Goal: Task Accomplishment & Management: Complete application form

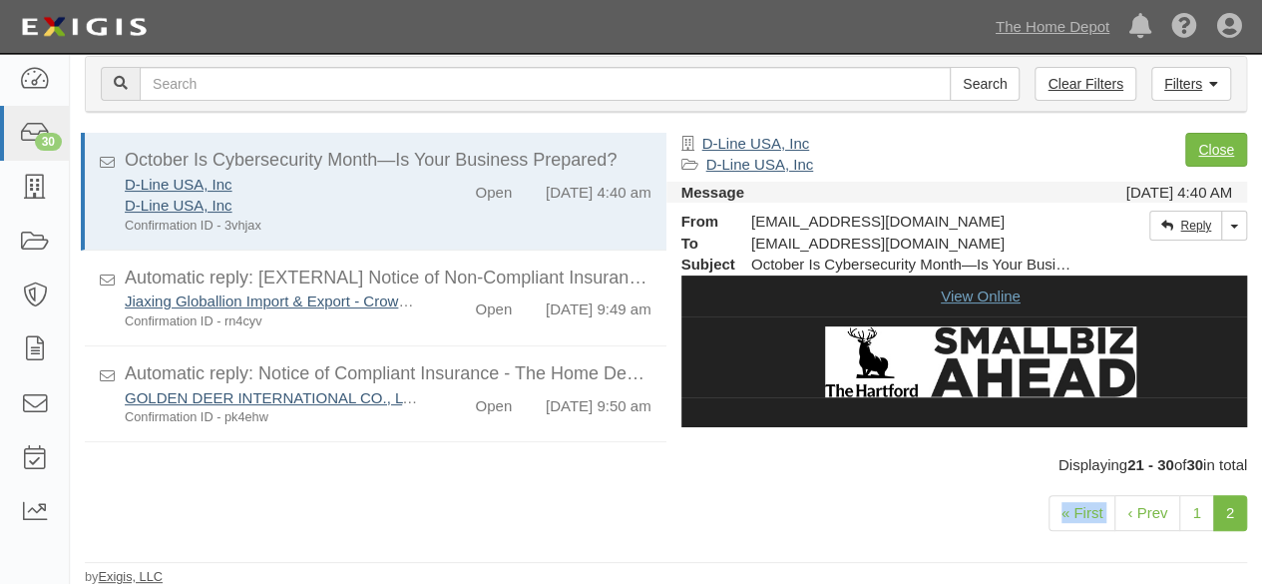
scroll to position [768, 0]
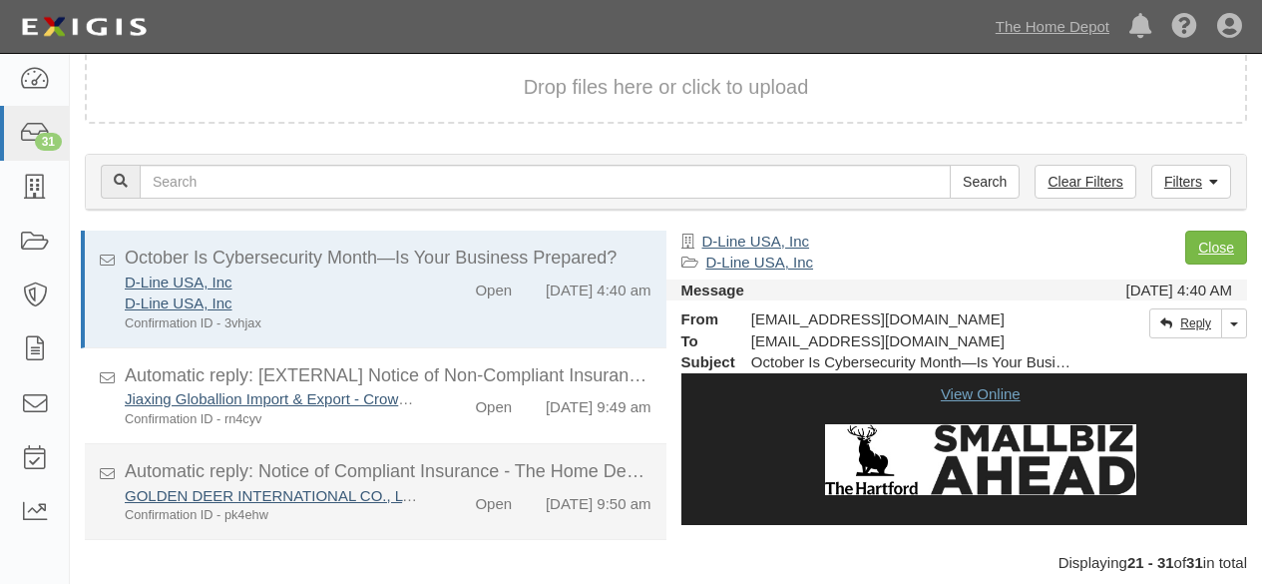
scroll to position [98, 0]
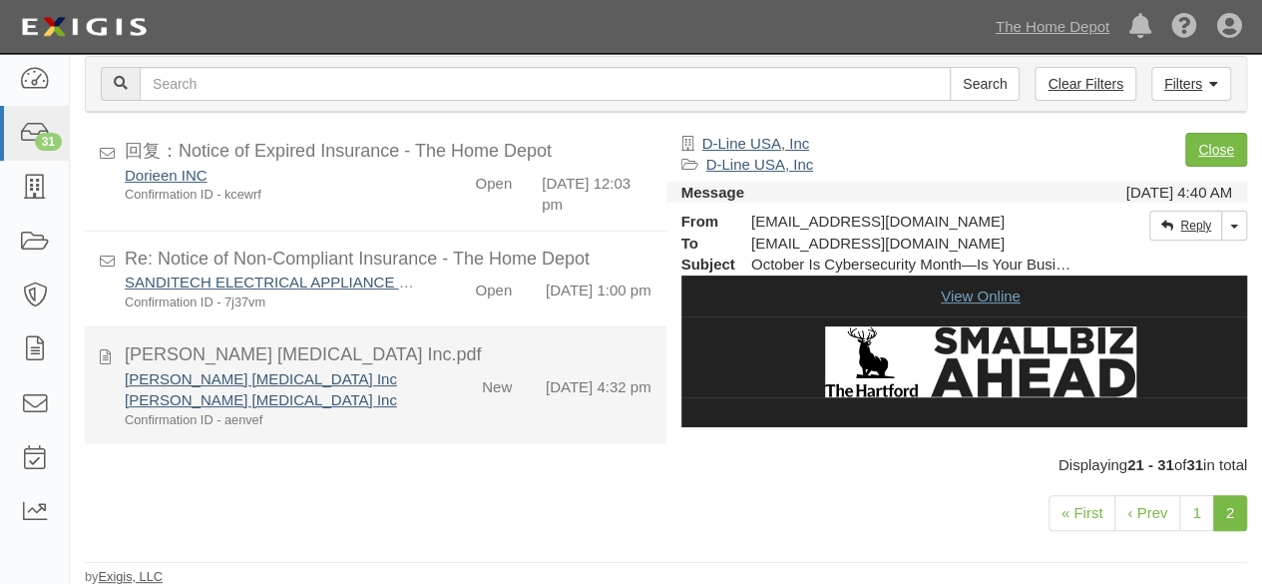
click at [364, 392] on div "[PERSON_NAME] [MEDICAL_DATA] Inc" at bounding box center [272, 399] width 294 height 21
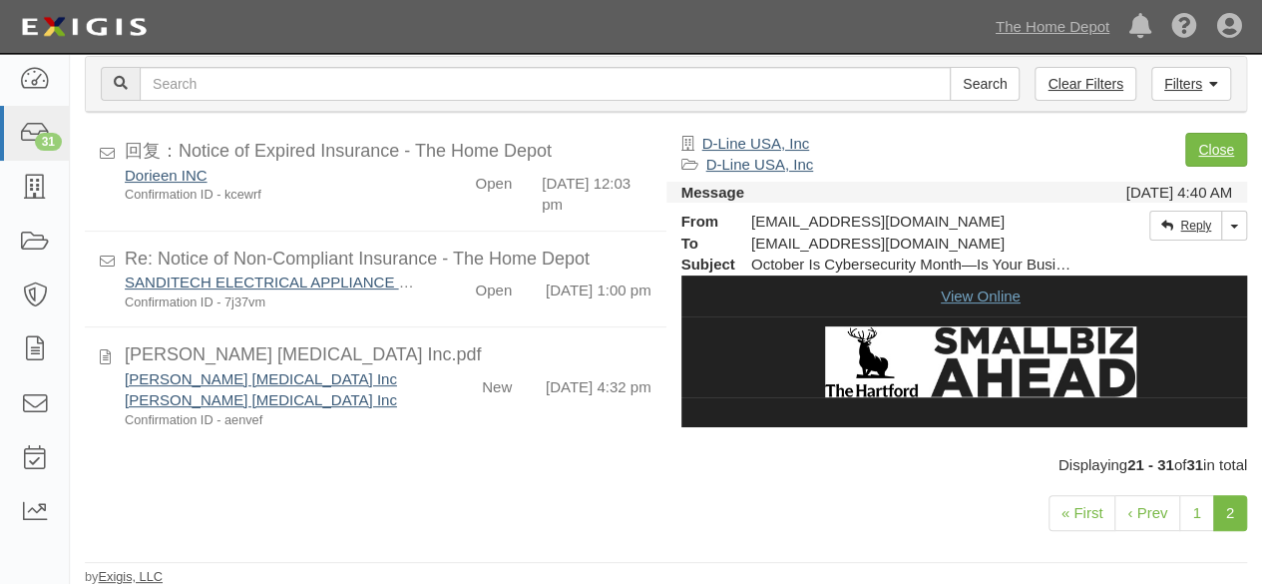
scroll to position [818, 0]
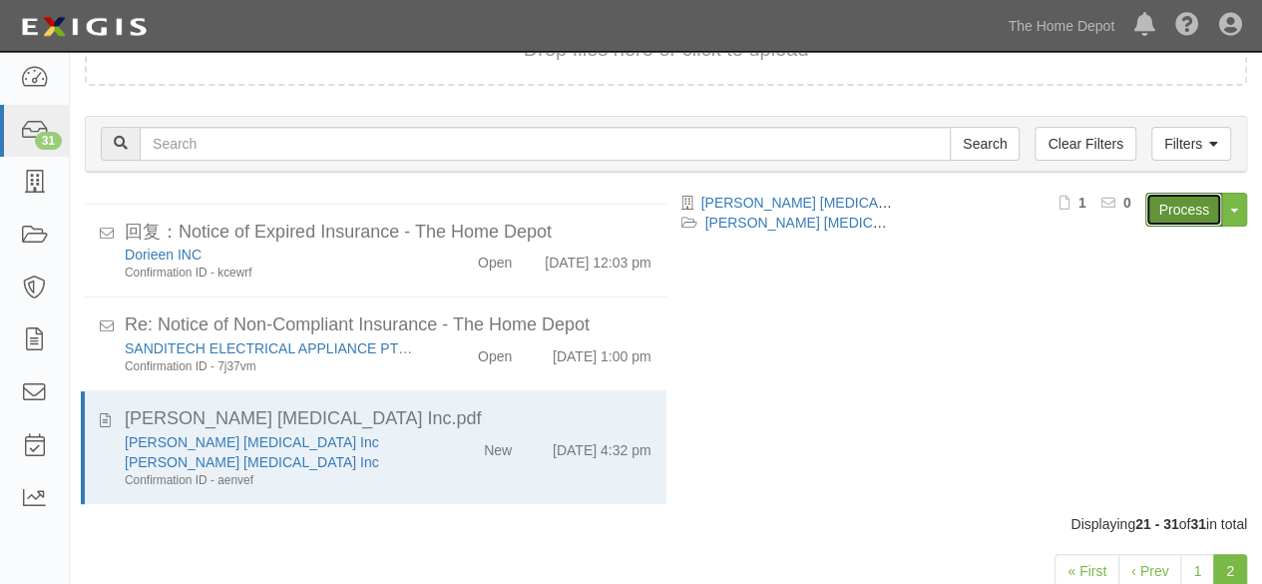
click at [1167, 211] on link "Process" at bounding box center [1183, 210] width 77 height 34
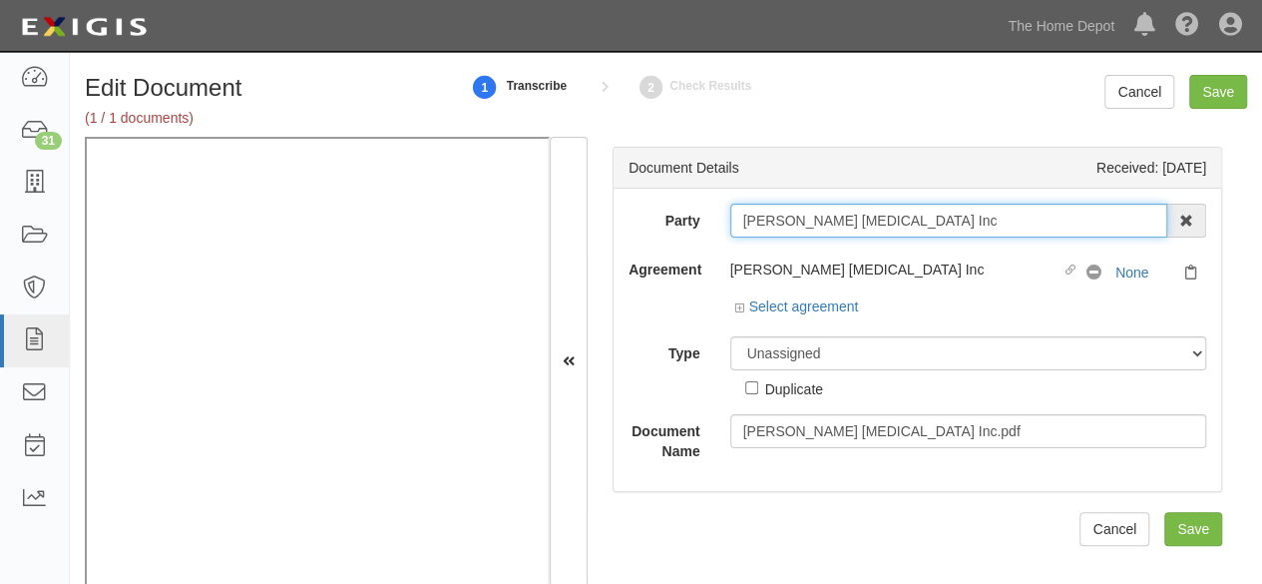
click at [850, 220] on input "[PERSON_NAME] [MEDICAL_DATA] Inc" at bounding box center [949, 221] width 438 height 34
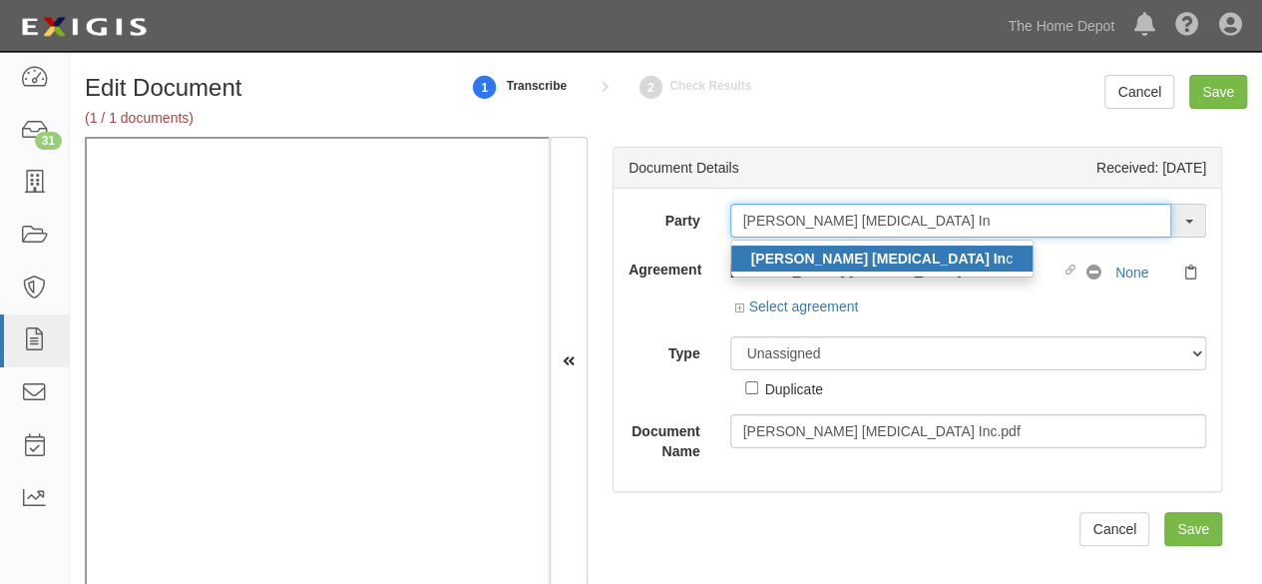
type input "Muro Muse In"
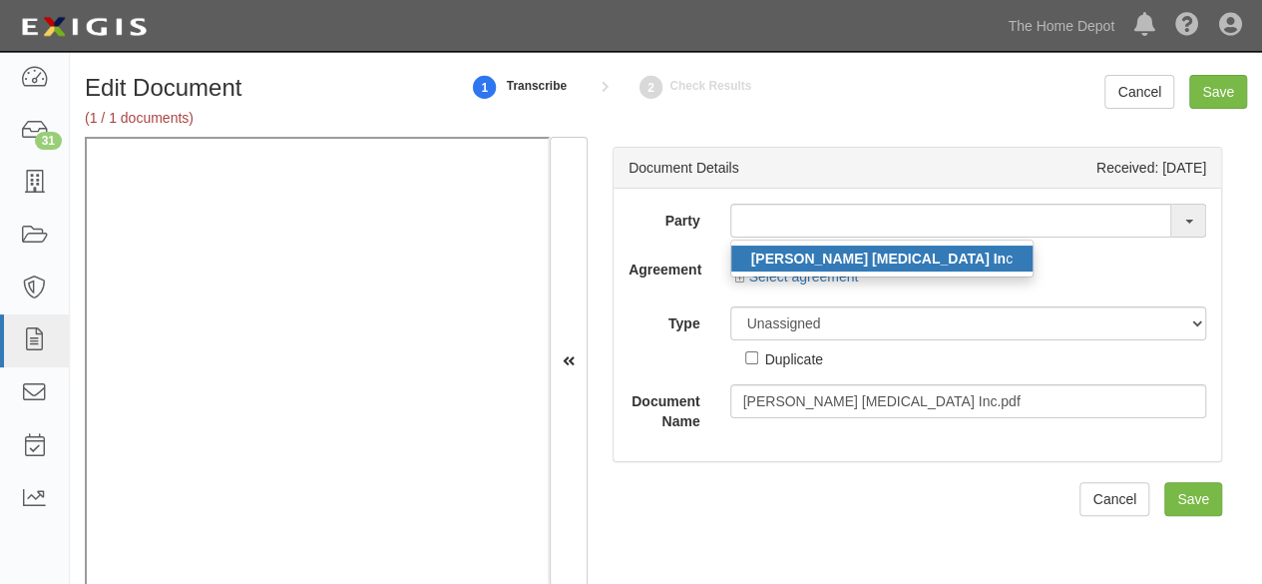
click at [824, 261] on strong "Muro Muse In" at bounding box center [878, 258] width 254 height 16
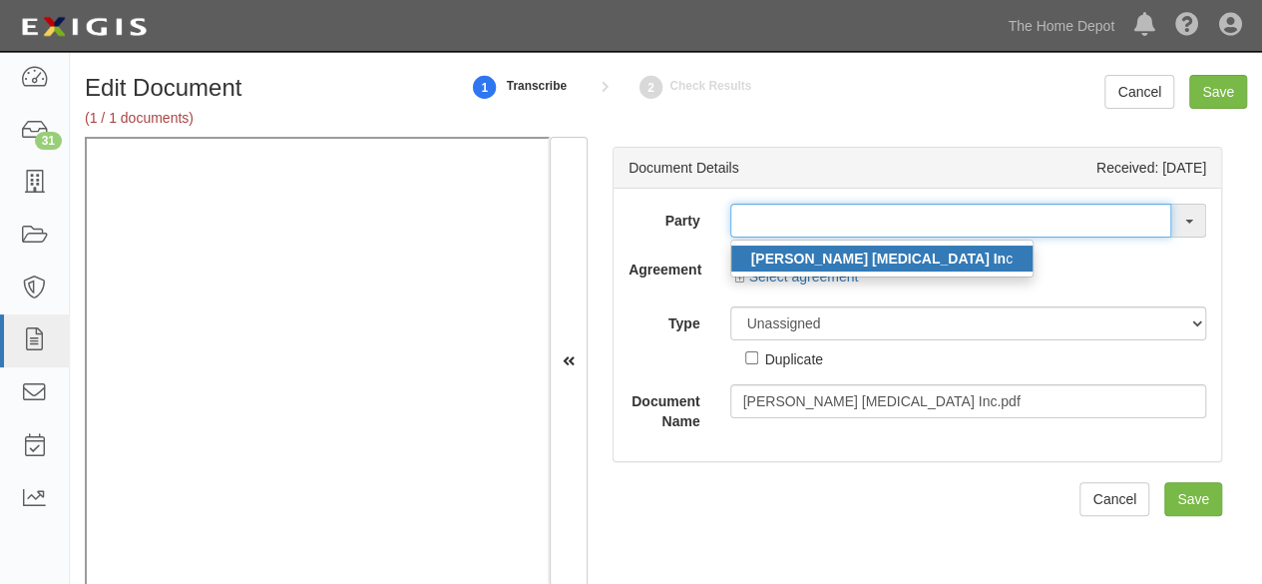
type input "Muro Muse Inc"
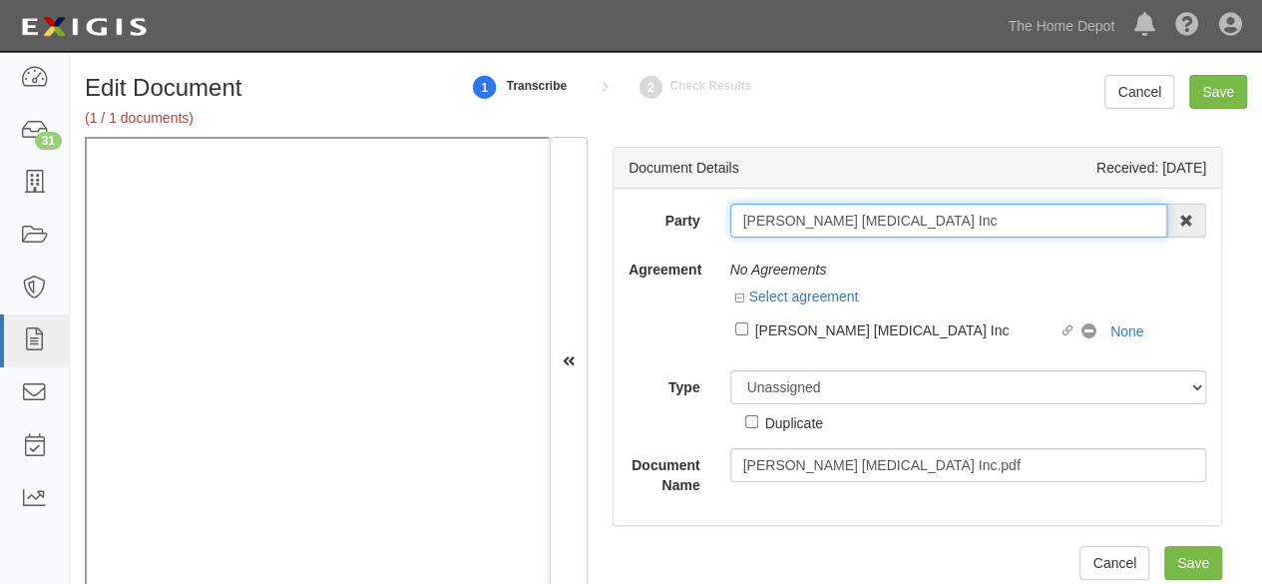
click at [794, 226] on input "Muro Muse Inc" at bounding box center [949, 221] width 438 height 34
click at [795, 225] on input "Muro Muse Inc" at bounding box center [949, 221] width 438 height 34
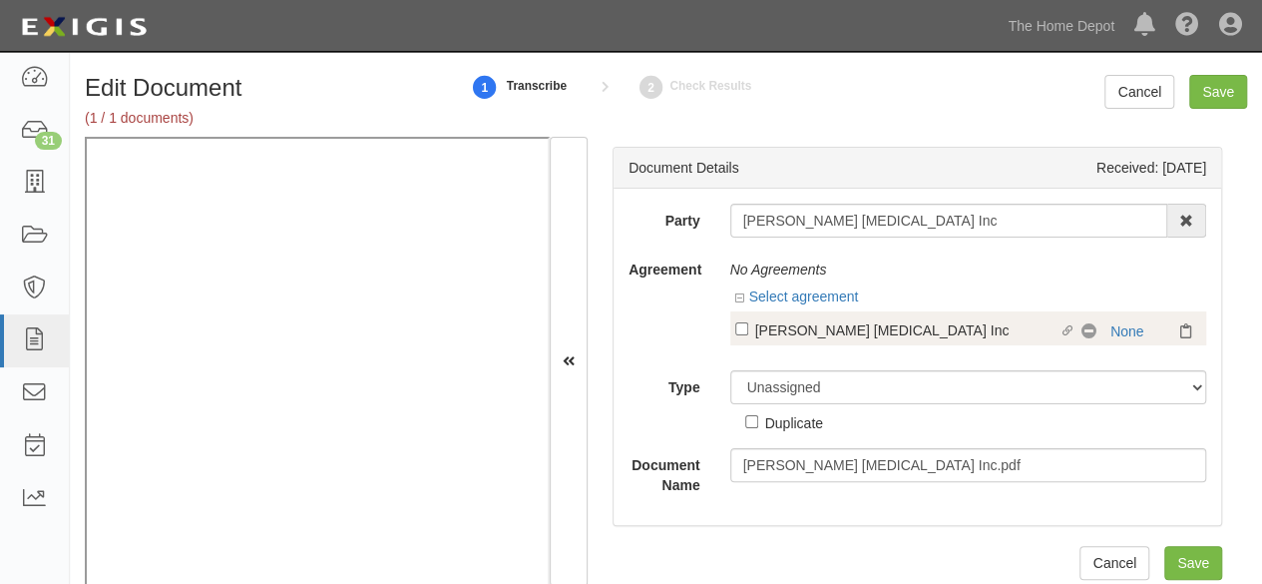
click at [772, 318] on div "Muro Muse Inc" at bounding box center [907, 329] width 304 height 22
click at [748, 322] on input "Linked agreement Muro Muse Inc Linked agreement" at bounding box center [741, 328] width 13 height 13
checkbox input "true"
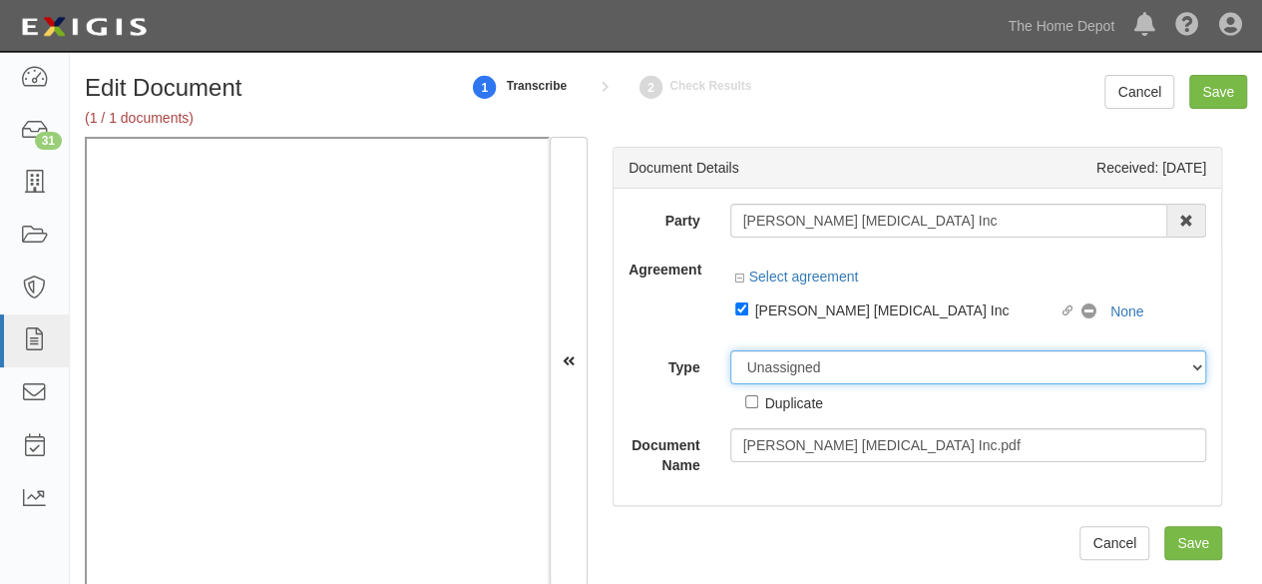
click at [768, 366] on div "Party Muro Muse Inc Muro Muse In c 1000576868 Ontario Inc. 10 STRAWBERRY STREET…" at bounding box center [918, 339] width 578 height 271
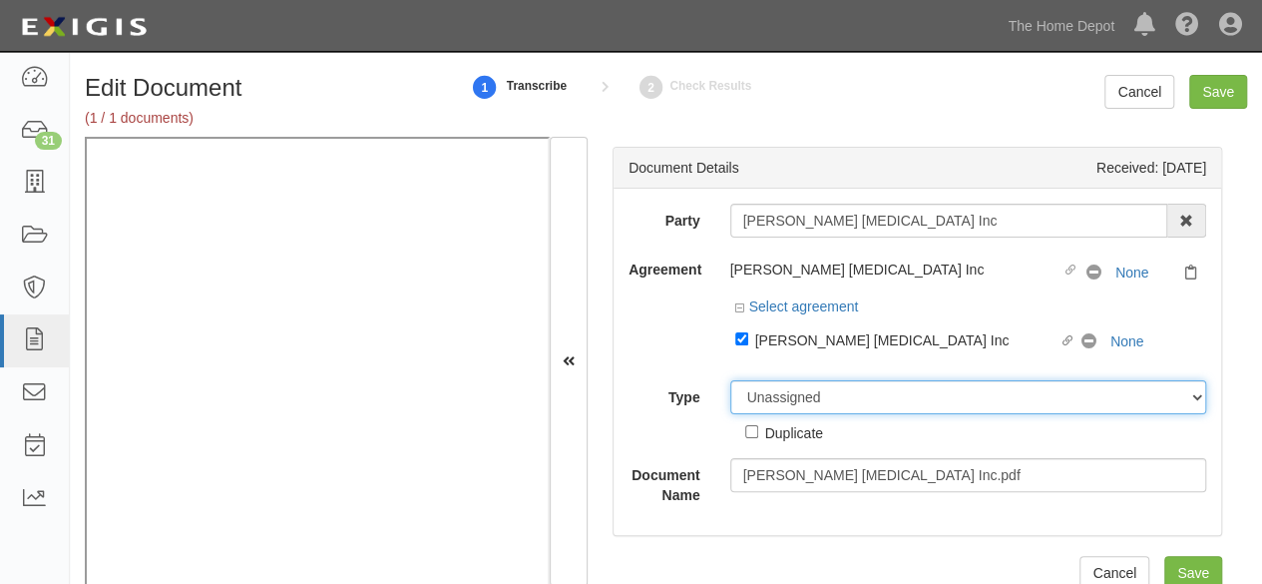
select select "CertificateDetail"
click at [730, 380] on select "Unassigned Binder Cancellation Notice Certificate Contract Endorsement Insuranc…" at bounding box center [968, 397] width 477 height 34
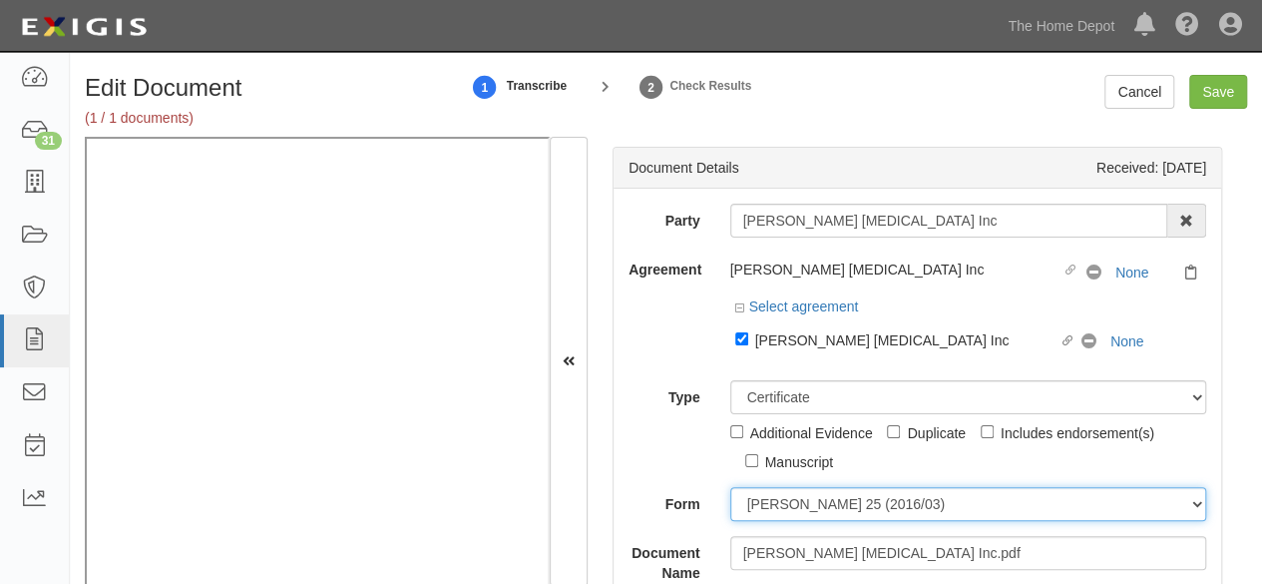
drag, startPoint x: 792, startPoint y: 514, endPoint x: 790, endPoint y: 487, distance: 27.0
click at [792, 512] on select "ACORD 25 (2016/03) ACORD 101 ACORD 855 NY (2014/05) General" at bounding box center [968, 504] width 477 height 34
select select "GeneralFormDetail"
click at [730, 487] on select "ACORD 25 (2016/03) ACORD 101 ACORD 855 NY (2014/05) General" at bounding box center [968, 504] width 477 height 34
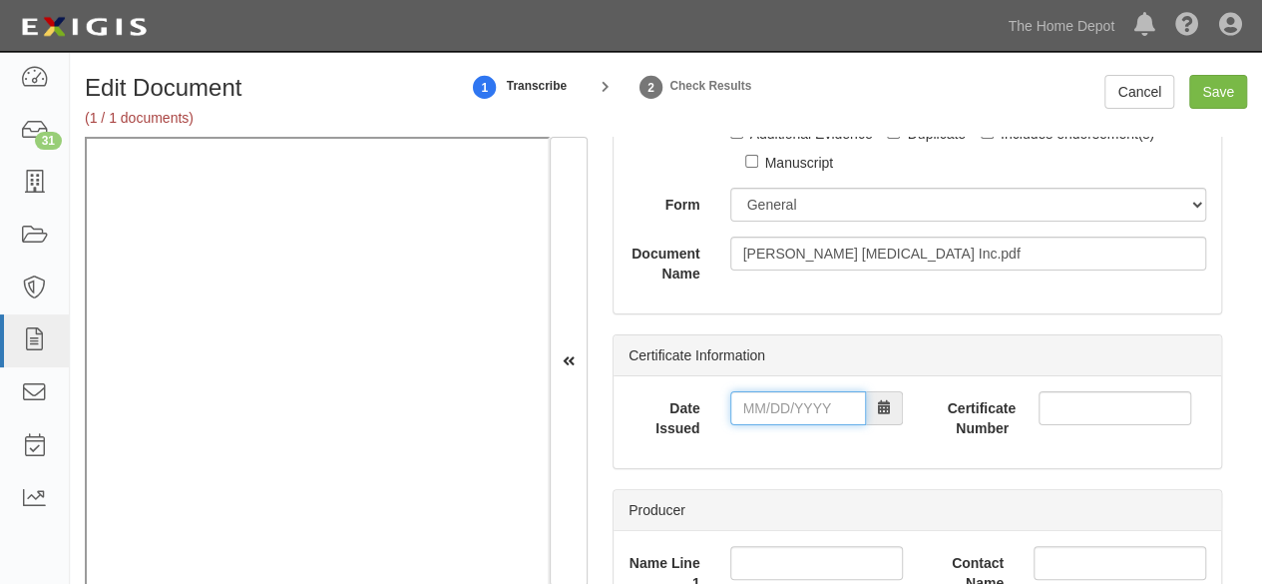
click at [777, 408] on input "Date Issued" at bounding box center [798, 408] width 136 height 34
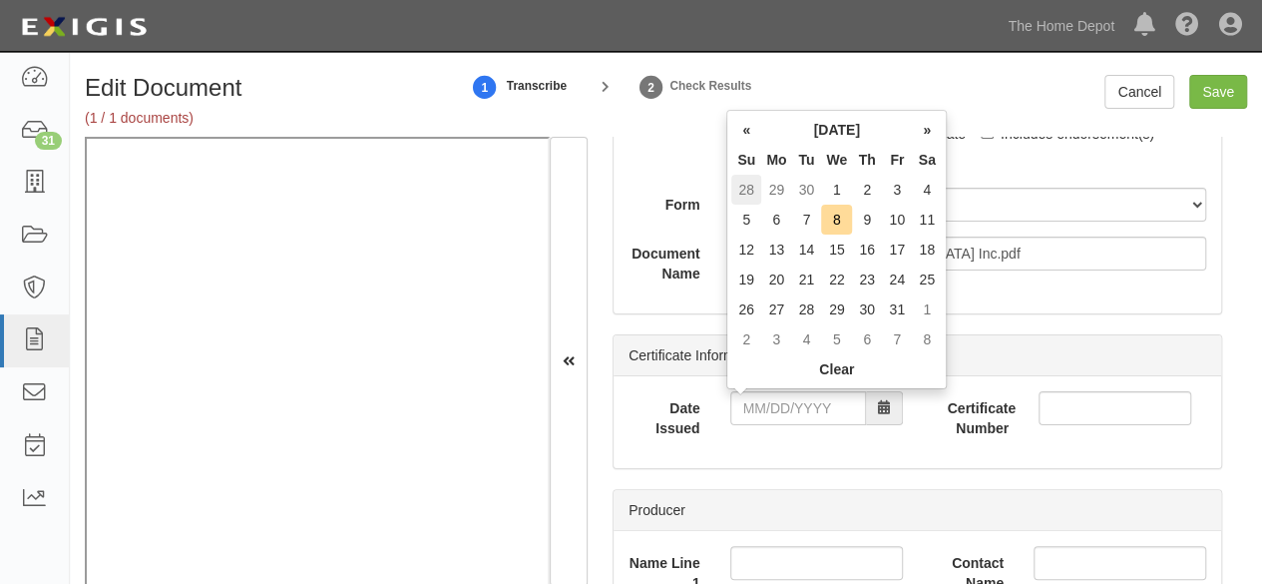
click at [752, 192] on td "28" at bounding box center [746, 190] width 30 height 30
type input "09/28/2025"
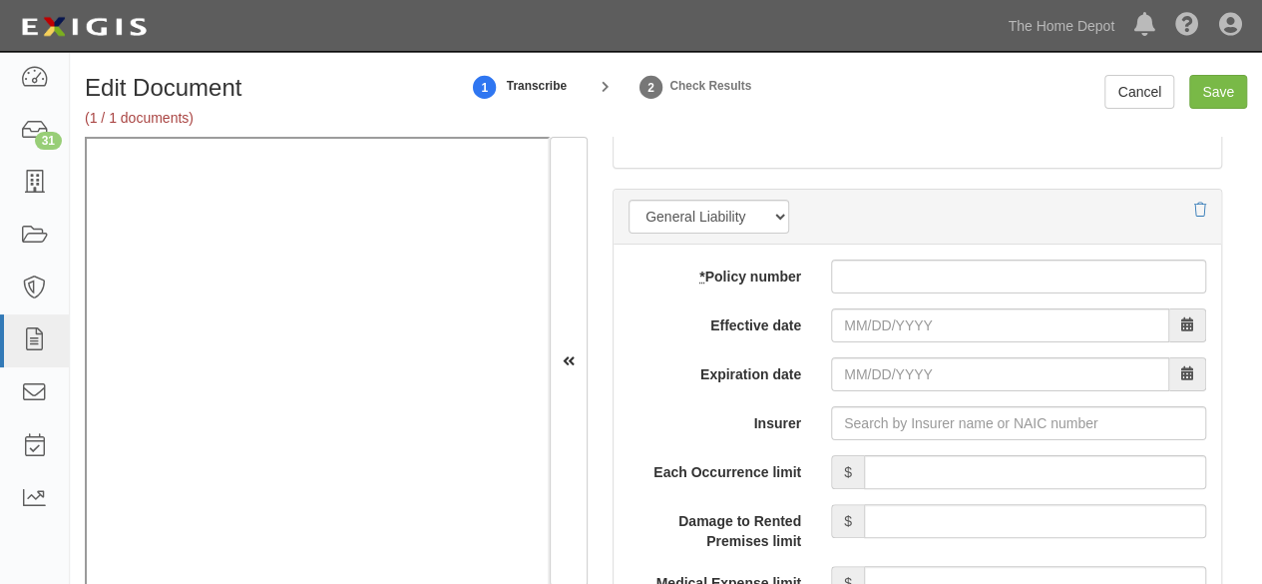
scroll to position [1696, 0]
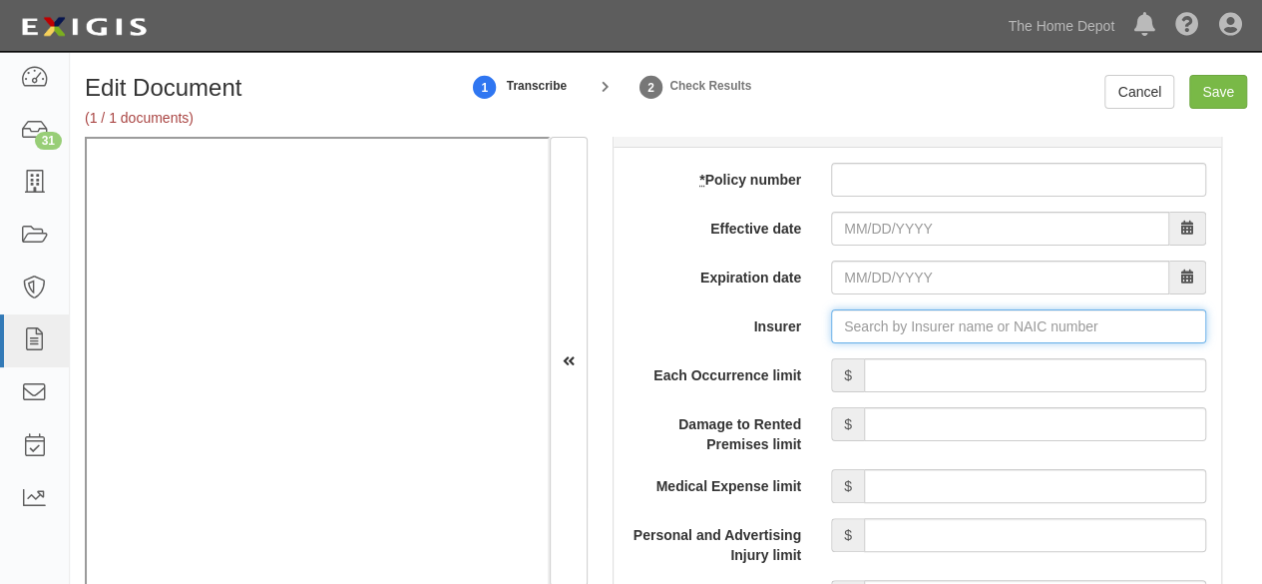
click at [880, 313] on input "Insurer" at bounding box center [1018, 326] width 375 height 34
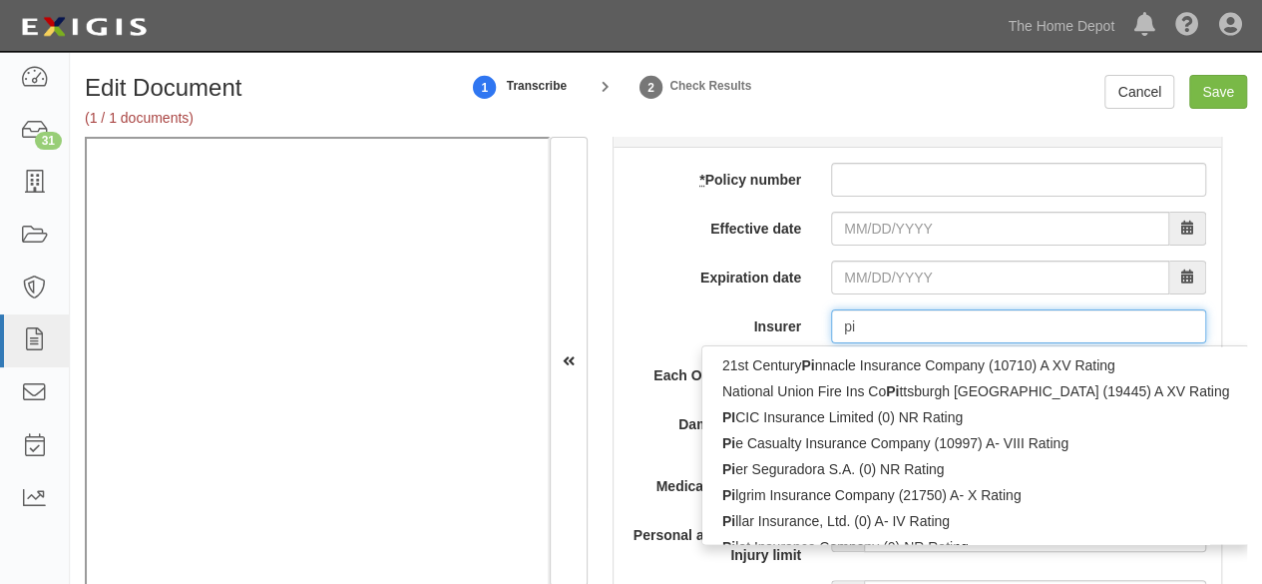
type input "pin"
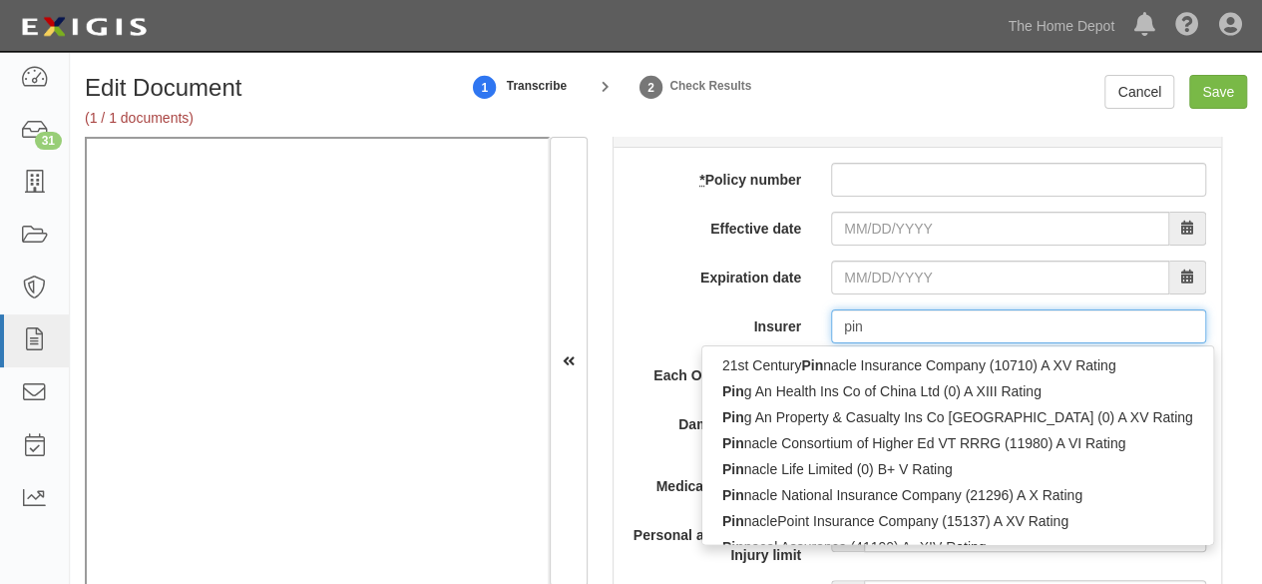
type input "ping An Health Ins Co of China Ltd (0) A XIII Rating"
type input "ping"
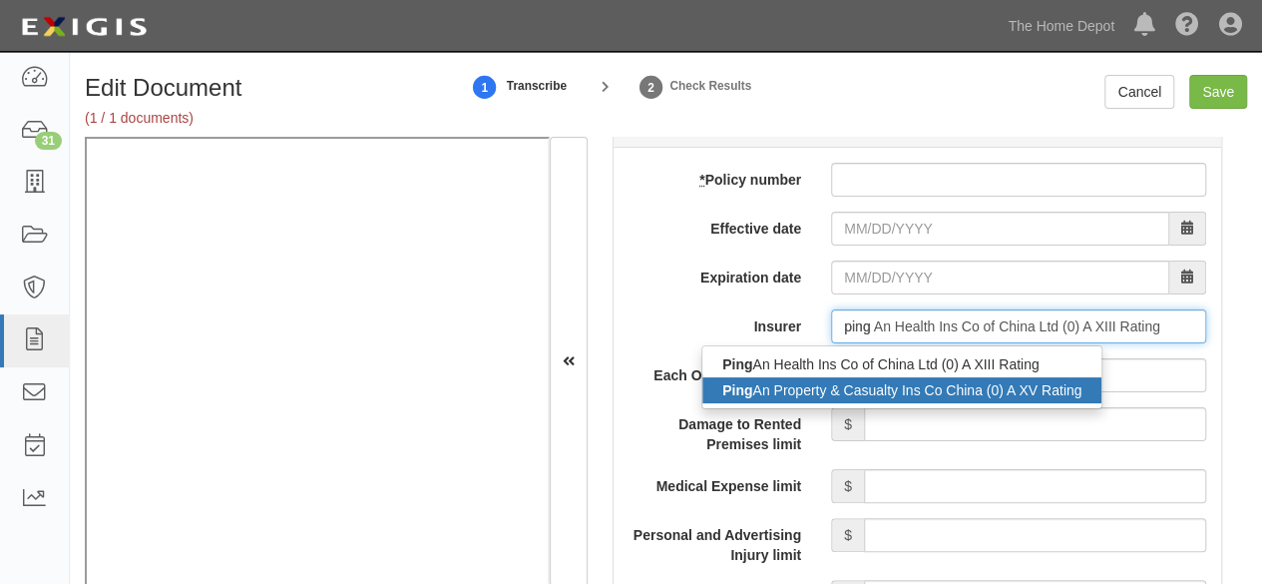
click at [834, 384] on div "Ping An Property & Casualty Ins Co China (0) A XV Rating" at bounding box center [901, 390] width 399 height 26
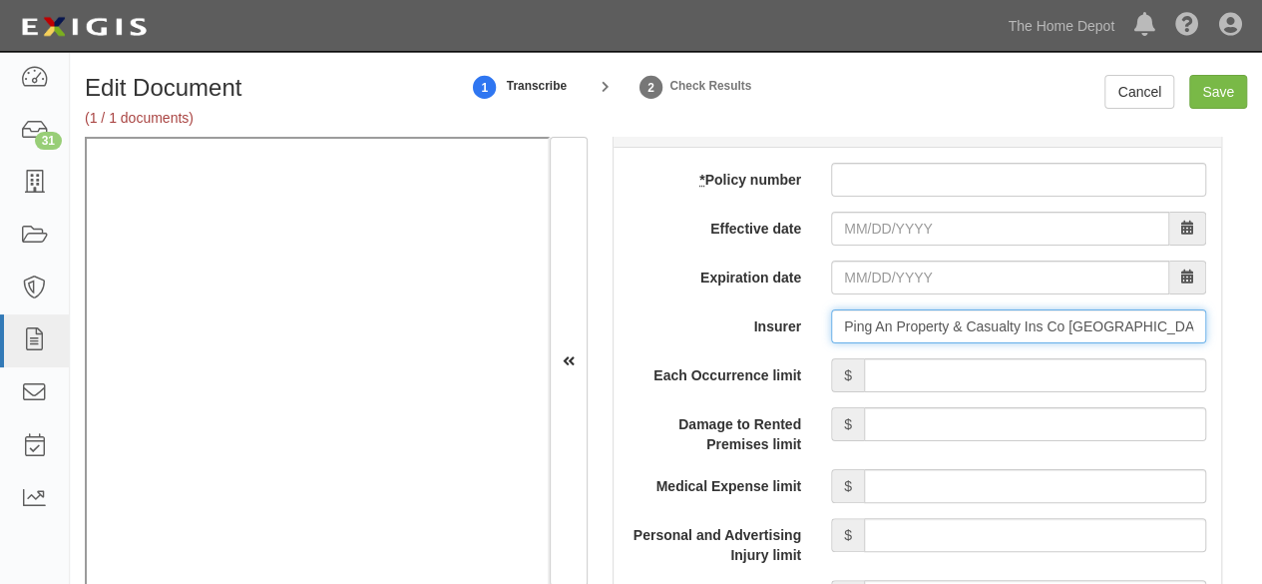
type input "Ping An Property & Casualty Ins Co China (0) A XV Rating"
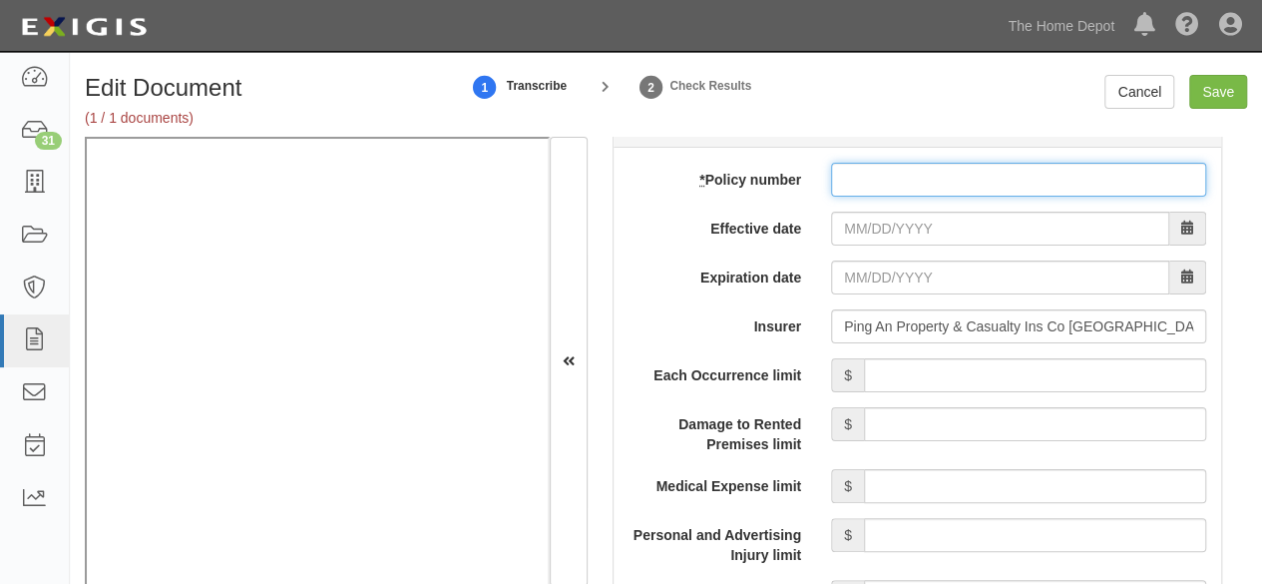
click at [883, 166] on input "* Policy number" at bounding box center [1018, 180] width 375 height 34
paste input "14176006800 104743787"
type input "14176006800 104743787"
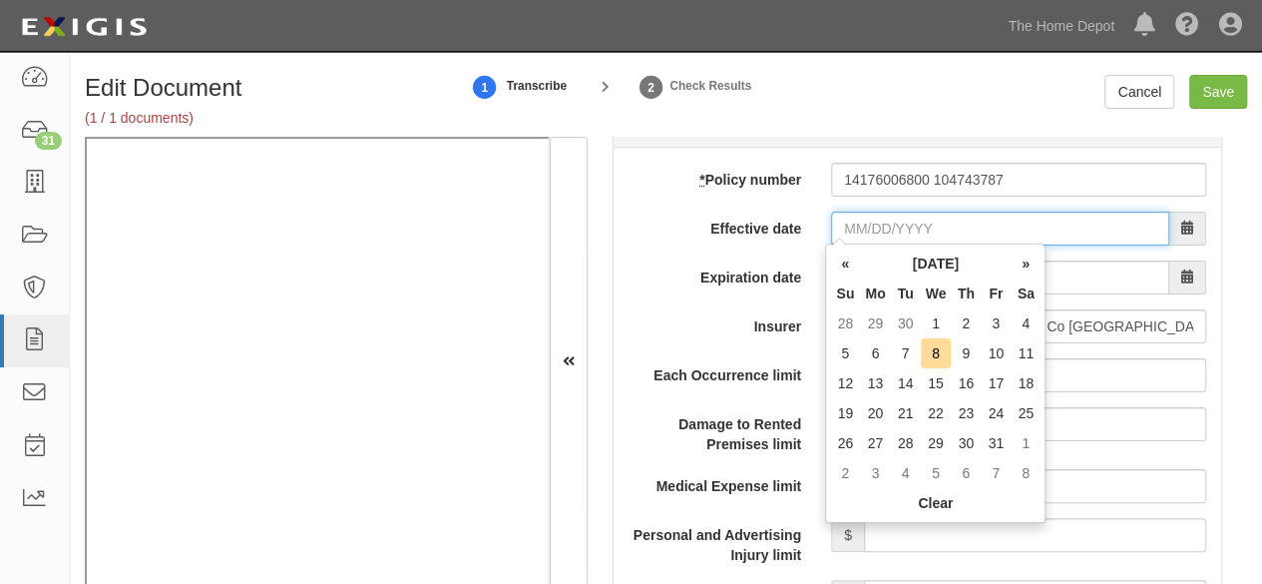
click at [881, 212] on input "Effective date" at bounding box center [1000, 228] width 338 height 34
click at [881, 317] on td "29" at bounding box center [875, 323] width 30 height 30
type input "09/29/2025"
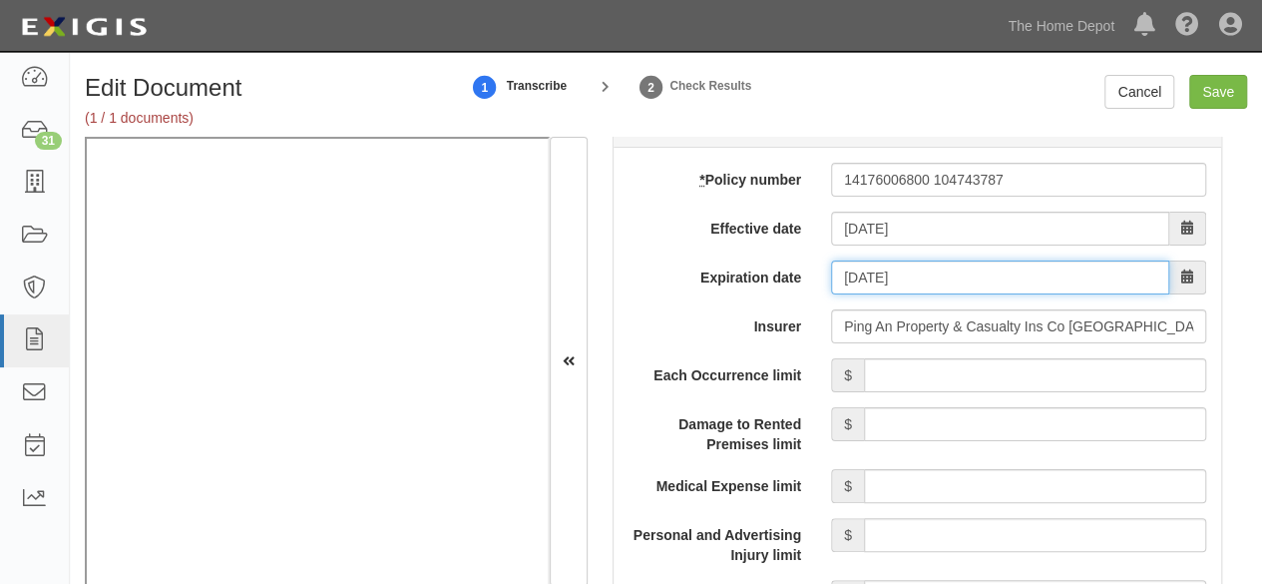
drag, startPoint x: 869, startPoint y: 264, endPoint x: 877, endPoint y: 273, distance: 12.0
click at [869, 264] on input "09/29/2026" at bounding box center [1000, 277] width 338 height 34
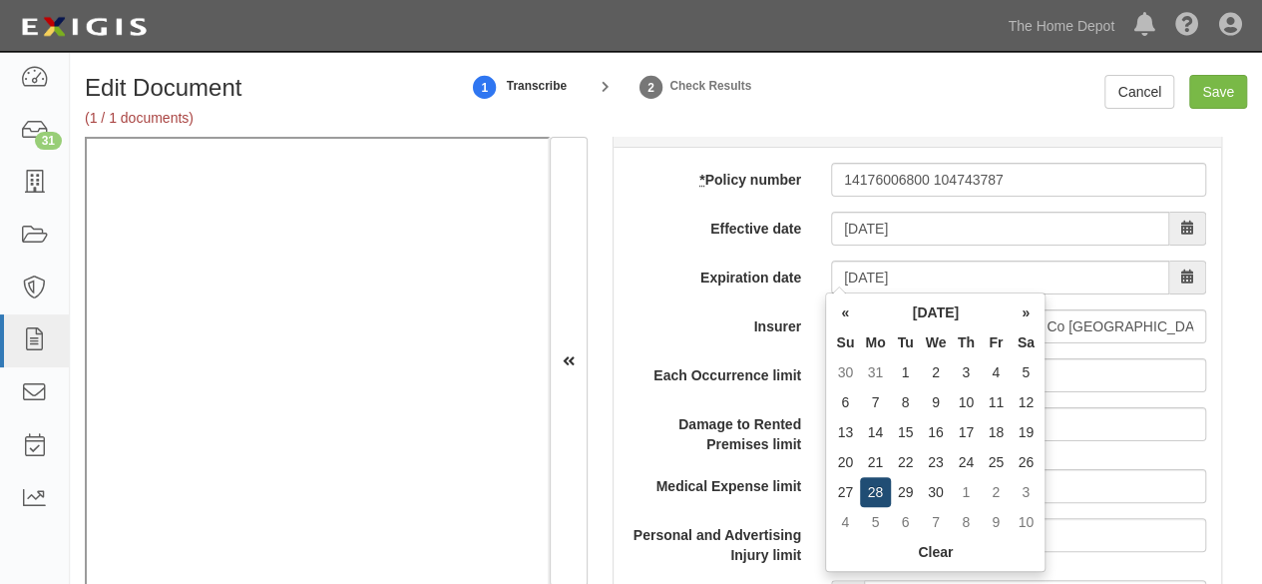
click at [875, 492] on td "28" at bounding box center [875, 492] width 30 height 30
type input "09/28/2026"
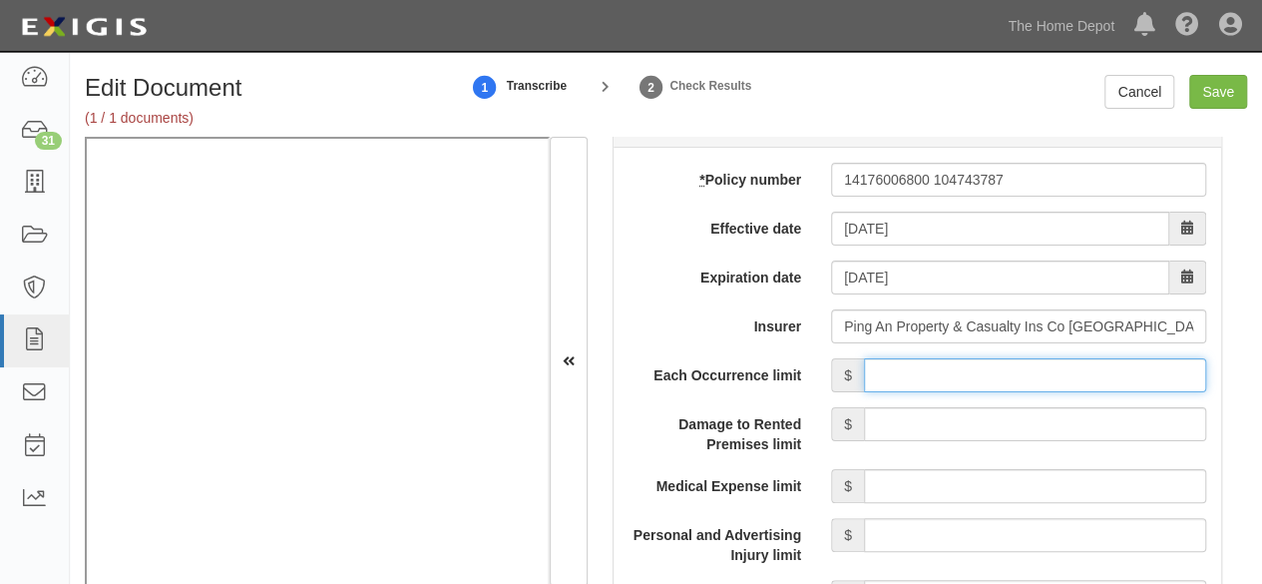
click at [930, 370] on input "Each Occurrence limit" at bounding box center [1035, 375] width 342 height 34
type input "8,000,000"
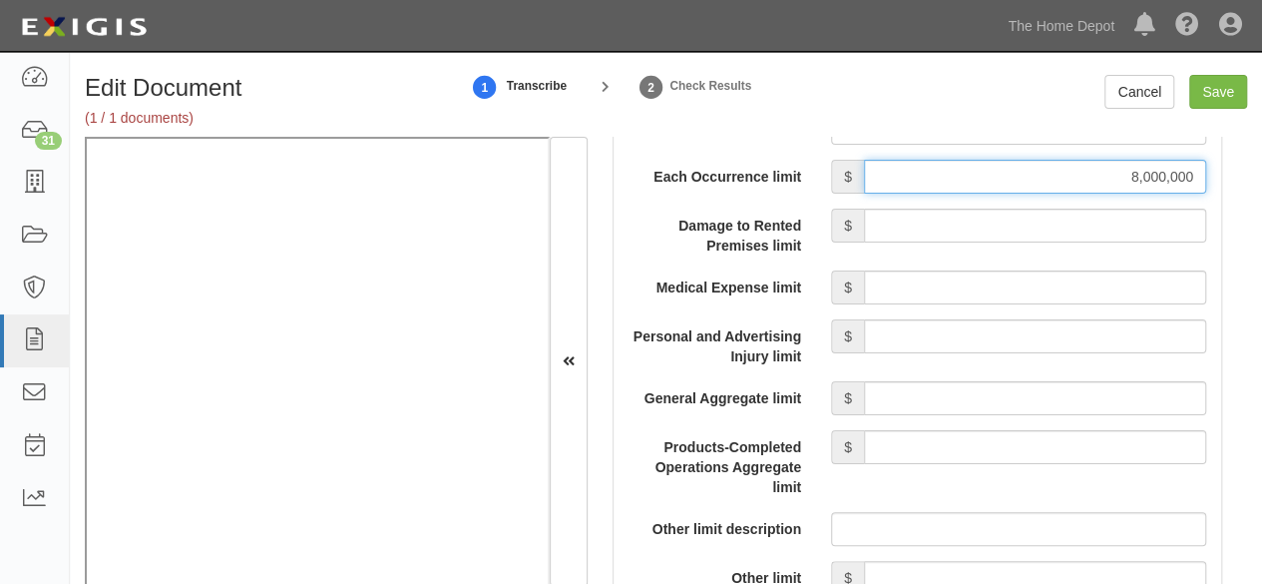
scroll to position [1896, 0]
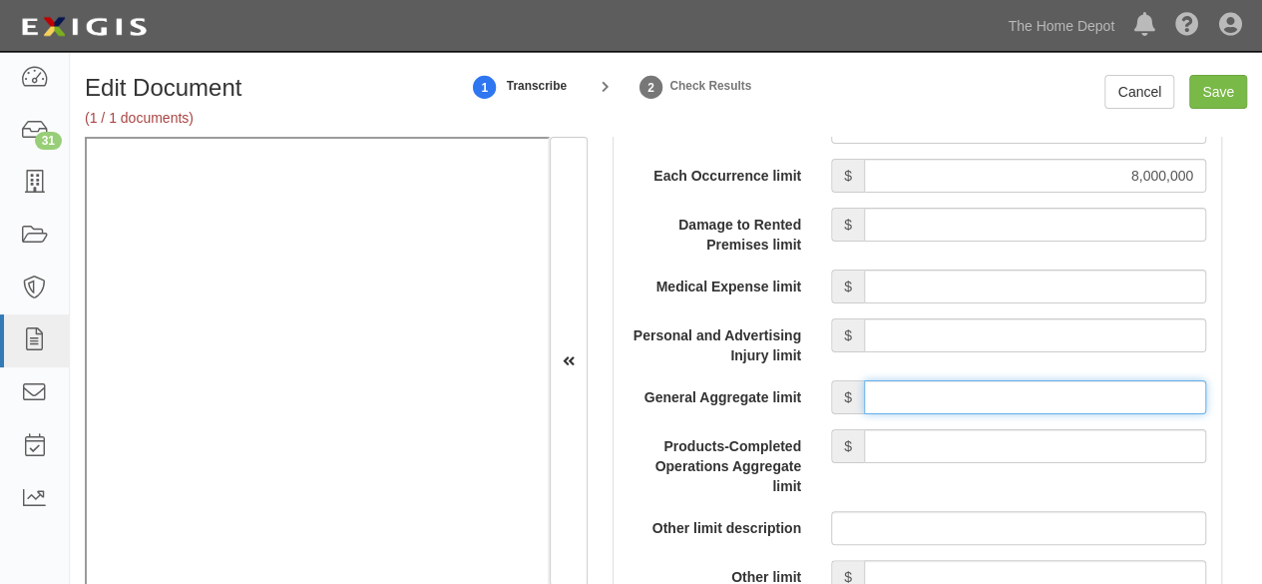
click at [927, 392] on input "General Aggregate limit" at bounding box center [1035, 397] width 342 height 34
type input "8,000,000"
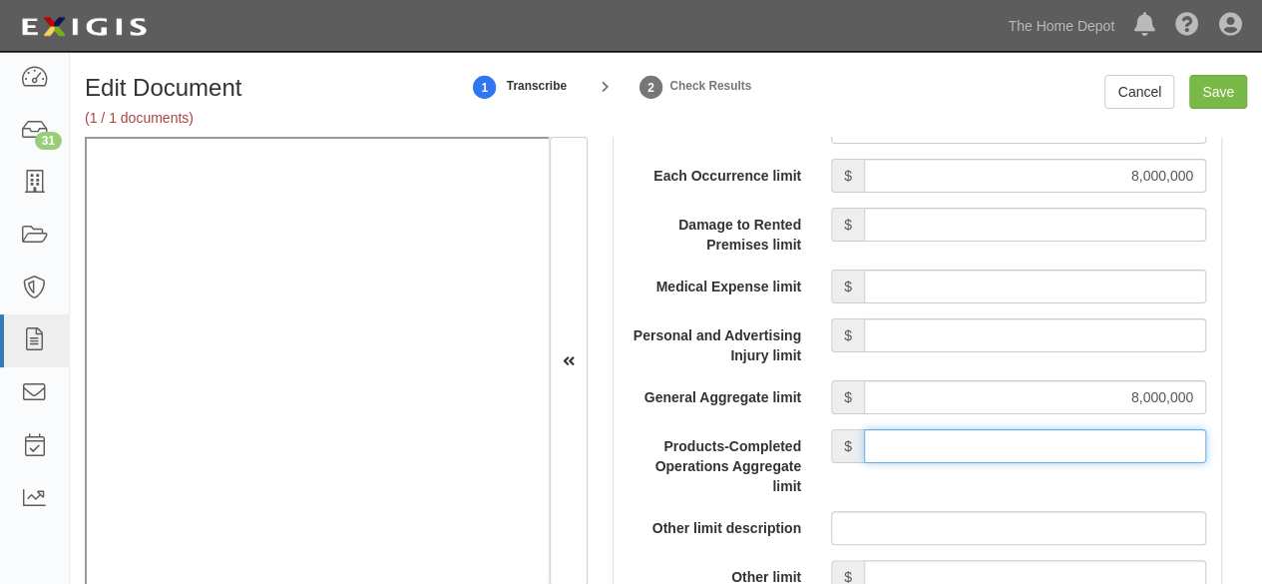
drag, startPoint x: 955, startPoint y: 436, endPoint x: 956, endPoint y: 426, distance: 10.0
click at [955, 432] on input "Products-Completed Operations Aggregate limit" at bounding box center [1035, 446] width 342 height 34
type input "8,000,000"
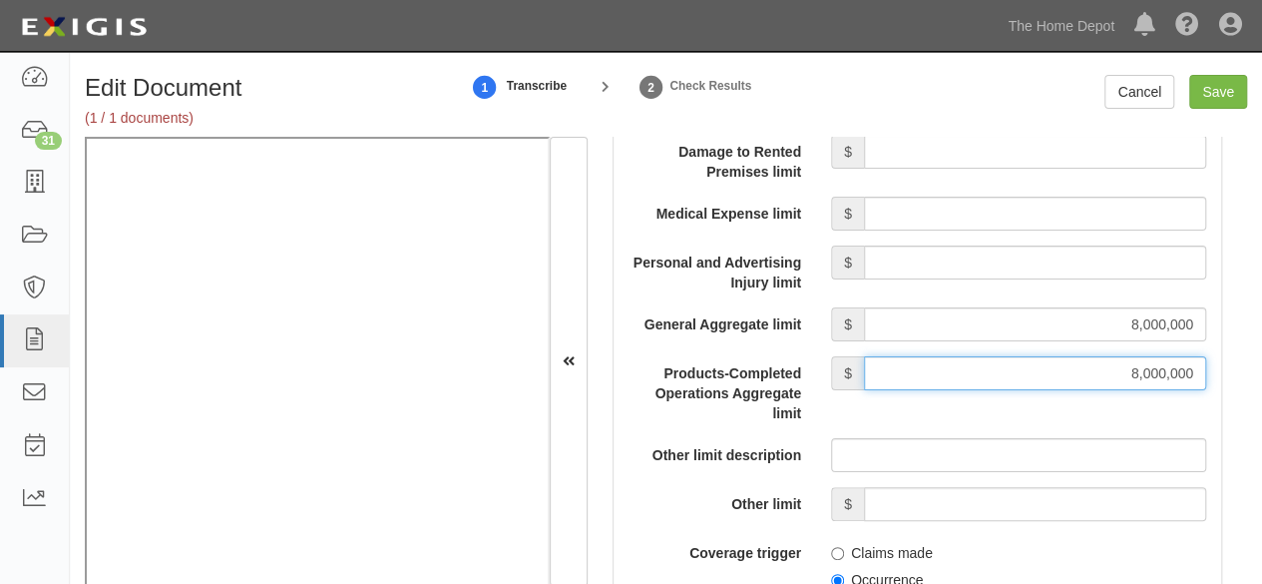
scroll to position [2095, 0]
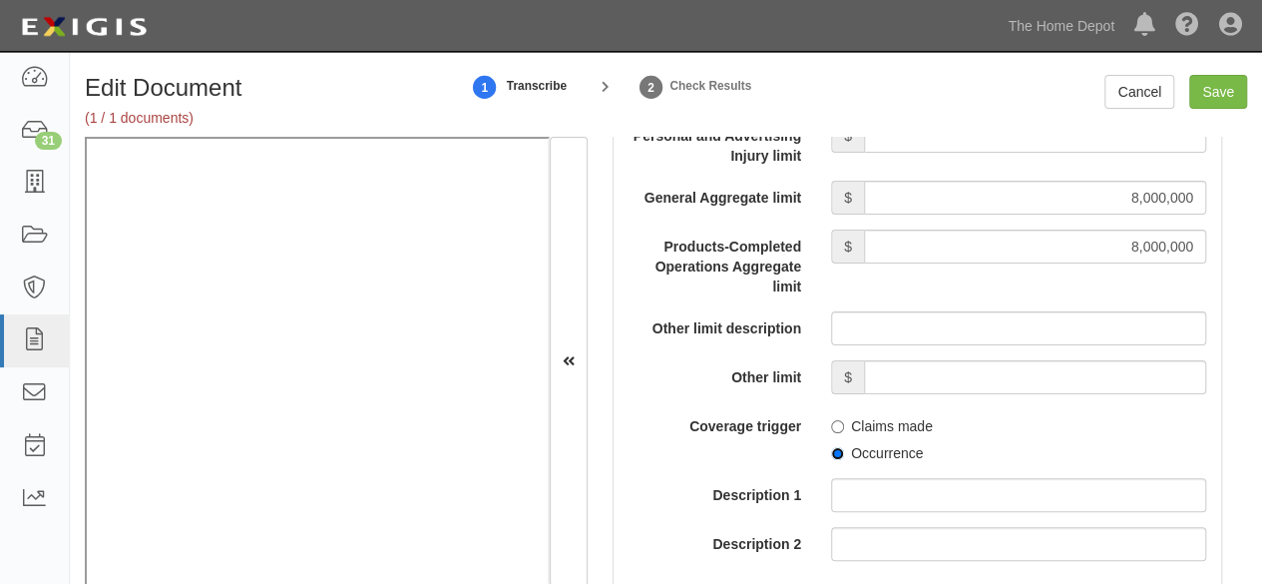
click at [835, 450] on input "Occurrence" at bounding box center [837, 453] width 13 height 13
radio input "true"
click at [1218, 94] on input "Save" at bounding box center [1218, 92] width 58 height 34
type input "8000000"
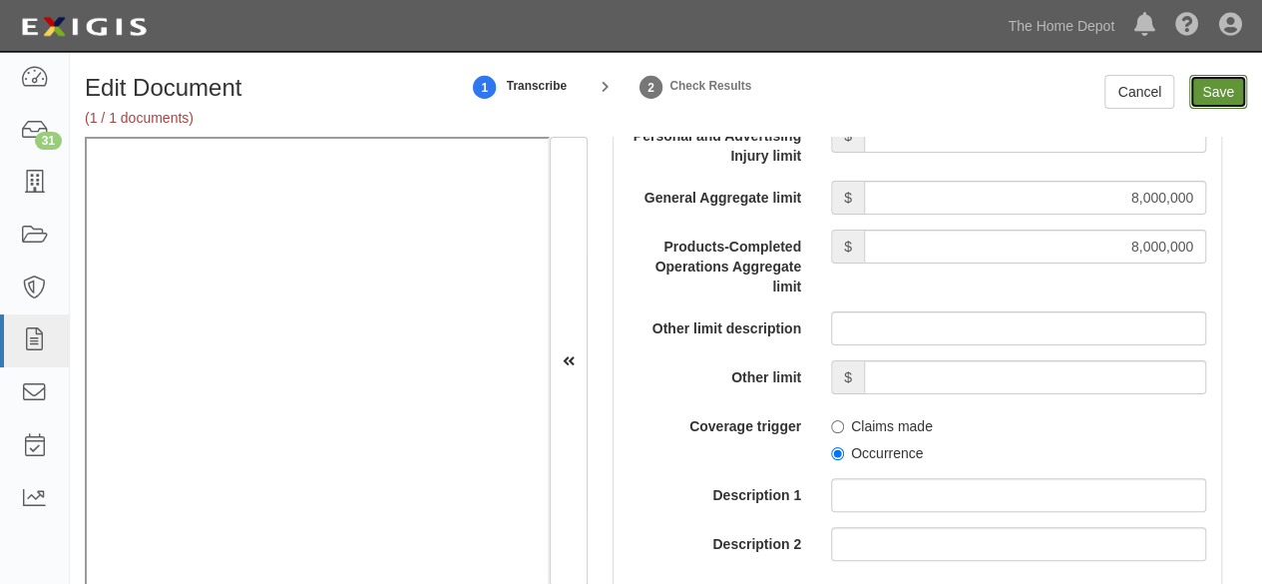
type input "8000000"
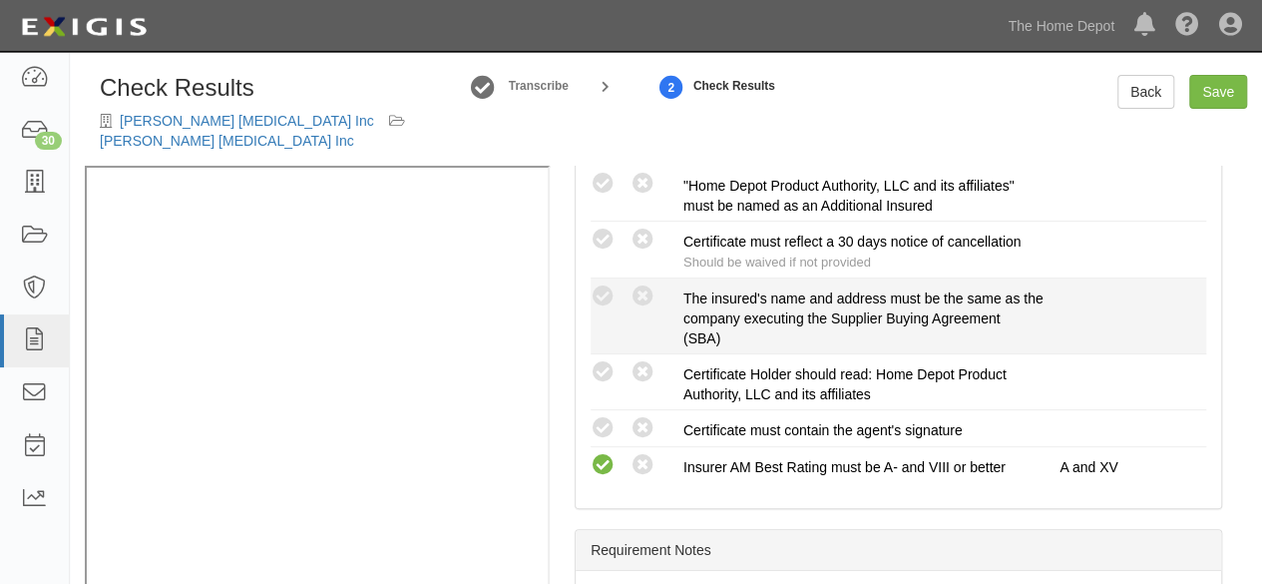
scroll to position [599, 0]
click at [615, 282] on icon at bounding box center [603, 294] width 25 height 25
radio input "true"
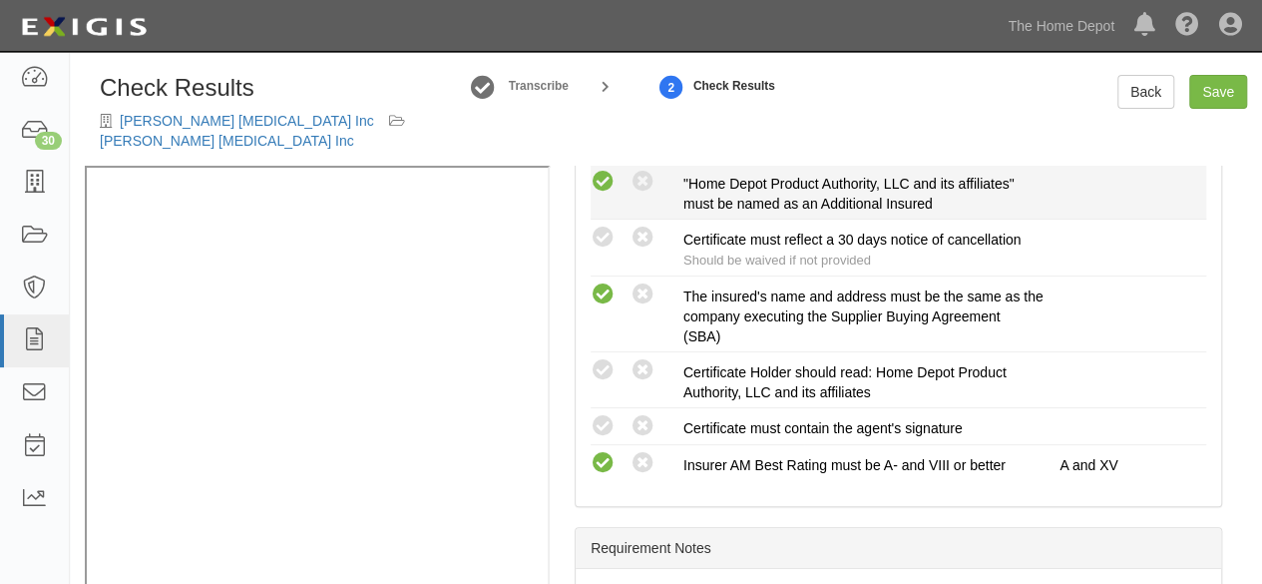
click at [608, 170] on icon at bounding box center [603, 182] width 25 height 25
radio input "true"
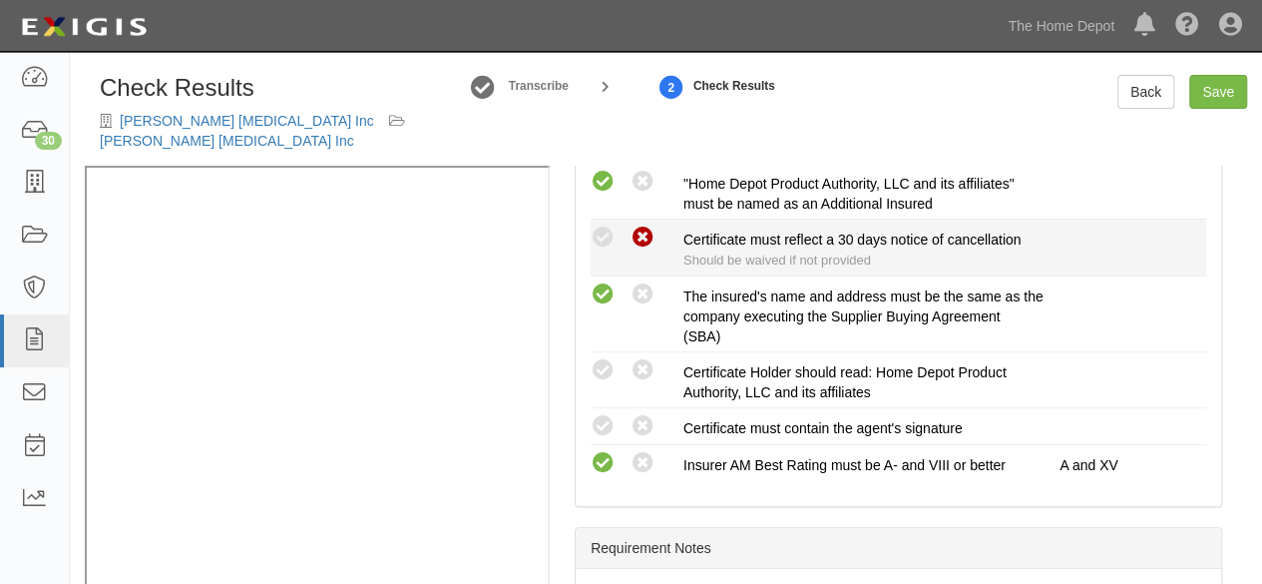
drag, startPoint x: 652, startPoint y: 218, endPoint x: 639, endPoint y: 255, distance: 39.1
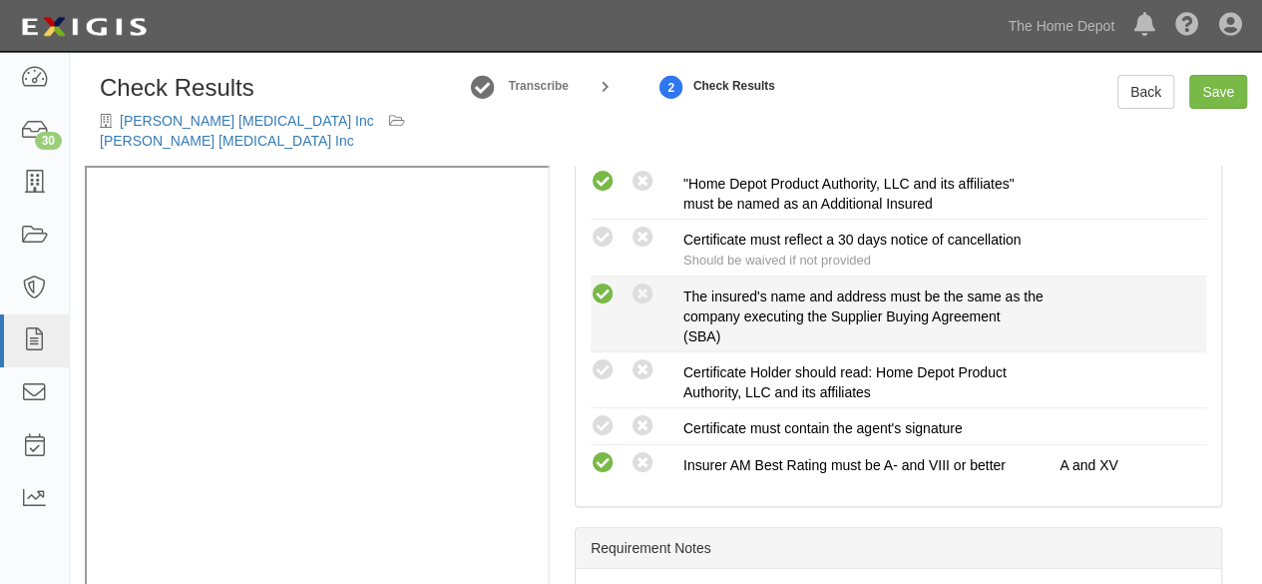
click at [654, 225] on icon at bounding box center [643, 237] width 25 height 25
radio input "true"
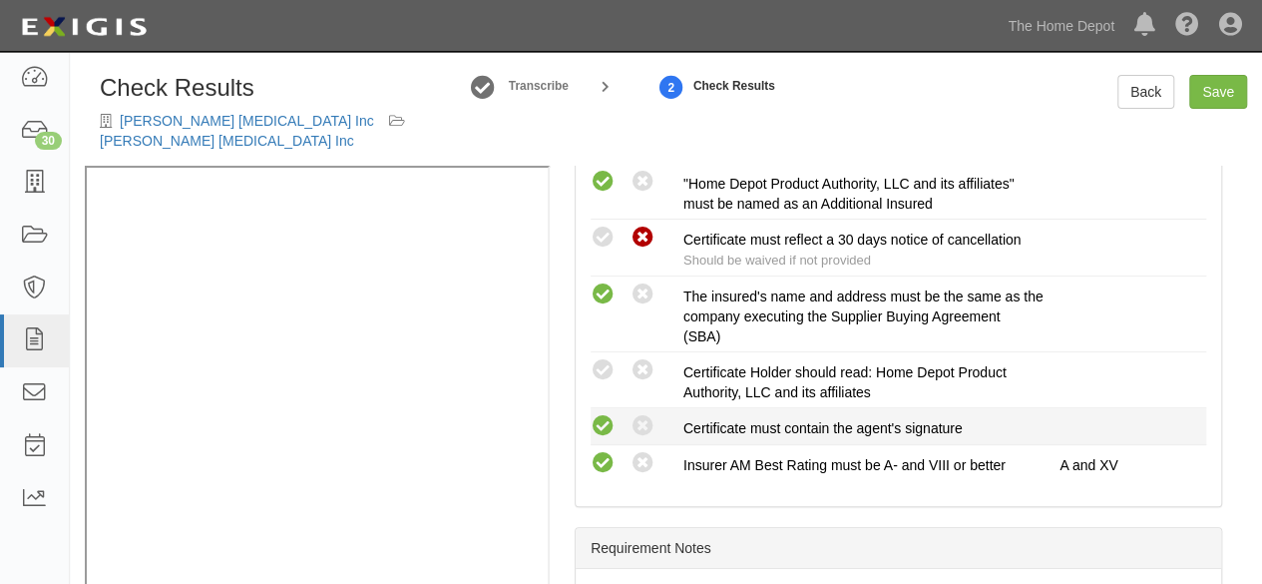
drag, startPoint x: 608, startPoint y: 353, endPoint x: 596, endPoint y: 403, distance: 51.3
click at [607, 358] on icon at bounding box center [603, 370] width 25 height 25
radio input "true"
click at [607, 414] on icon at bounding box center [603, 426] width 25 height 25
radio input "true"
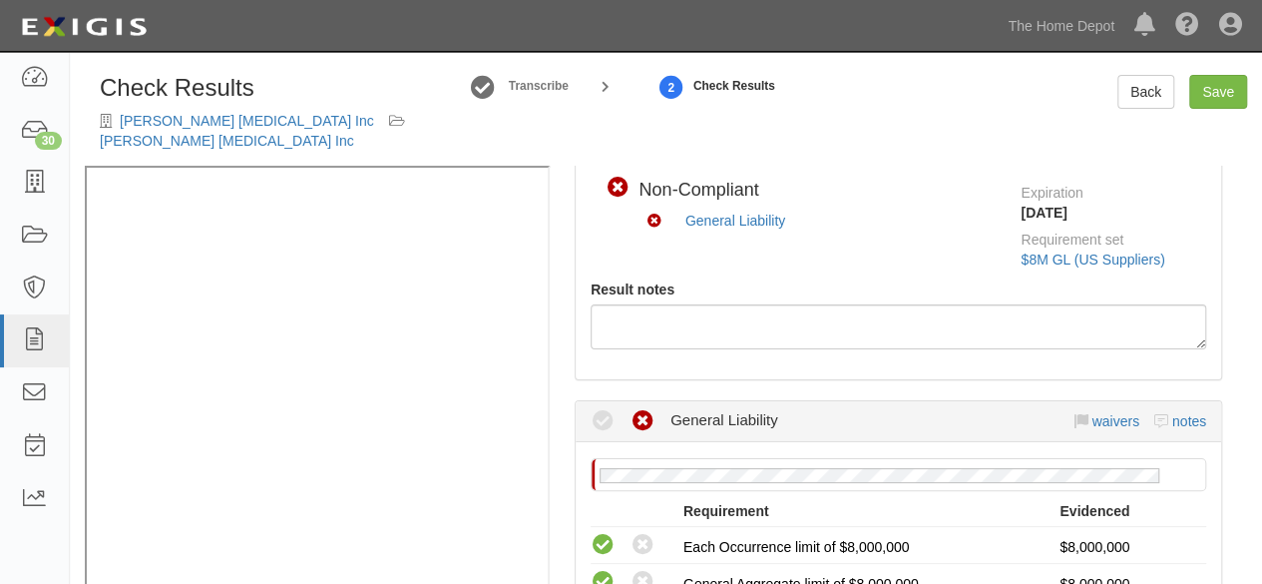
scroll to position [100, 0]
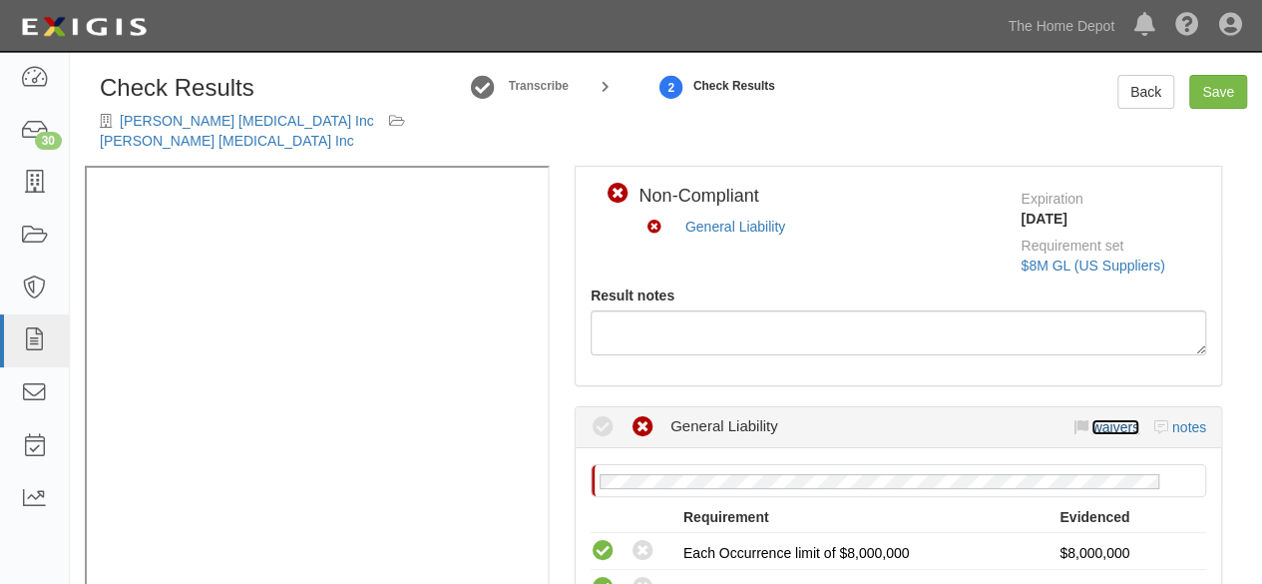
click at [1091, 419] on link "waivers" at bounding box center [1114, 427] width 47 height 16
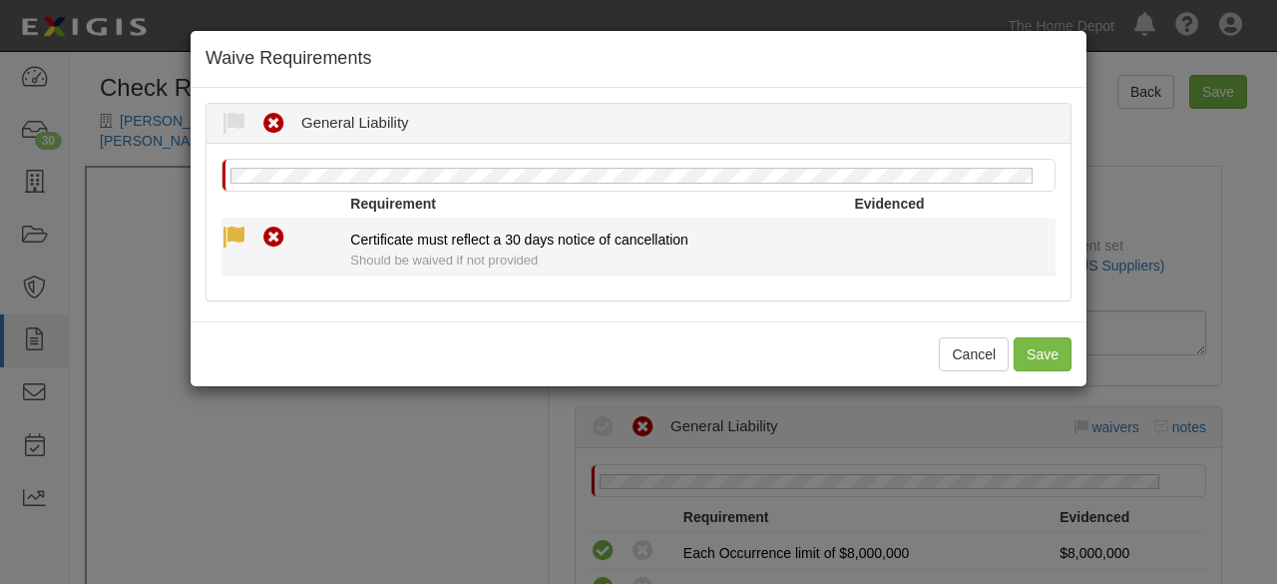
click at [243, 235] on icon at bounding box center [233, 237] width 25 height 25
radio input "true"
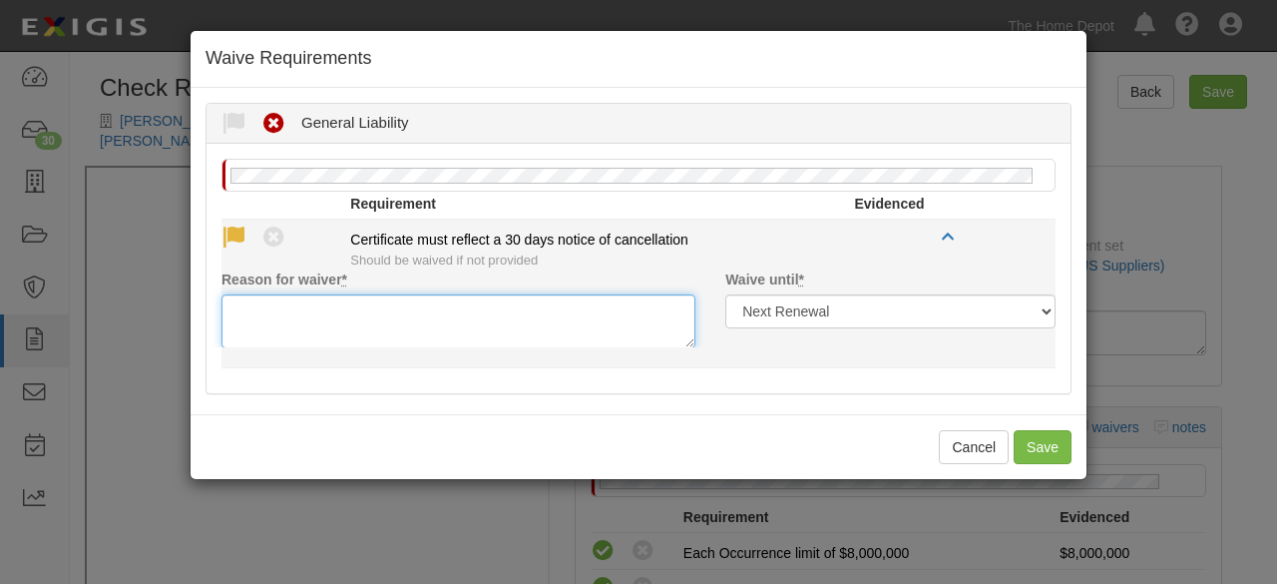
click at [301, 319] on textarea "Reason for waiver *" at bounding box center [458, 321] width 474 height 54
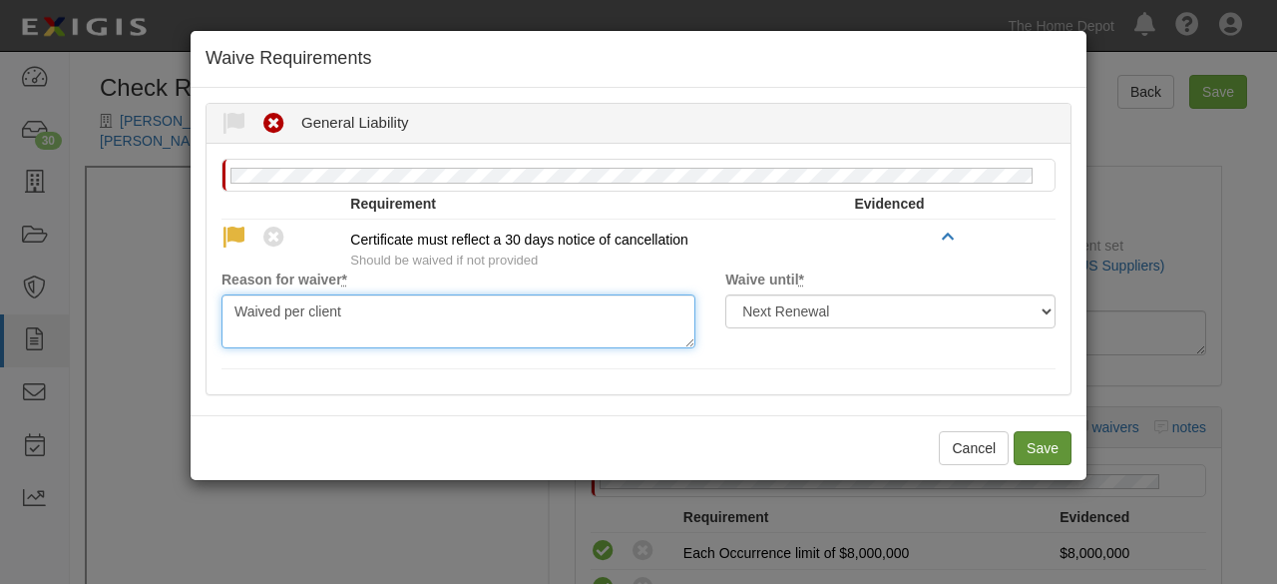
type textarea "Waived per client"
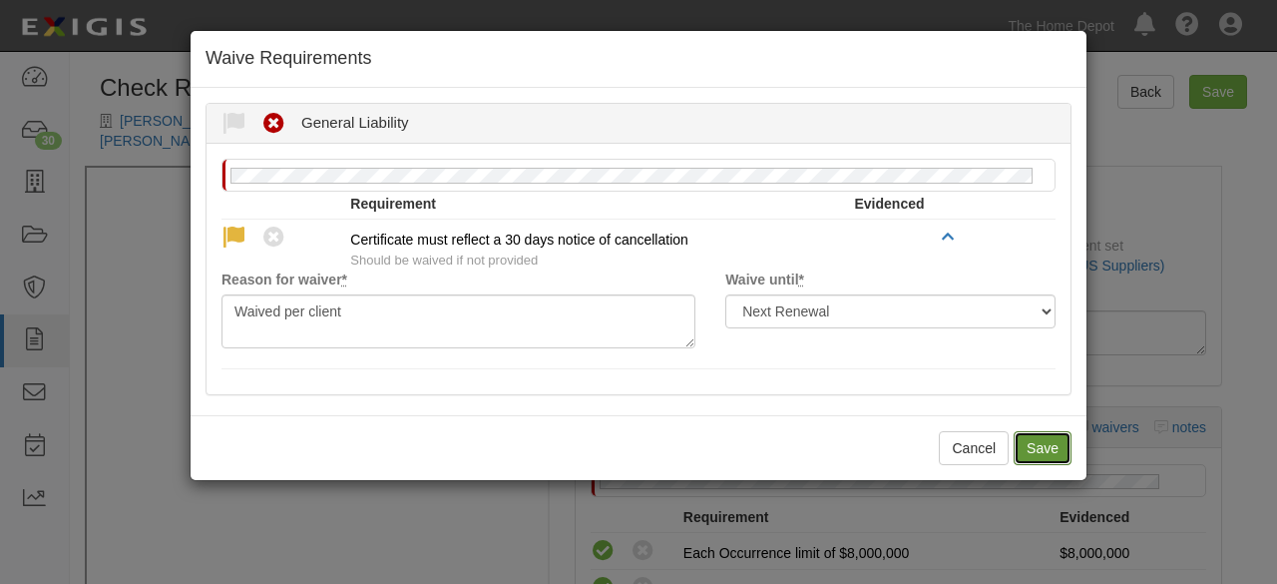
click at [1040, 448] on button "Save" at bounding box center [1043, 448] width 58 height 34
radio input "true"
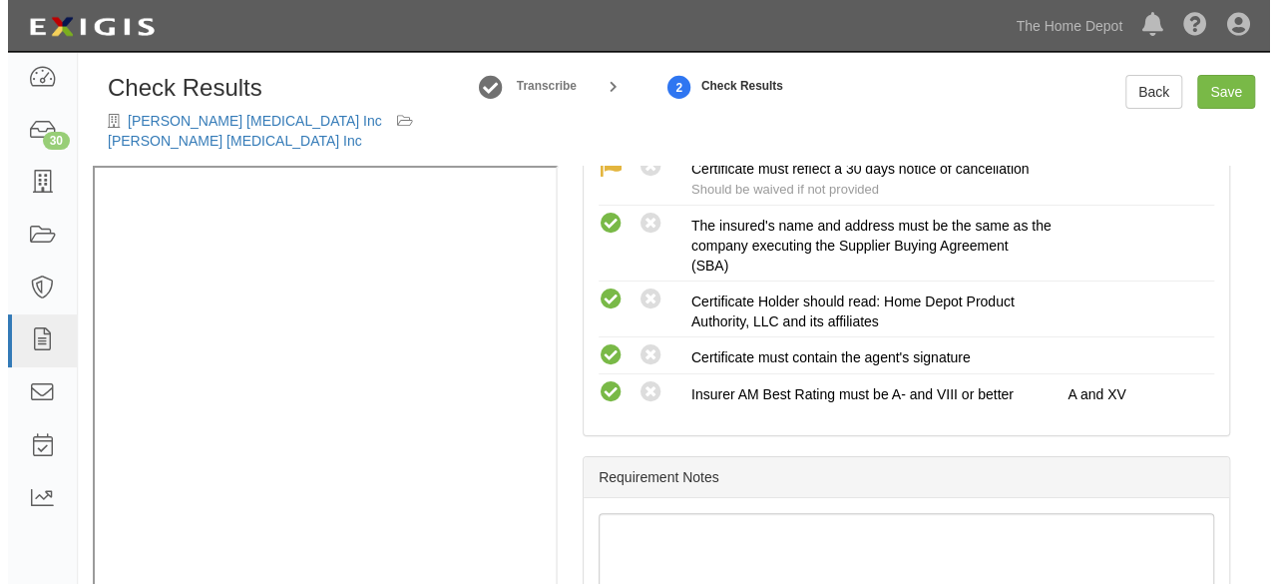
scroll to position [782, 0]
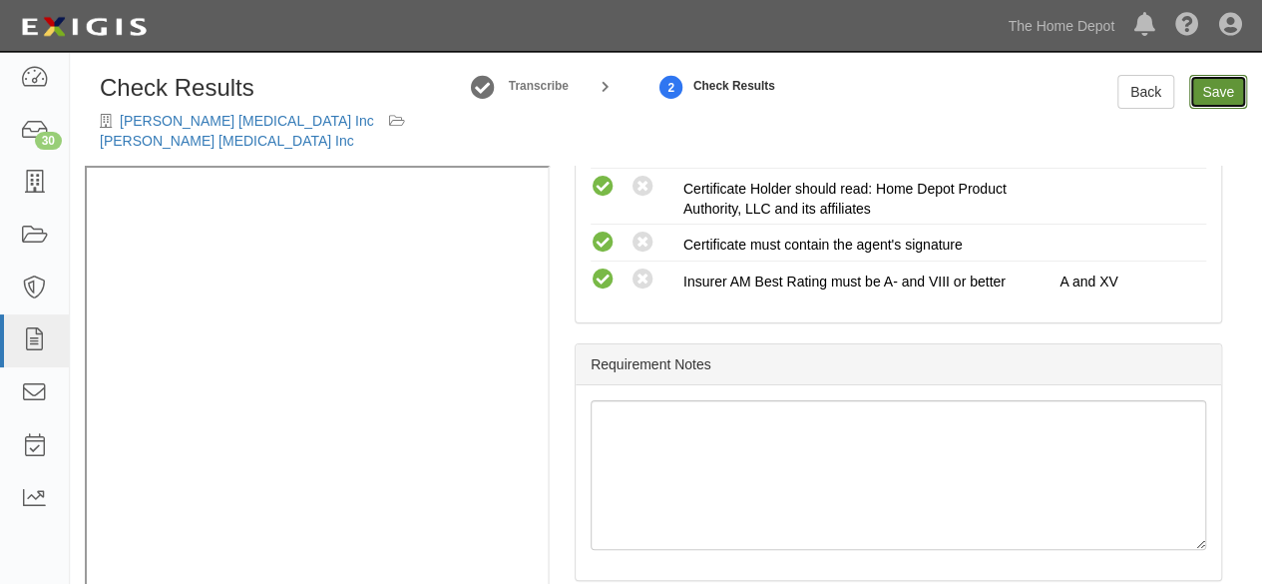
click at [1207, 96] on link "Save" at bounding box center [1218, 92] width 58 height 34
radio input "true"
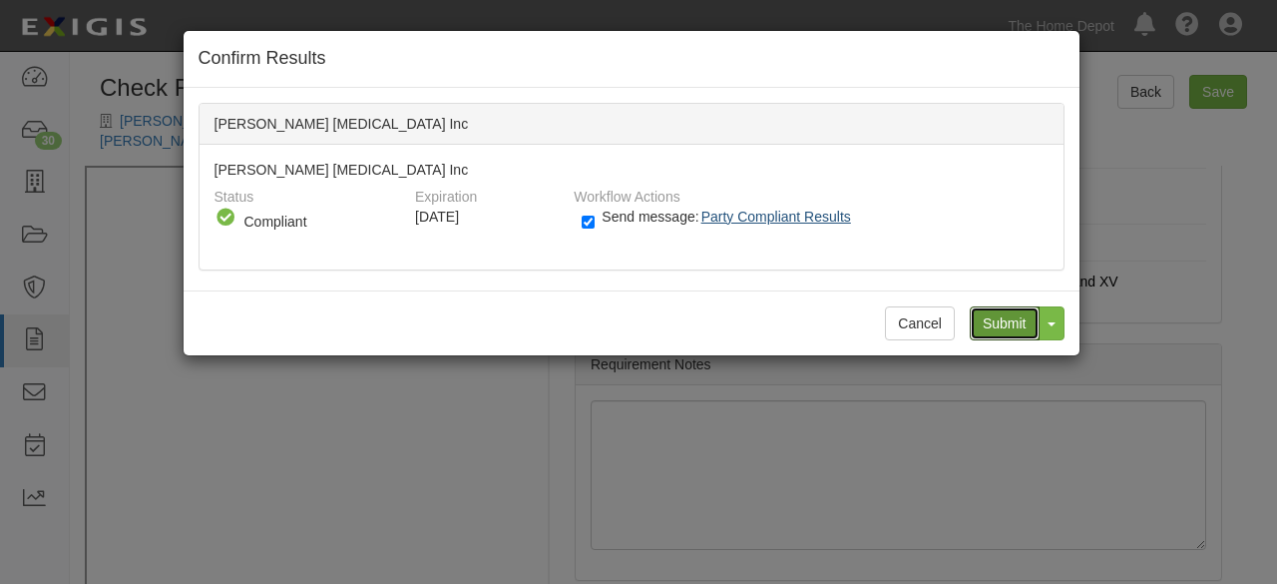
drag, startPoint x: 1010, startPoint y: 326, endPoint x: 761, endPoint y: 217, distance: 271.2
click at [1006, 324] on input "Submit" at bounding box center [1005, 323] width 70 height 34
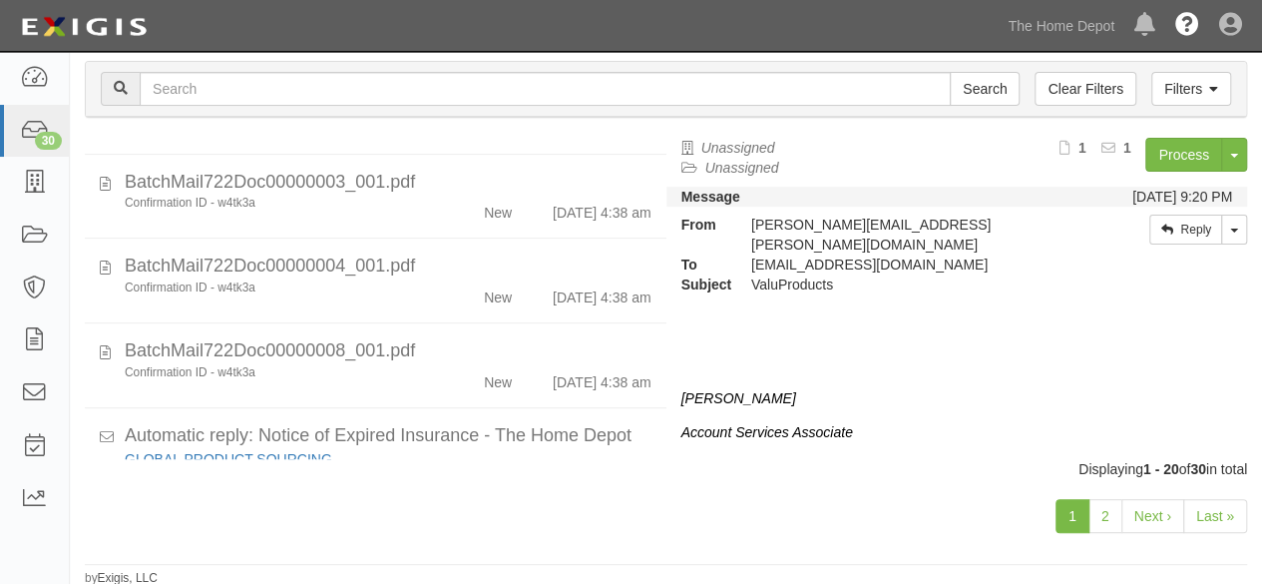
scroll to position [898, 0]
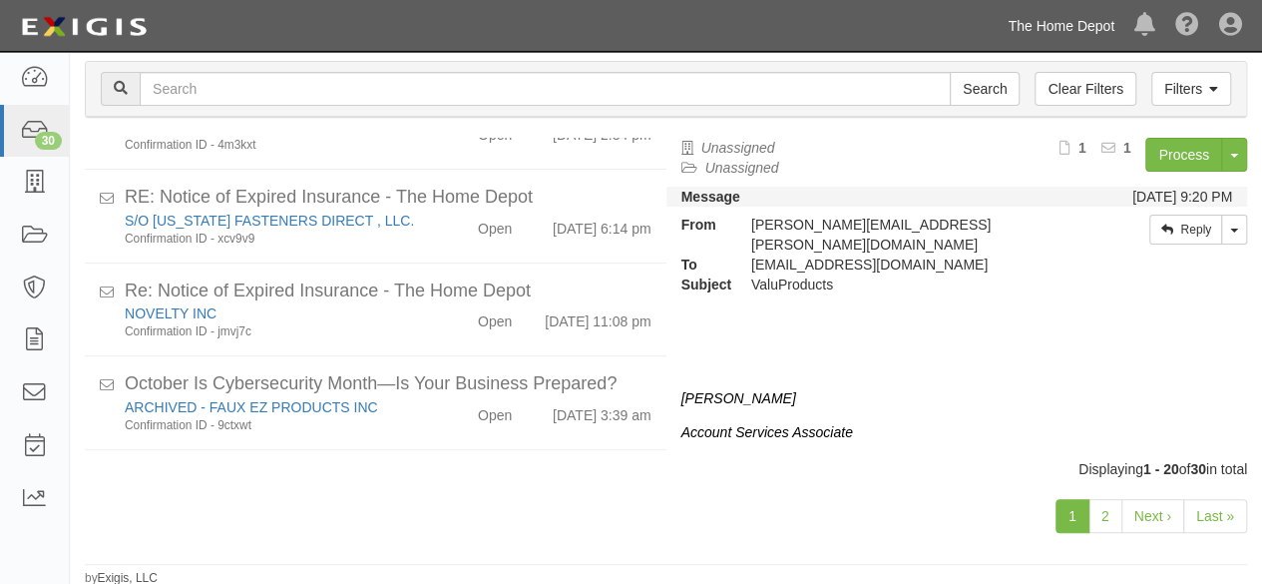
click at [1083, 23] on link "The Home Depot" at bounding box center [1061, 26] width 127 height 40
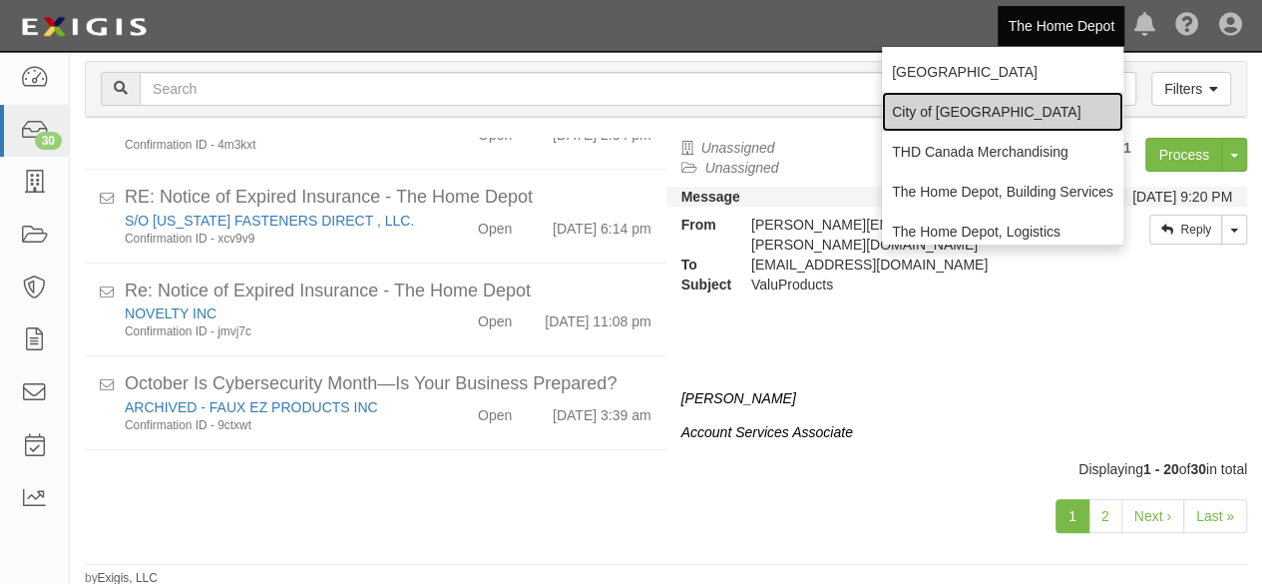
drag, startPoint x: 958, startPoint y: 114, endPoint x: 744, endPoint y: 33, distance: 228.3
click at [958, 113] on link "City of [GEOGRAPHIC_DATA]" at bounding box center [1002, 112] width 241 height 40
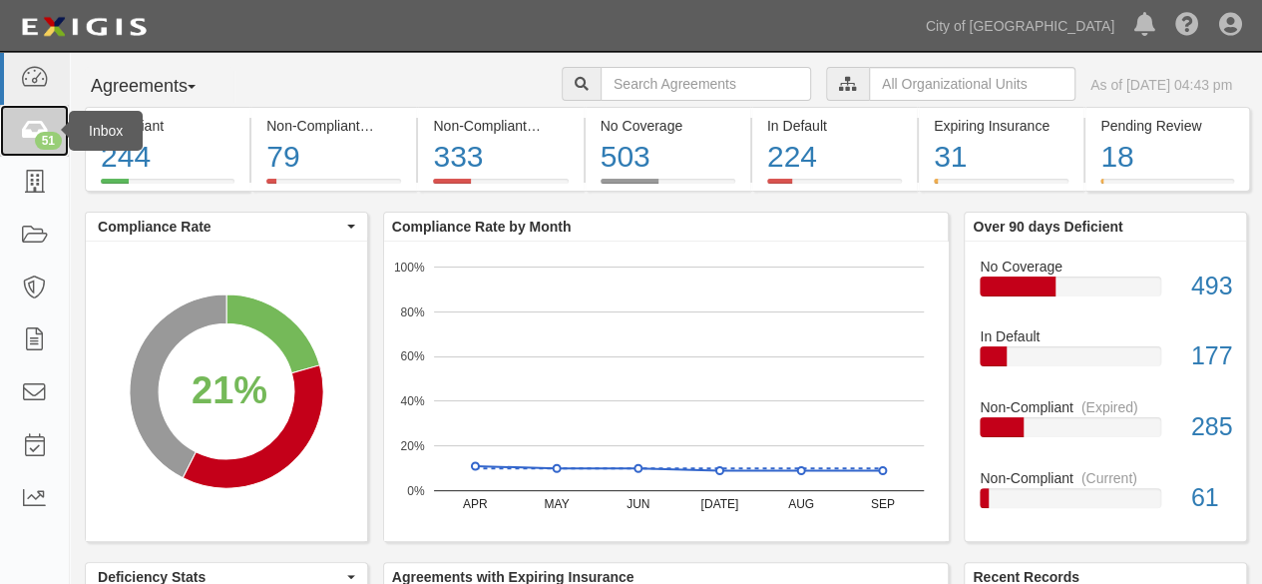
click at [47, 129] on icon at bounding box center [34, 131] width 28 height 23
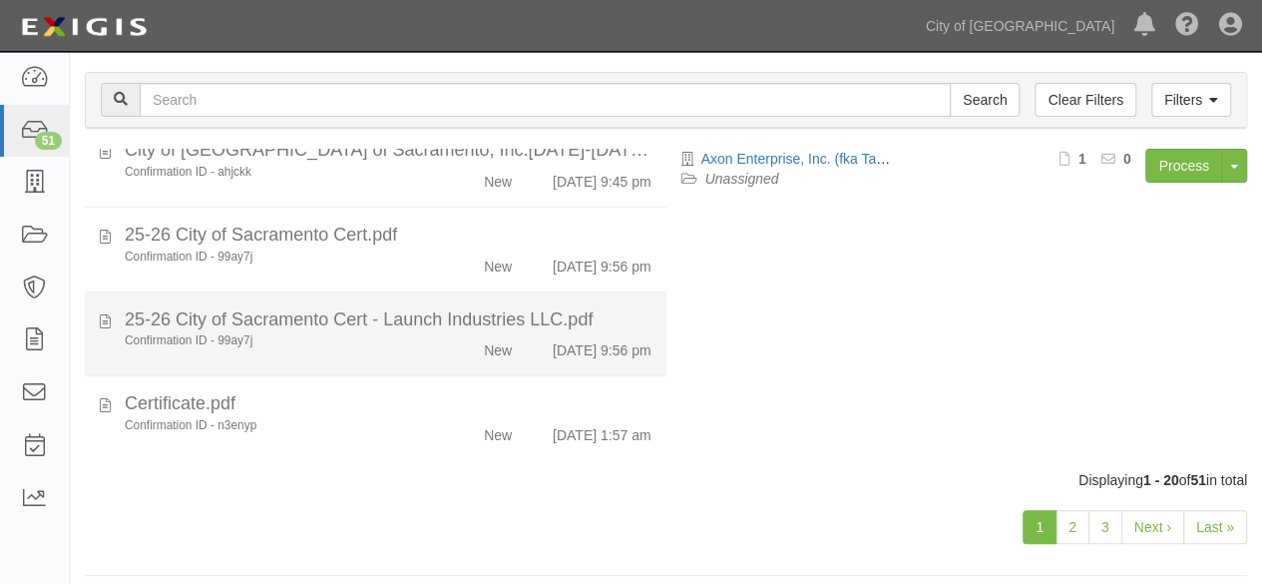
scroll to position [154, 0]
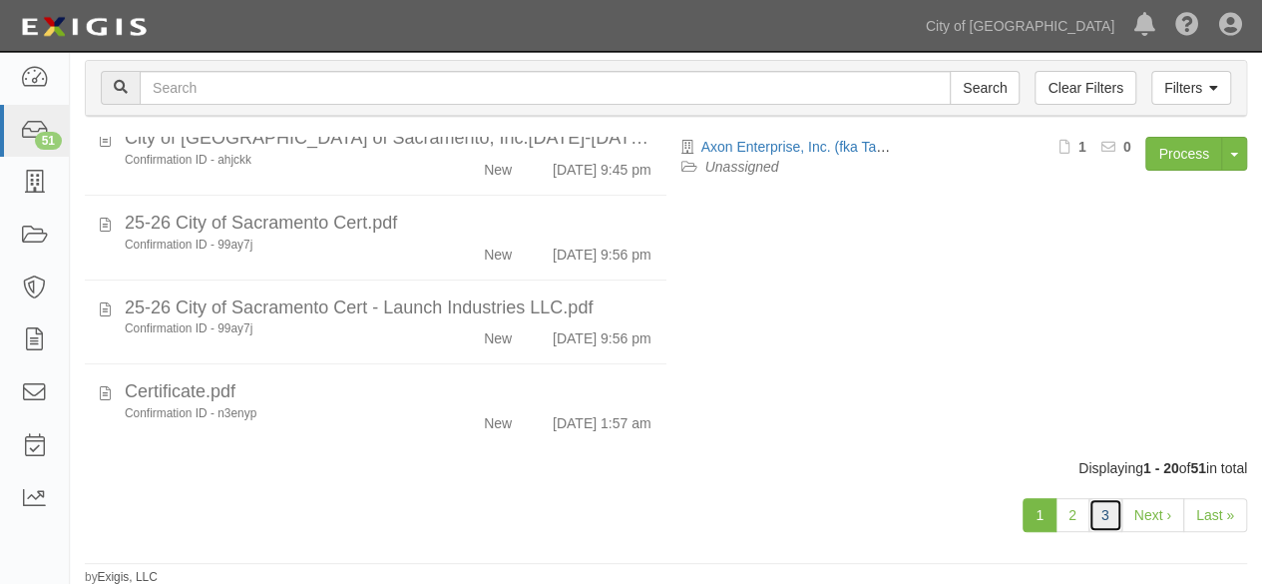
click at [1099, 510] on link "3" at bounding box center [1105, 515] width 34 height 34
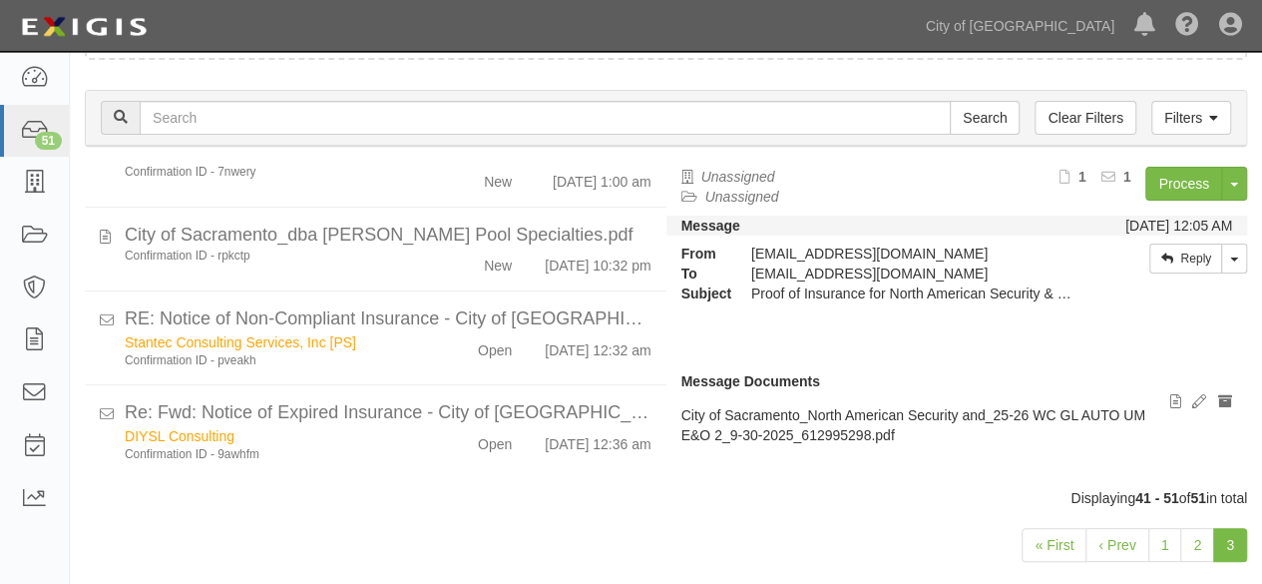
scroll to position [94, 0]
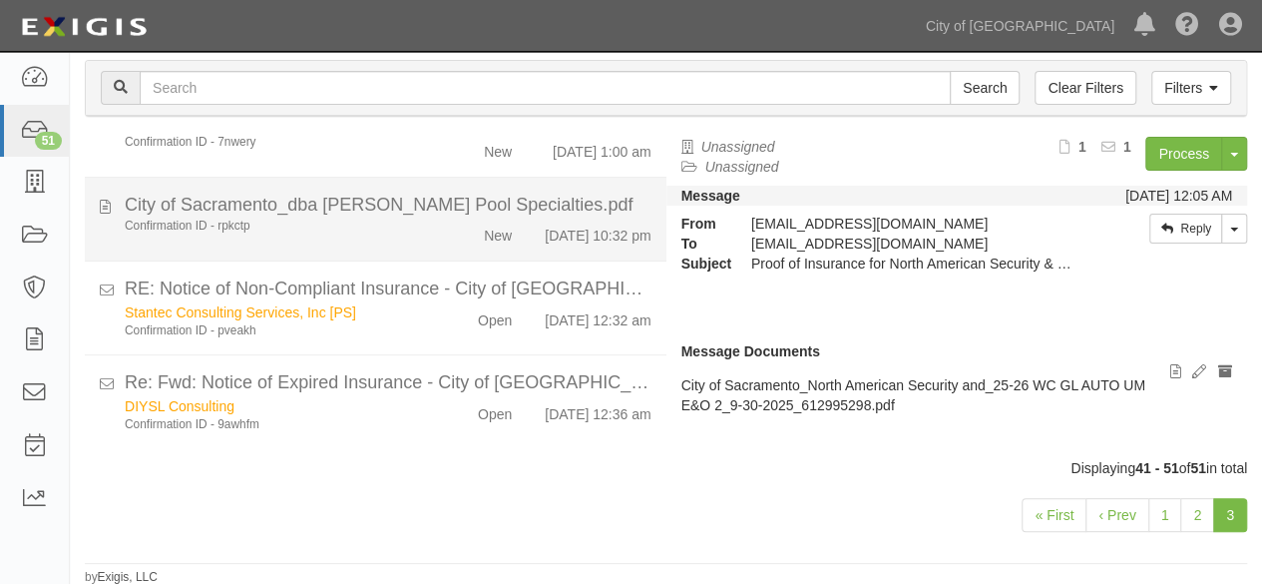
click at [397, 217] on div "Confirmation ID - rpkctp New [DATE] 10:32 pm" at bounding box center [388, 231] width 557 height 28
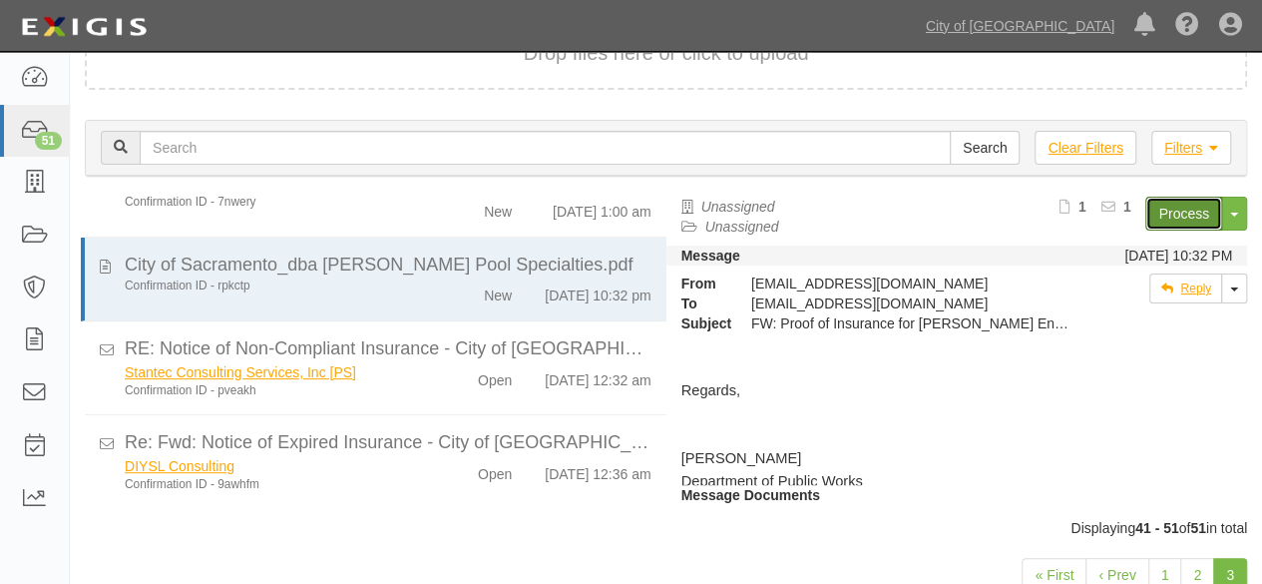
click at [1171, 221] on link "Process" at bounding box center [1183, 214] width 77 height 34
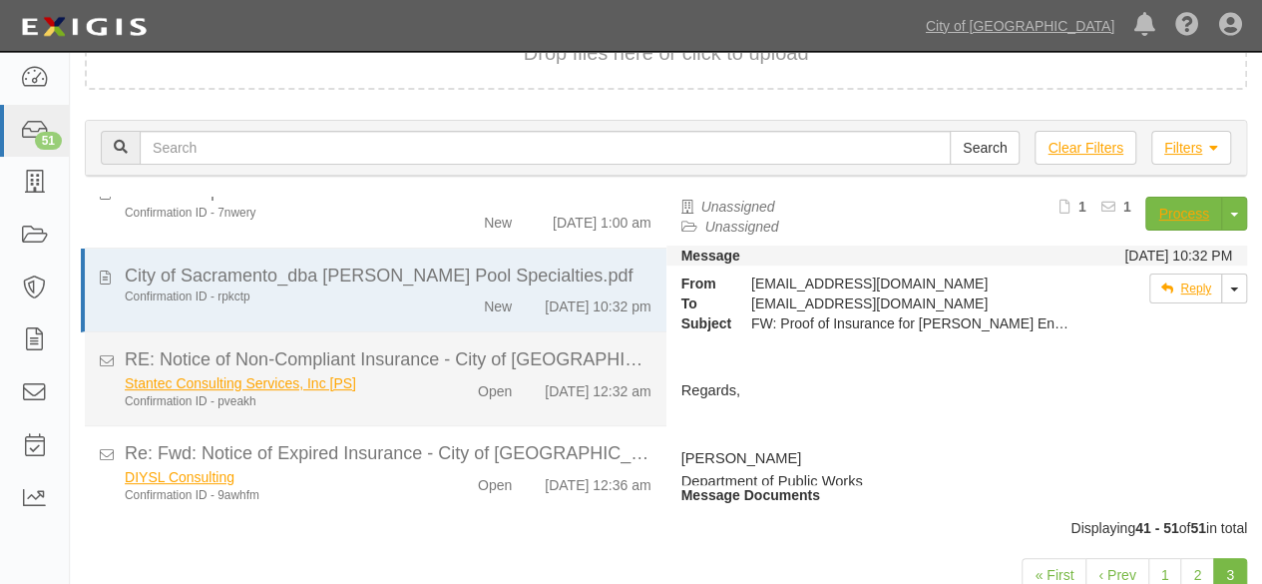
scroll to position [594, 0]
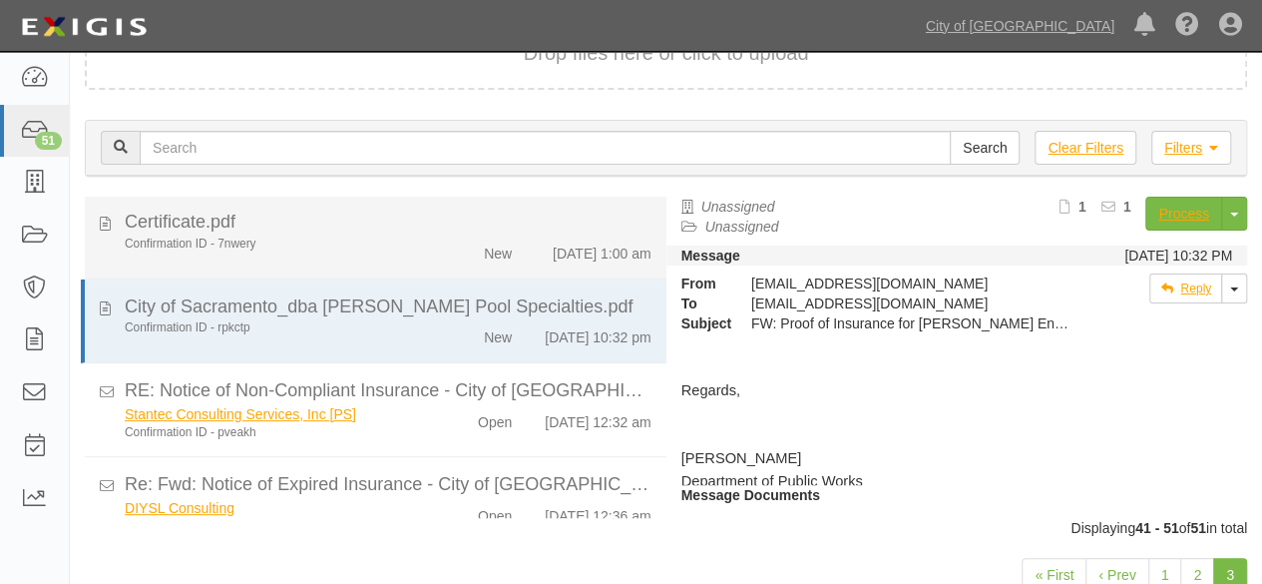
drag, startPoint x: 445, startPoint y: 270, endPoint x: 499, endPoint y: 260, distance: 54.8
click at [446, 263] on div "New" at bounding box center [480, 249] width 93 height 28
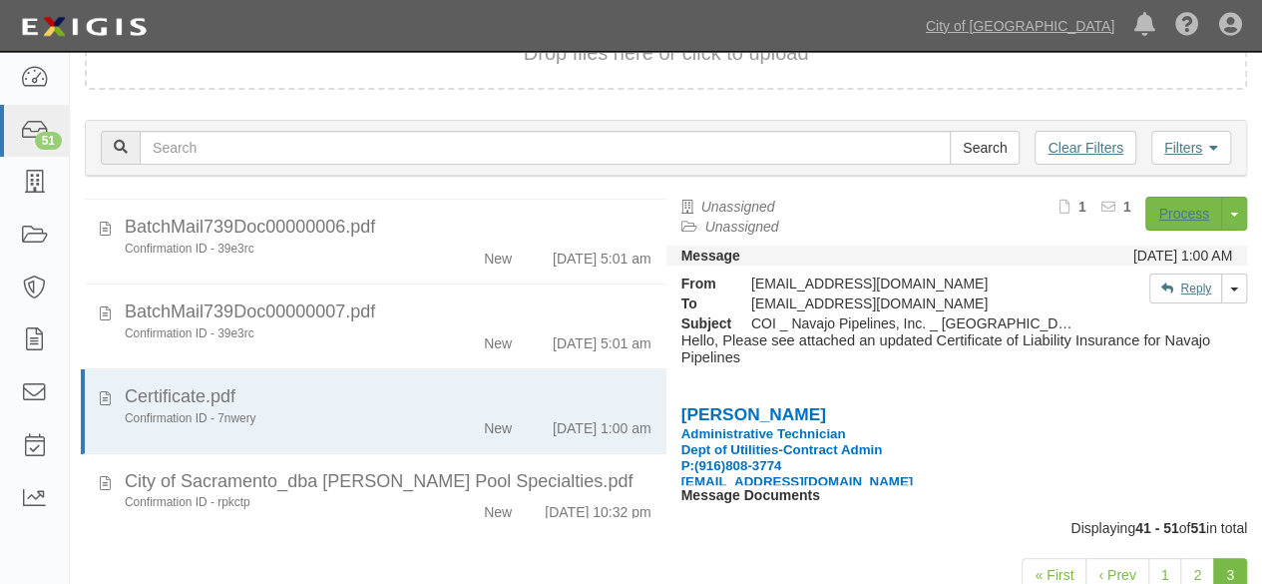
scroll to position [394, 0]
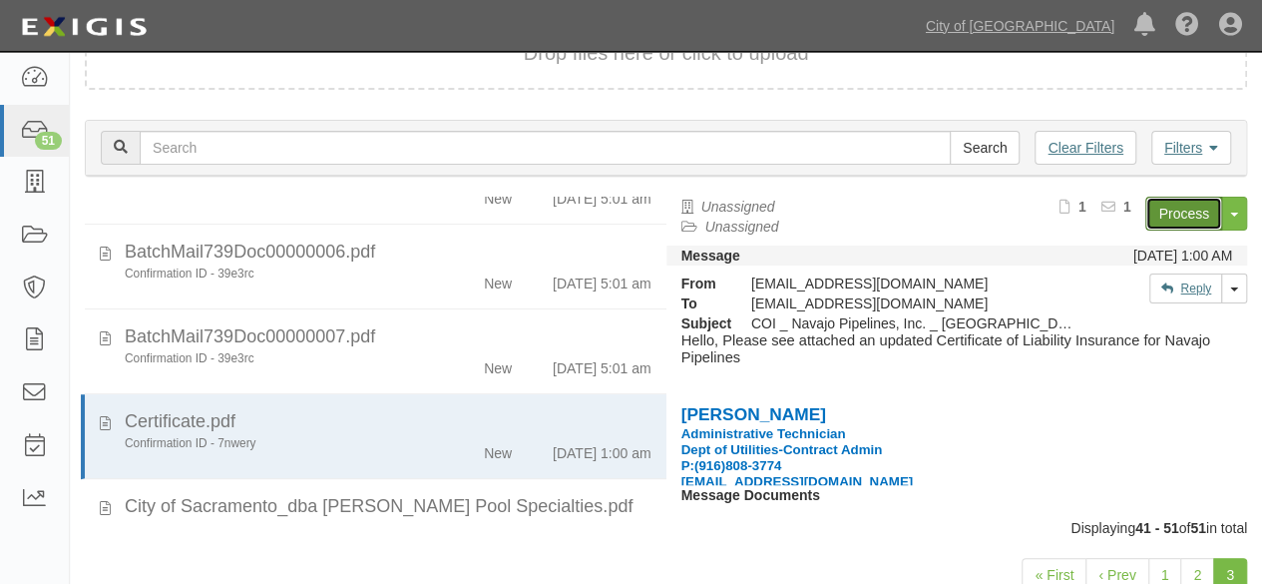
click at [1155, 209] on link "Process" at bounding box center [1183, 214] width 77 height 34
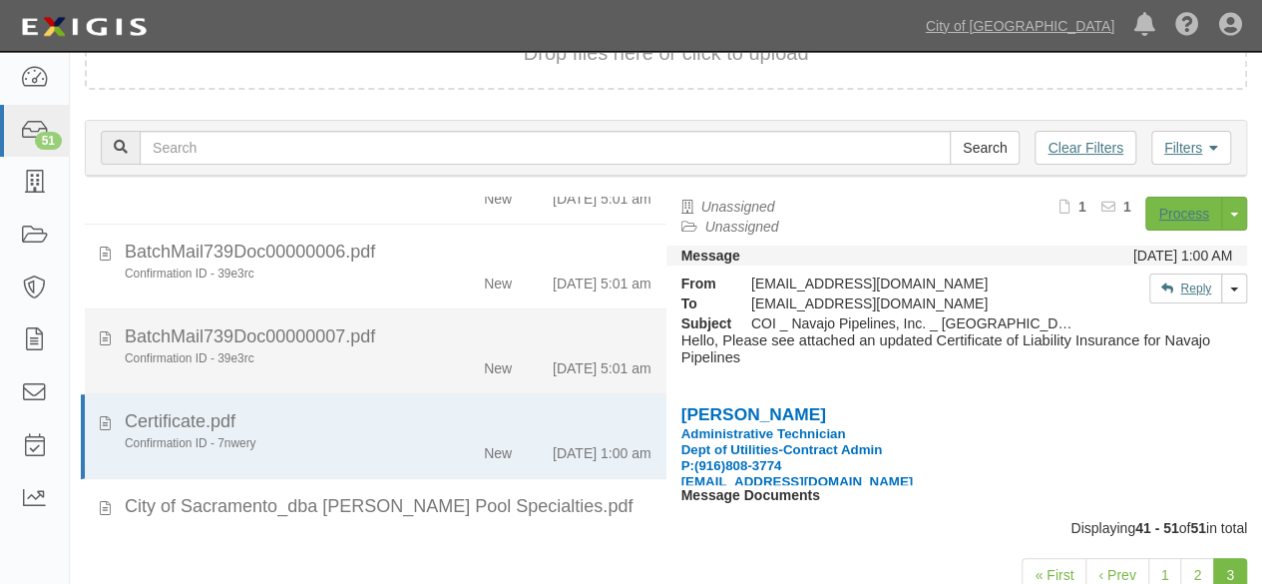
click at [433, 350] on div "BatchMail739Doc00000007.pdf" at bounding box center [388, 337] width 527 height 26
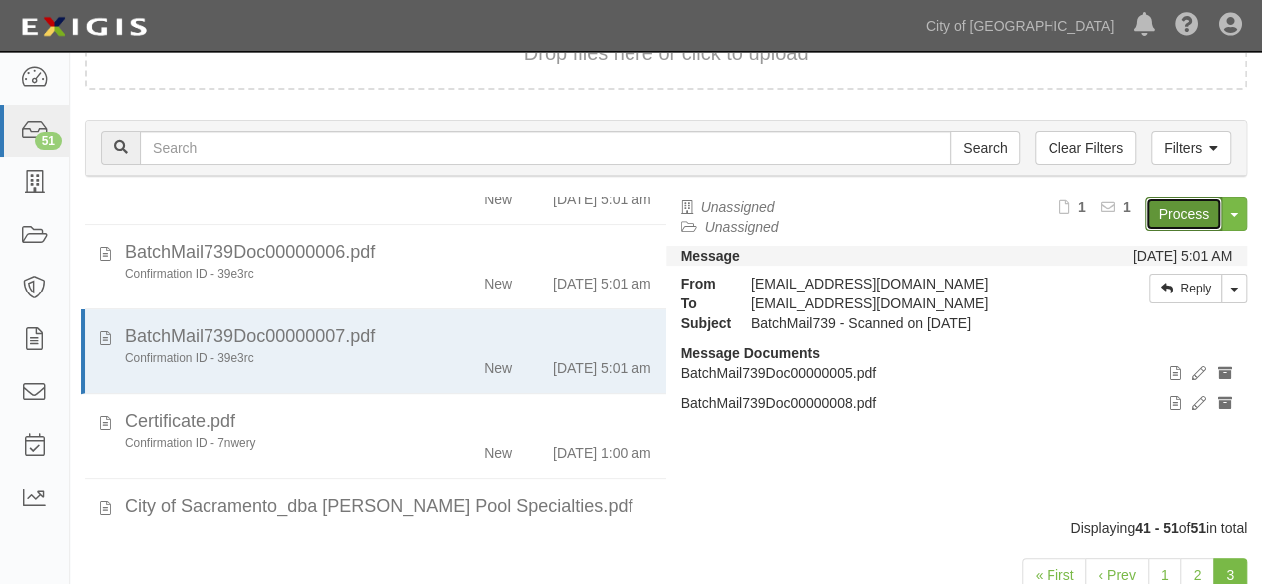
click at [1161, 211] on link "Process" at bounding box center [1183, 214] width 77 height 34
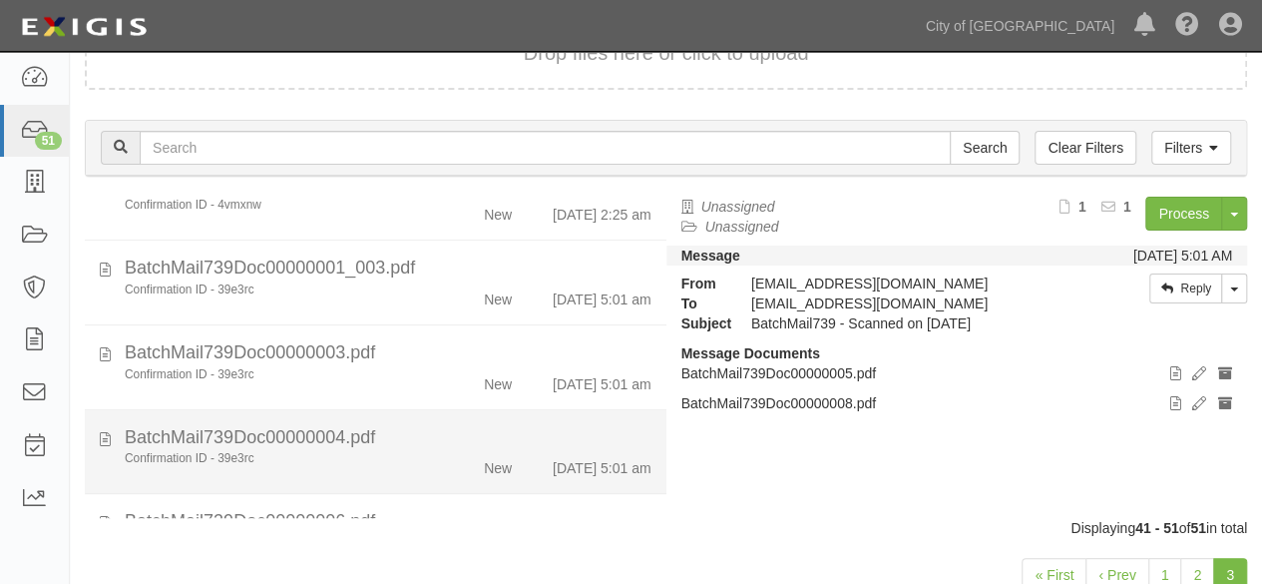
scroll to position [95, 0]
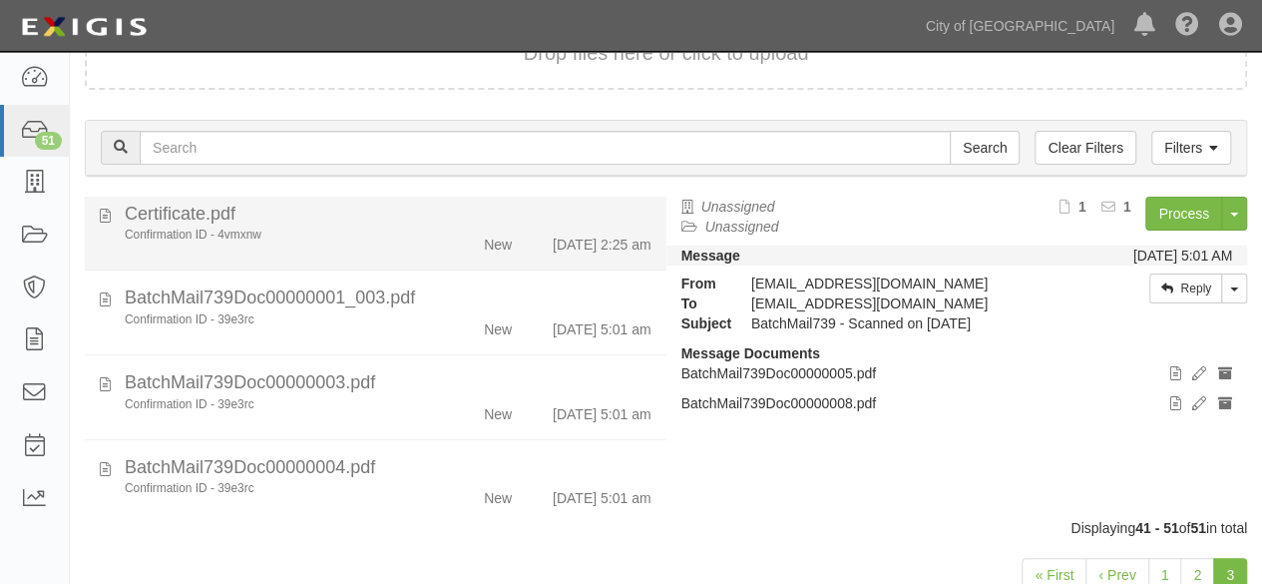
drag, startPoint x: 389, startPoint y: 250, endPoint x: 403, endPoint y: 246, distance: 14.5
click at [389, 243] on div "Confirmation ID - 4vmxnw" at bounding box center [272, 234] width 294 height 17
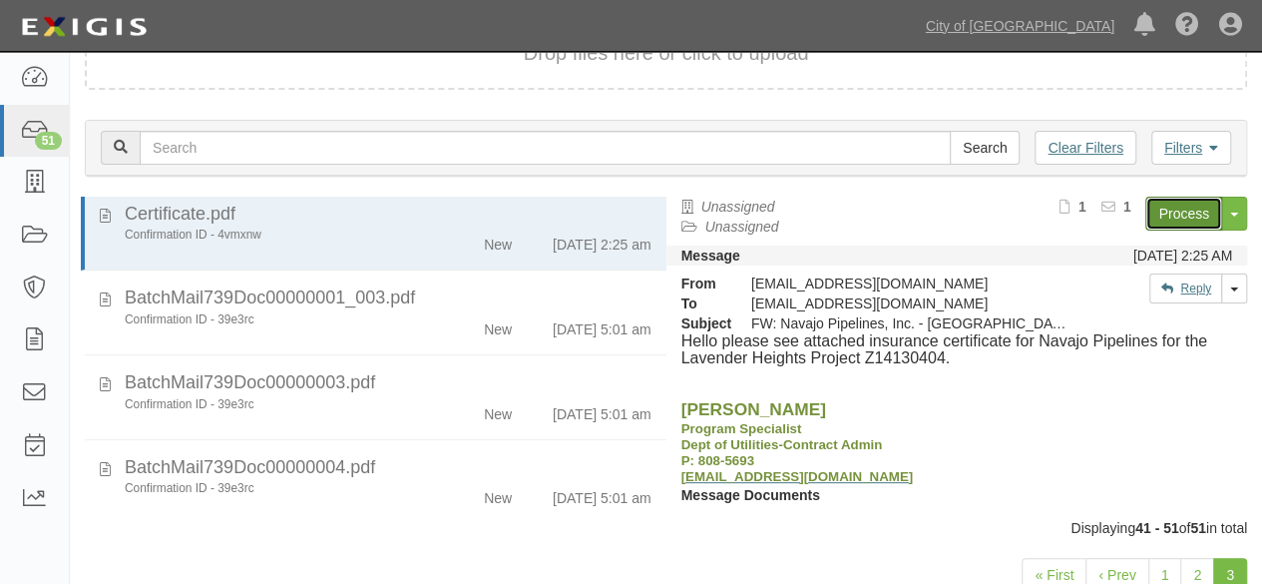
click at [1169, 212] on link "Process" at bounding box center [1183, 214] width 77 height 34
click at [1008, 17] on link "City of [GEOGRAPHIC_DATA]" at bounding box center [1020, 26] width 209 height 40
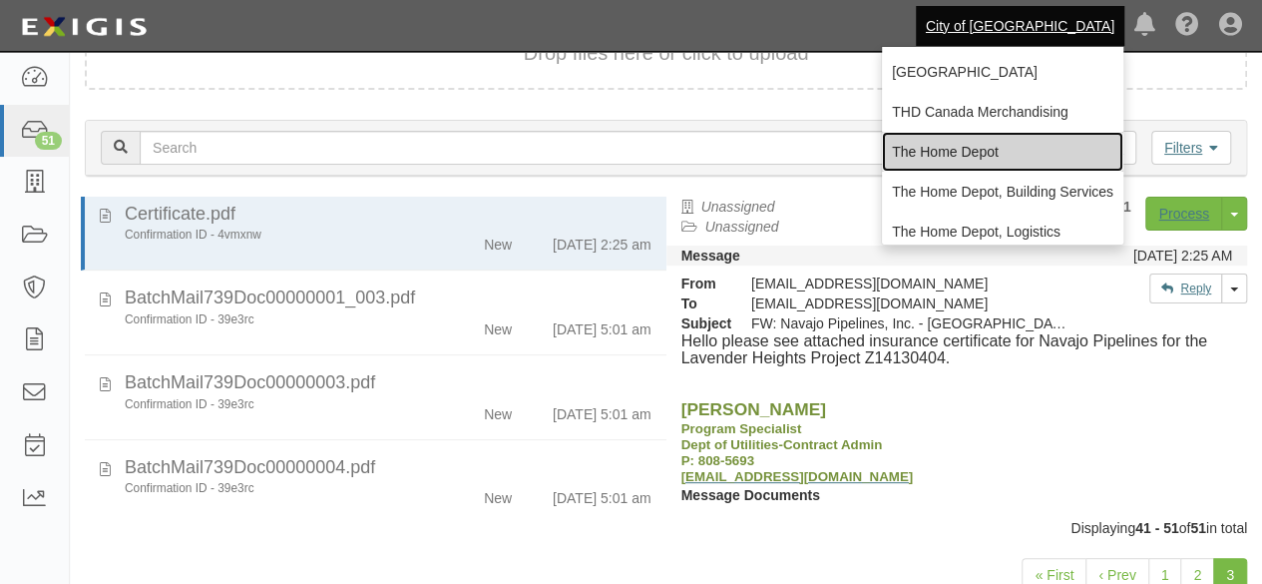
click at [951, 146] on link "The Home Depot" at bounding box center [1002, 152] width 241 height 40
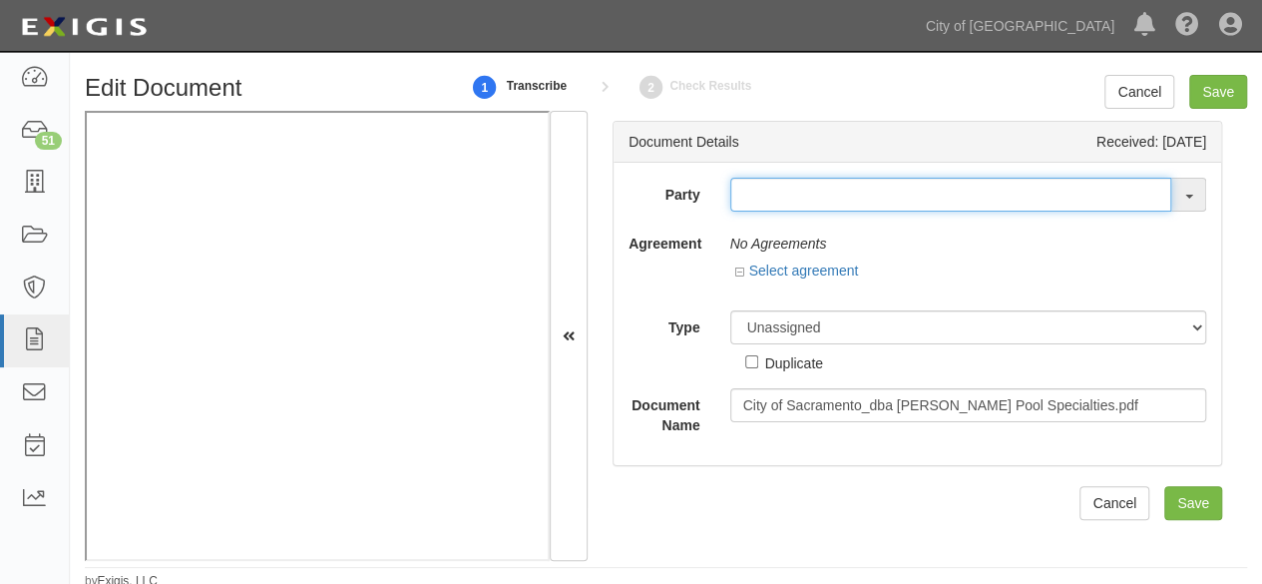
click at [762, 203] on input "text" at bounding box center [951, 195] width 442 height 34
paste input "[PERSON_NAME] Pool Specialties"
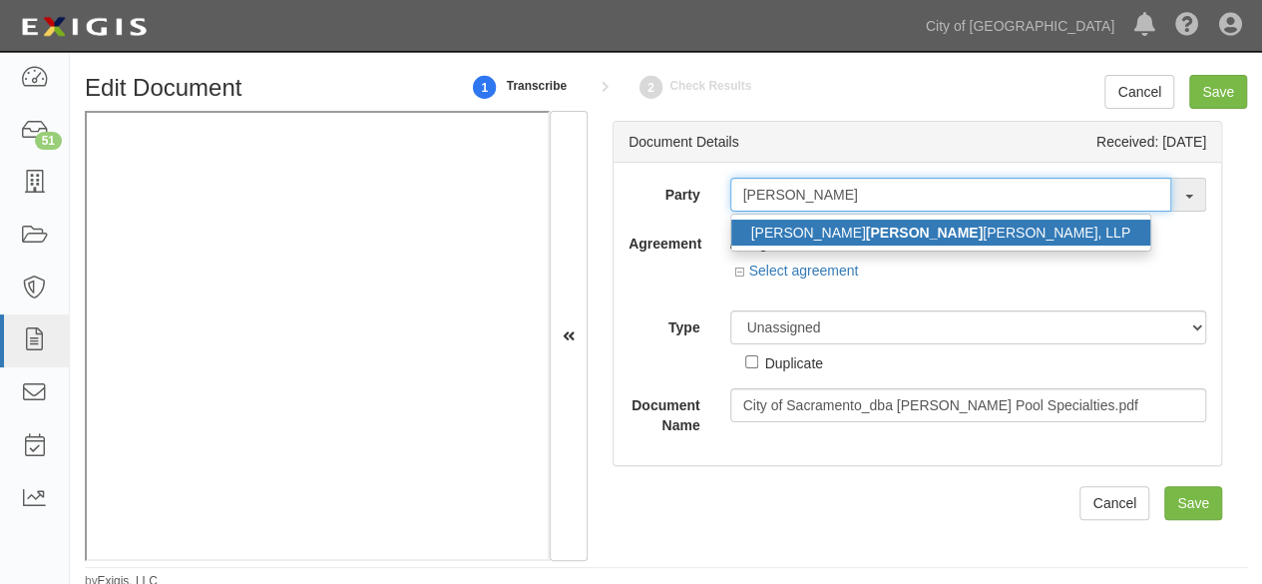
type input "[PERSON_NAME]"
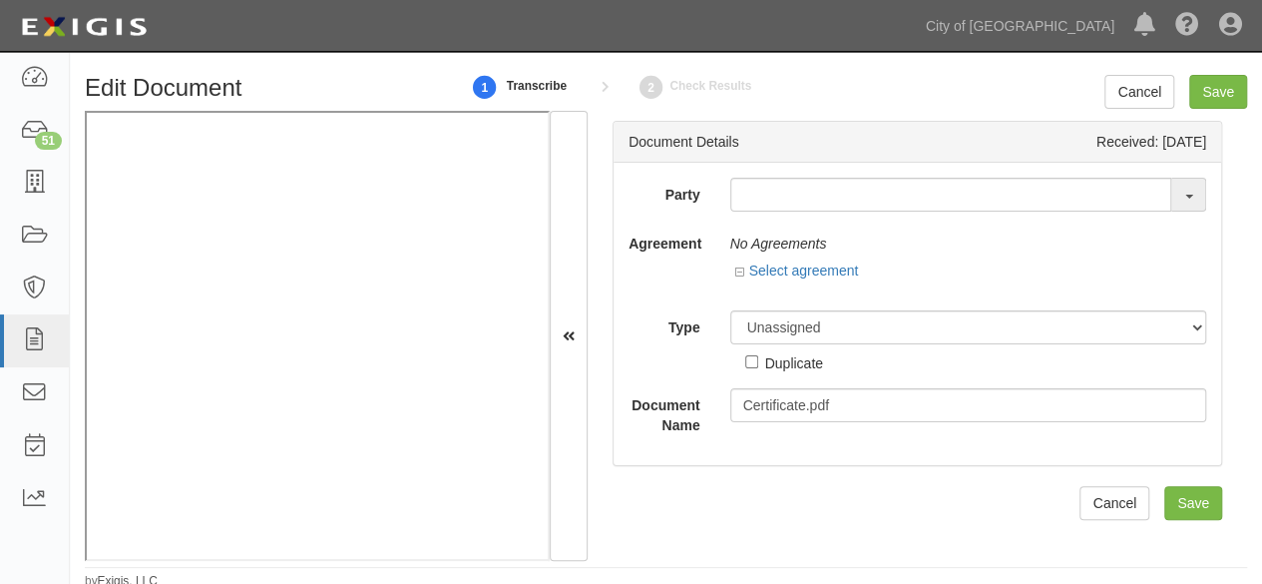
click at [776, 176] on div "Party 16th & O Gateway (dba Ravel [PERSON_NAME] Properties) 17R Orchard Partner…" at bounding box center [918, 314] width 608 height 302
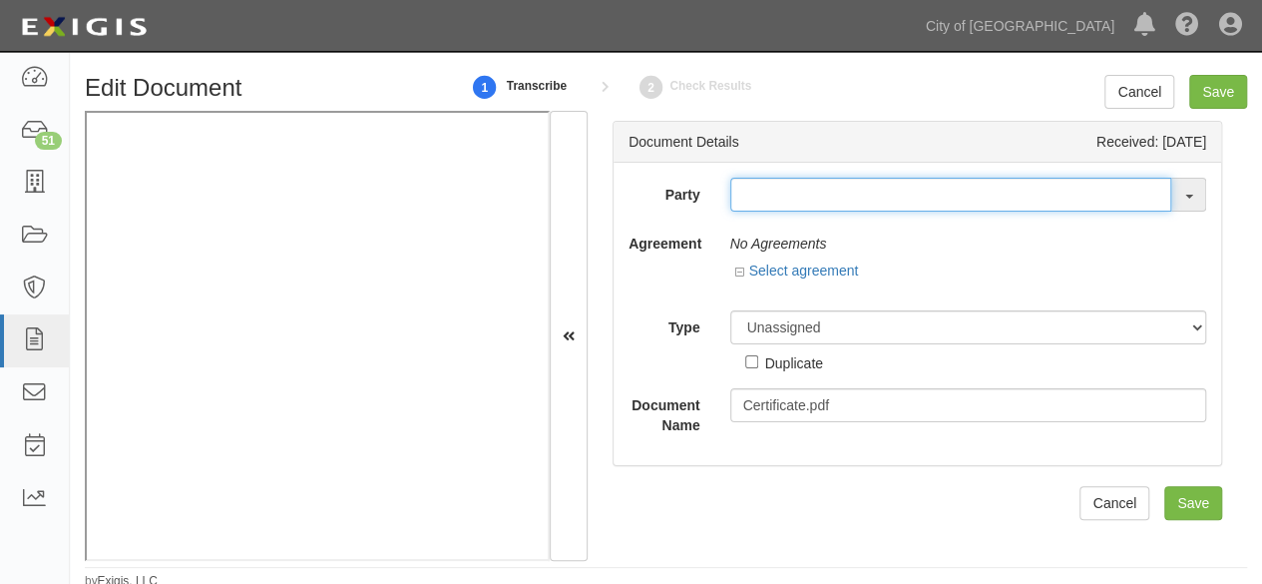
click at [776, 184] on input "text" at bounding box center [951, 195] width 442 height 34
paste input "Navajo Pipelines, Inc."
type input "Navajo Pipelines, Inc."
click at [759, 194] on input "text" at bounding box center [951, 195] width 442 height 34
paste input "Navajo Pipelines, Inc."
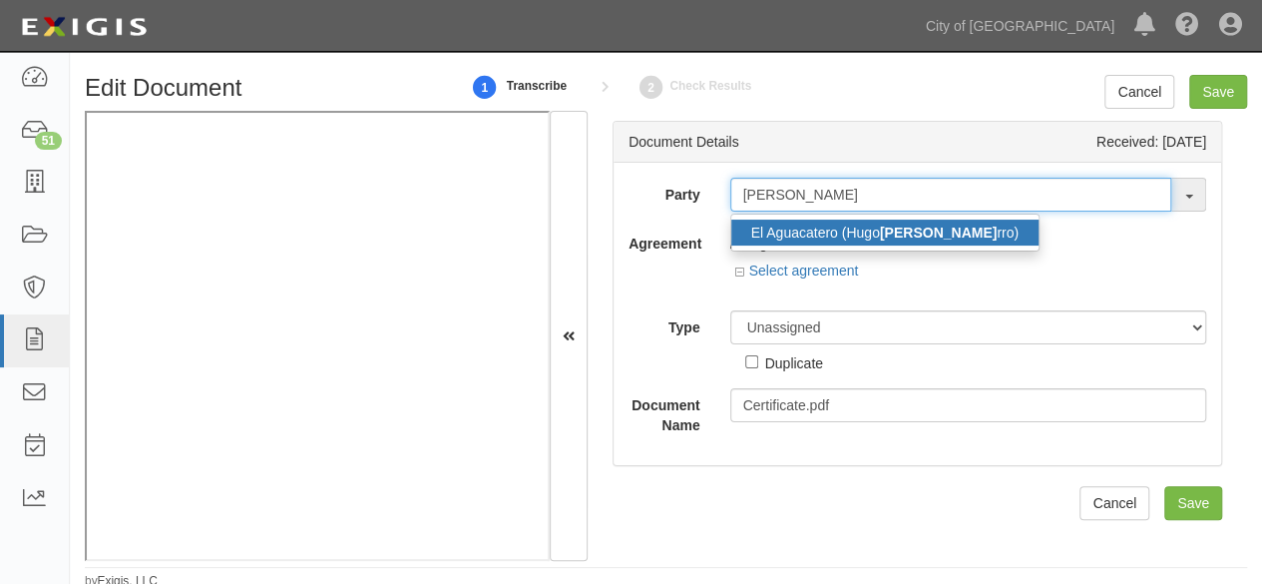
type input "Nav"
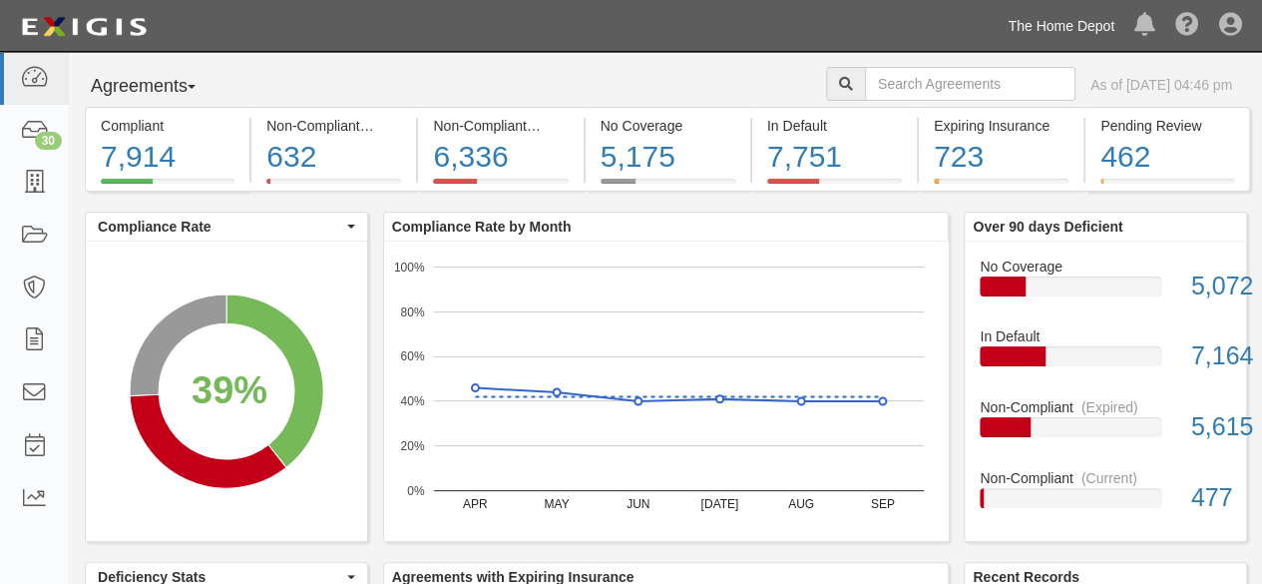
click at [1055, 21] on link "The Home Depot" at bounding box center [1061, 26] width 127 height 40
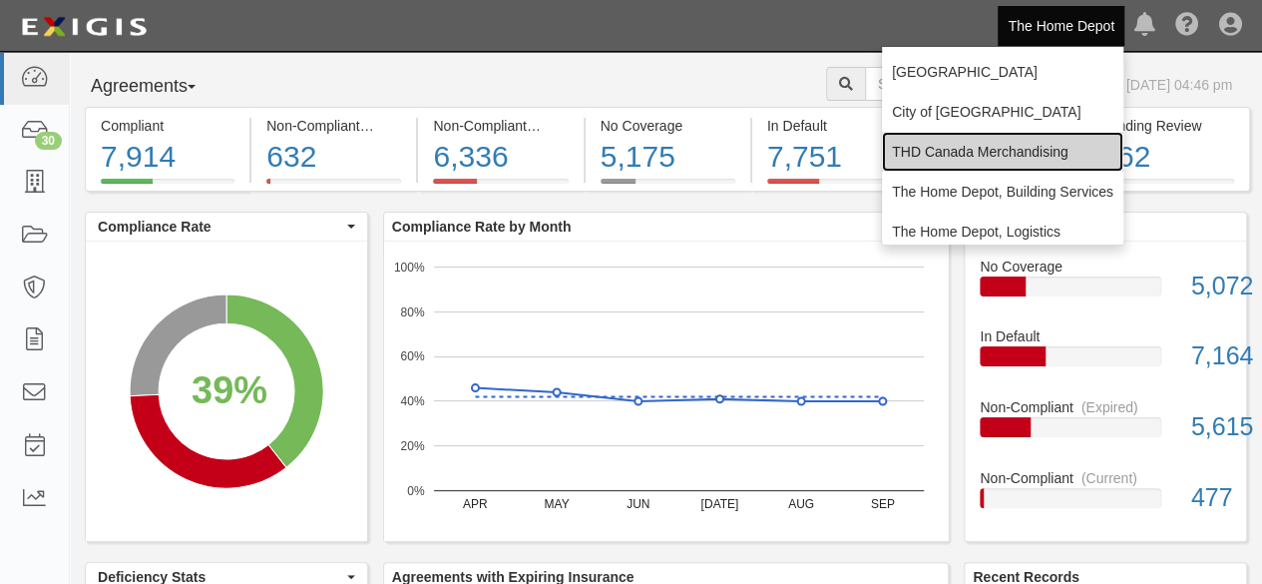
click at [964, 155] on link "THD Canada Merchandising" at bounding box center [1002, 152] width 241 height 40
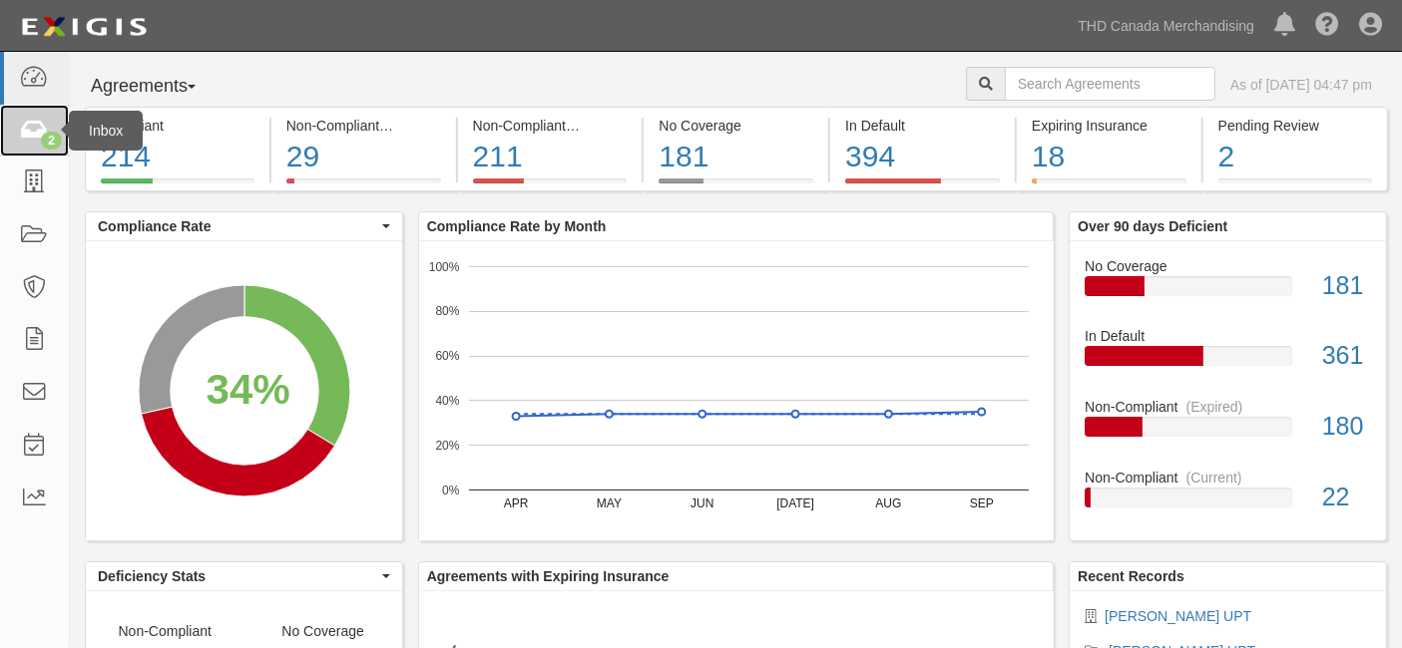
click at [44, 138] on div "2" at bounding box center [51, 141] width 21 height 18
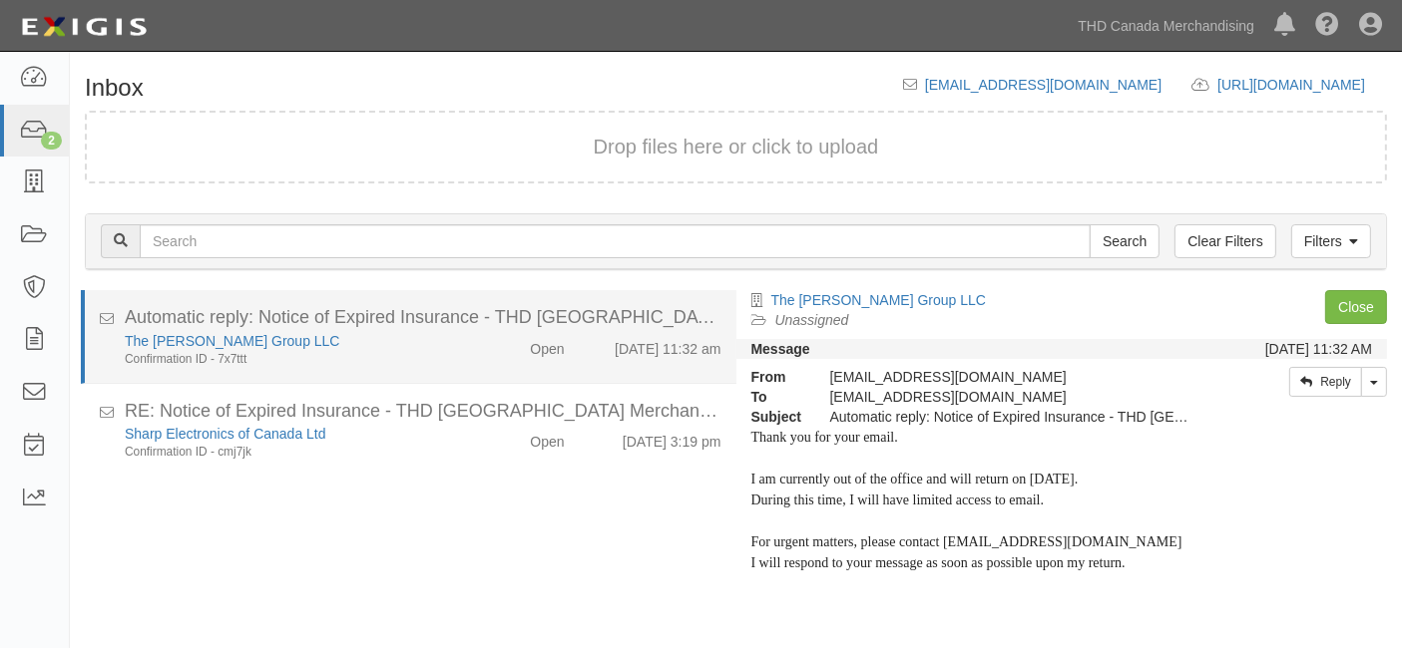
click at [322, 347] on div "The [PERSON_NAME] Group LLC" at bounding box center [292, 341] width 335 height 20
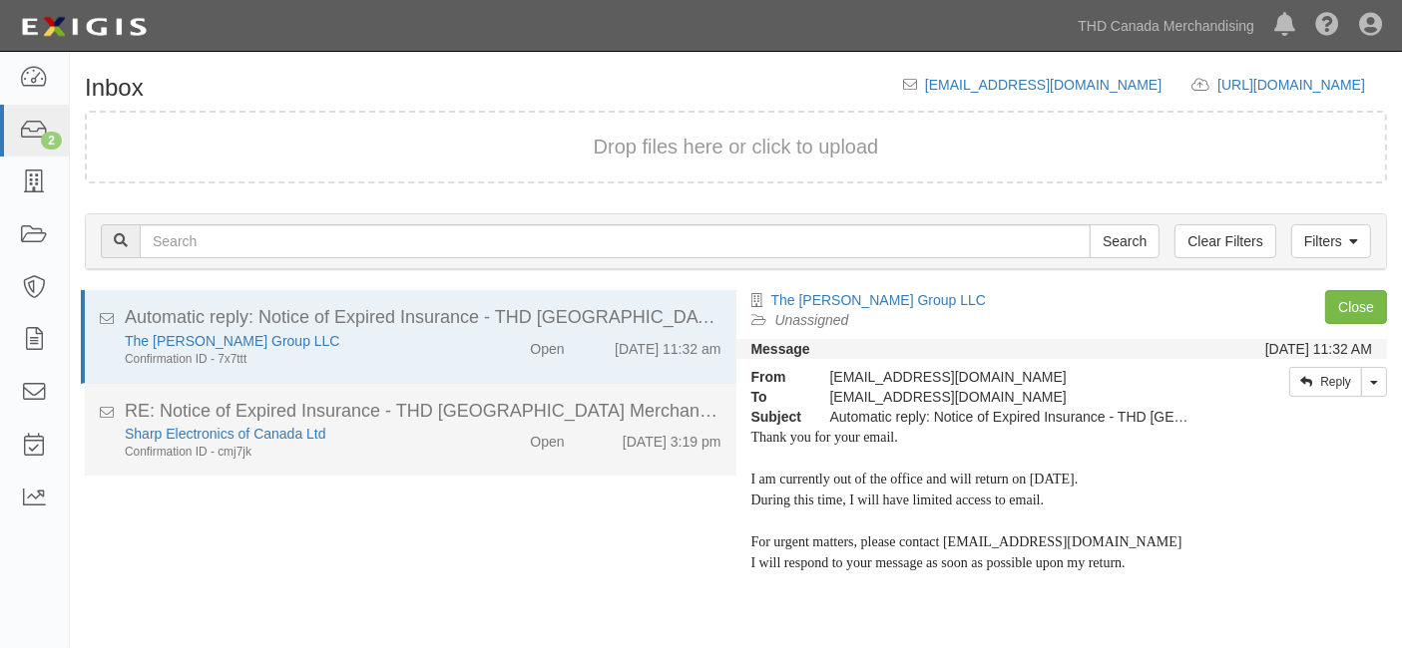
click at [364, 419] on div "RE: Notice of Expired Insurance - THD [GEOGRAPHIC_DATA] Merchandising" at bounding box center [423, 412] width 597 height 26
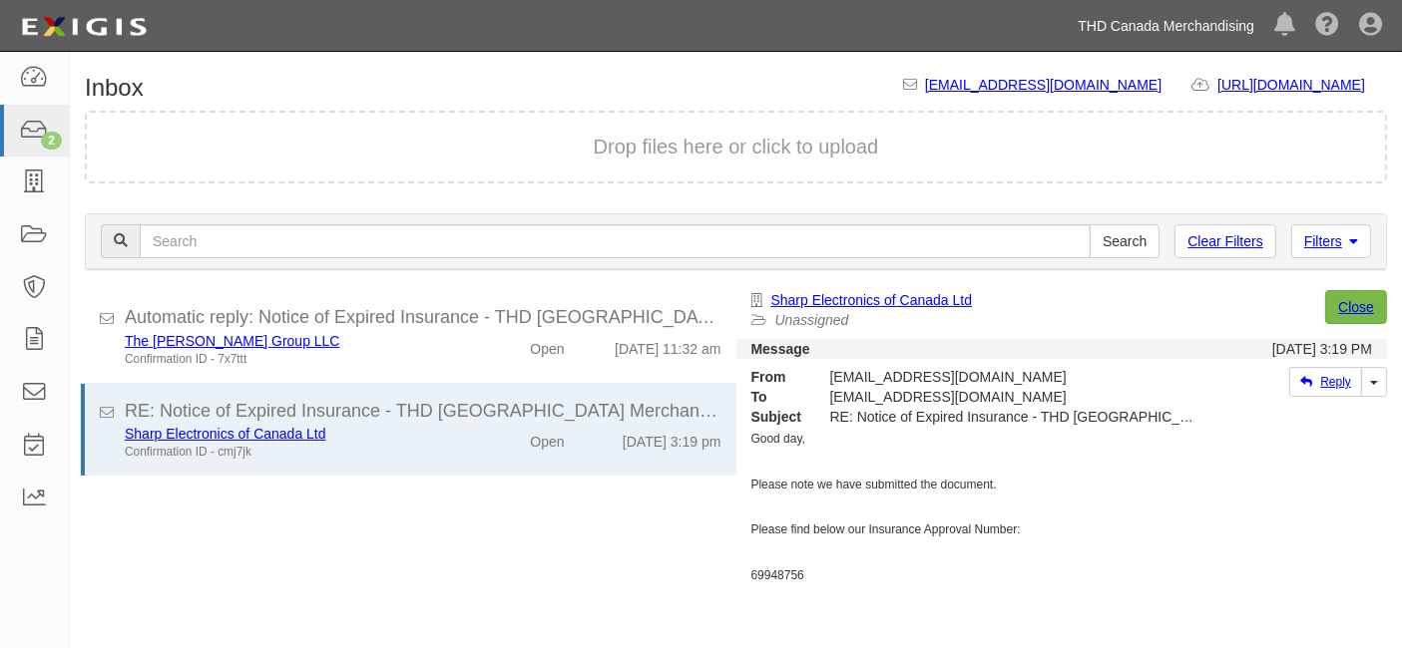
drag, startPoint x: 1087, startPoint y: 27, endPoint x: 1093, endPoint y: 107, distance: 80.0
click at [1089, 27] on link "THD Canada Merchandising" at bounding box center [1165, 26] width 197 height 40
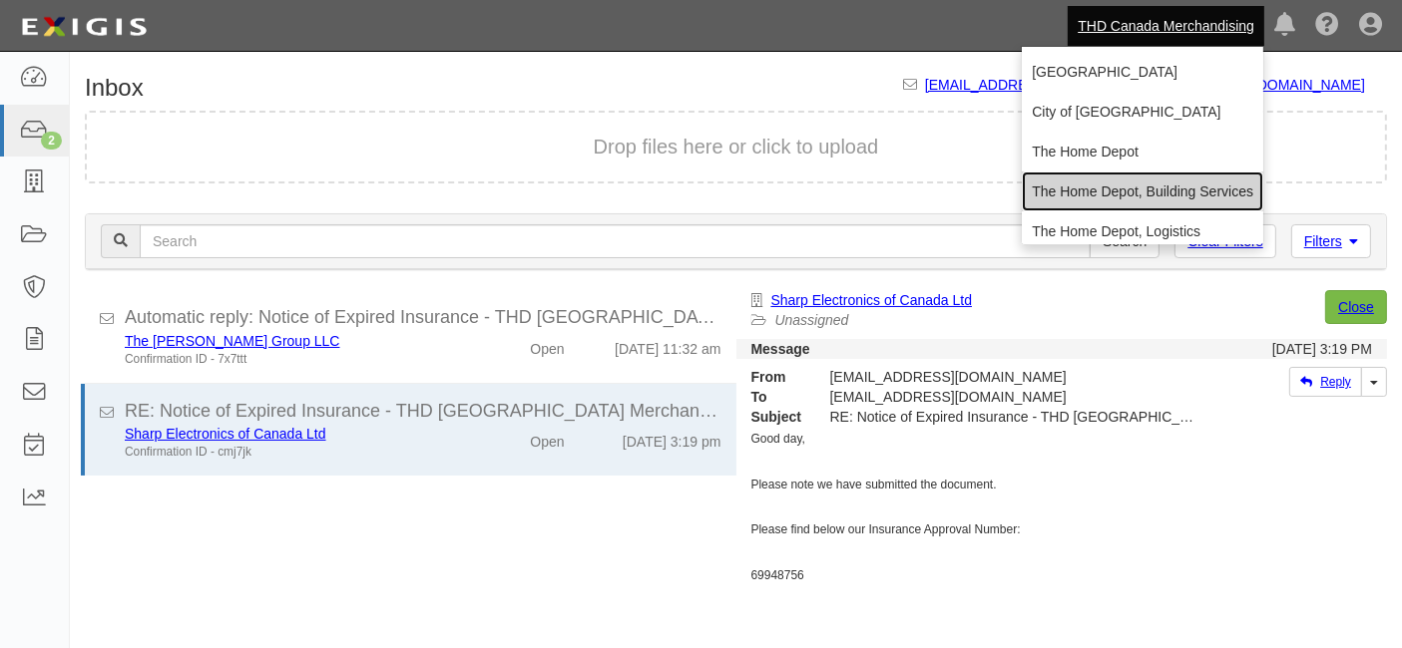
click at [1078, 185] on link "The Home Depot, Building Services" at bounding box center [1142, 192] width 241 height 40
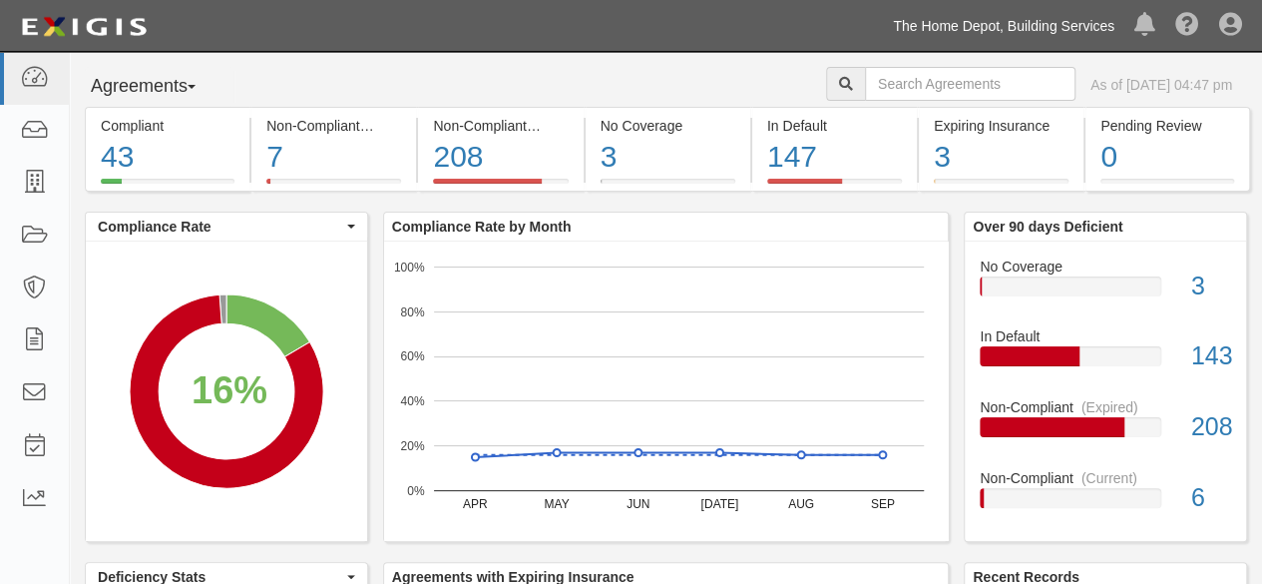
click at [1083, 19] on link "The Home Depot, Building Services" at bounding box center [1003, 26] width 241 height 40
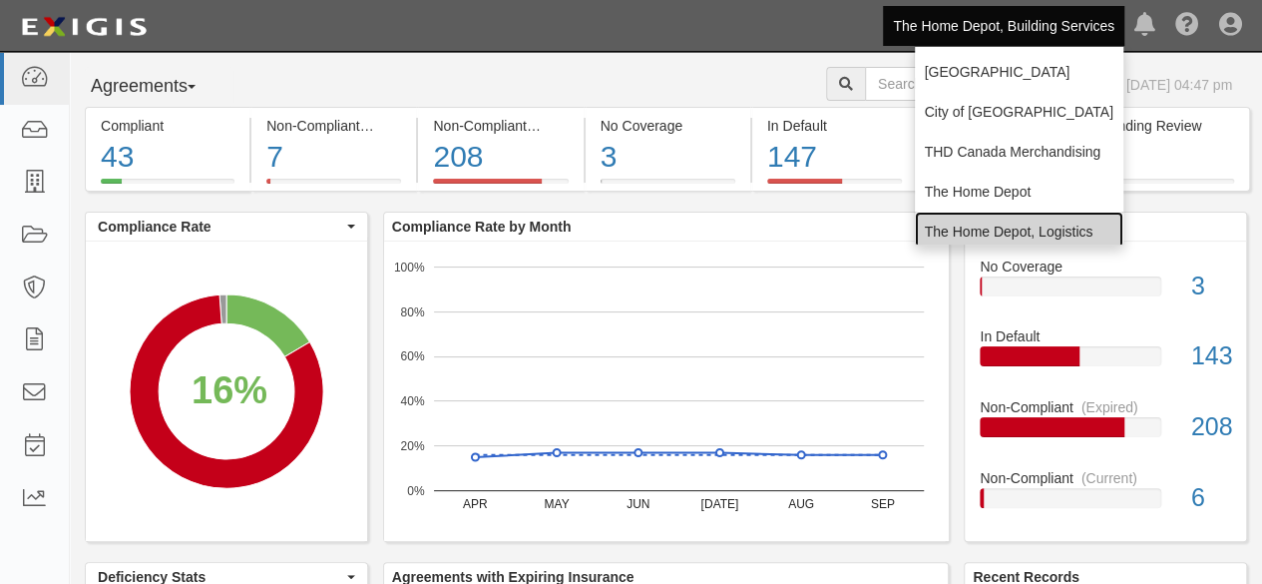
click at [992, 235] on link "The Home Depot, Logistics" at bounding box center [1019, 231] width 209 height 40
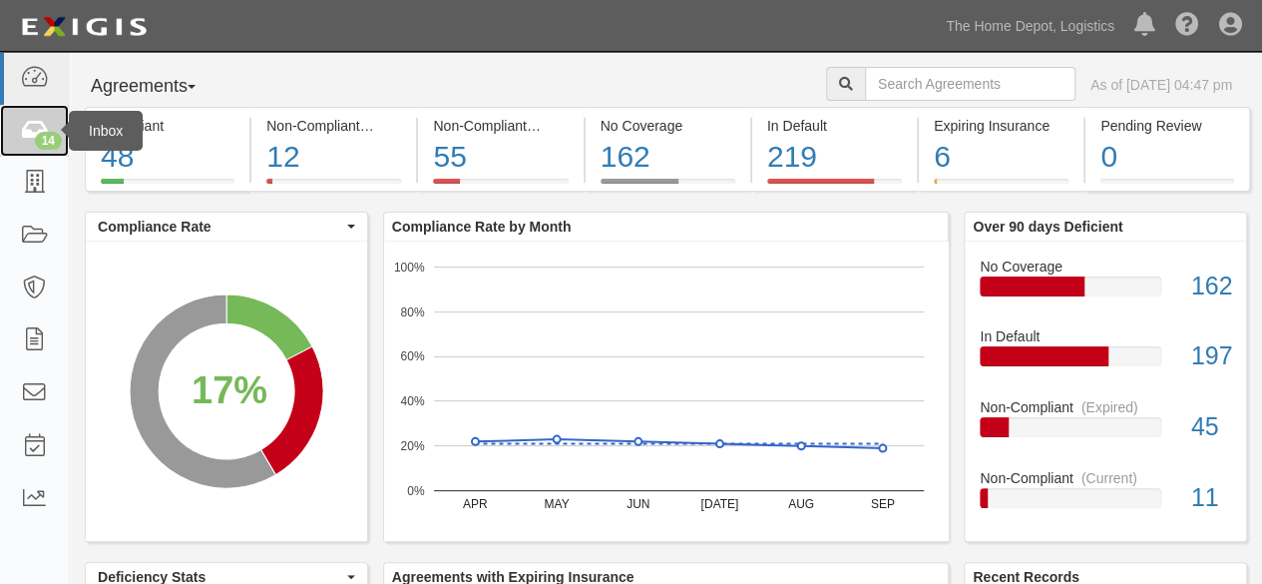
click at [30, 121] on icon at bounding box center [34, 131] width 28 height 23
click at [35, 133] on icon at bounding box center [34, 131] width 28 height 23
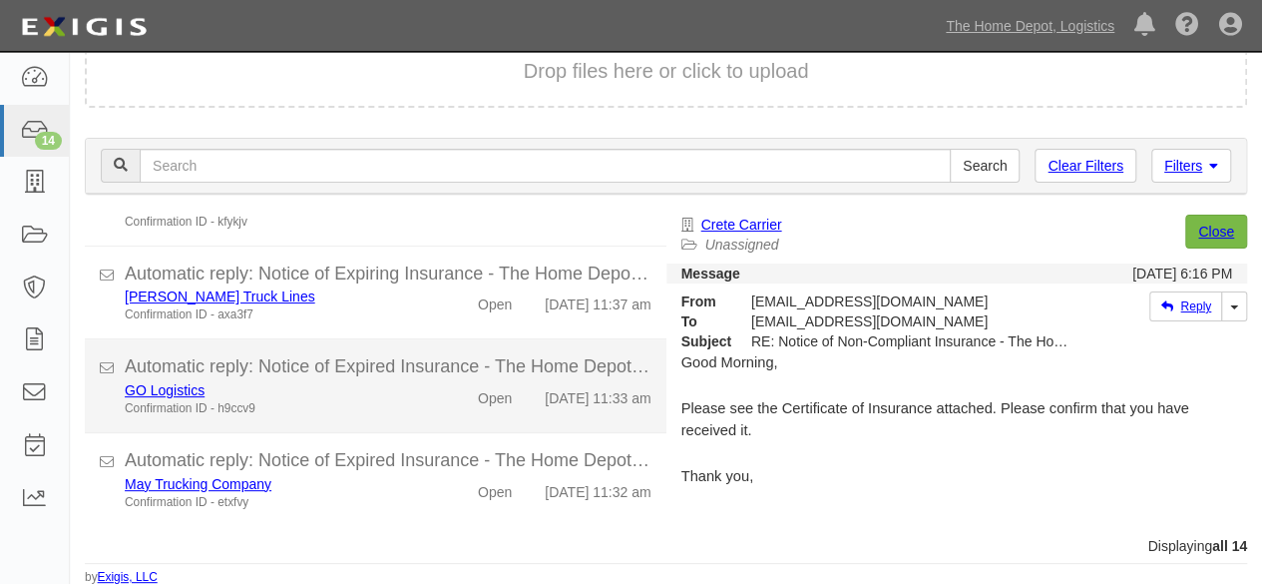
scroll to position [1106, 0]
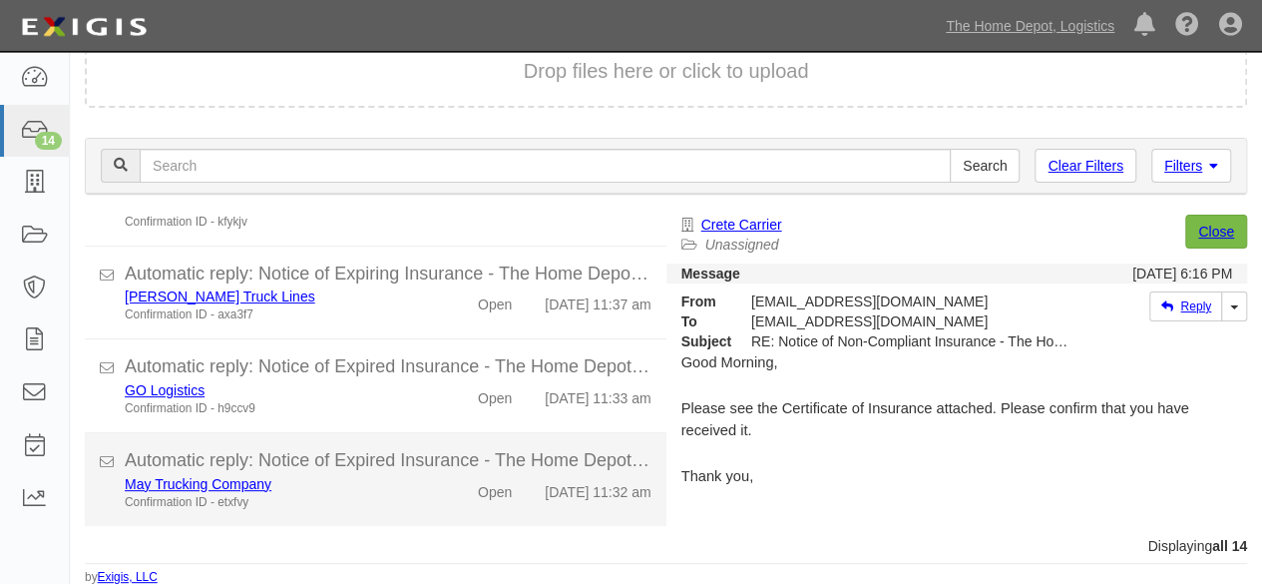
click at [396, 477] on div "May Trucking Company" at bounding box center [272, 484] width 294 height 20
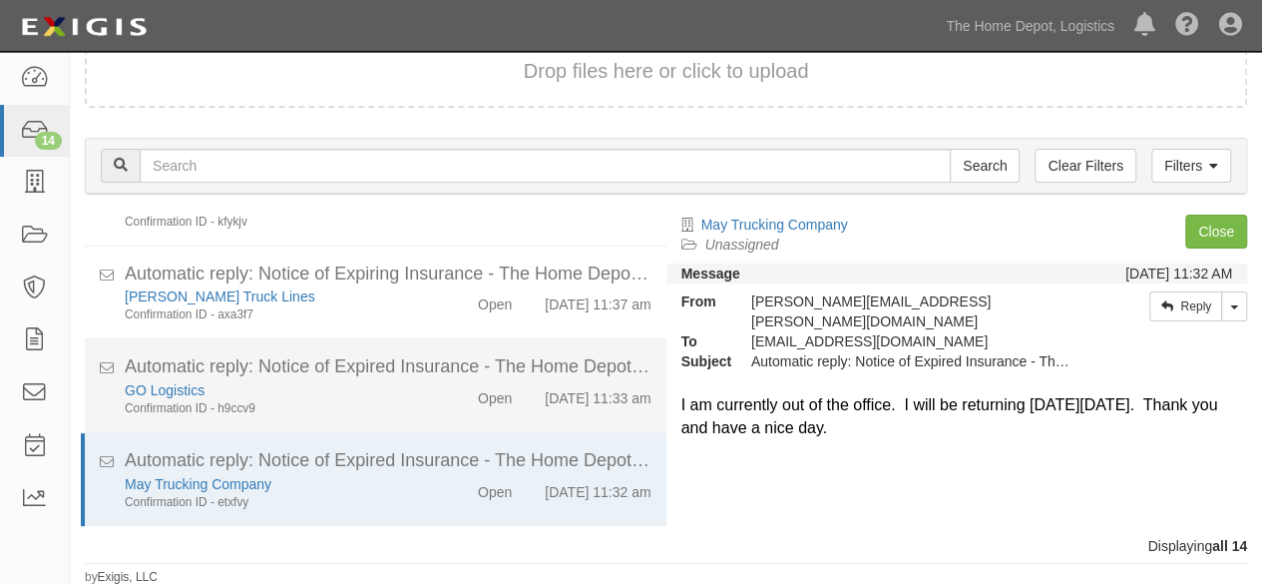
click at [380, 380] on div "GO Logistics" at bounding box center [272, 390] width 294 height 20
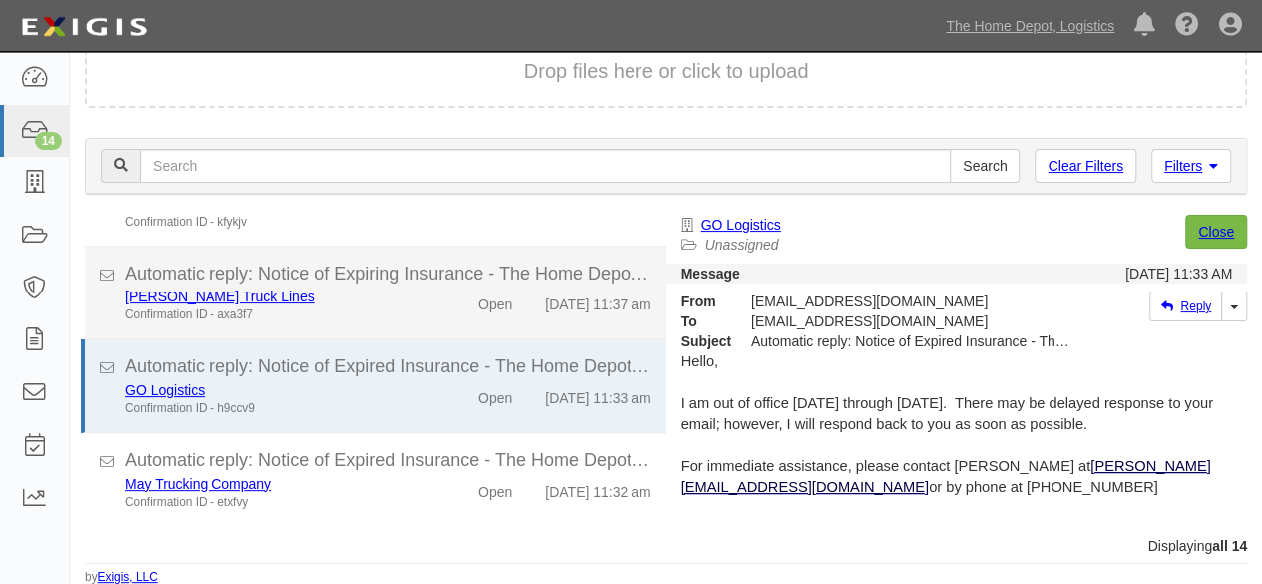
click at [391, 306] on div "Confirmation ID - axa3f7" at bounding box center [272, 314] width 294 height 17
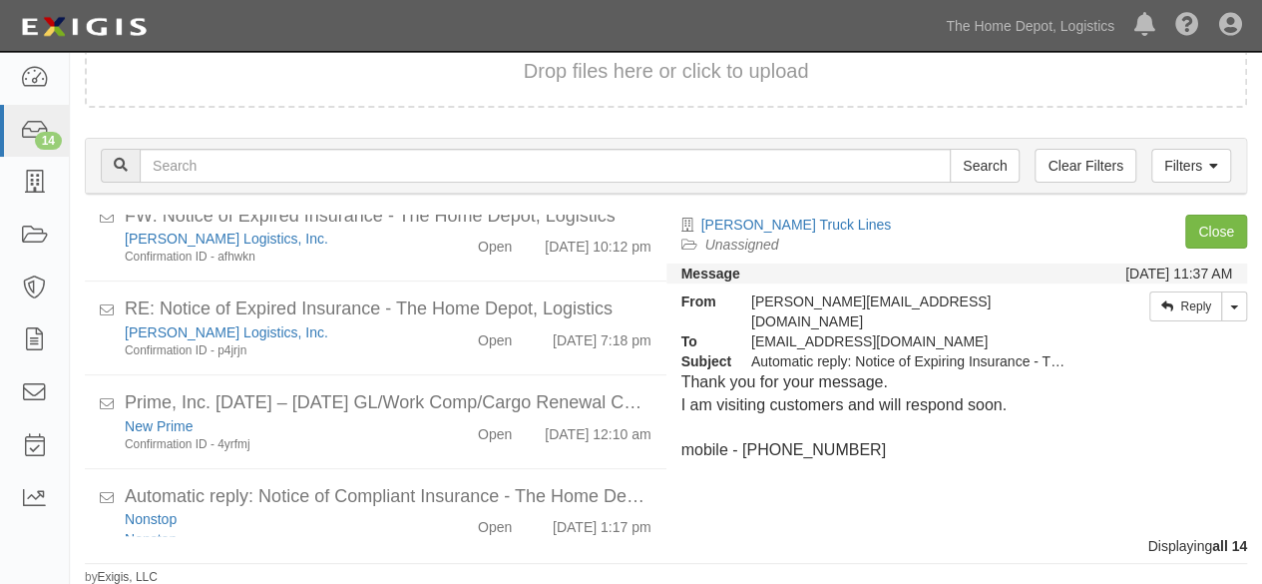
scroll to position [0, 0]
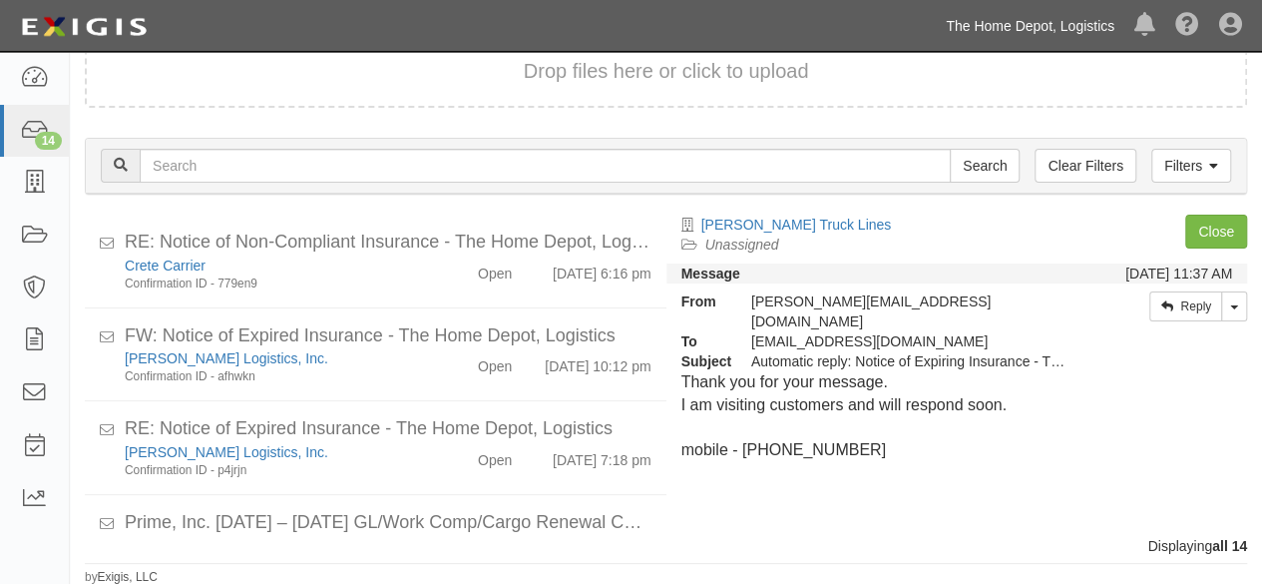
click at [1083, 31] on link "The Home Depot, Logistics" at bounding box center [1030, 26] width 189 height 40
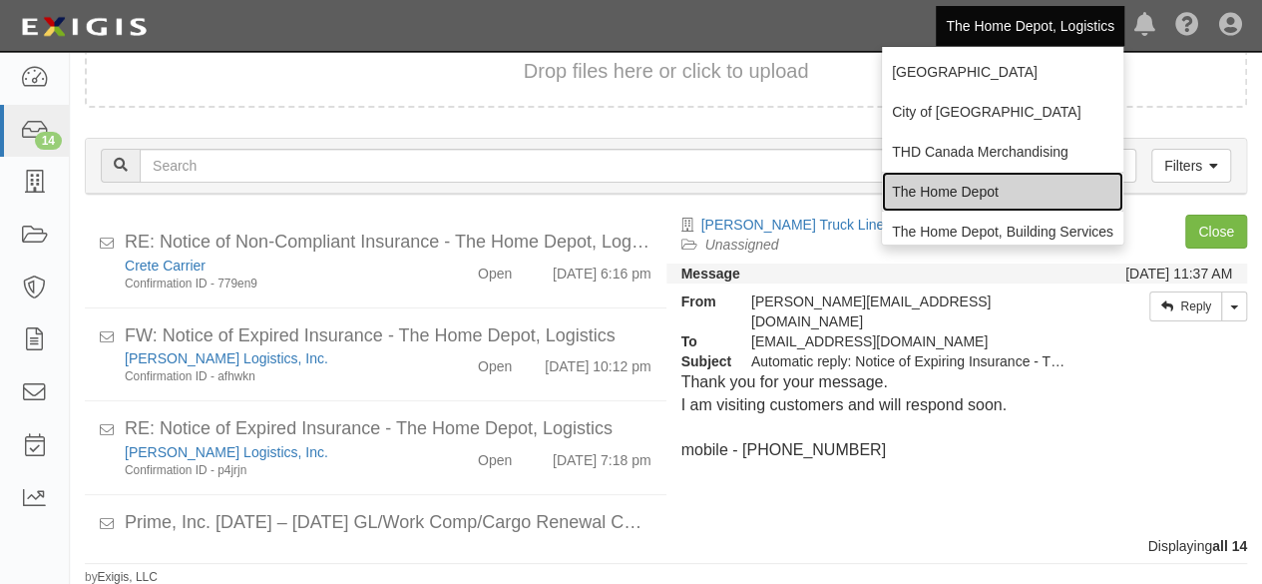
click at [912, 181] on link "The Home Depot" at bounding box center [1002, 192] width 241 height 40
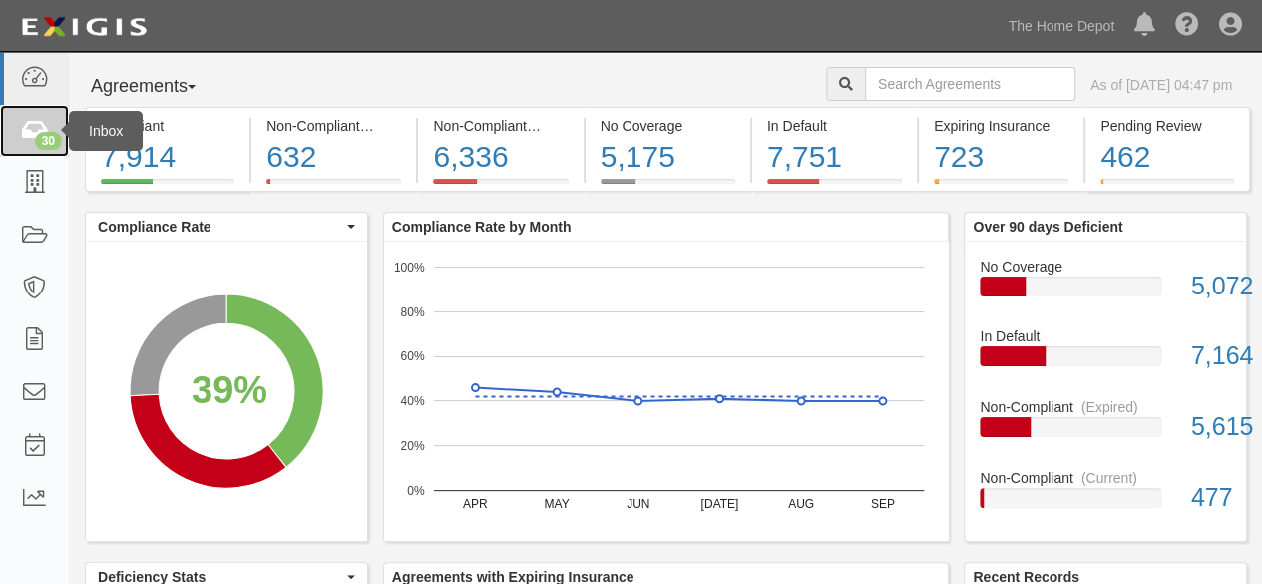
click at [26, 131] on icon at bounding box center [34, 131] width 28 height 23
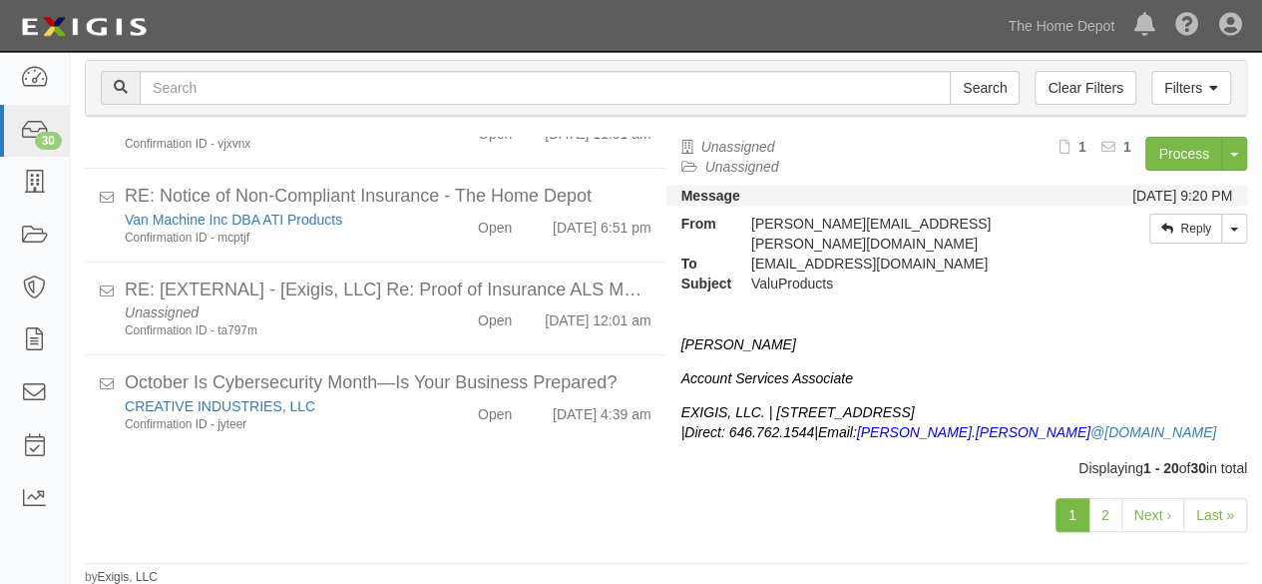
scroll to position [97, 0]
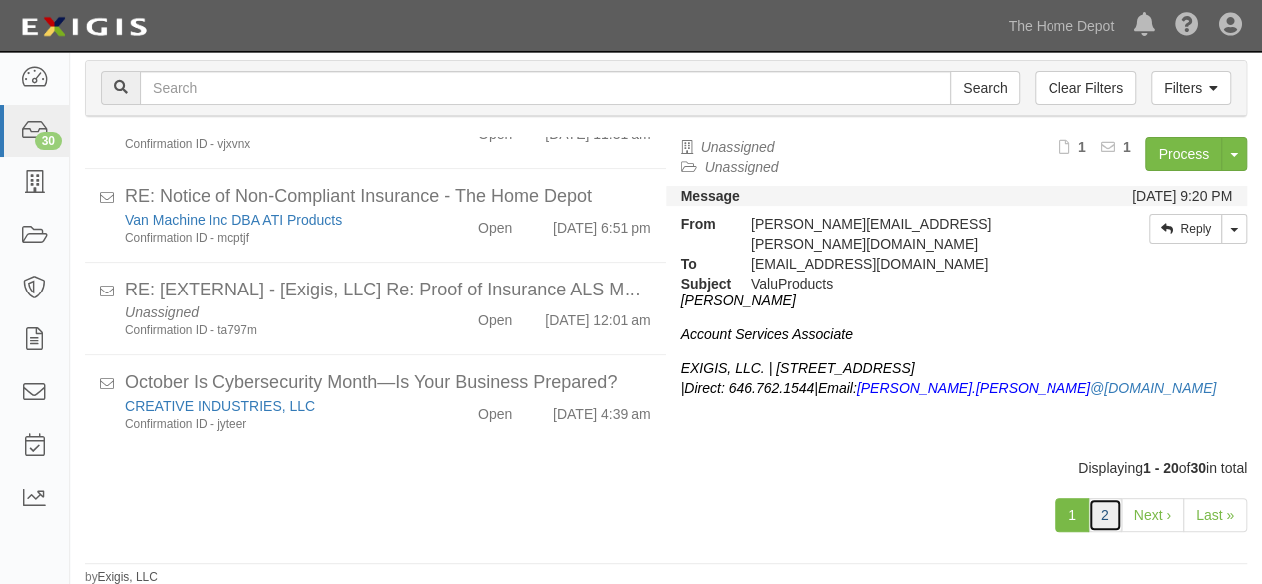
click at [1104, 518] on link "2" at bounding box center [1105, 515] width 34 height 34
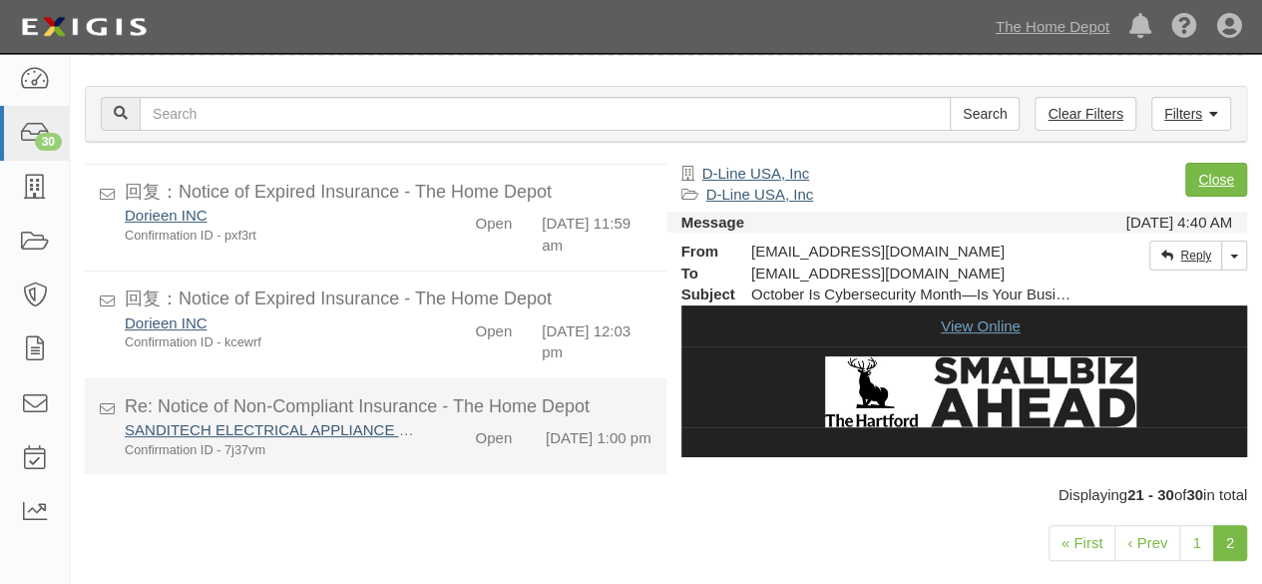
scroll to position [98, 0]
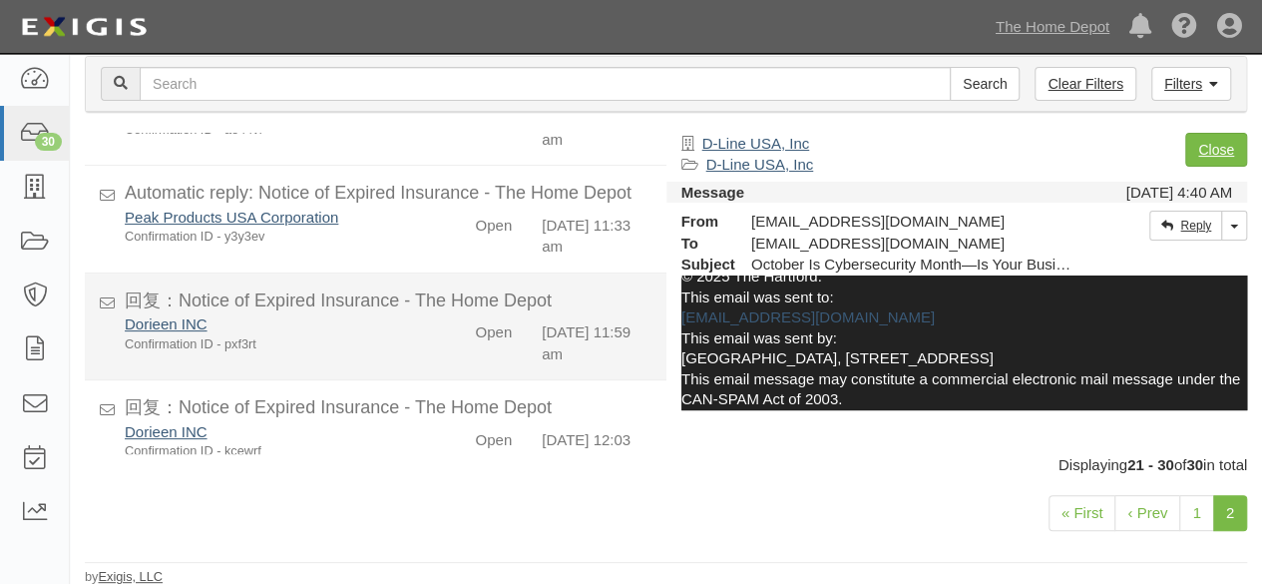
scroll to position [768, 0]
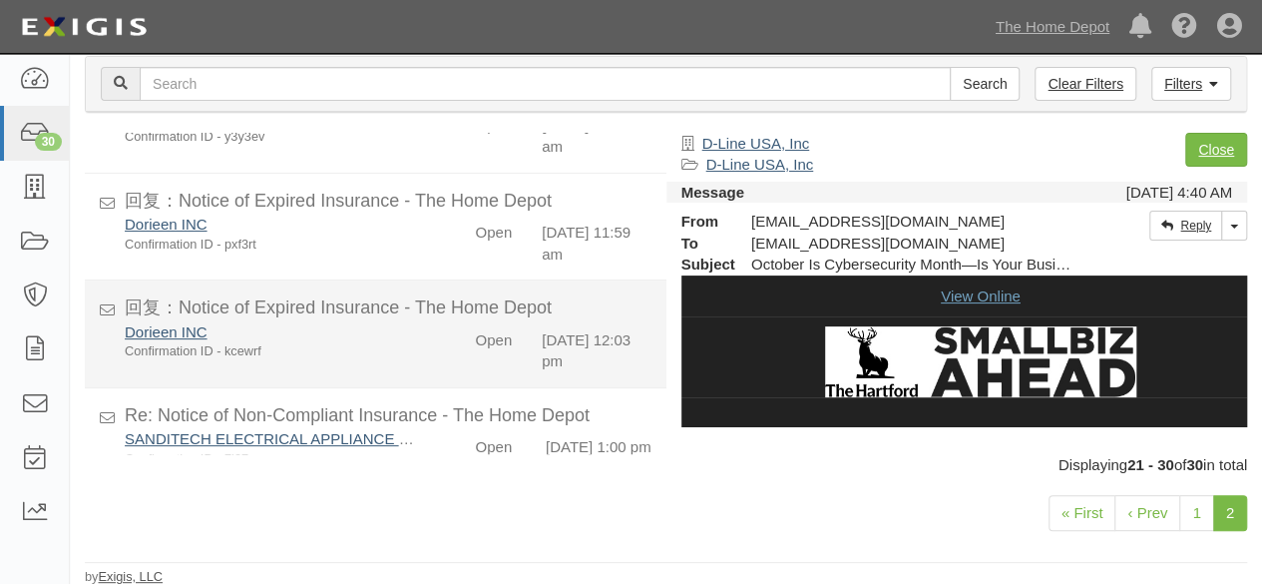
scroll to position [768, 0]
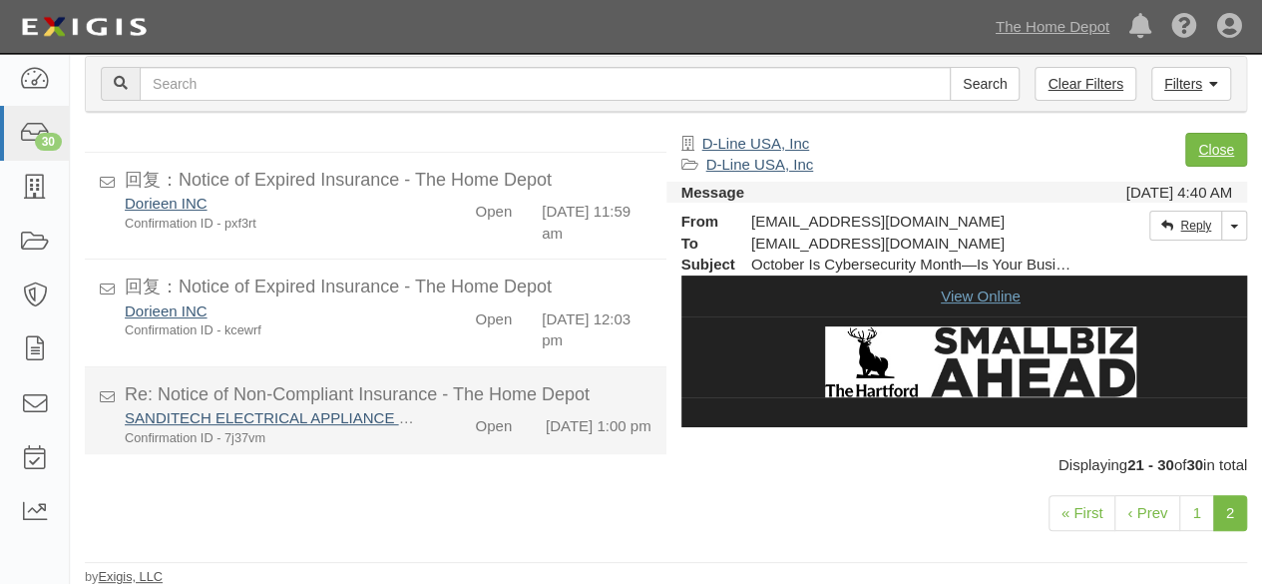
scroll to position [768, 0]
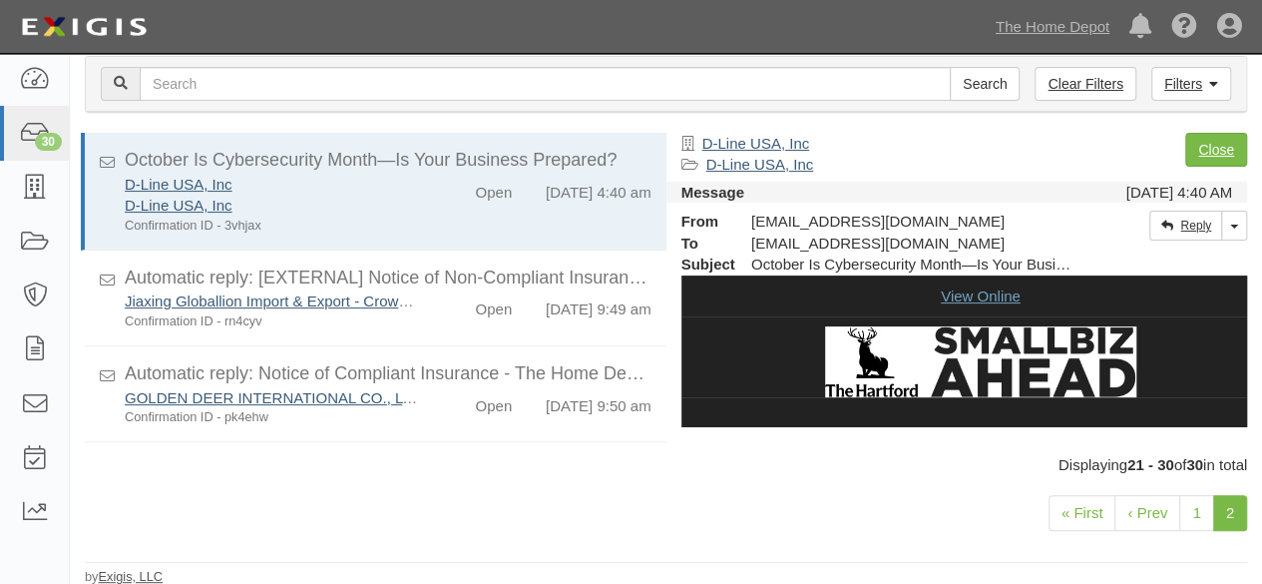
scroll to position [768, 0]
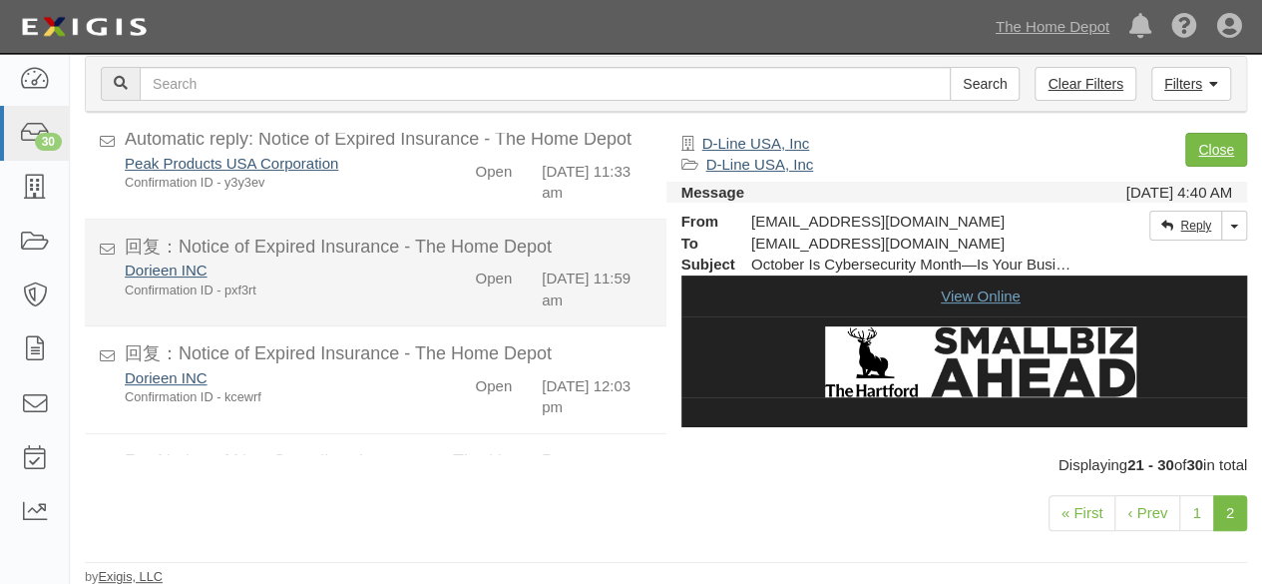
scroll to position [768, 0]
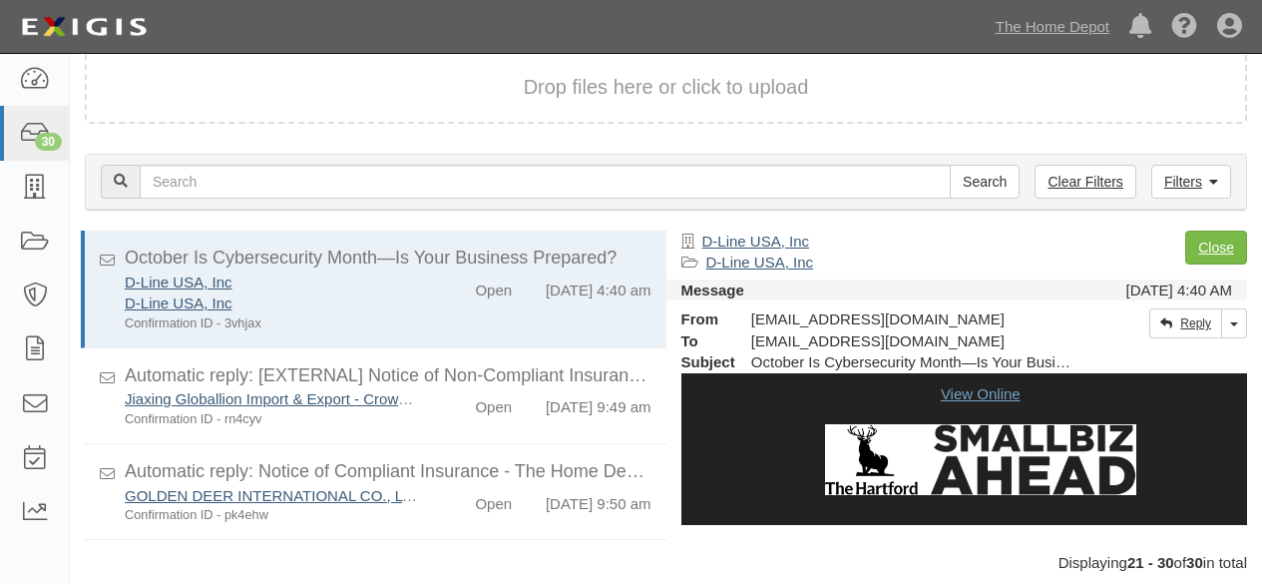
scroll to position [98, 0]
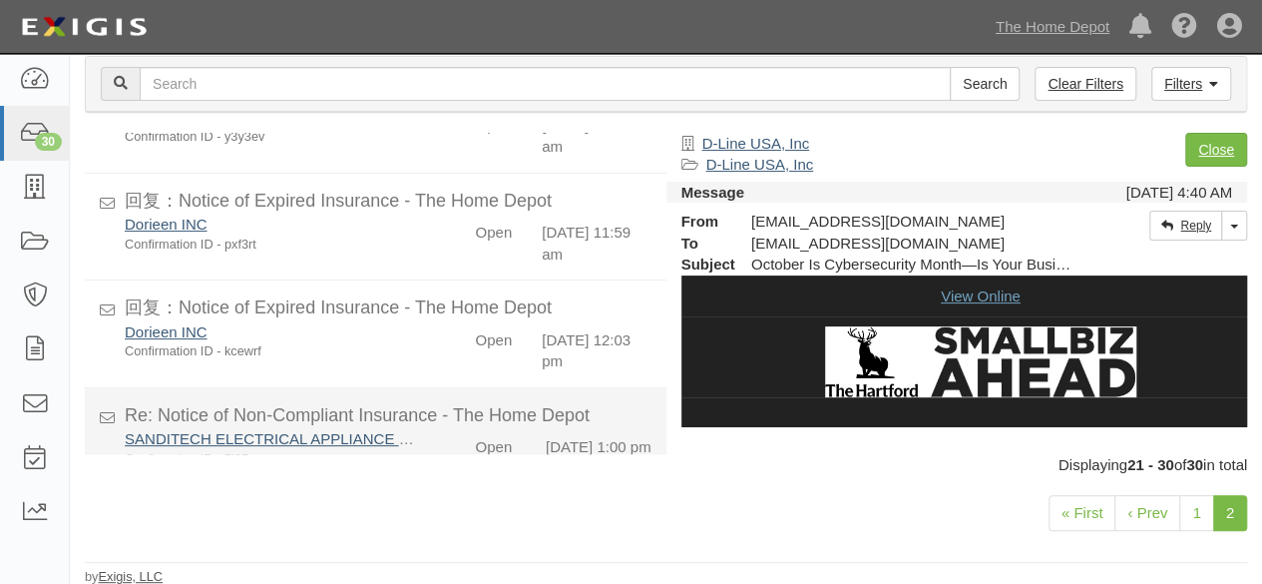
scroll to position [768, 0]
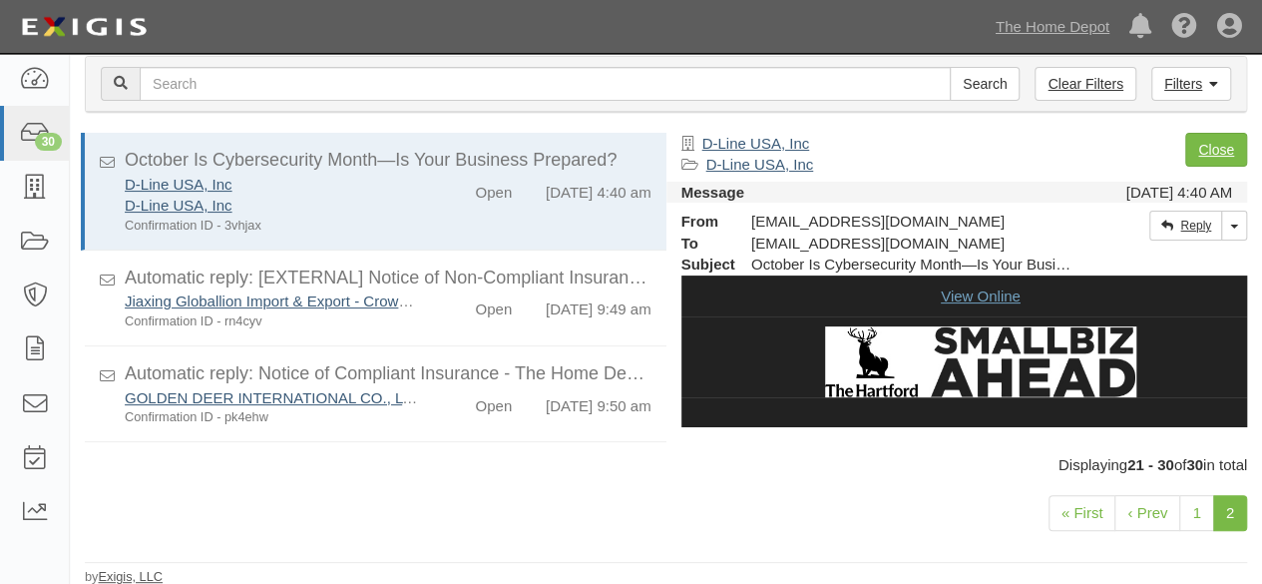
scroll to position [768, 0]
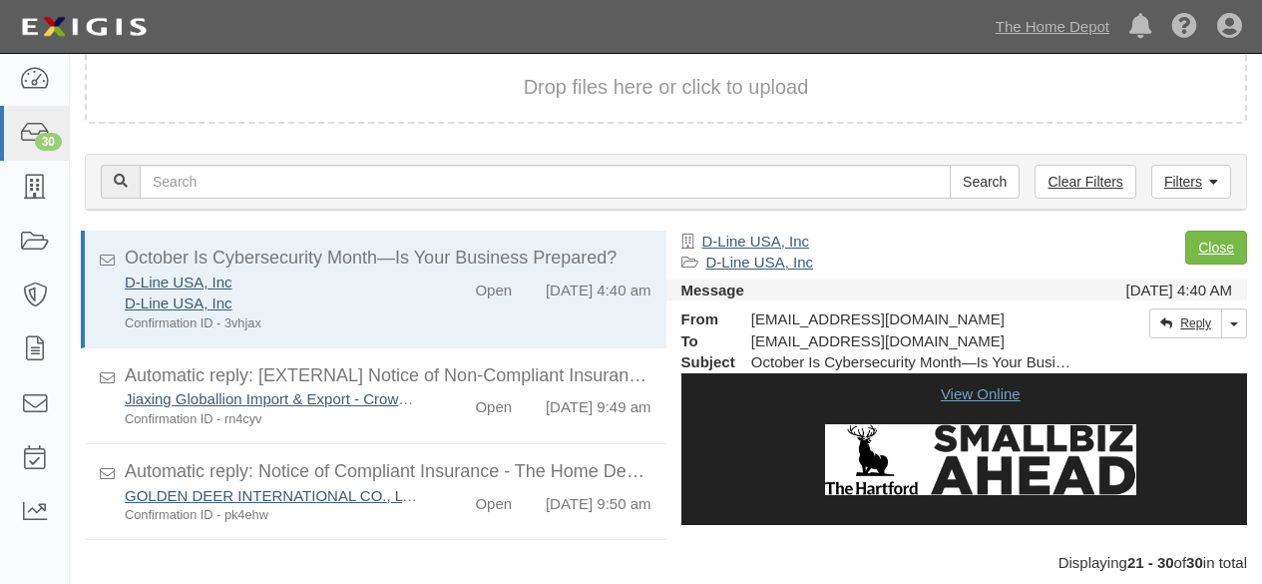
scroll to position [98, 0]
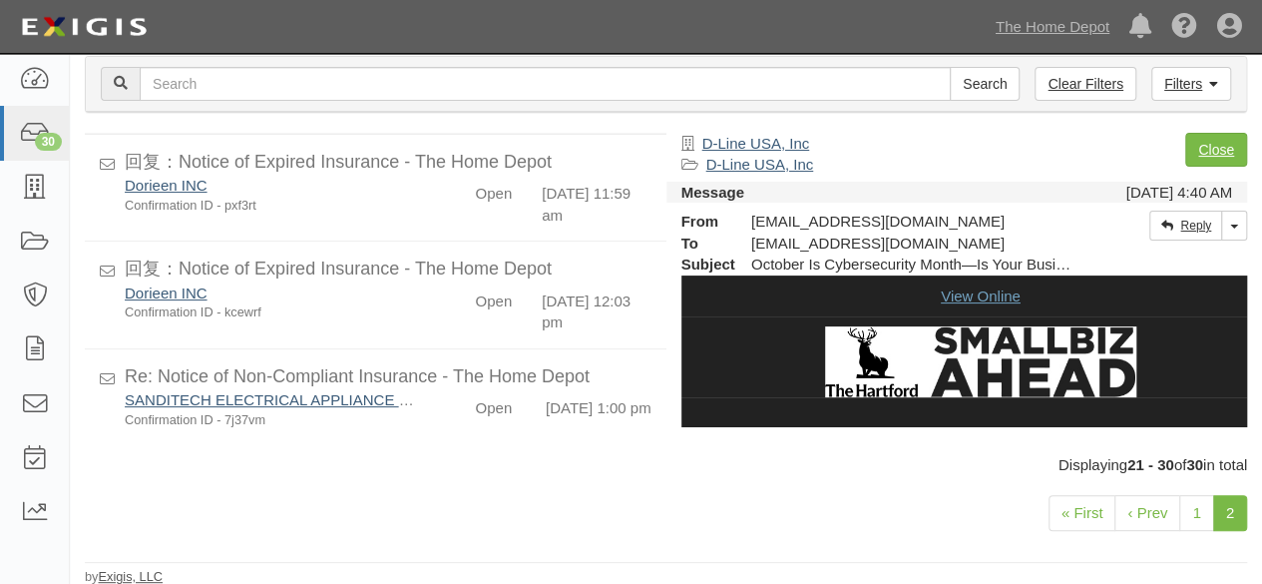
scroll to position [768, 0]
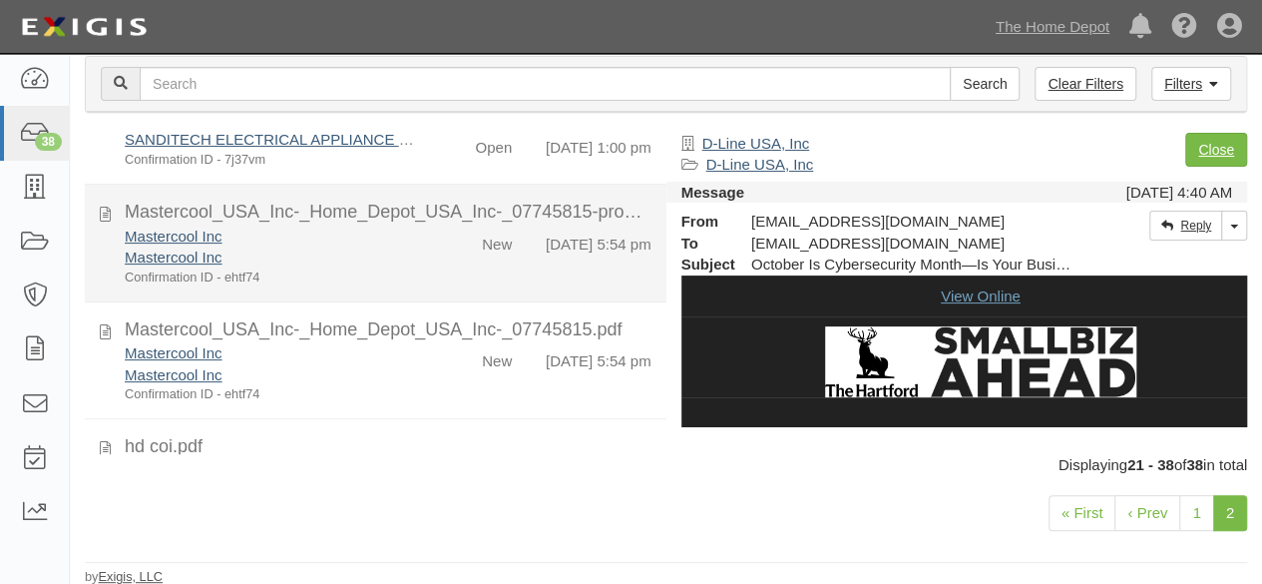
scroll to position [898, 0]
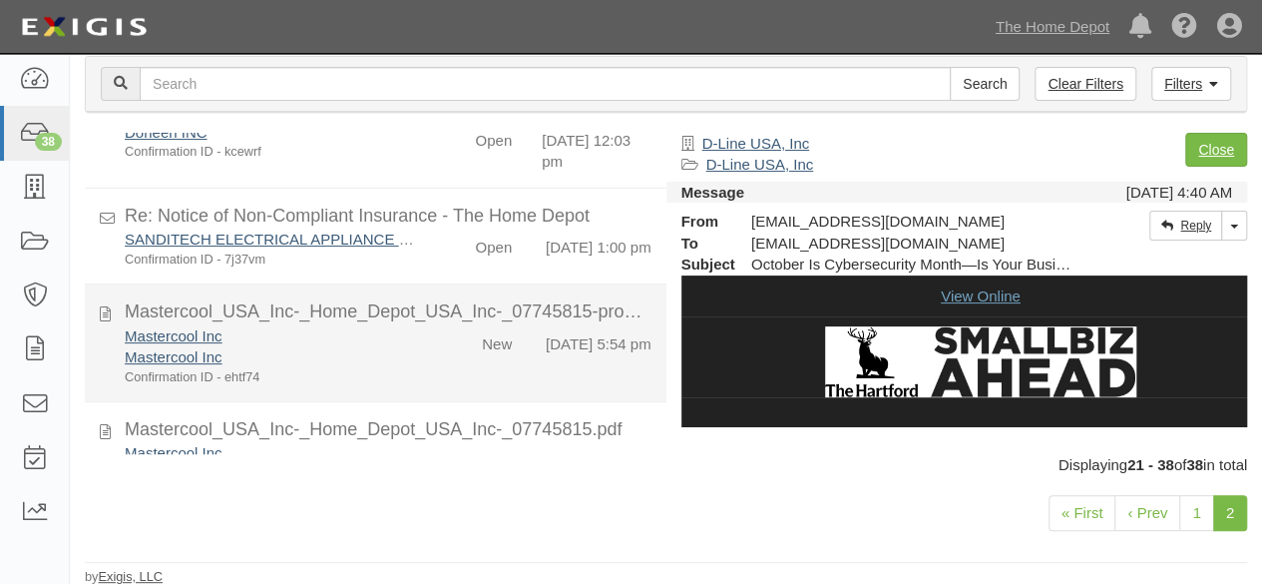
click at [423, 386] on div "Mastercool Inc Mastercool Inc Confirmation ID - ehtf74" at bounding box center [272, 355] width 324 height 61
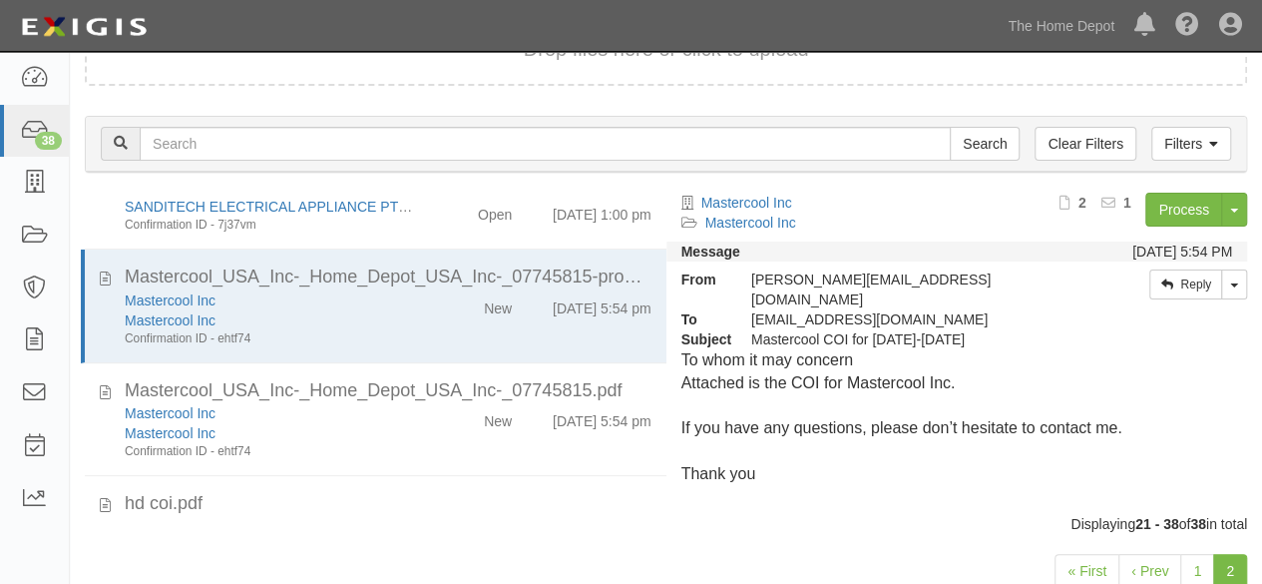
scroll to position [851, 0]
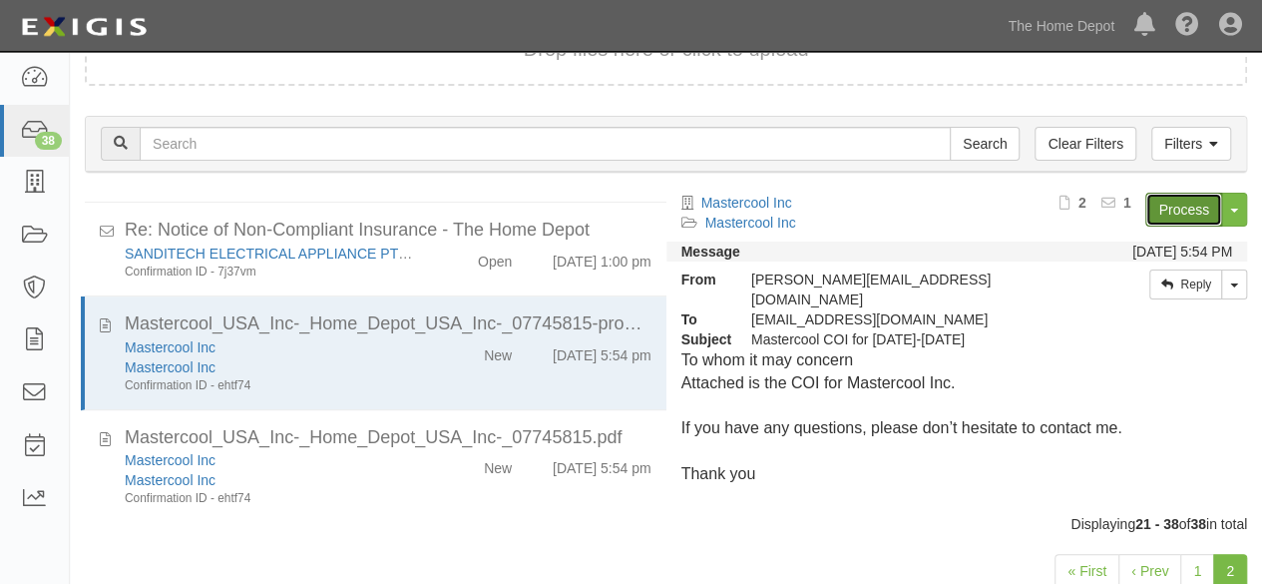
click at [1180, 207] on link "Process" at bounding box center [1183, 210] width 77 height 34
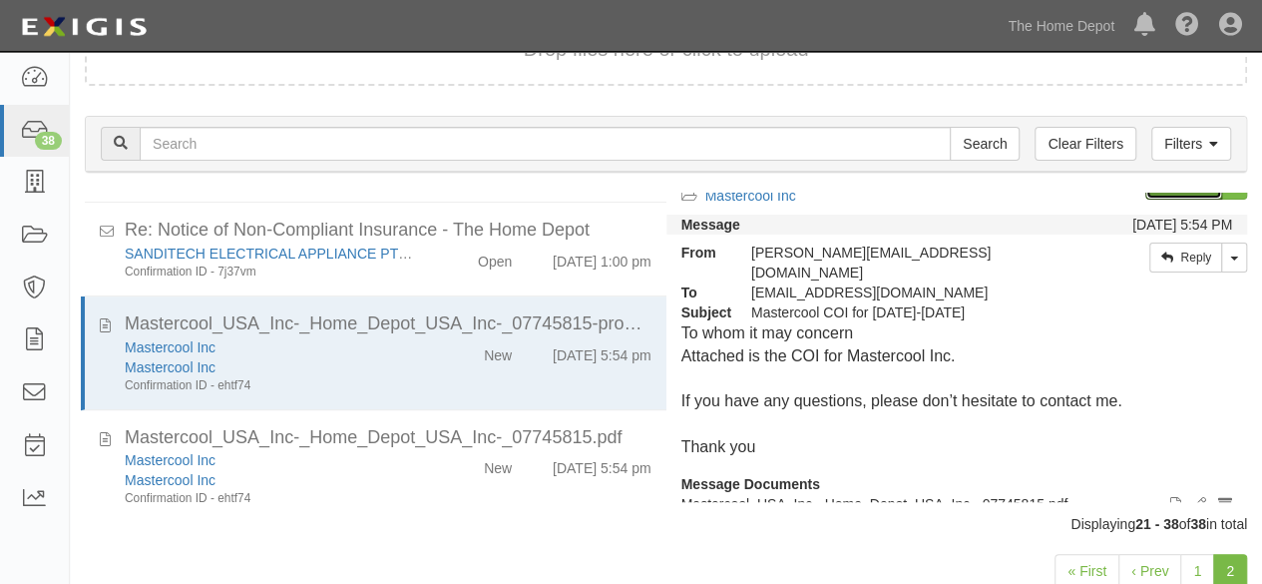
scroll to position [53, 0]
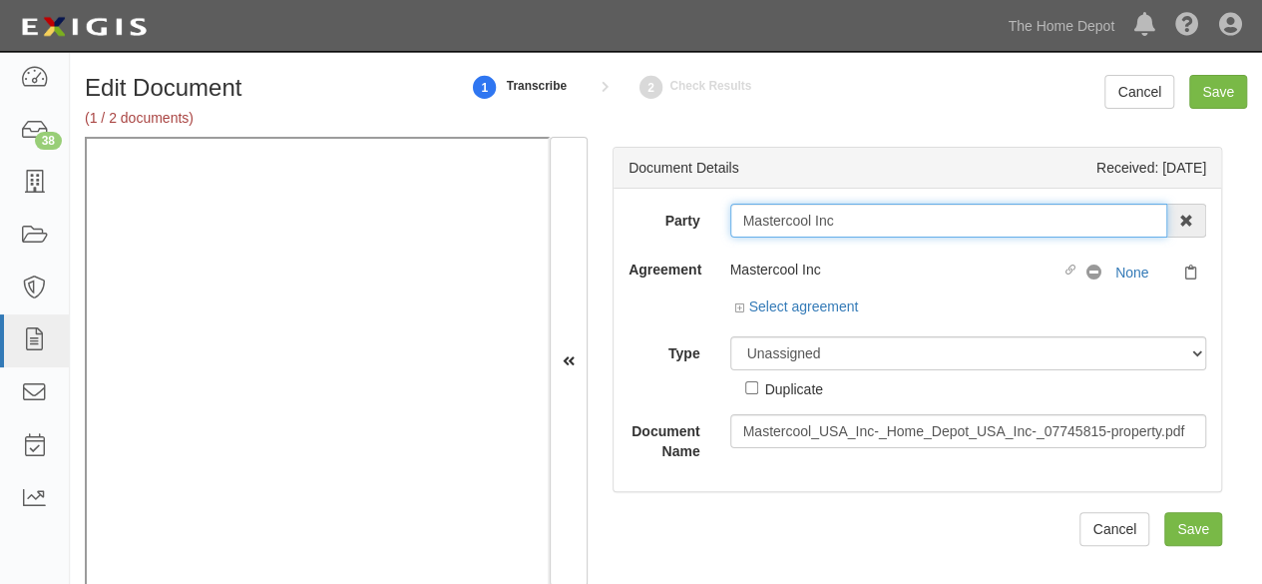
drag, startPoint x: 854, startPoint y: 211, endPoint x: 692, endPoint y: 233, distance: 163.2
click at [692, 233] on div "Party Mastercool Inc 1000576868 Ontario Inc. 10 STRAWBERRY STREET 115282 CANADA…" at bounding box center [918, 221] width 608 height 34
click at [851, 220] on input "Mastercool Inc" at bounding box center [949, 221] width 438 height 34
type input "Mastercool In"
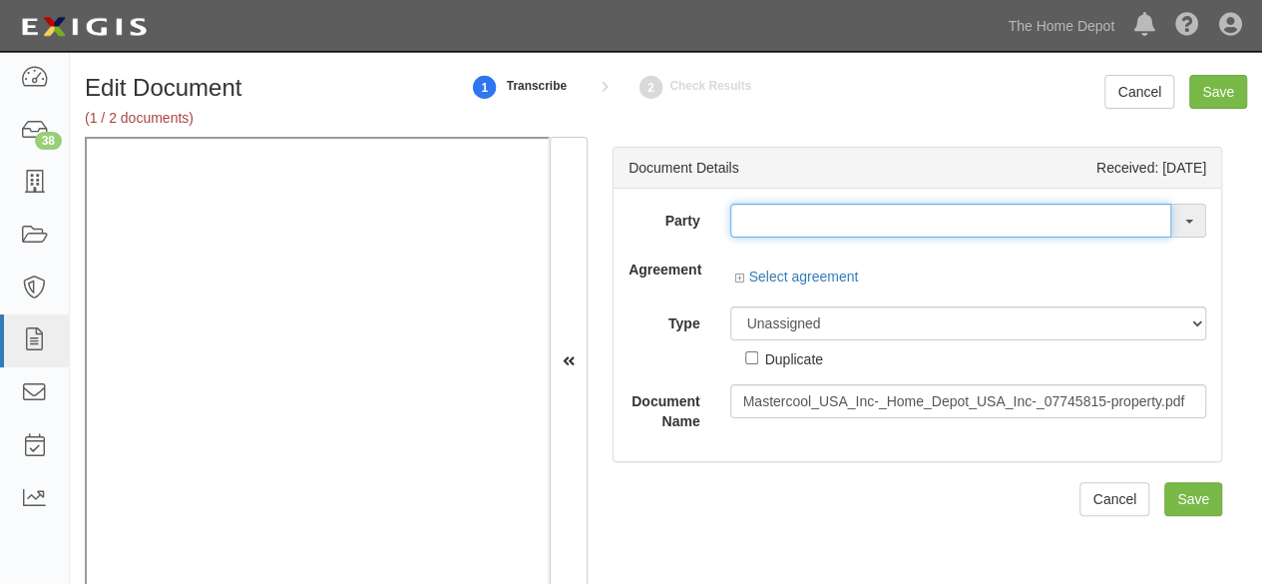
click at [740, 206] on input "text" at bounding box center [951, 221] width 442 height 34
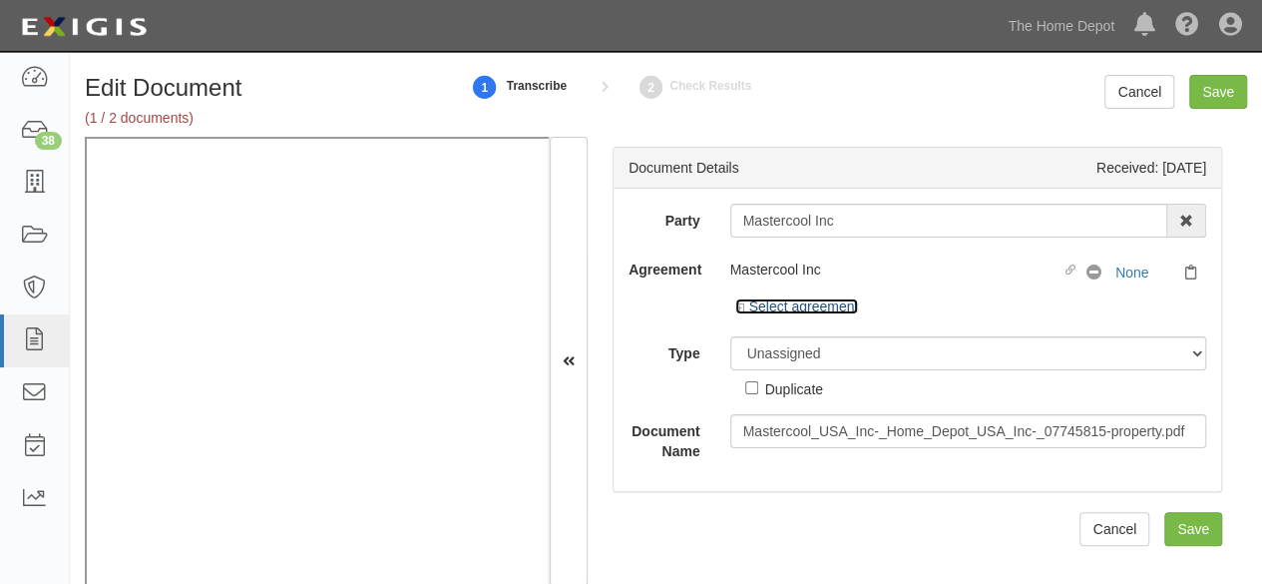
click at [808, 303] on link "Select agreement" at bounding box center [797, 306] width 124 height 16
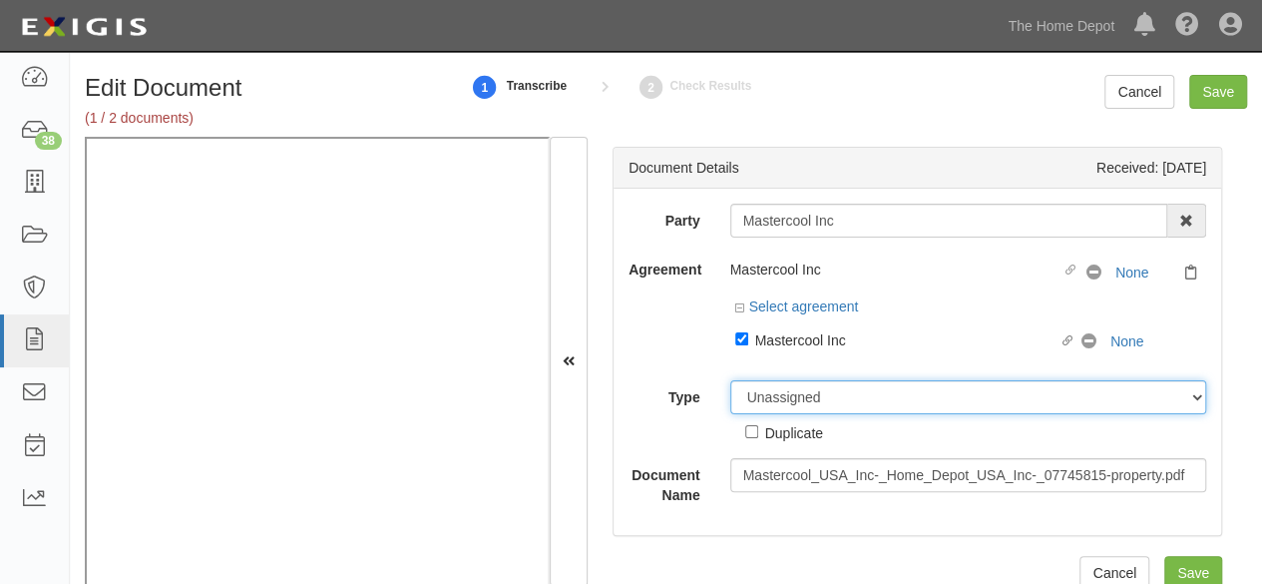
click at [792, 396] on select "Unassigned Binder Cancellation Notice Certificate Contract Endorsement Insuranc…" at bounding box center [968, 397] width 477 height 34
select select "CertificateDetail"
click at [730, 380] on select "Unassigned Binder Cancellation Notice Certificate Contract Endorsement Insuranc…" at bounding box center [968, 397] width 477 height 34
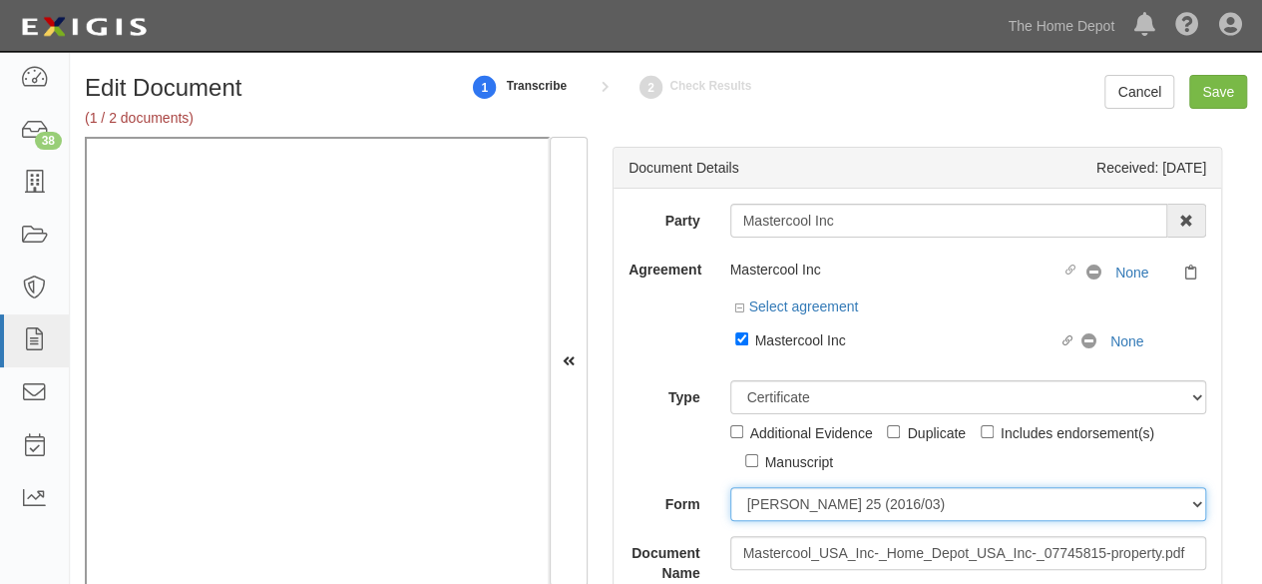
click at [828, 500] on select "ACORD 25 (2016/03) ACORD 101 ACORD 855 NY (2014/05) General" at bounding box center [968, 504] width 477 height 34
select select "GeneralFormDetail"
click at [730, 487] on select "ACORD 25 (2016/03) ACORD 101 ACORD 855 NY (2014/05) General" at bounding box center [968, 504] width 477 height 34
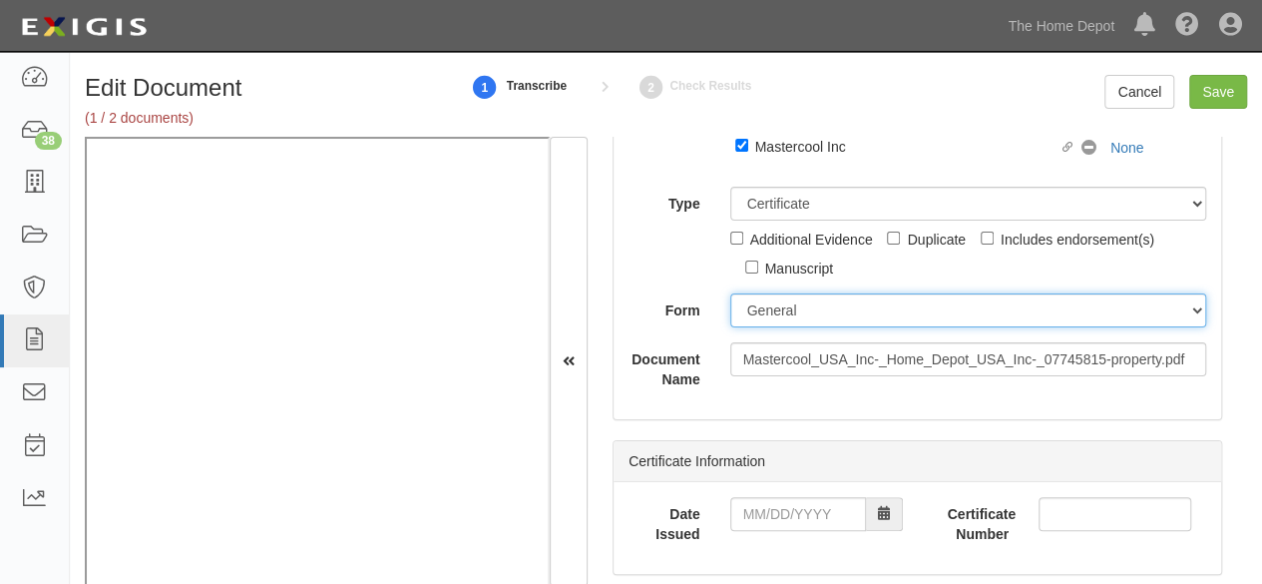
scroll to position [200, 0]
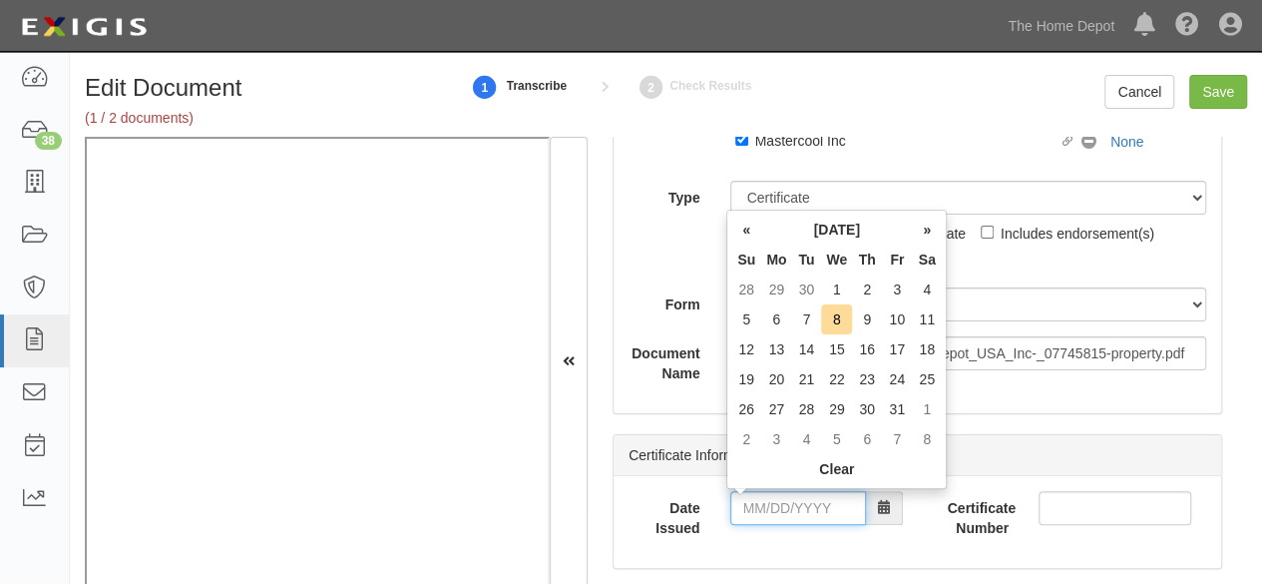
drag, startPoint x: 790, startPoint y: 504, endPoint x: 802, endPoint y: 489, distance: 19.2
click at [790, 504] on input "Date Issued" at bounding box center [798, 508] width 136 height 34
click at [806, 319] on td "7" at bounding box center [806, 319] width 30 height 30
type input "10/07/2025"
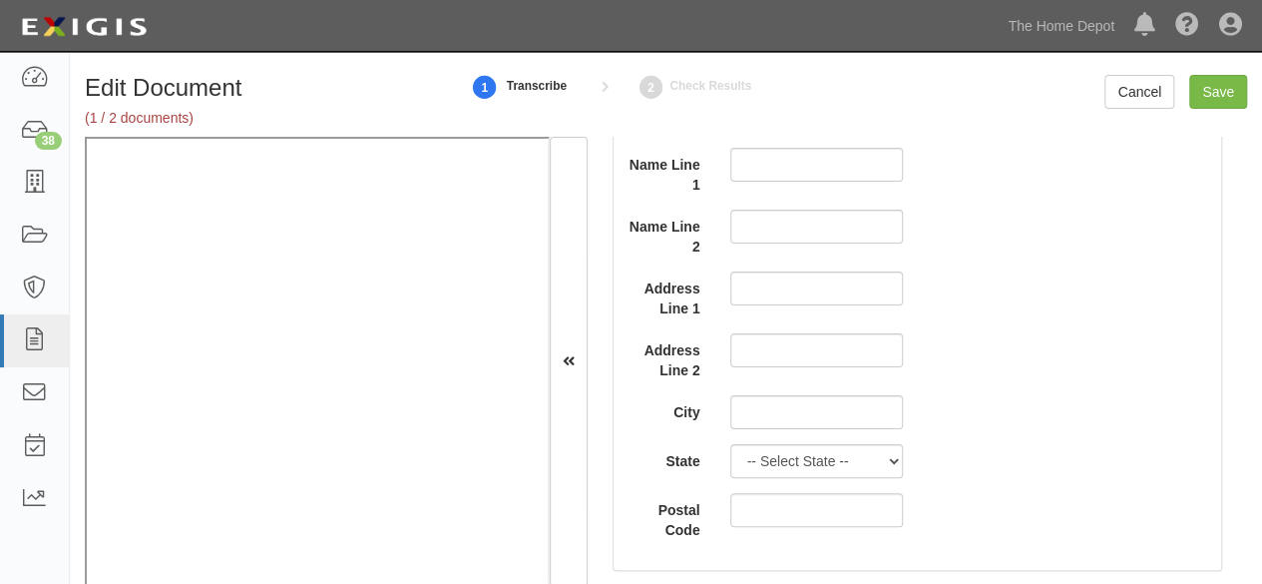
scroll to position [1596, 0]
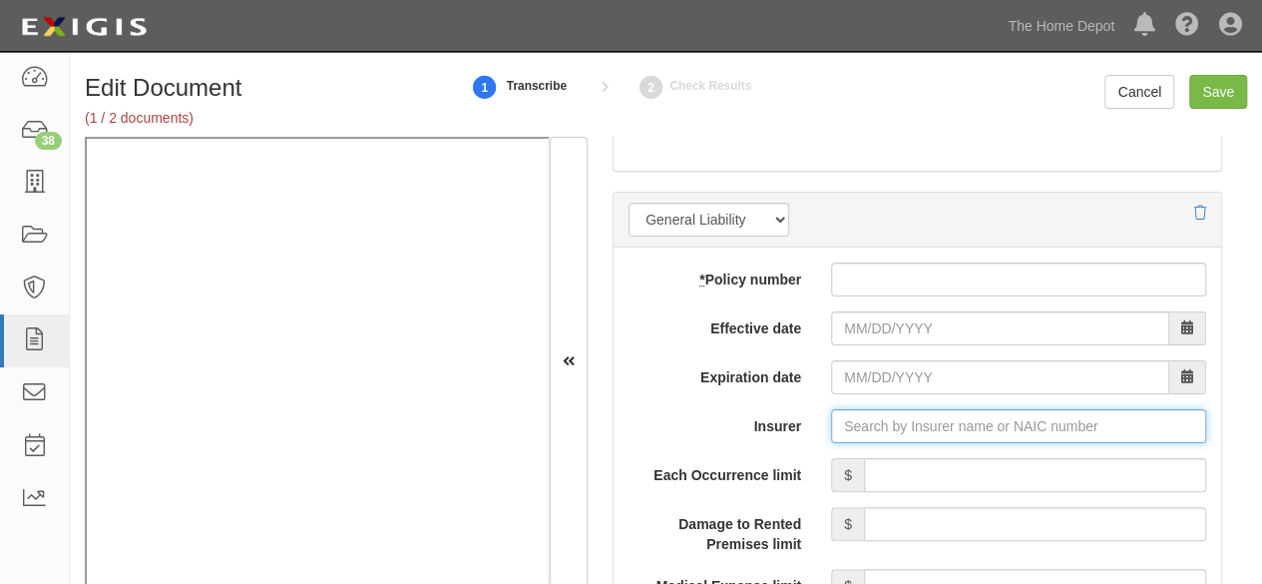
click at [846, 416] on input "Insurer" at bounding box center [1018, 426] width 375 height 34
paste input "19682"
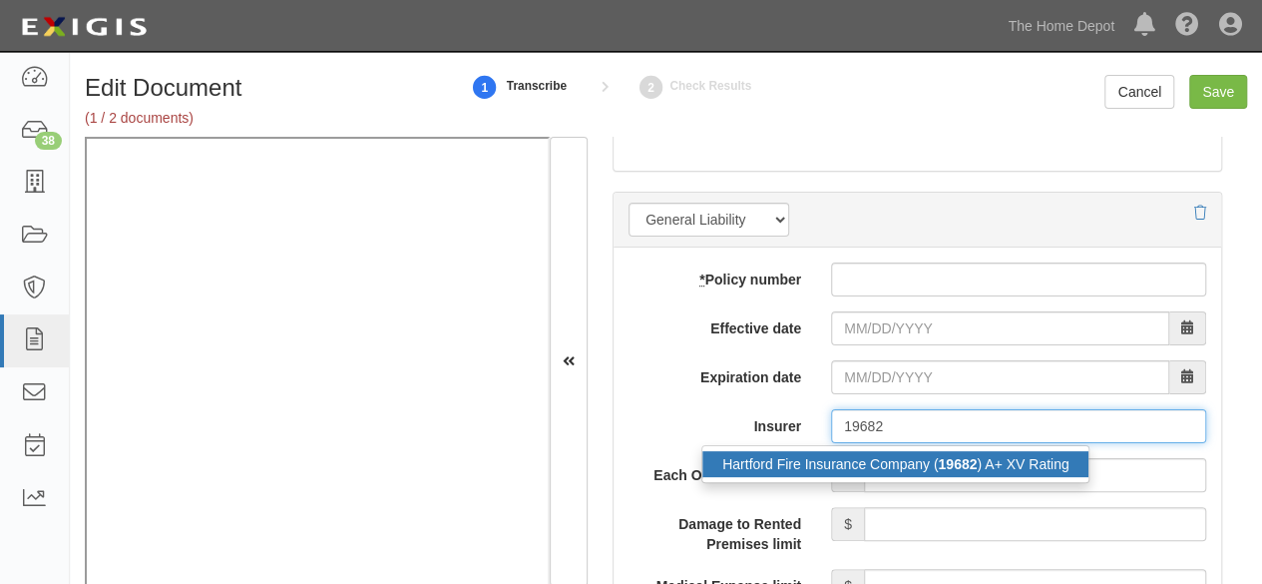
click at [822, 459] on div "Hartford Fire Insurance Company ( 19682 ) A+ XV Rating" at bounding box center [895, 464] width 386 height 26
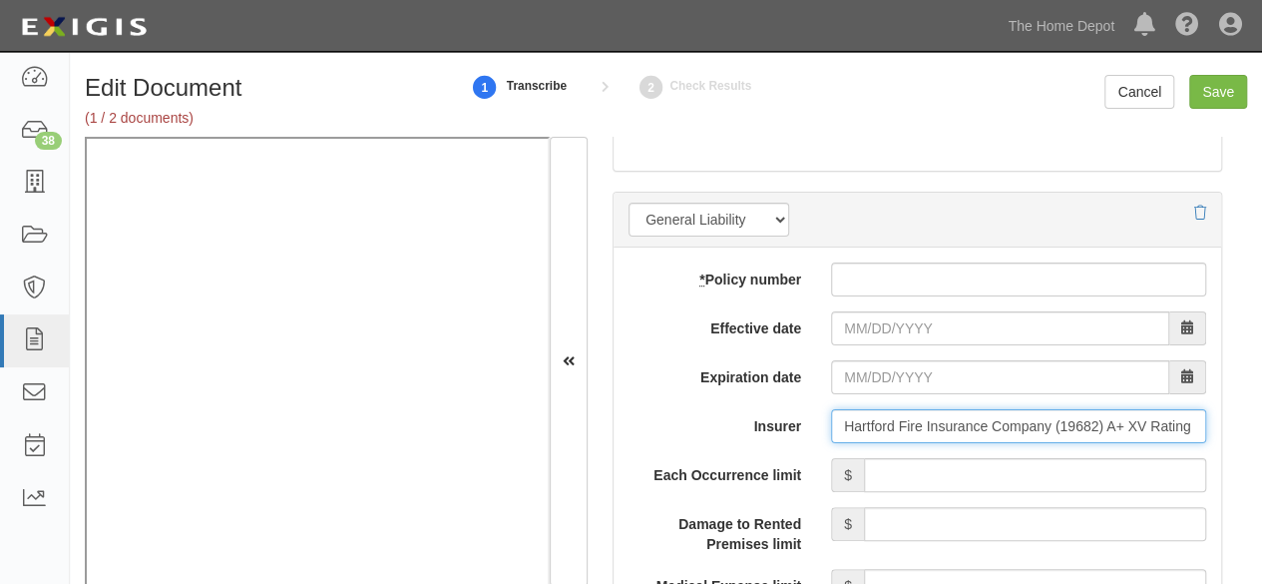
type input "Hartford Fire Insurance Company (19682) A+ XV Rating"
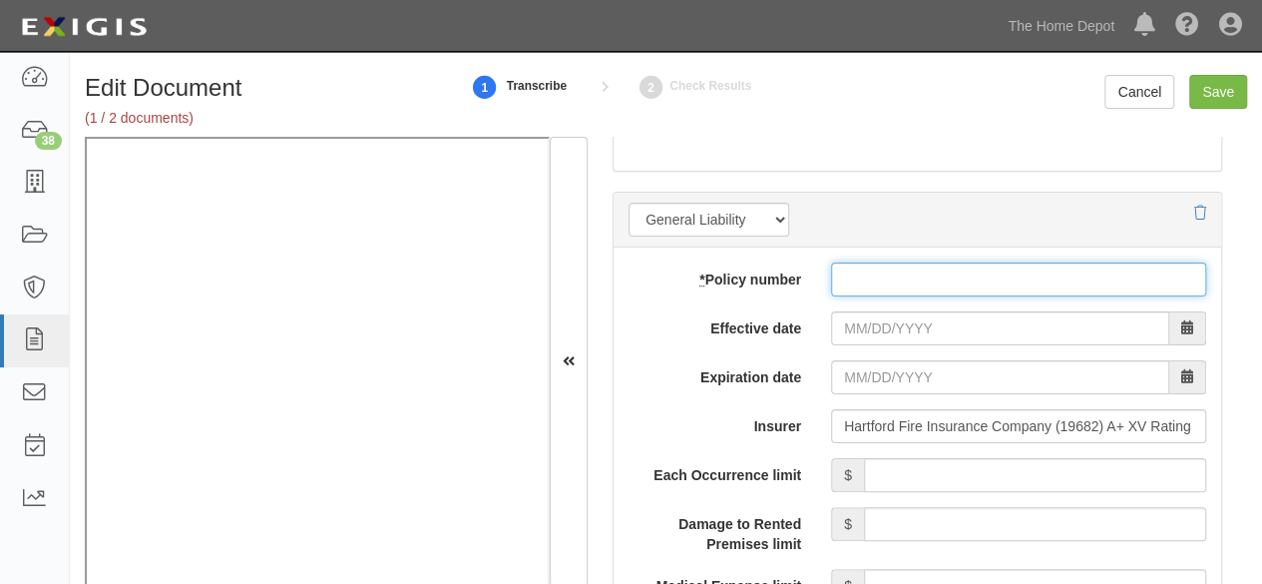
click at [857, 264] on input "* Policy number" at bounding box center [1018, 279] width 375 height 34
paste input "31UUNAY8V0H"
type input "31UUNAY8V0H"
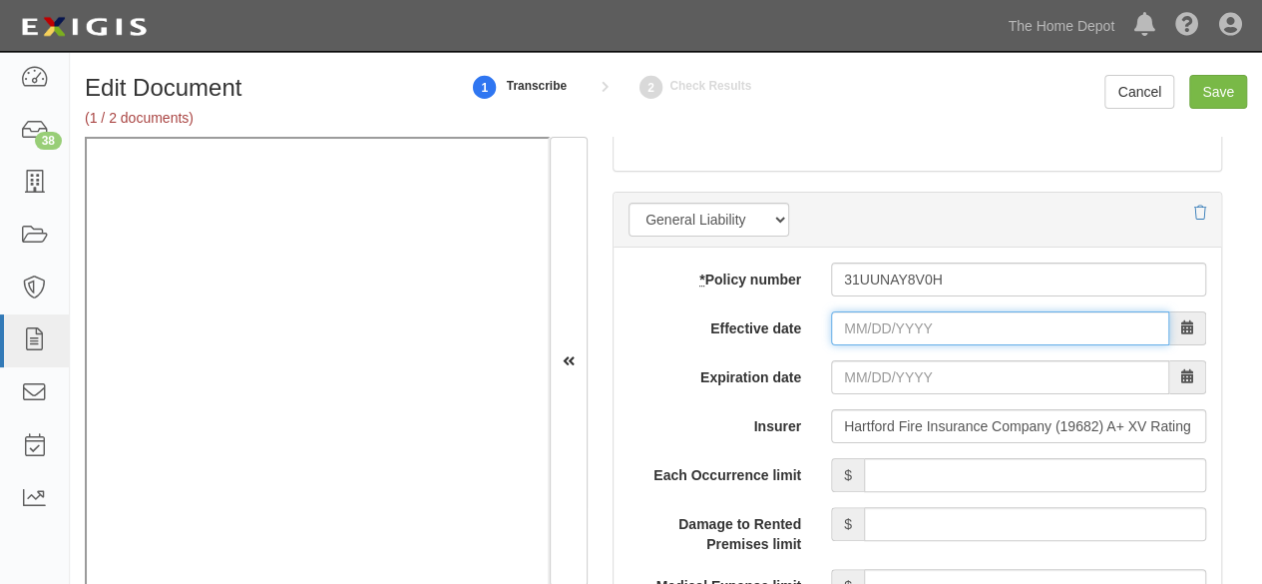
click at [855, 326] on input "Effective date" at bounding box center [1000, 328] width 338 height 34
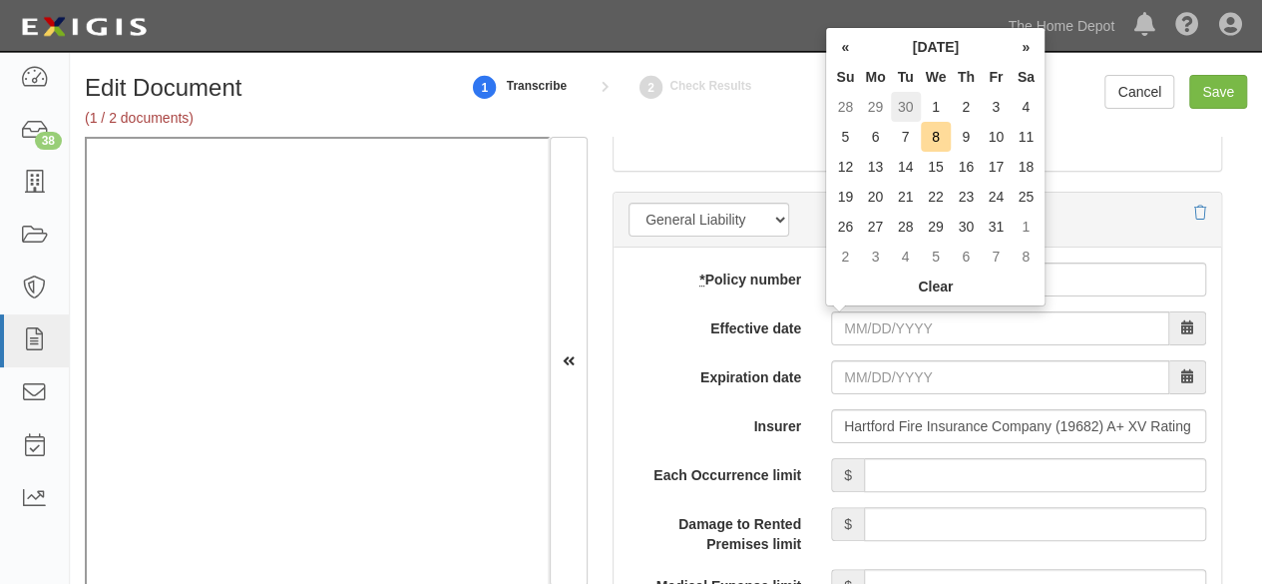
click at [906, 100] on td "30" at bounding box center [906, 107] width 30 height 30
type input "09/30/2025"
type input "09/30/2026"
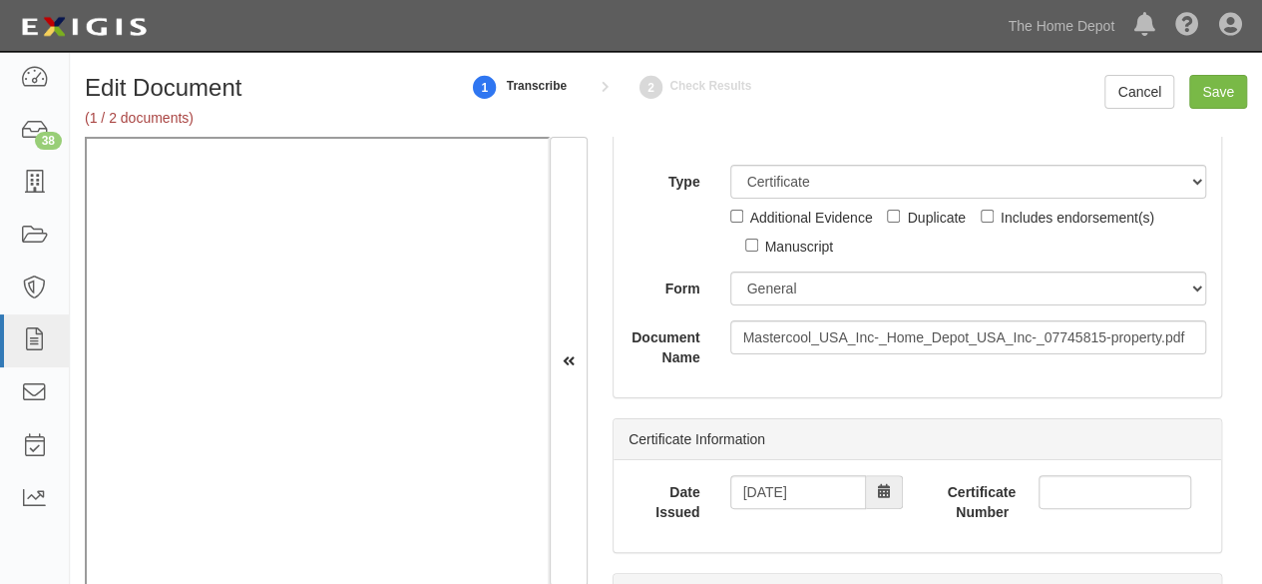
scroll to position [100, 0]
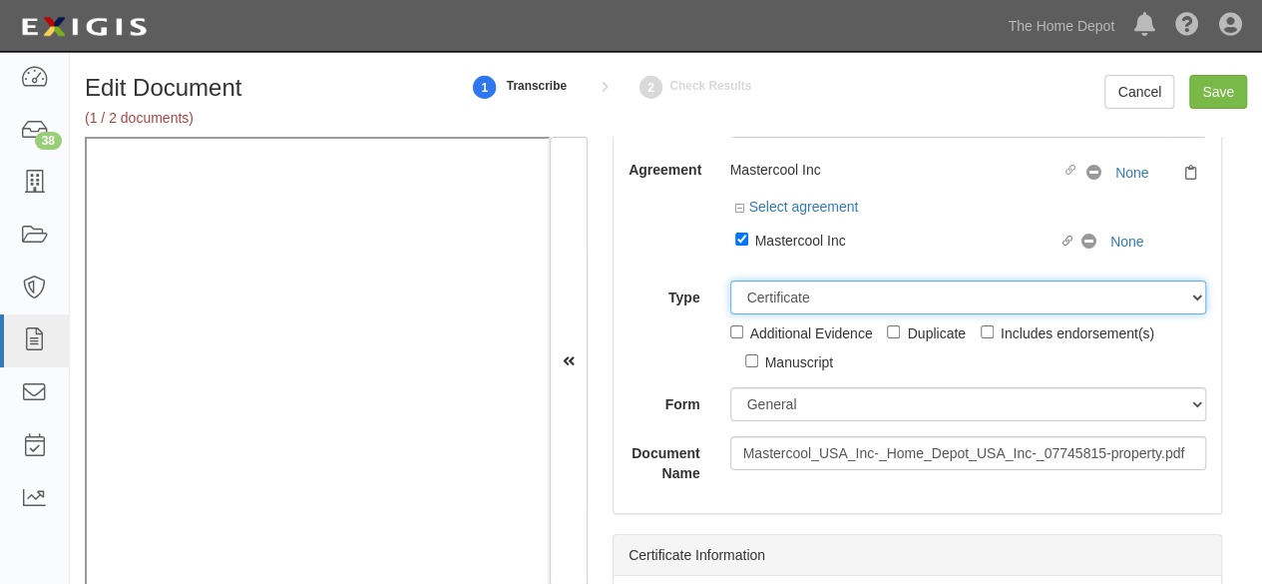
click at [780, 300] on select "Unassigned Binder Cancellation Notice Certificate Contract Endorsement Insuranc…" at bounding box center [968, 297] width 477 height 34
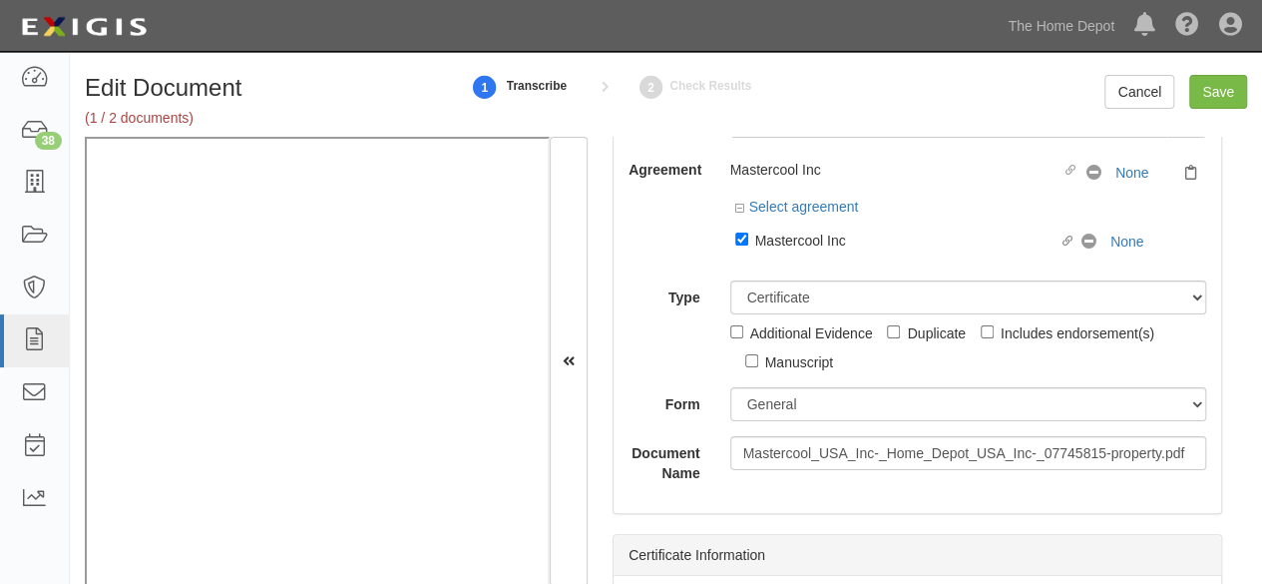
click at [654, 402] on label "Form" at bounding box center [665, 400] width 102 height 27
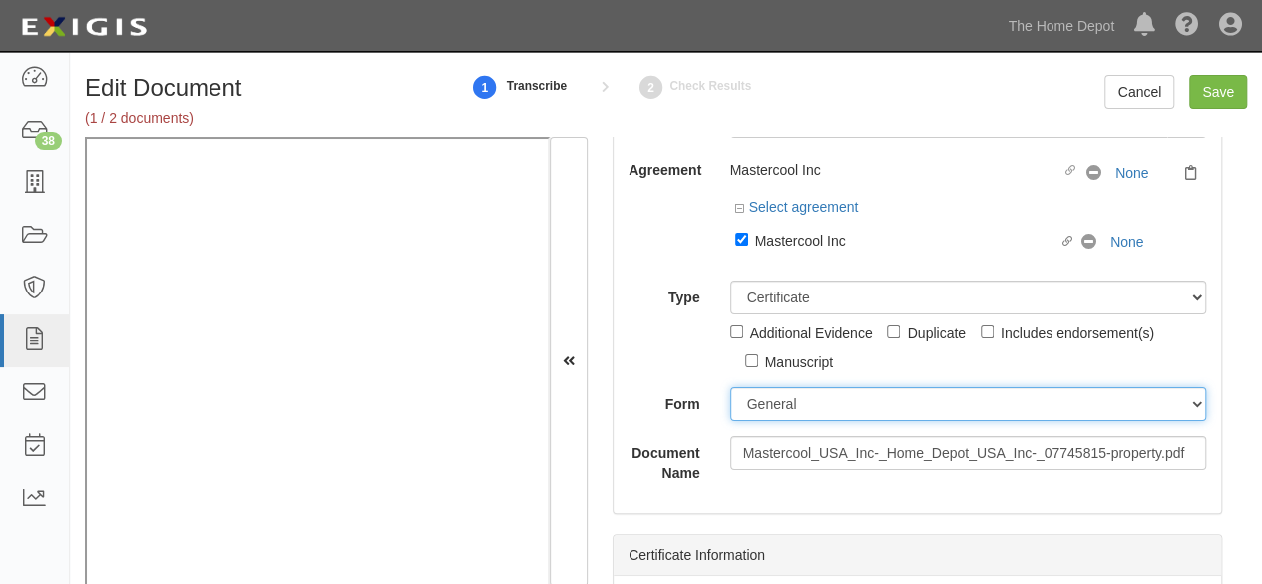
click at [730, 402] on select "ACORD 25 (2016/03) ACORD 101 ACORD 855 NY (2014/05) General" at bounding box center [968, 404] width 477 height 34
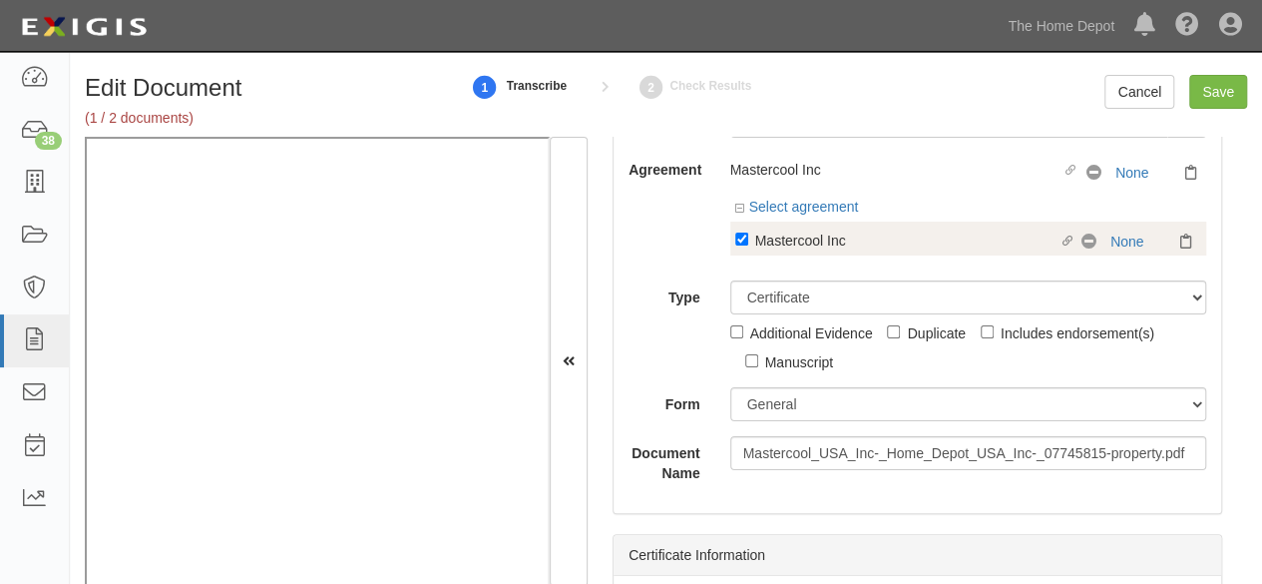
click at [774, 242] on div "Mastercool Inc" at bounding box center [907, 239] width 304 height 22
click at [748, 242] on input "Linked agreement Mastercool Inc Linked agreement" at bounding box center [741, 238] width 13 height 13
checkbox input "false"
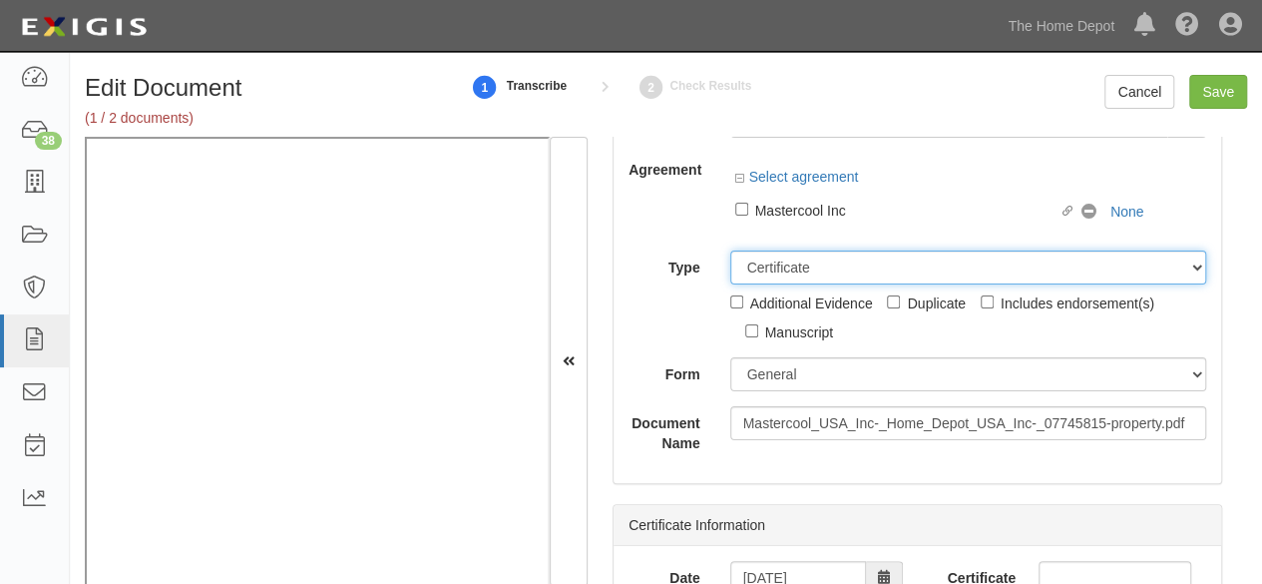
click at [784, 262] on select "Unassigned Binder Cancellation Notice Certificate Contract Endorsement Insuranc…" at bounding box center [968, 267] width 477 height 34
select select "OtherDetail"
click at [730, 284] on select "Unassigned Binder Cancellation Notice Certificate Contract Endorsement Insuranc…" at bounding box center [968, 267] width 477 height 34
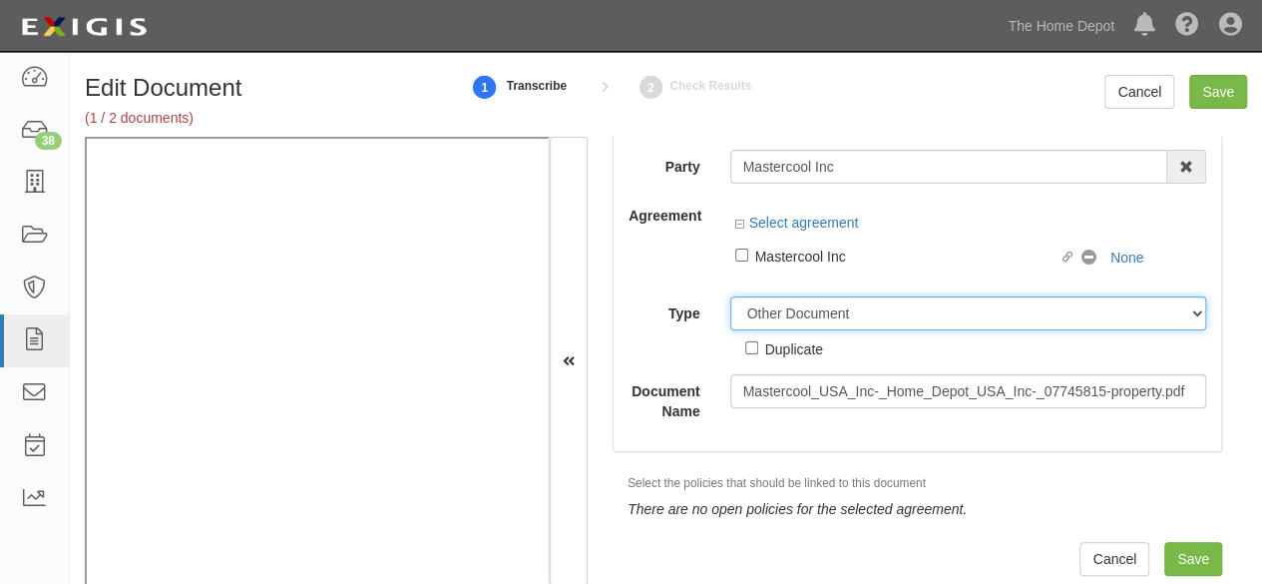
scroll to position [52, 0]
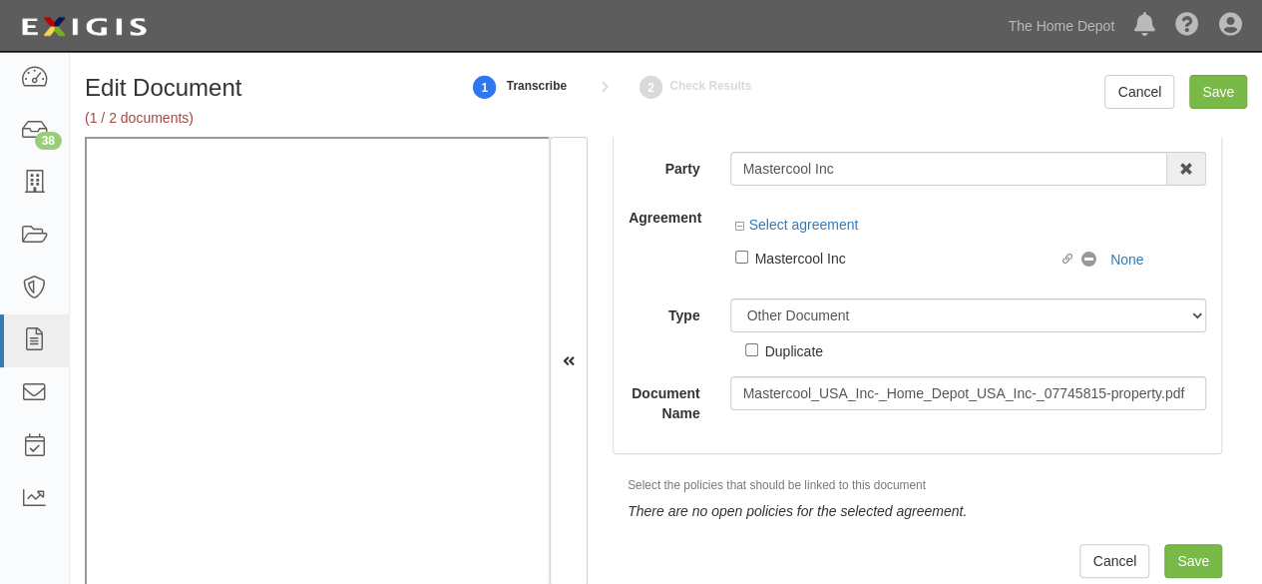
click at [597, 120] on div "Edit Document (1 / 2 documents) 1 Transcribe 2 Check Results Cancel Save" at bounding box center [666, 106] width 1192 height 62
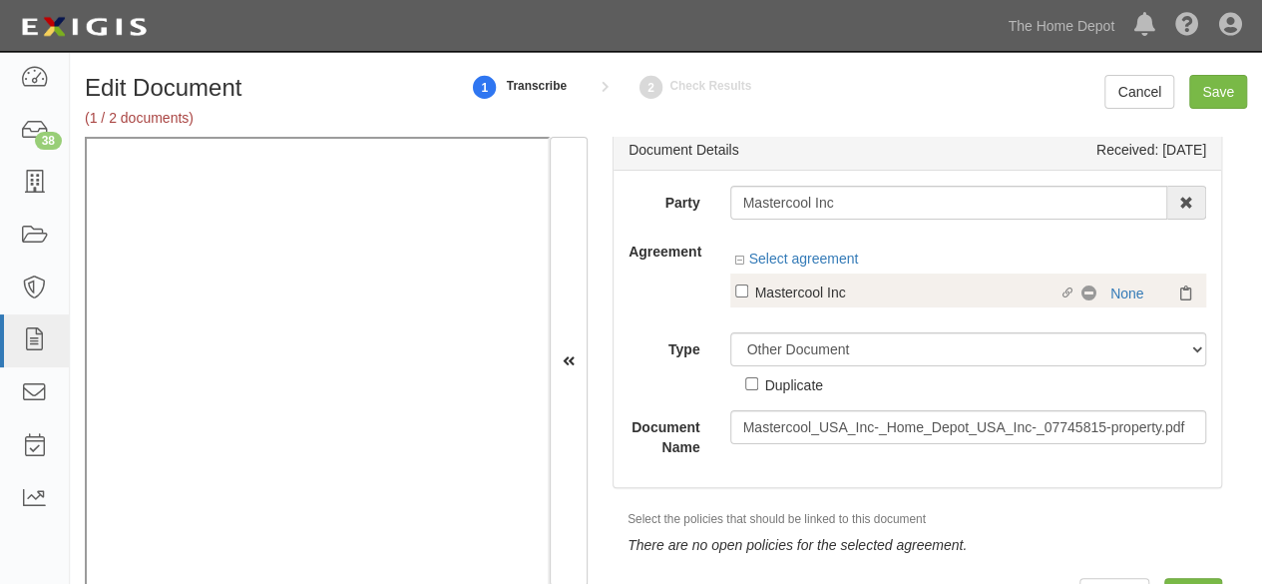
scroll to position [0, 0]
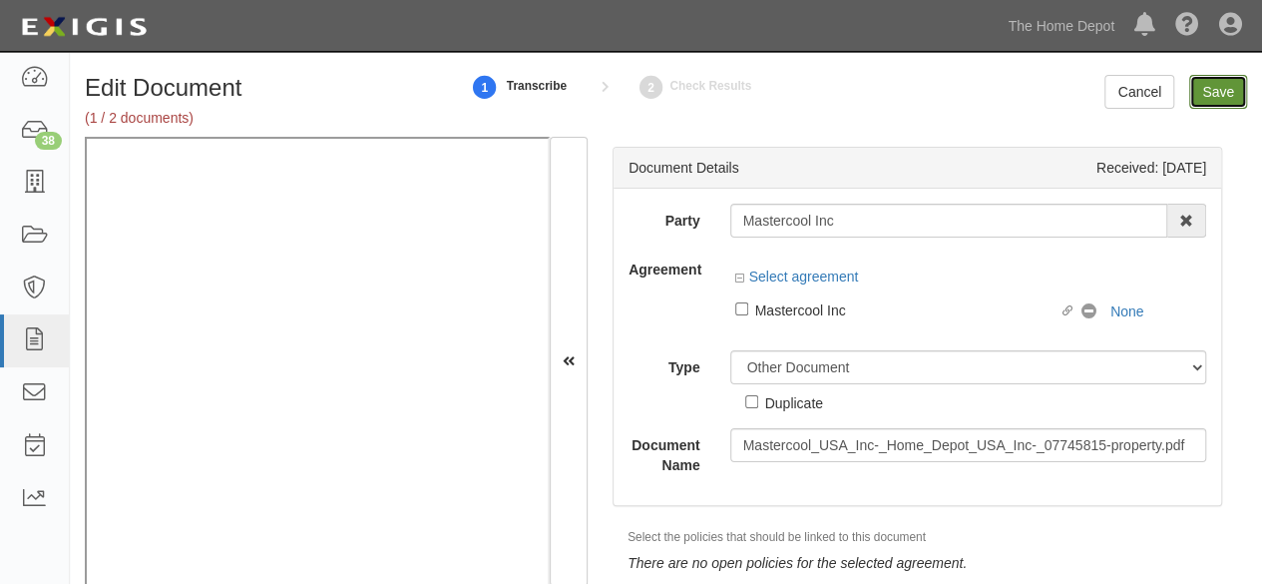
click at [1227, 82] on input "Save" at bounding box center [1218, 92] width 58 height 34
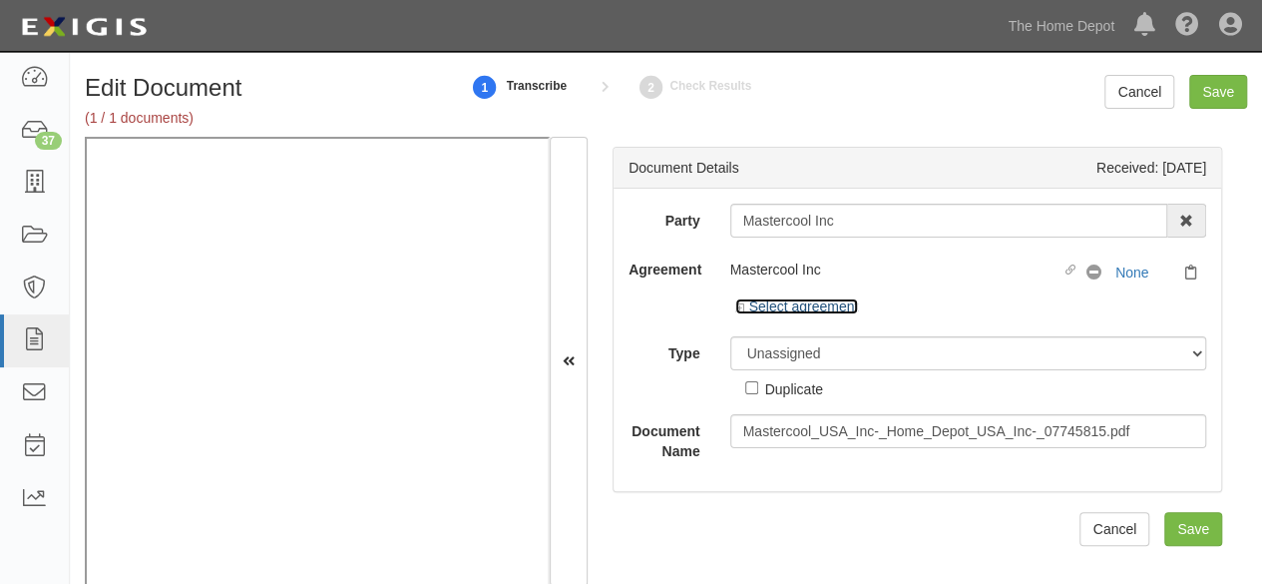
click at [838, 299] on link "Select agreement" at bounding box center [797, 306] width 124 height 16
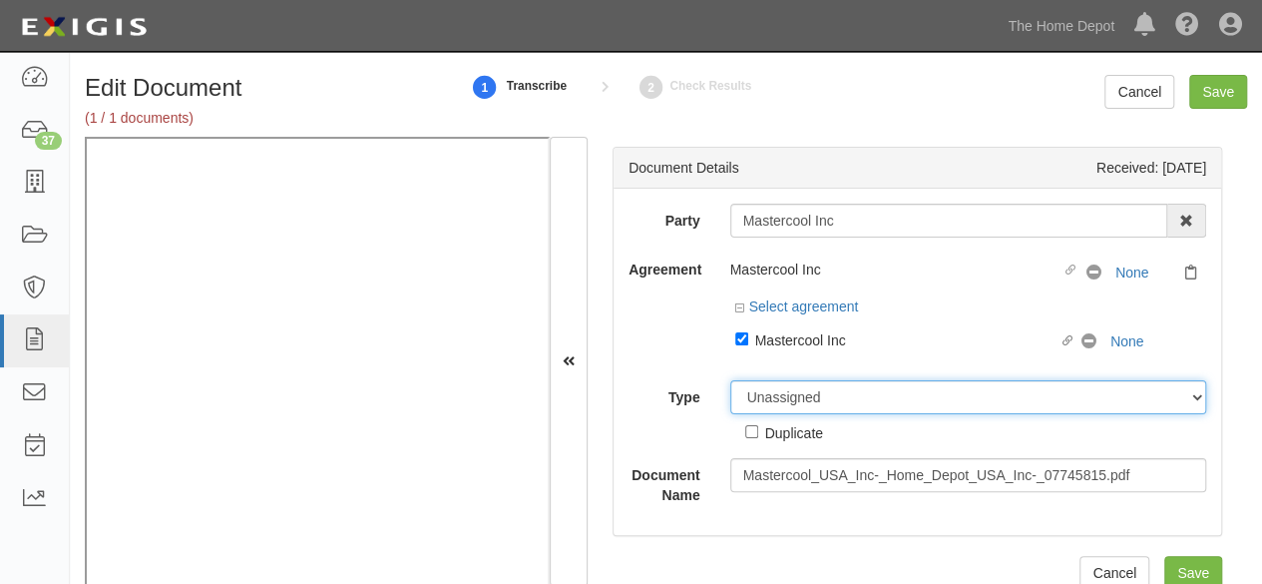
drag, startPoint x: 769, startPoint y: 391, endPoint x: 776, endPoint y: 380, distance: 13.0
click at [772, 387] on select "Unassigned Binder Cancellation Notice Certificate Contract Endorsement Insuranc…" at bounding box center [968, 397] width 477 height 34
select select "CertificateDetail"
click at [730, 380] on select "Unassigned Binder Cancellation Notice Certificate Contract Endorsement Insuranc…" at bounding box center [968, 397] width 477 height 34
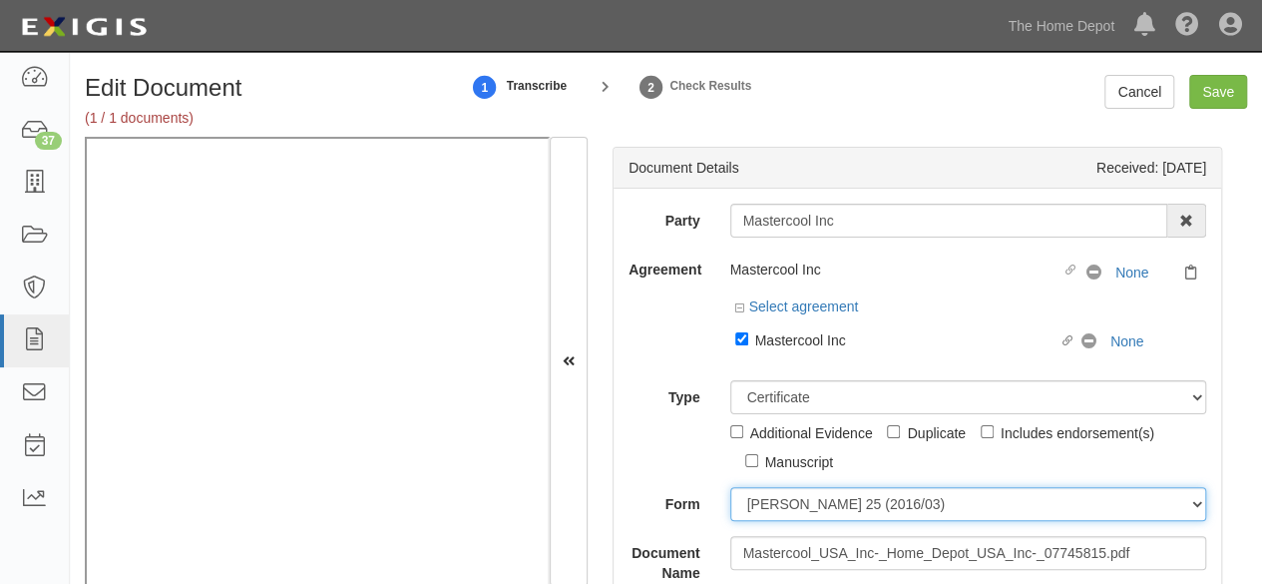
click at [757, 499] on select "ACORD 25 (2016/03) ACORD 101 ACORD 855 NY (2014/05) General" at bounding box center [968, 504] width 477 height 34
select select "GeneralFormDetail"
click at [730, 487] on select "ACORD 25 (2016/03) ACORD 101 ACORD 855 NY (2014/05) General" at bounding box center [968, 504] width 477 height 34
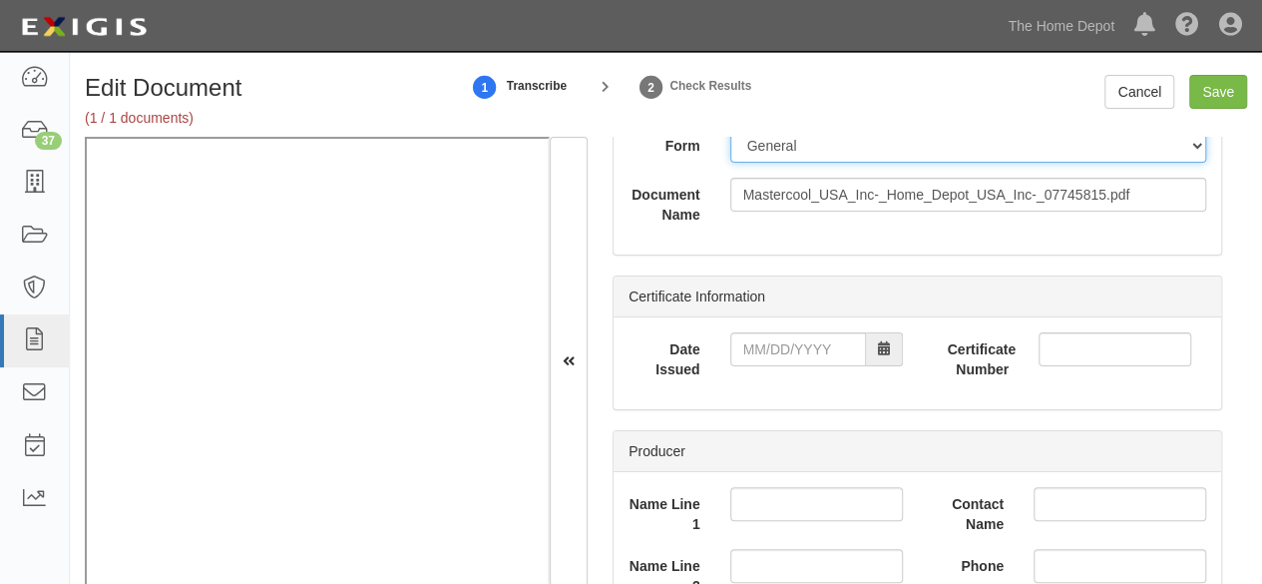
scroll to position [399, 0]
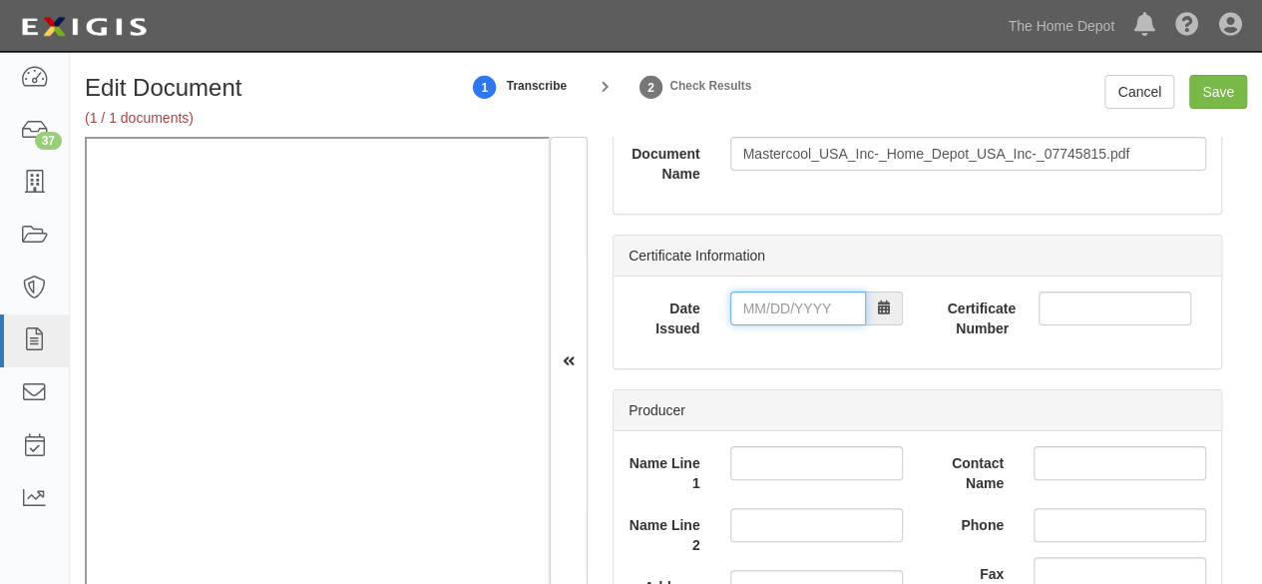
click at [783, 314] on input "Date Issued" at bounding box center [798, 308] width 136 height 34
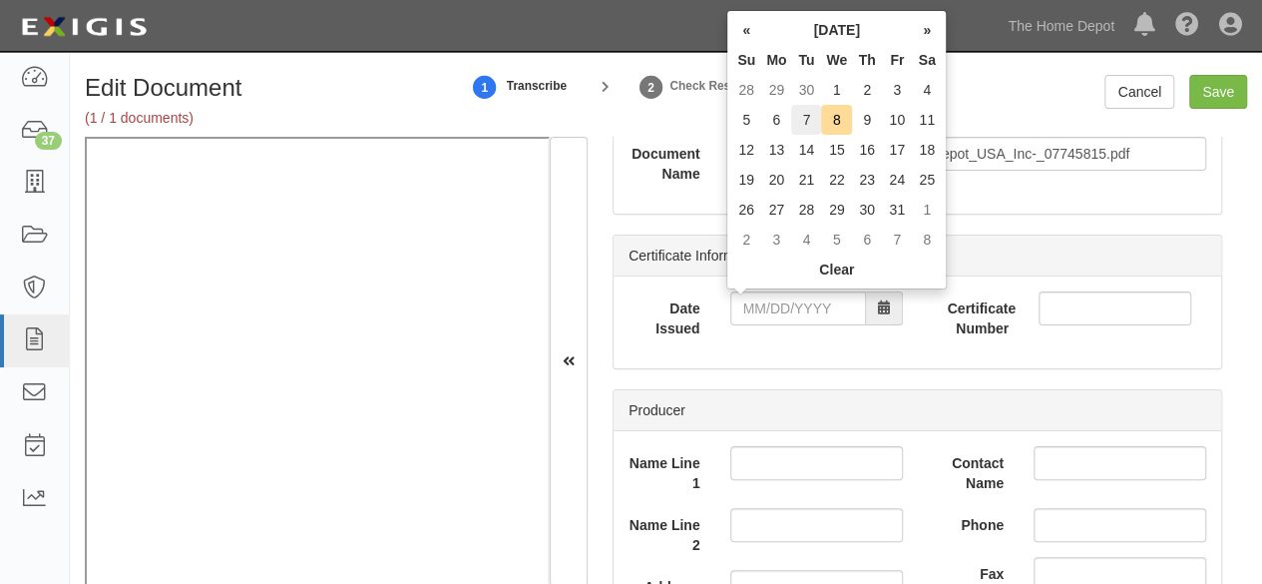
click at [815, 113] on td "7" at bounding box center [806, 120] width 30 height 30
type input "10/07/2025"
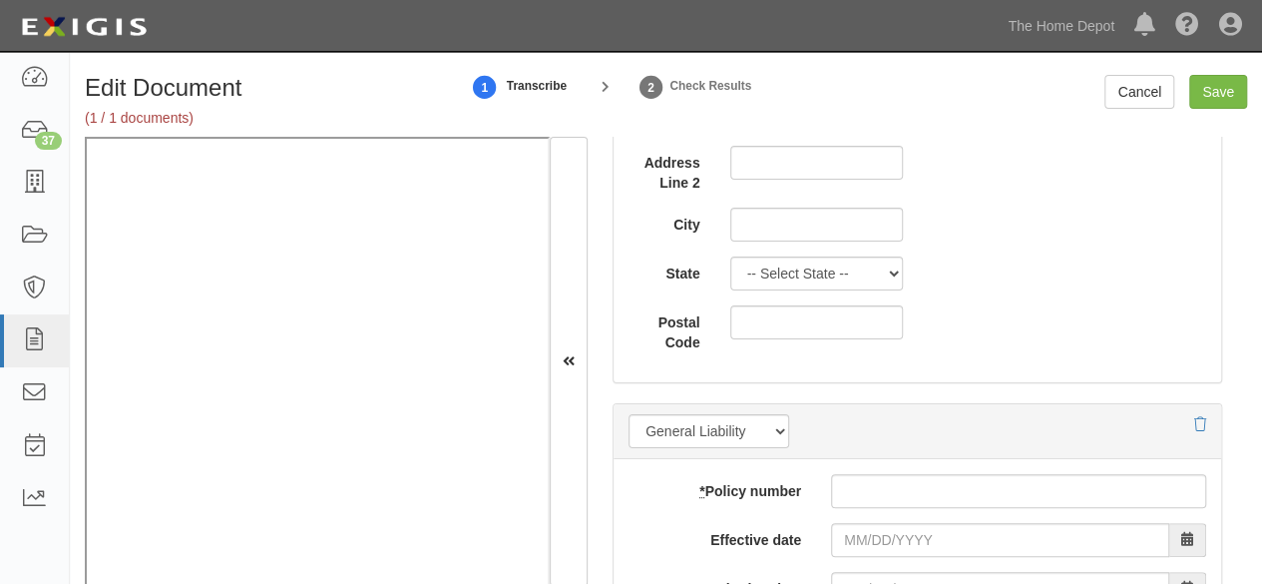
scroll to position [1596, 0]
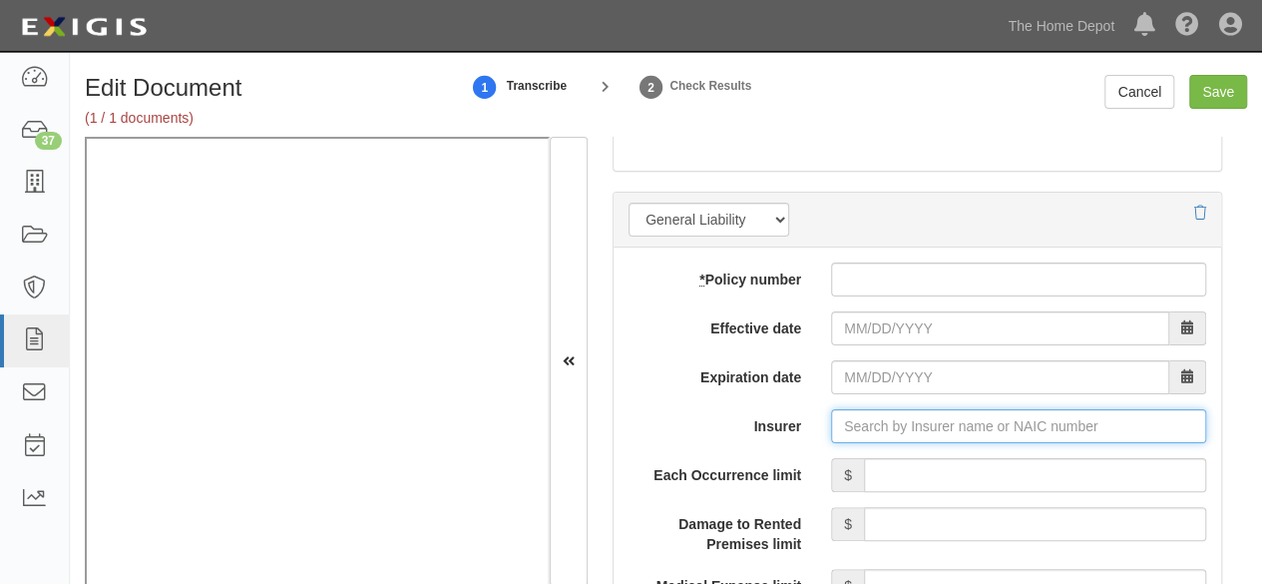
click at [836, 417] on input "Insurer" at bounding box center [1018, 426] width 375 height 34
paste input "19682"
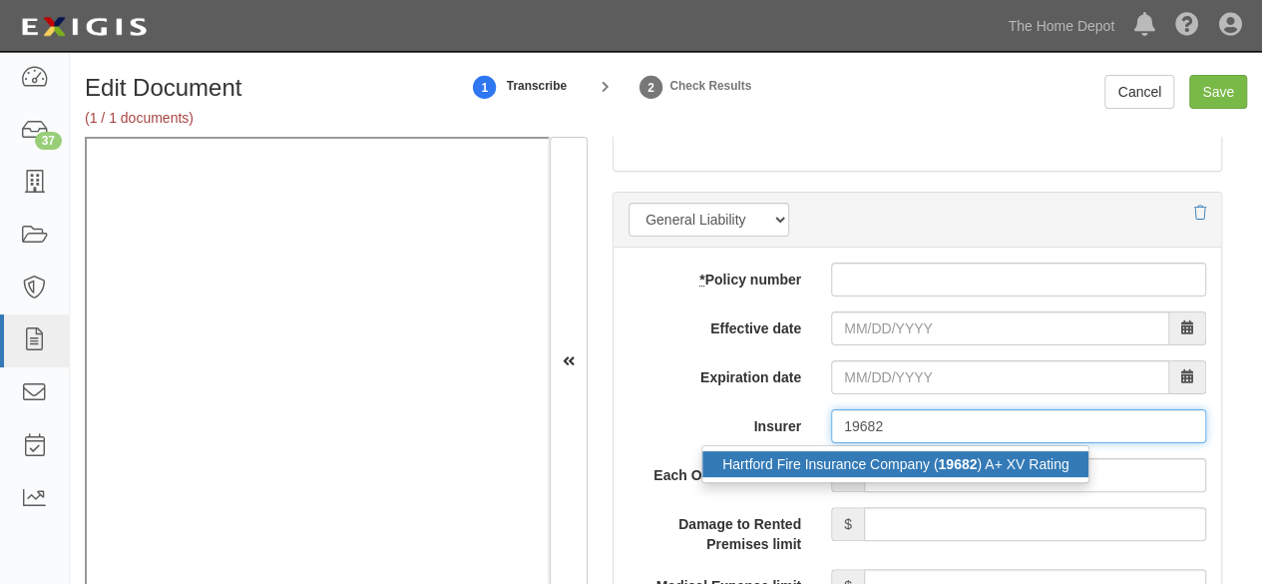
click at [822, 458] on div "Hartford Fire Insurance Company ( 19682 ) A+ XV Rating" at bounding box center [895, 464] width 386 height 26
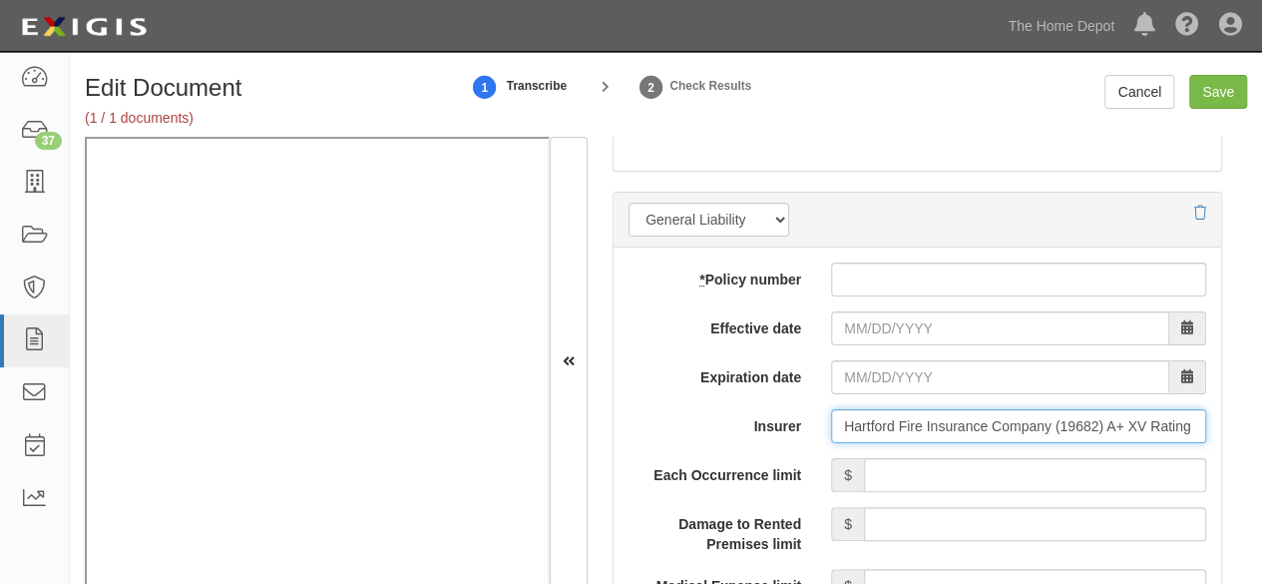
type input "Hartford Fire Insurance Company (19682) A+ XV Rating"
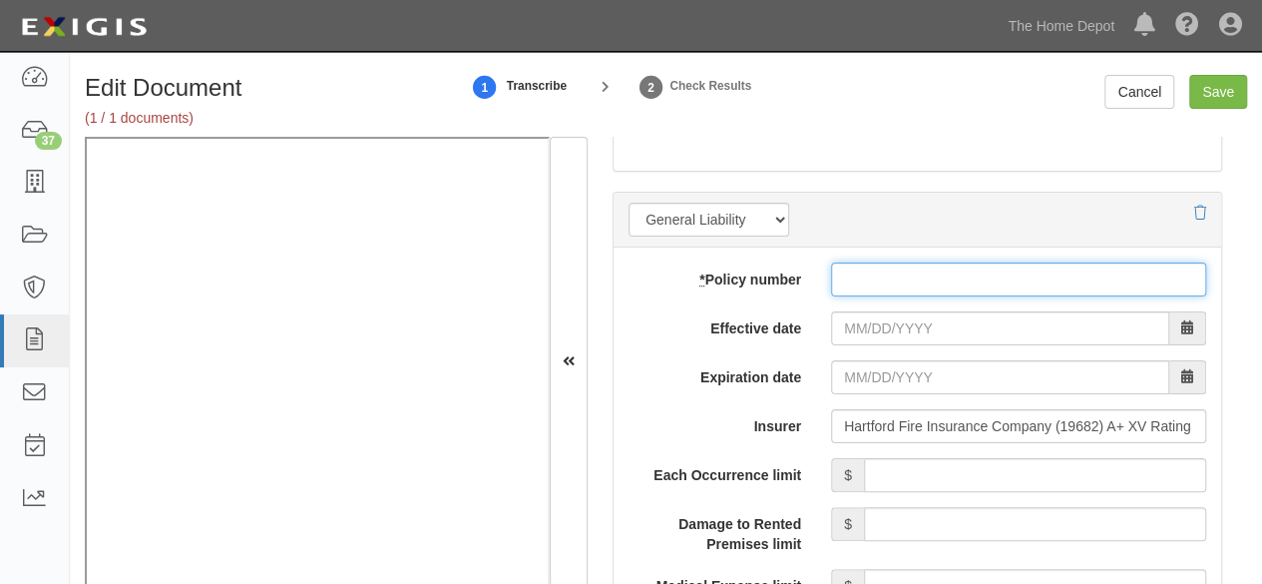
drag, startPoint x: 853, startPoint y: 263, endPoint x: 857, endPoint y: 284, distance: 21.3
click at [853, 267] on input "* Policy number" at bounding box center [1018, 279] width 375 height 34
paste input "31UUNAY8V0H"
type input "31UUNAY8V0H"
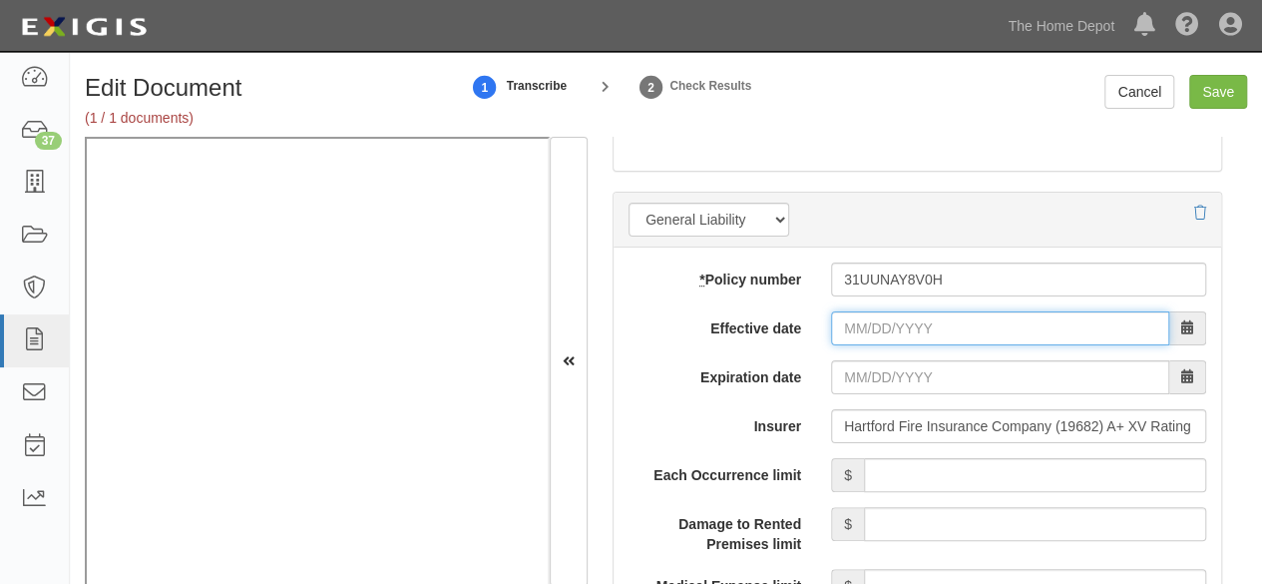
click at [854, 320] on input "Effective date" at bounding box center [1000, 328] width 338 height 34
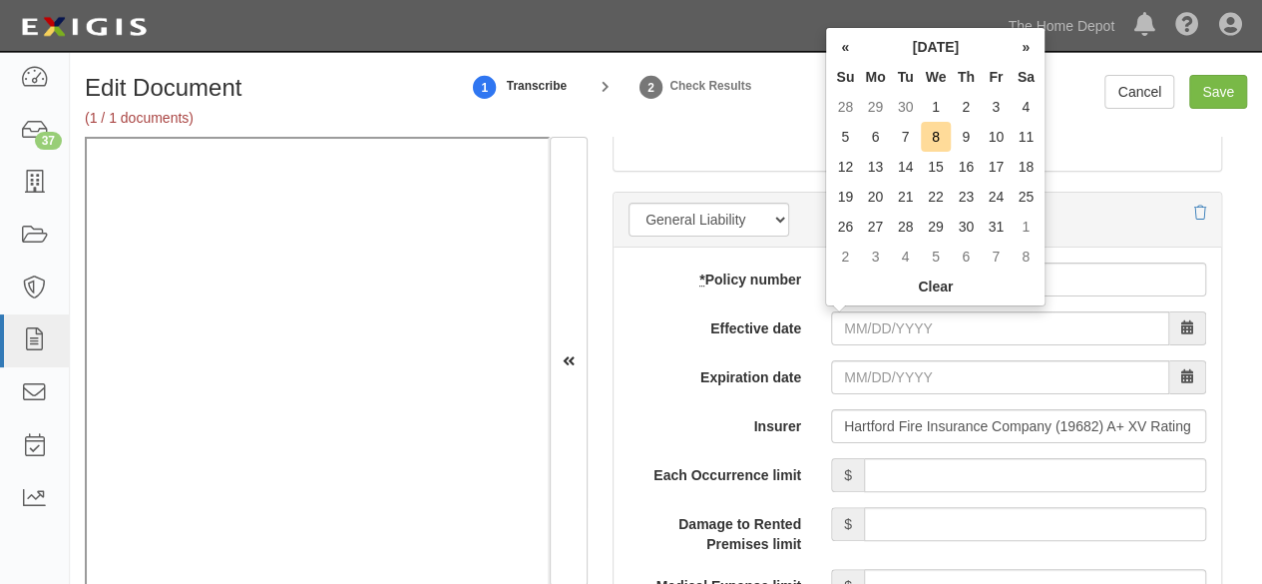
click at [910, 97] on td "30" at bounding box center [906, 107] width 30 height 30
type input "09/30/2025"
type input "09/30/2026"
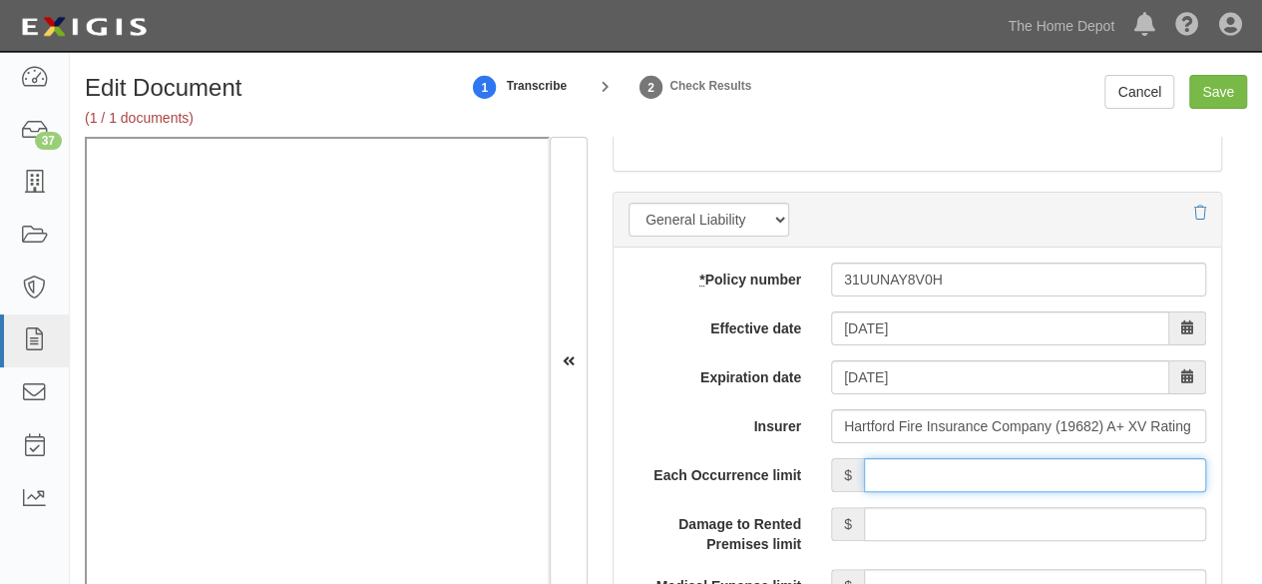
click at [894, 463] on input "Each Occurrence limit" at bounding box center [1035, 475] width 342 height 34
type input "1,000,000"
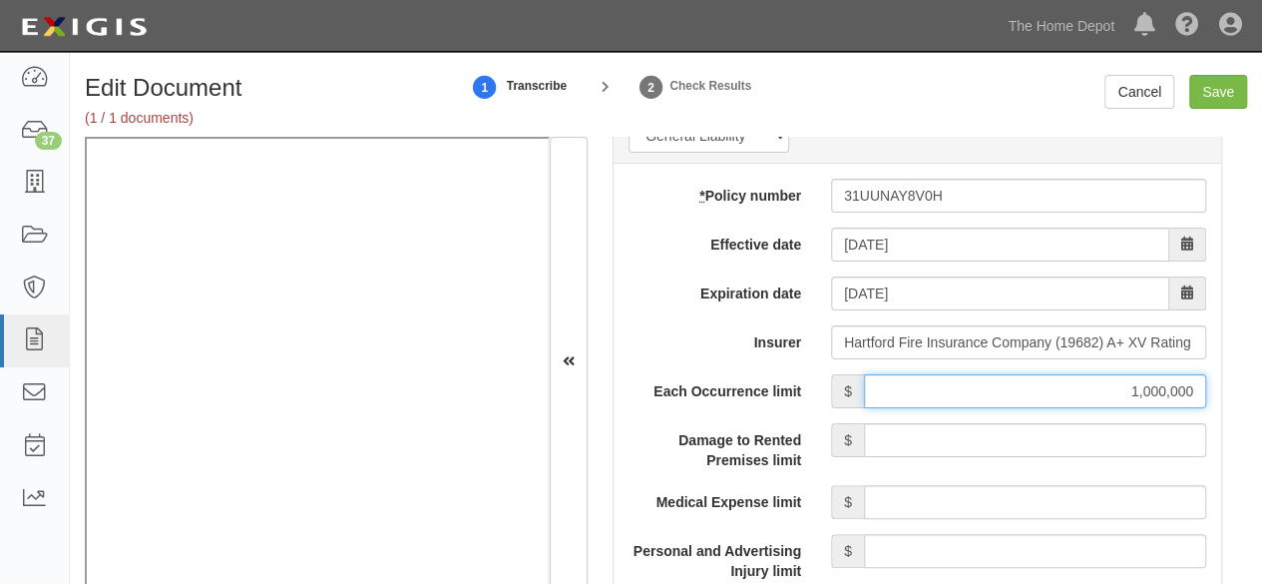
scroll to position [1896, 0]
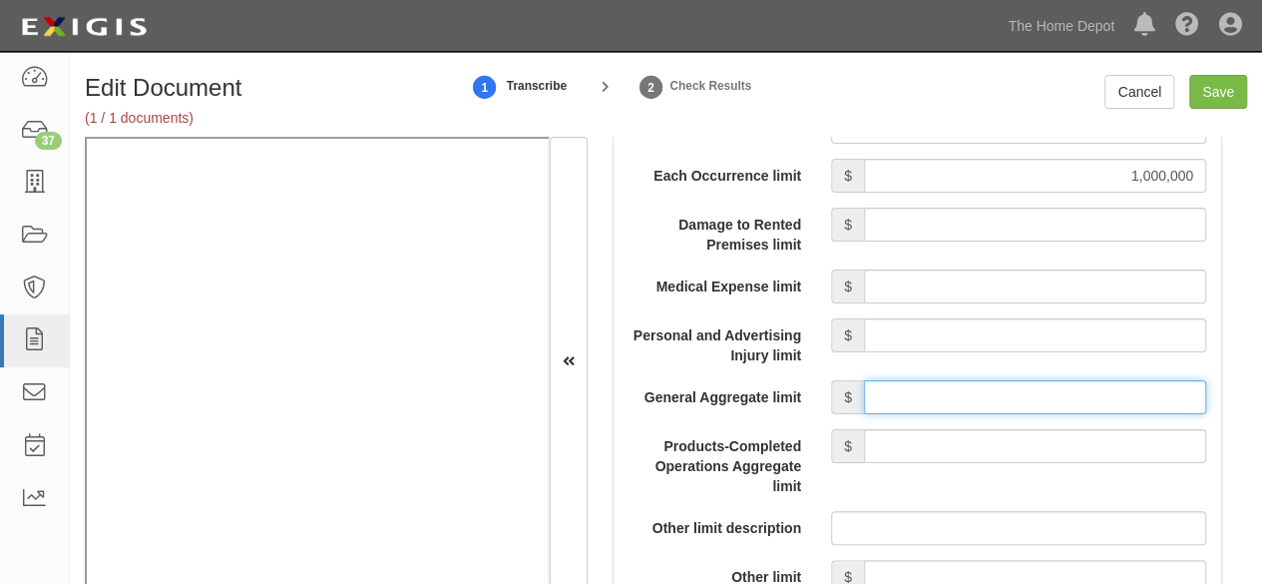
click at [923, 393] on input "General Aggregate limit" at bounding box center [1035, 397] width 342 height 34
type input "2,000,000"
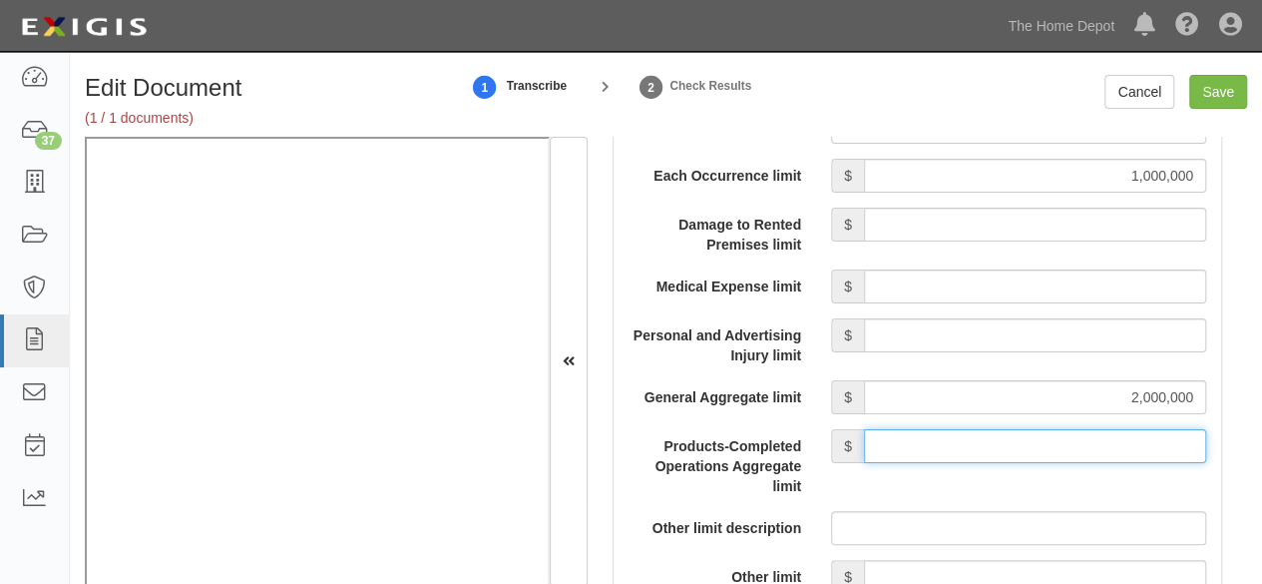
drag, startPoint x: 965, startPoint y: 440, endPoint x: 963, endPoint y: 428, distance: 12.1
click at [964, 437] on input "Products-Completed Operations Aggregate limit" at bounding box center [1035, 446] width 342 height 34
type input "2,000,000"
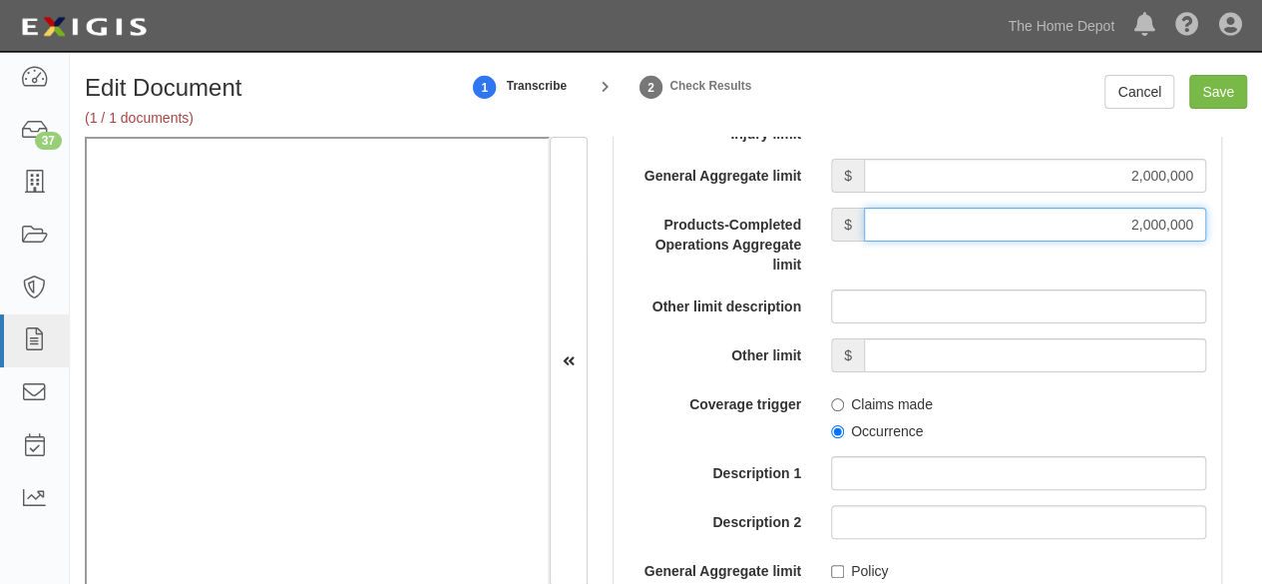
scroll to position [2195, 0]
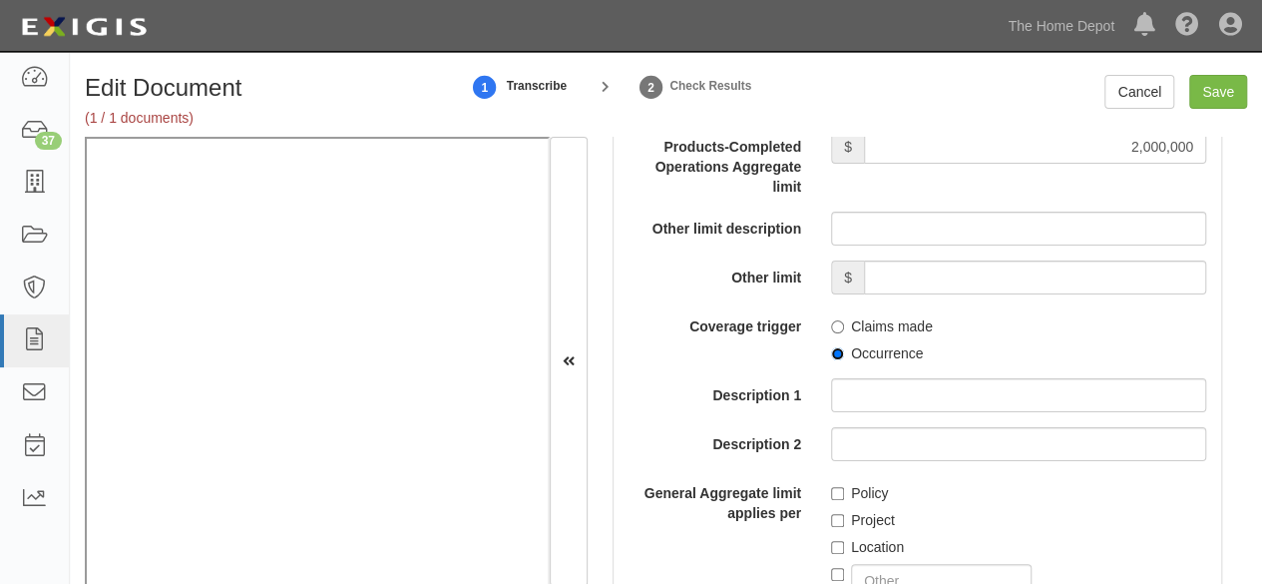
drag, startPoint x: 832, startPoint y: 348, endPoint x: 833, endPoint y: 365, distance: 17.0
click at [833, 354] on input "Occurrence" at bounding box center [837, 353] width 13 height 13
radio input "true"
click at [832, 483] on label "Policy" at bounding box center [859, 493] width 57 height 20
click at [832, 487] on input "Policy" at bounding box center [837, 493] width 13 height 13
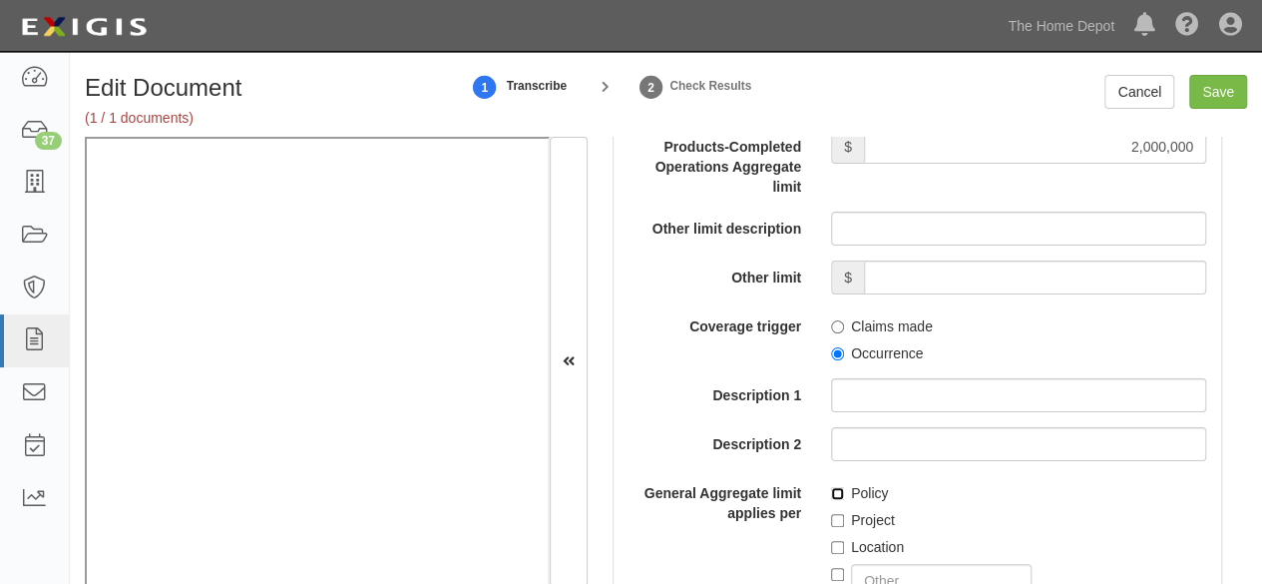
checkbox input "true"
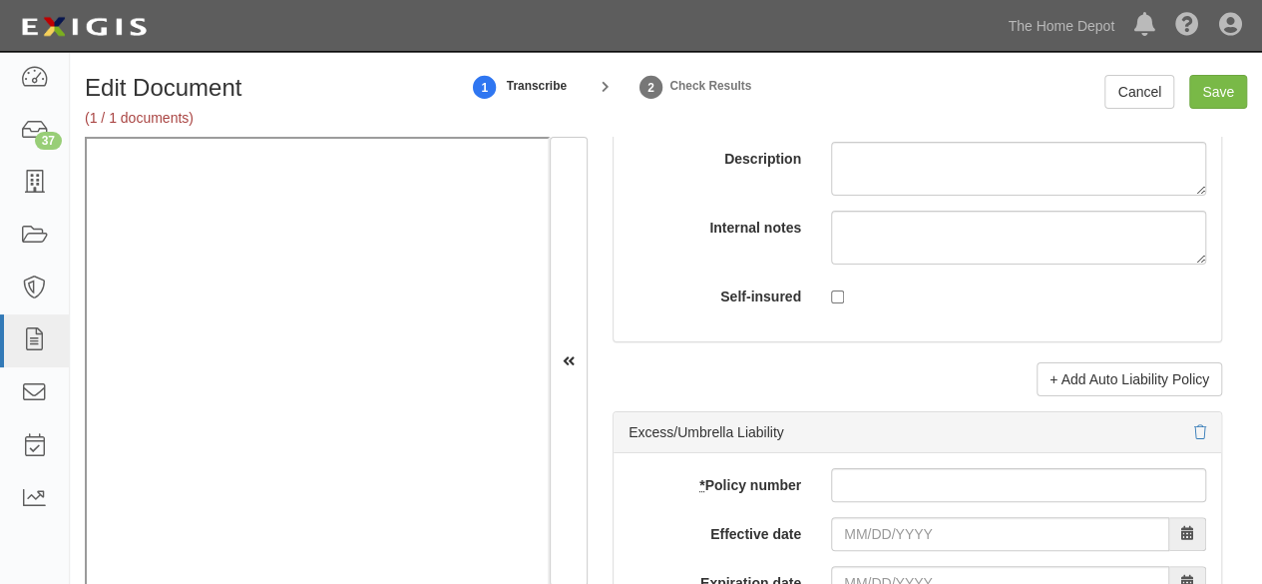
scroll to position [4190, 0]
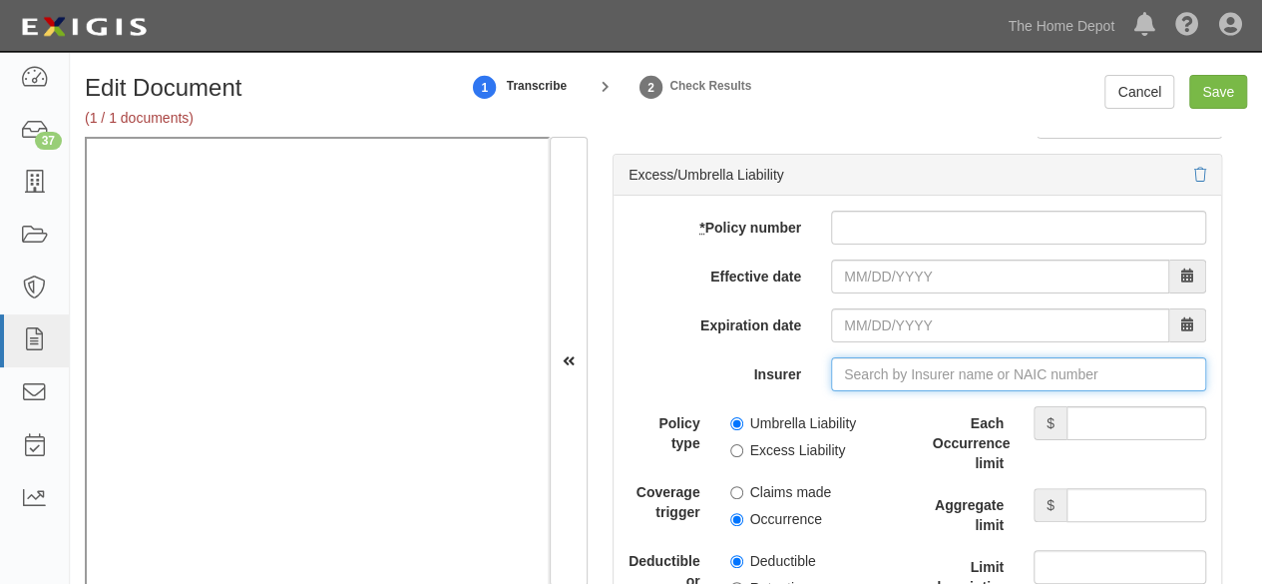
click at [874, 357] on input "Insurer" at bounding box center [1018, 374] width 375 height 34
paste input "29424"
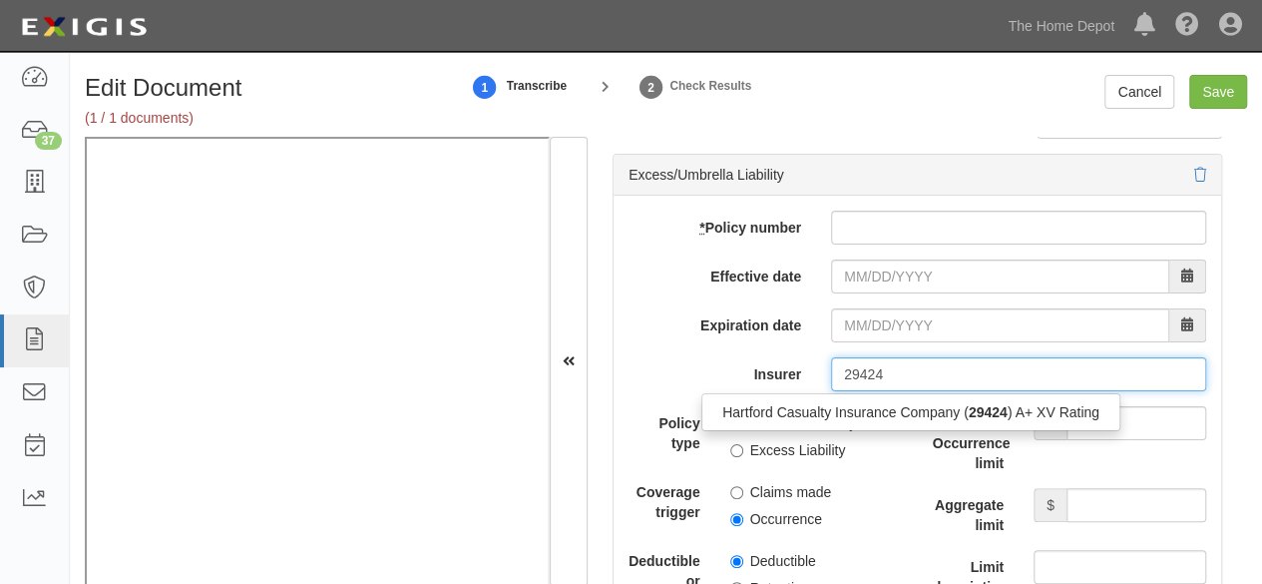
drag, startPoint x: 843, startPoint y: 410, endPoint x: 727, endPoint y: 457, distance: 124.9
click at [843, 409] on div "Hartford Casualty Insurance Company ( 29424 ) A+ XV Rating" at bounding box center [910, 412] width 417 height 26
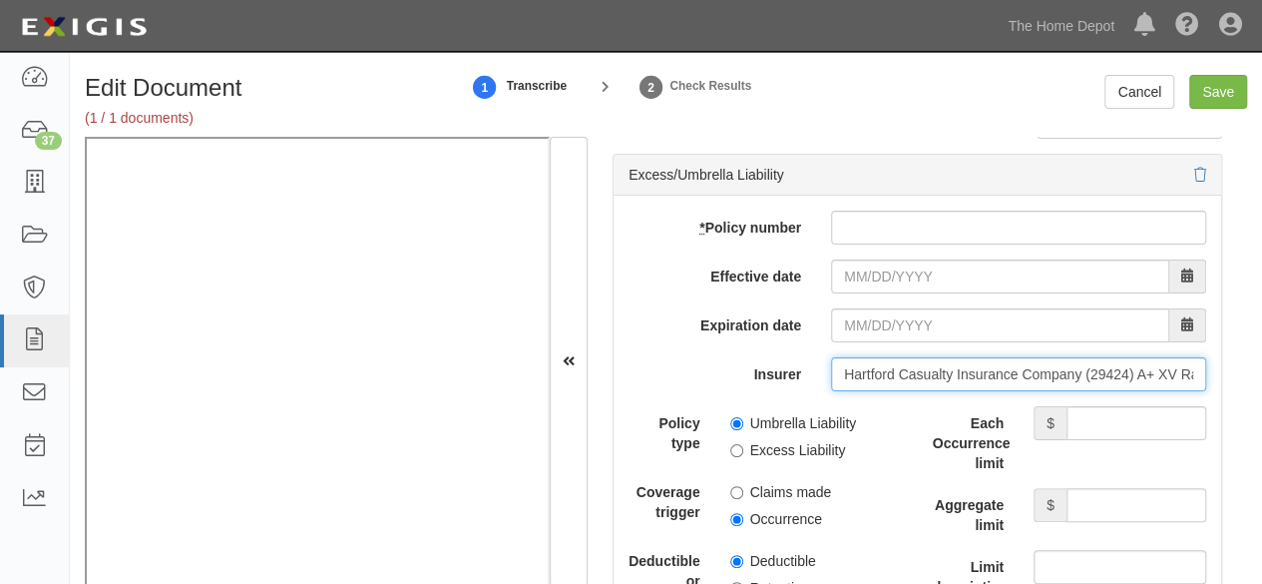
type input "Hartford Casualty Insurance Company (29424) A+ XV Rating"
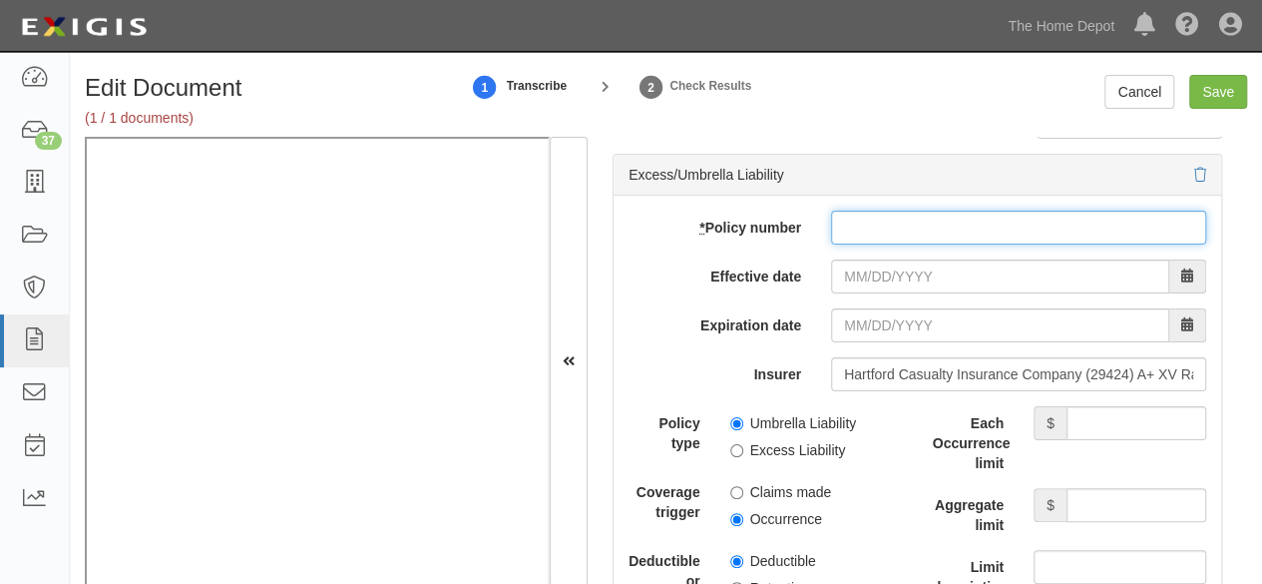
drag, startPoint x: 852, startPoint y: 201, endPoint x: 849, endPoint y: 211, distance: 10.4
click at [852, 211] on input "* Policy number" at bounding box center [1018, 228] width 375 height 34
paste input "31RHUAY8ZTA"
type input "31RHUAY8ZTA"
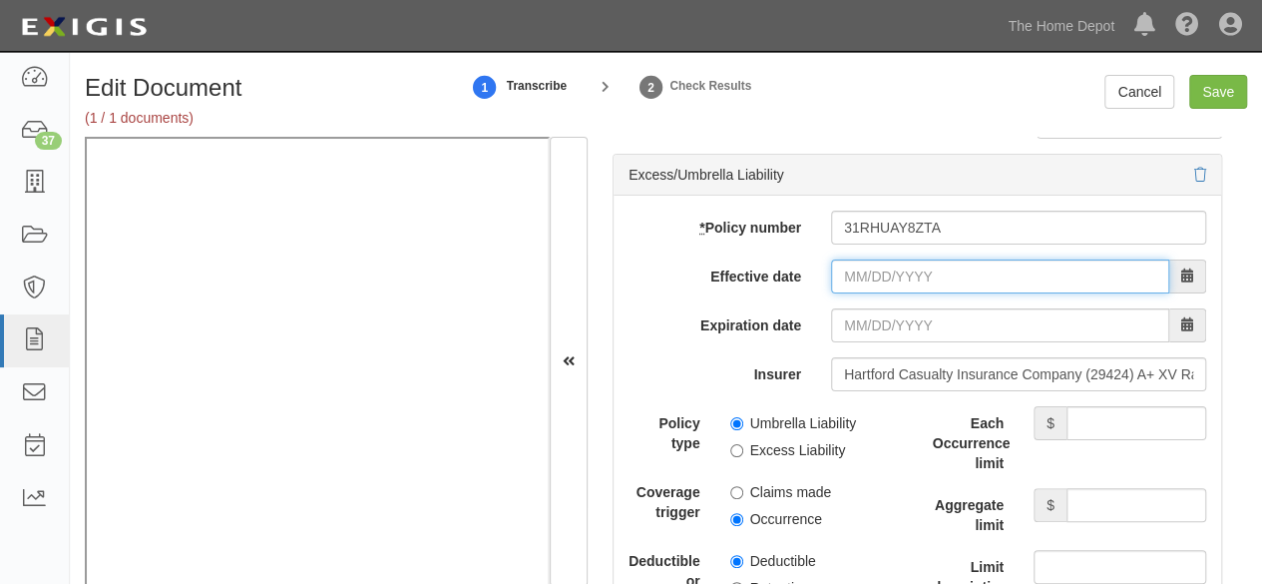
click at [840, 259] on input "Effective date" at bounding box center [1000, 276] width 338 height 34
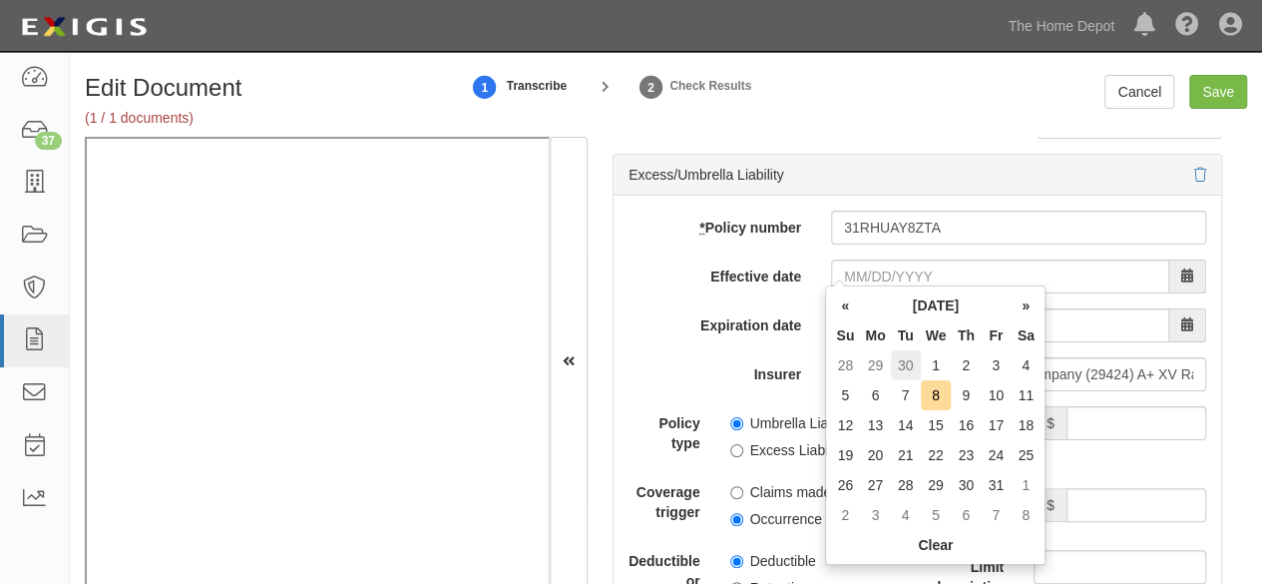
click at [912, 356] on td "30" at bounding box center [906, 365] width 30 height 30
type input "09/30/2025"
type input "09/30/2026"
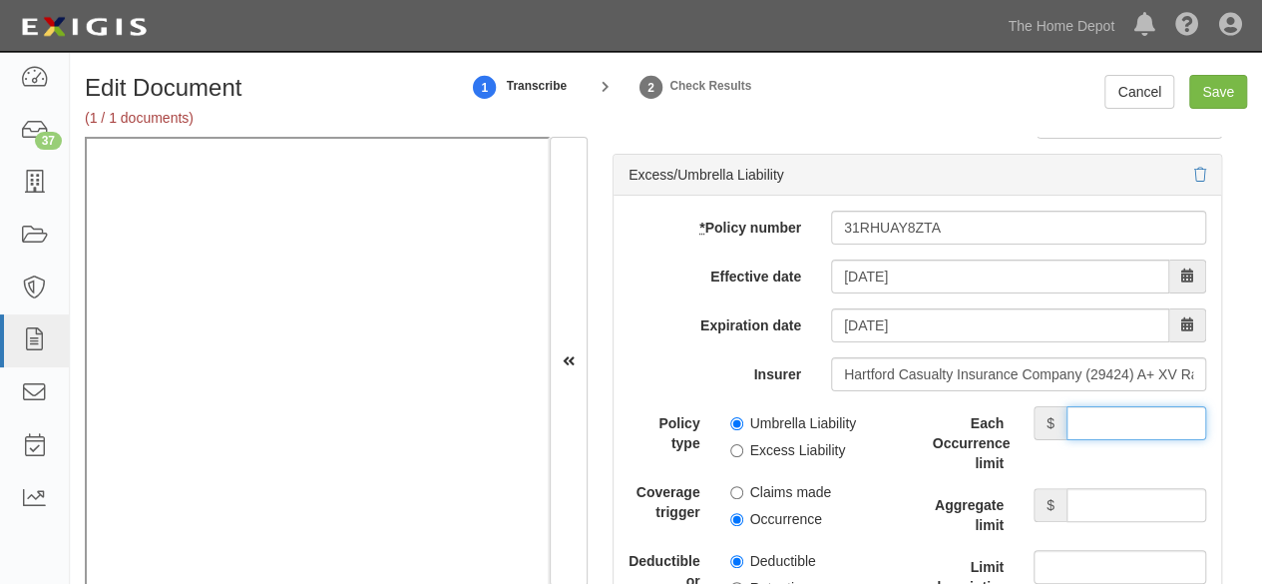
click at [1079, 406] on input "Each Occurrence limit" at bounding box center [1136, 423] width 140 height 34
type input "10,000,000"
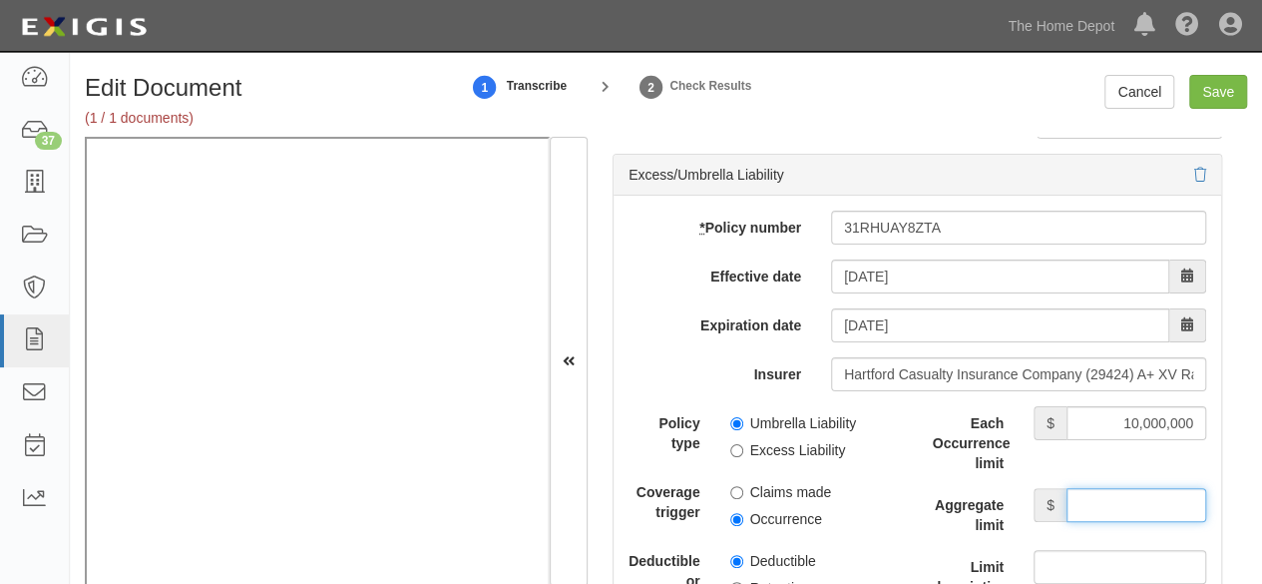
drag, startPoint x: 1079, startPoint y: 498, endPoint x: 1077, endPoint y: 481, distance: 17.1
click at [1079, 495] on input "Aggregate limit" at bounding box center [1136, 505] width 140 height 34
type input "10,000,000"
click at [735, 419] on input "Umbrella Liability" at bounding box center [736, 423] width 13 height 13
radio input "true"
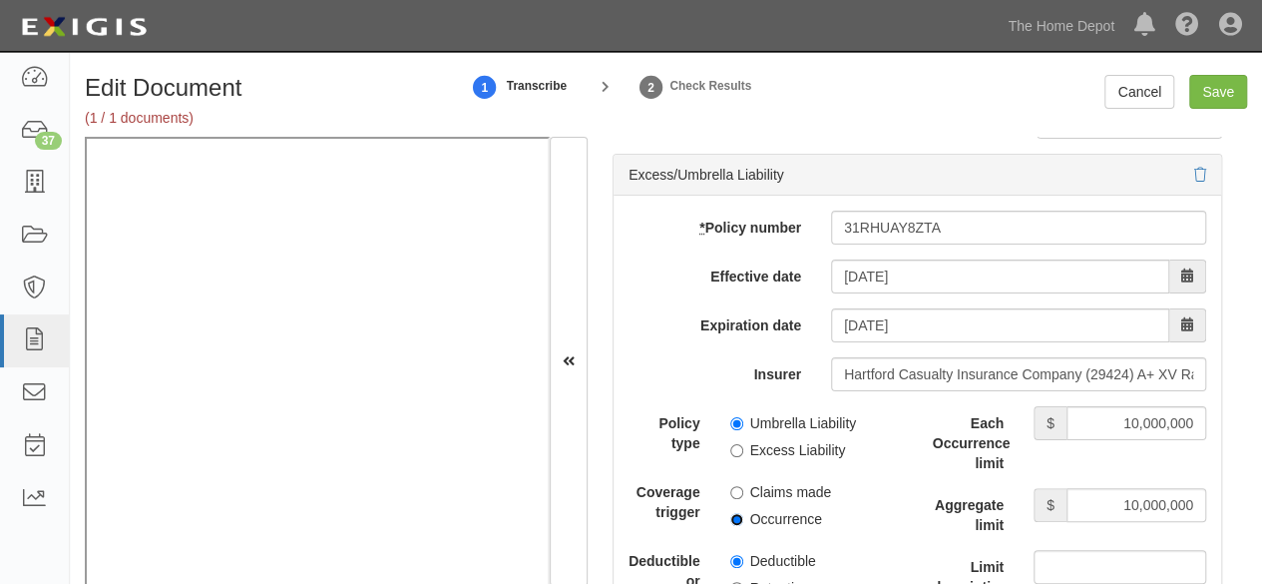
click at [736, 513] on input "Occurrence" at bounding box center [736, 519] width 13 height 13
radio input "true"
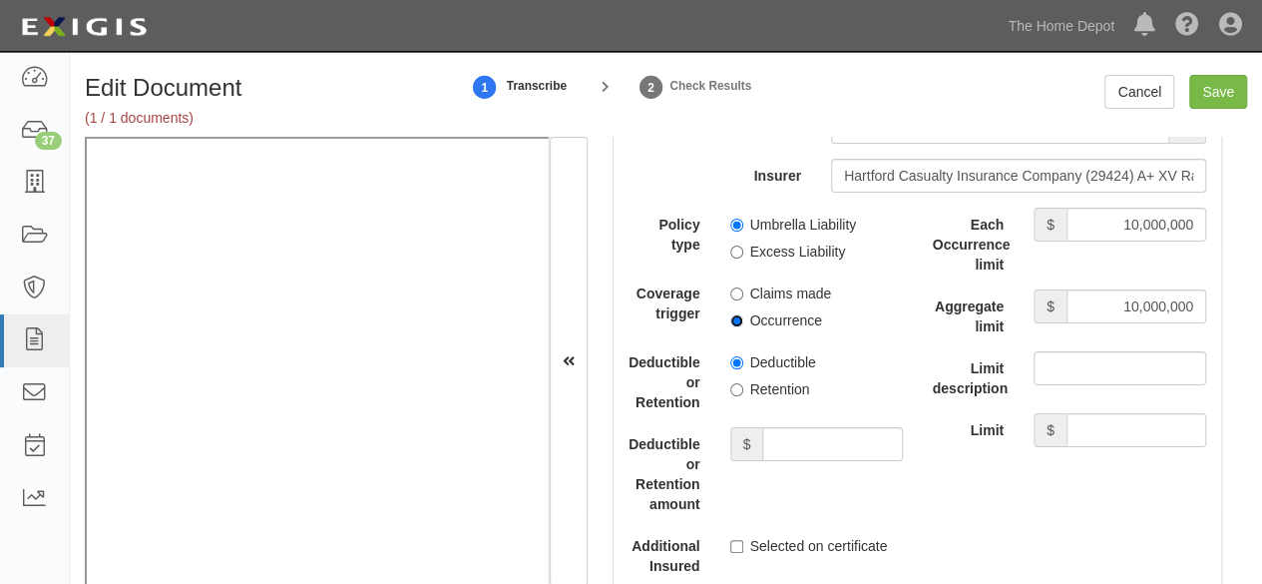
scroll to position [4390, 0]
click at [740, 382] on label "Retention" at bounding box center [770, 388] width 80 height 20
click at [740, 382] on input "Retention" at bounding box center [736, 388] width 13 height 13
radio input "true"
click at [820, 426] on input "Deductible or Retention amount" at bounding box center [832, 443] width 140 height 34
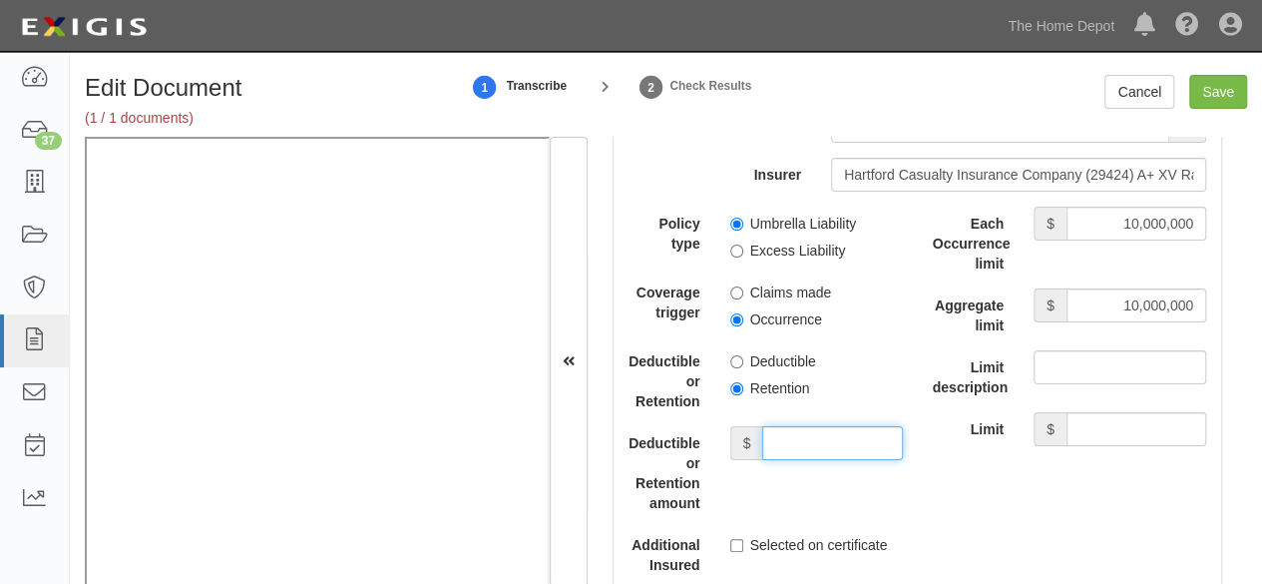
type input "10,000"
click at [1221, 108] on div "Edit Document (1 / 1 documents) 1 Transcribe 2 Check Results Cancel Save" at bounding box center [666, 106] width 1192 height 62
click at [1221, 105] on input "Save" at bounding box center [1218, 92] width 58 height 34
type input "1000000"
type input "2000000"
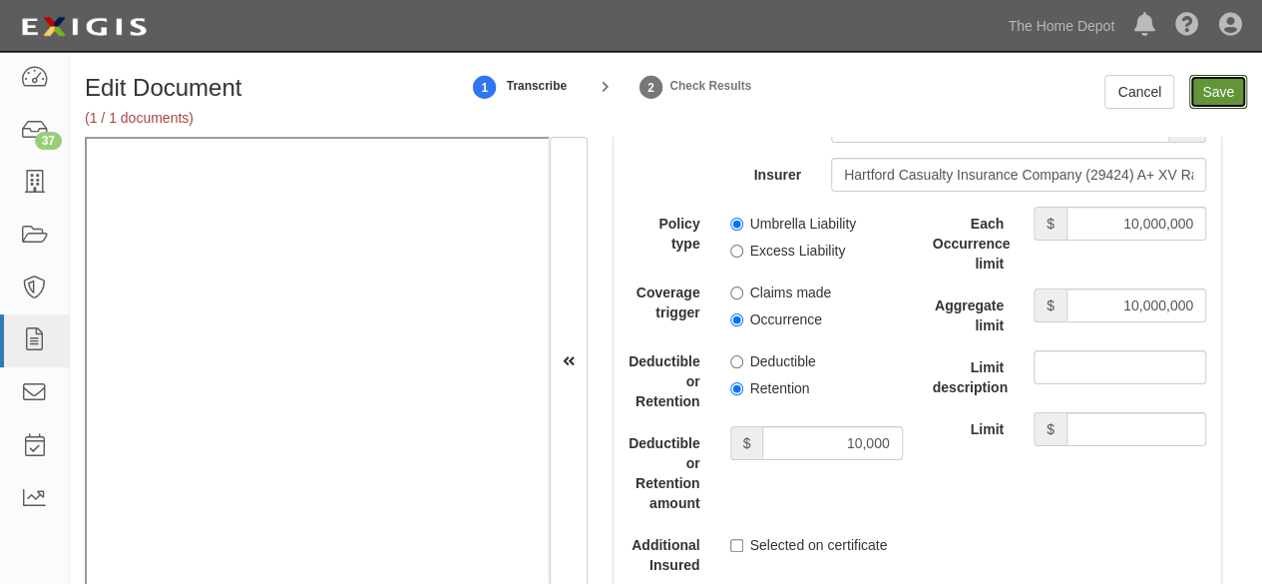
type input "2000000"
type input "10000"
type input "10000000"
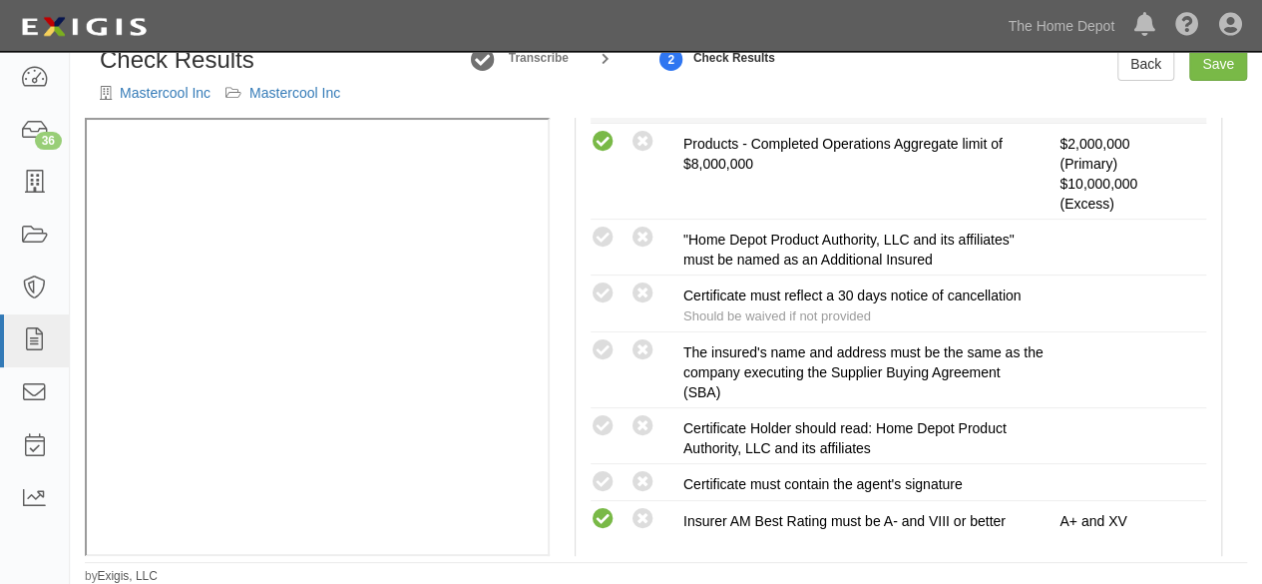
scroll to position [698, 0]
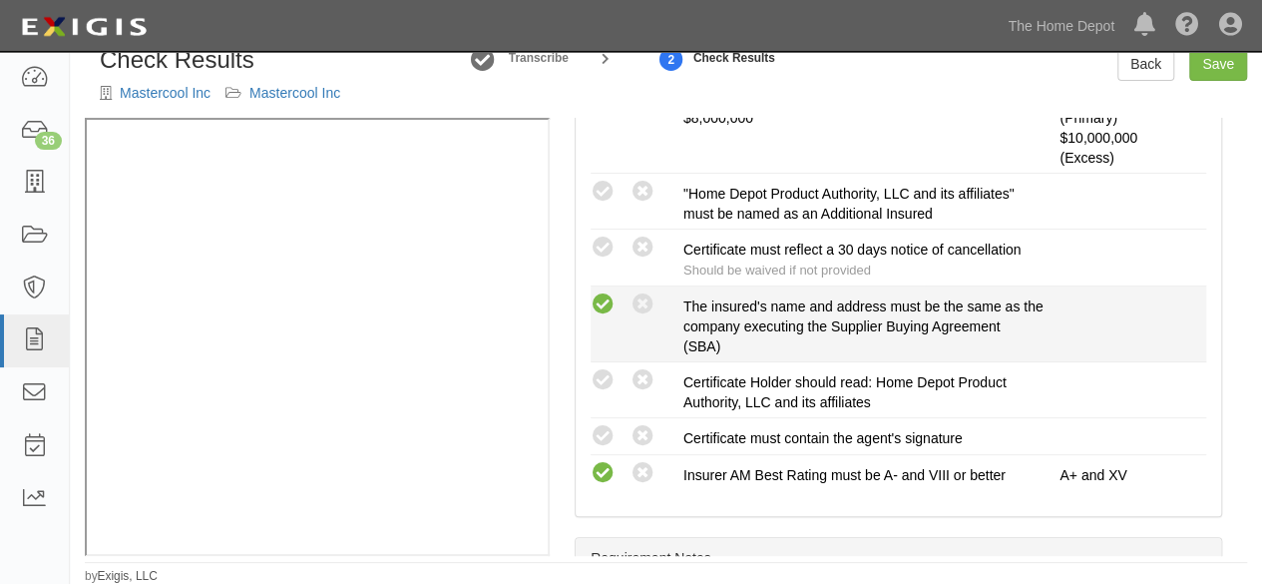
click at [597, 294] on icon at bounding box center [603, 304] width 25 height 25
radio input "true"
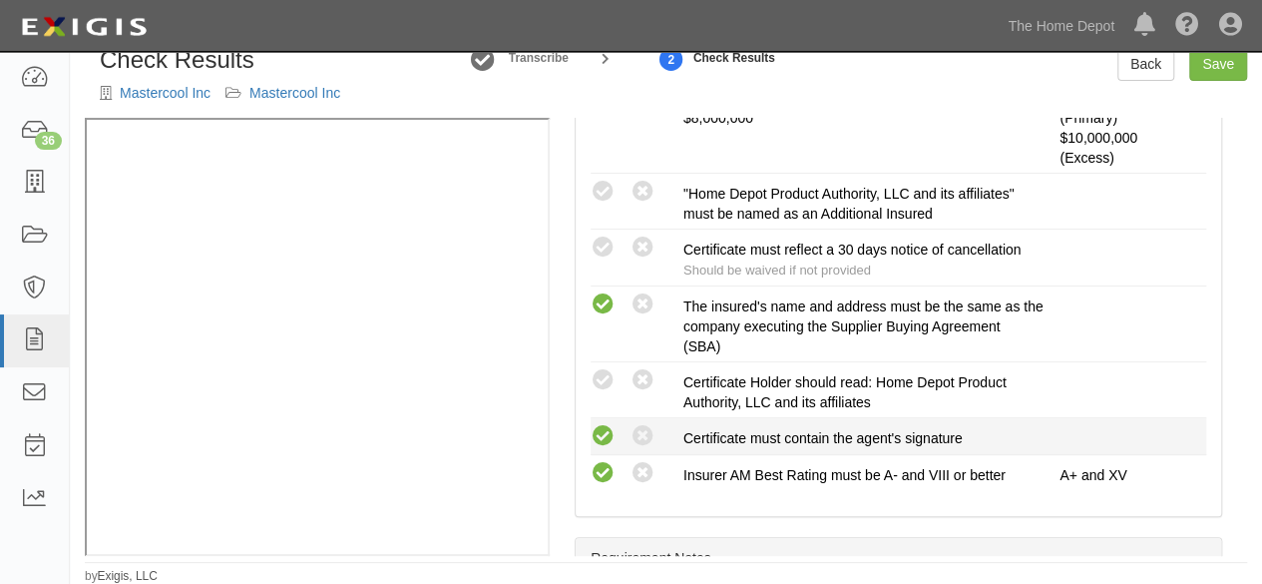
click at [602, 424] on icon at bounding box center [603, 436] width 25 height 25
radio input "true"
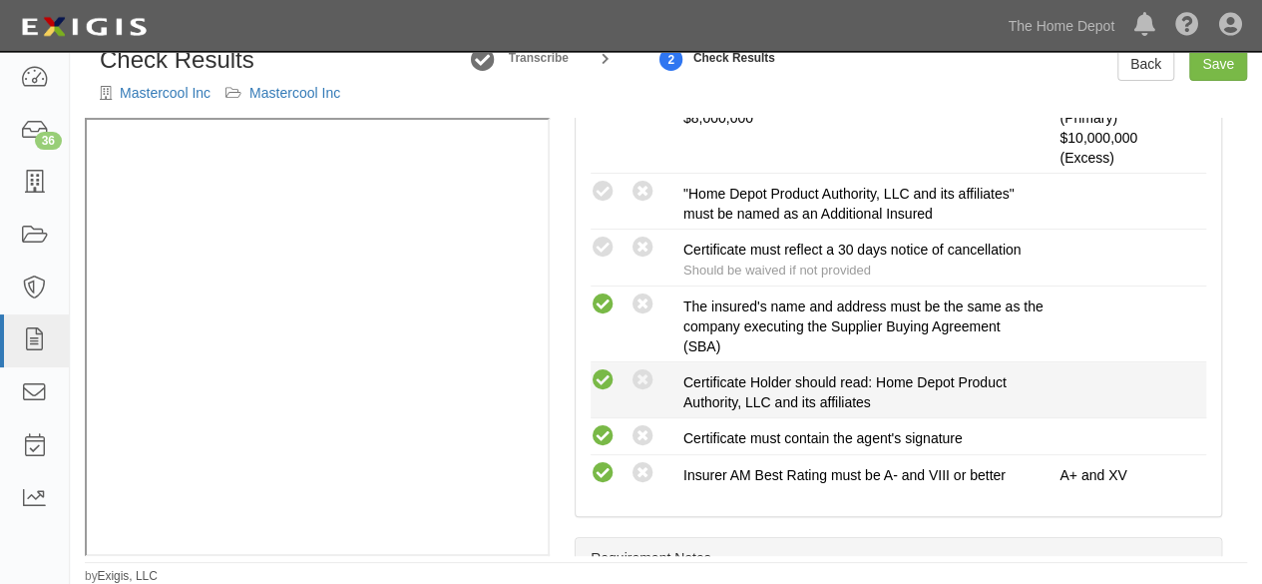
click at [615, 372] on icon at bounding box center [603, 380] width 25 height 25
radio input "true"
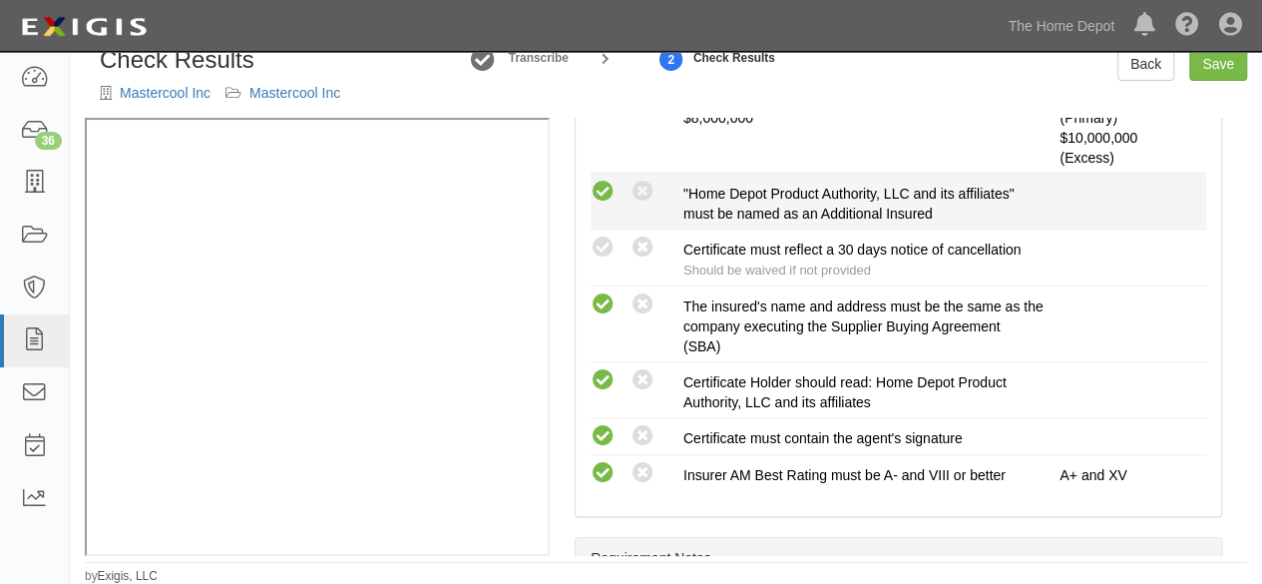
click at [608, 193] on icon at bounding box center [603, 192] width 25 height 25
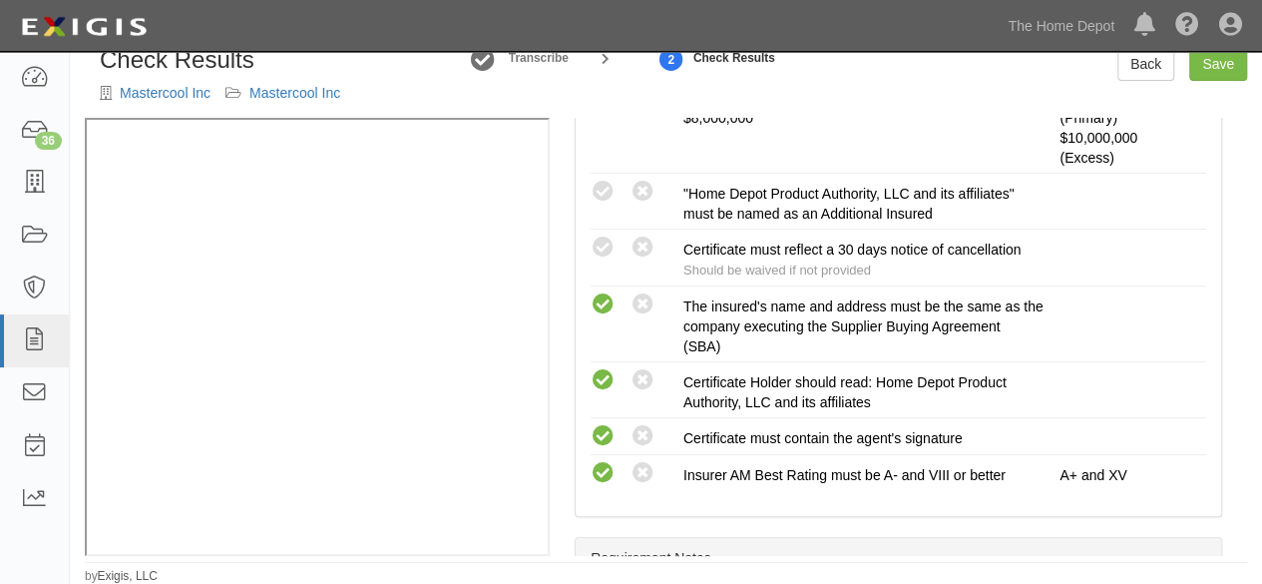
radio input "true"
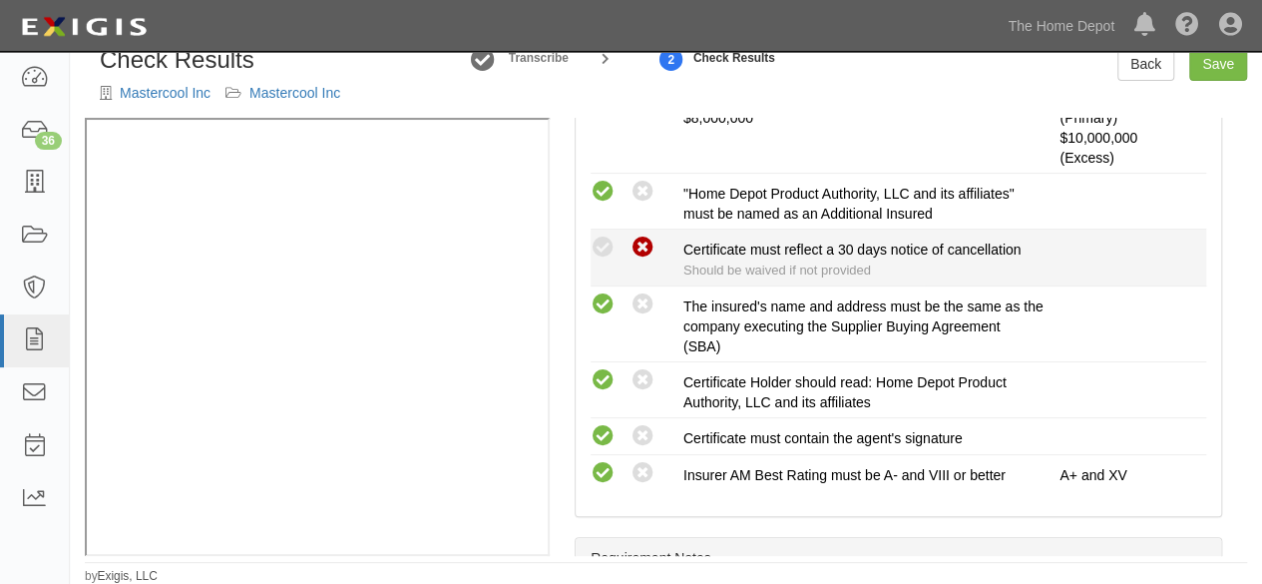
click at [648, 243] on icon at bounding box center [643, 247] width 25 height 25
radio input "true"
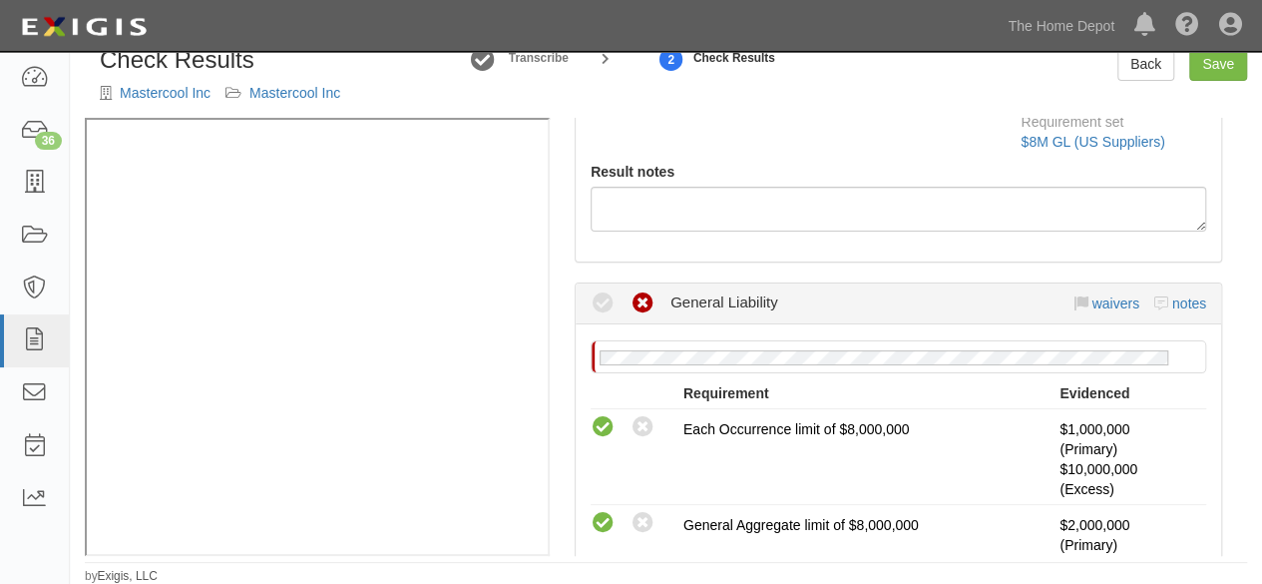
scroll to position [100, 0]
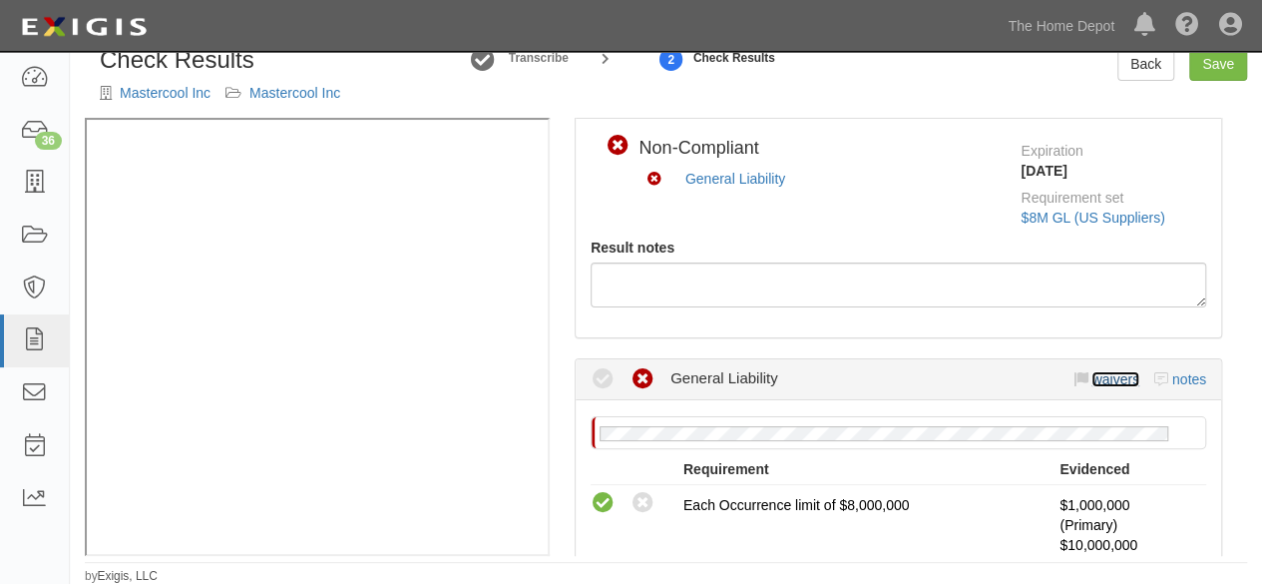
click at [1091, 374] on link "waivers" at bounding box center [1114, 379] width 47 height 16
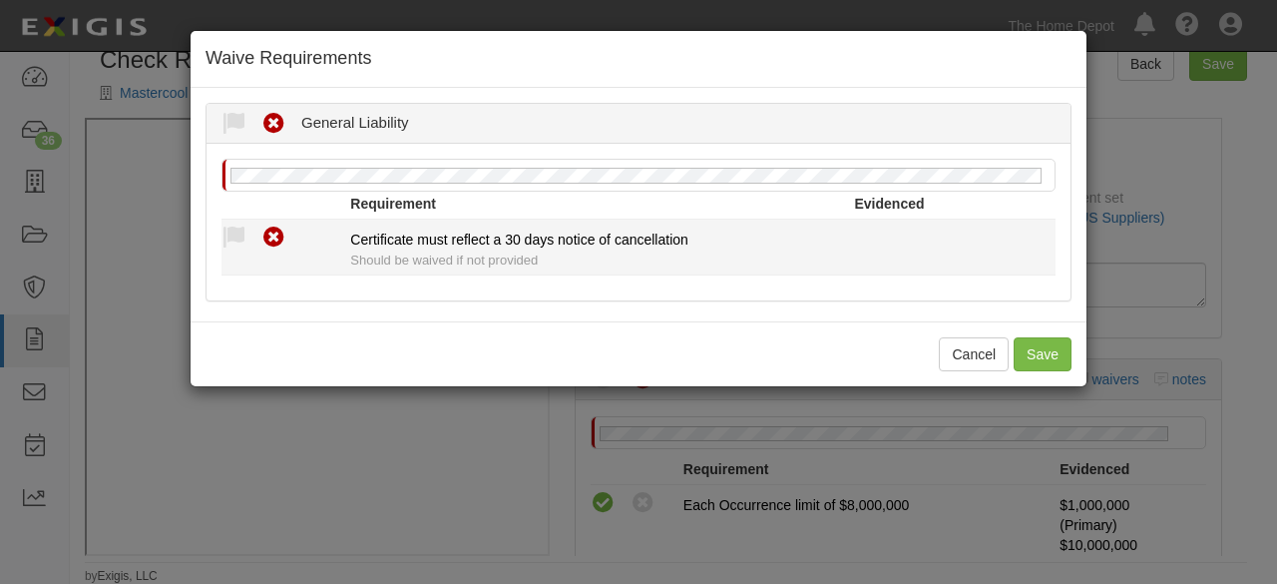
drag, startPoint x: 237, startPoint y: 238, endPoint x: 253, endPoint y: 278, distance: 43.0
click at [237, 239] on icon at bounding box center [233, 237] width 25 height 25
radio input "true"
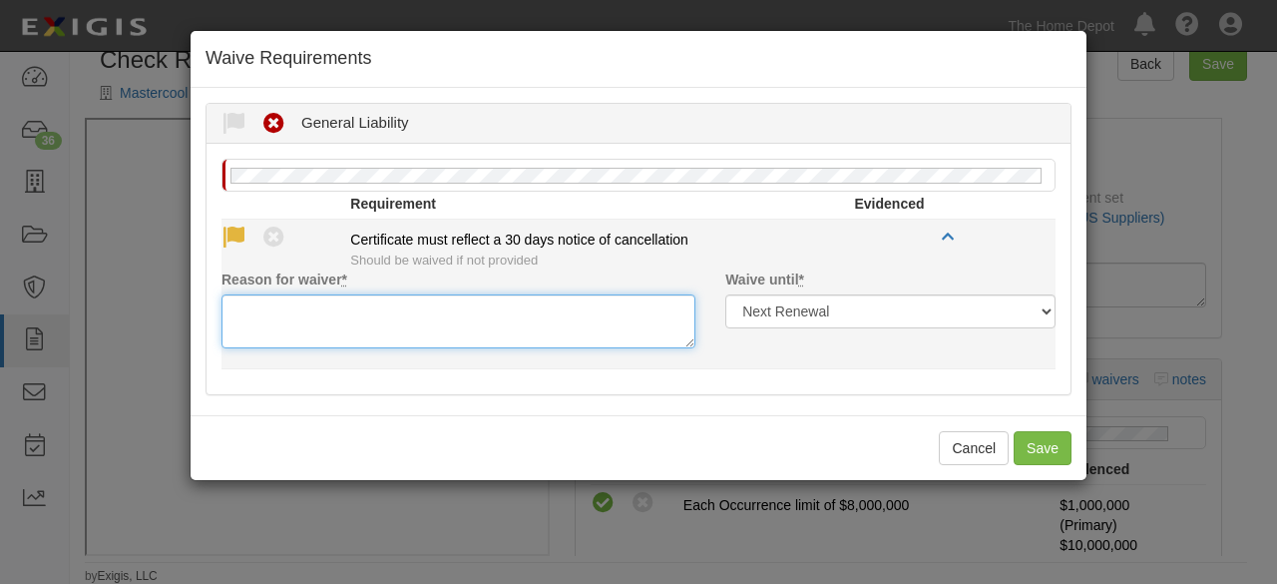
click at [264, 299] on textarea "Reason for waiver *" at bounding box center [458, 321] width 474 height 54
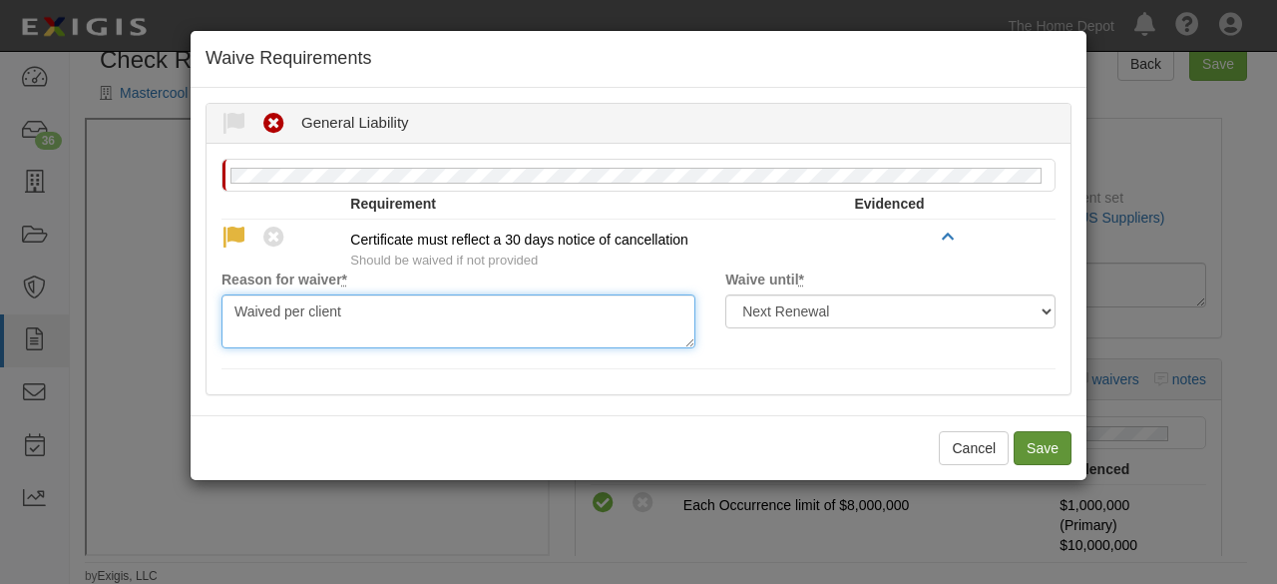
type textarea "Waived per client"
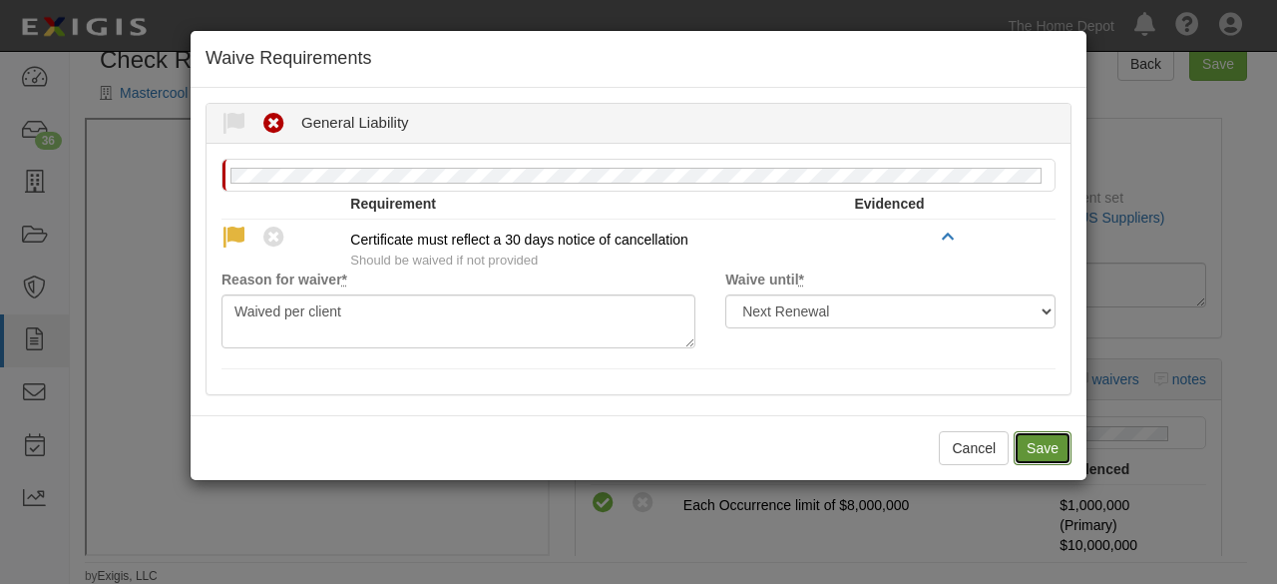
click at [1055, 431] on button "Save" at bounding box center [1043, 448] width 58 height 34
radio input "true"
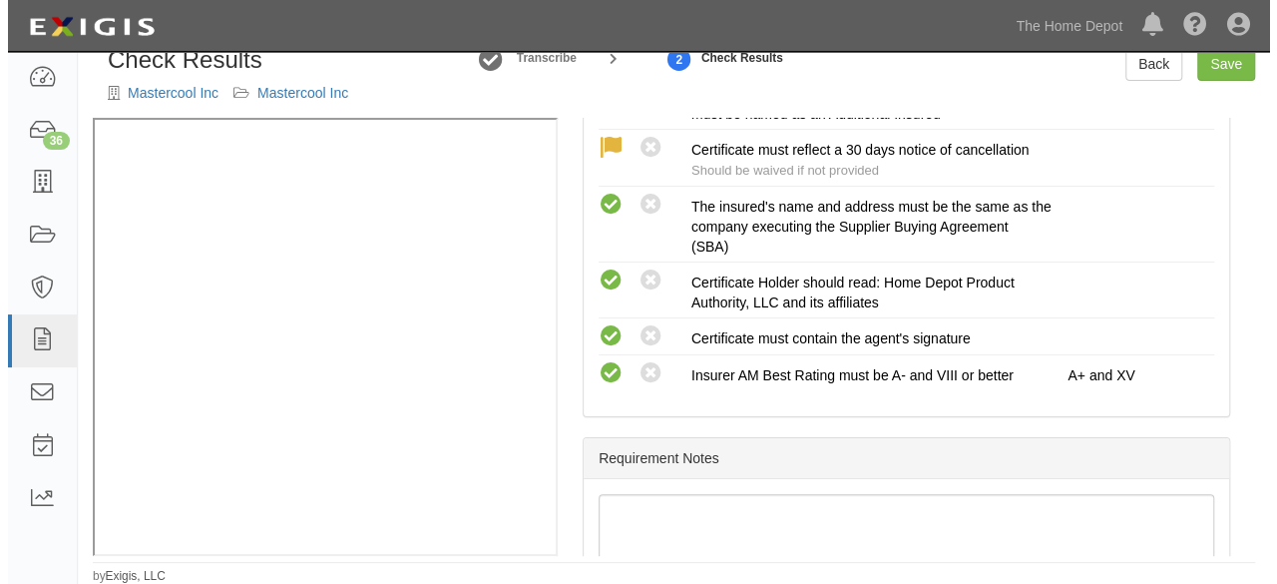
scroll to position [940, 0]
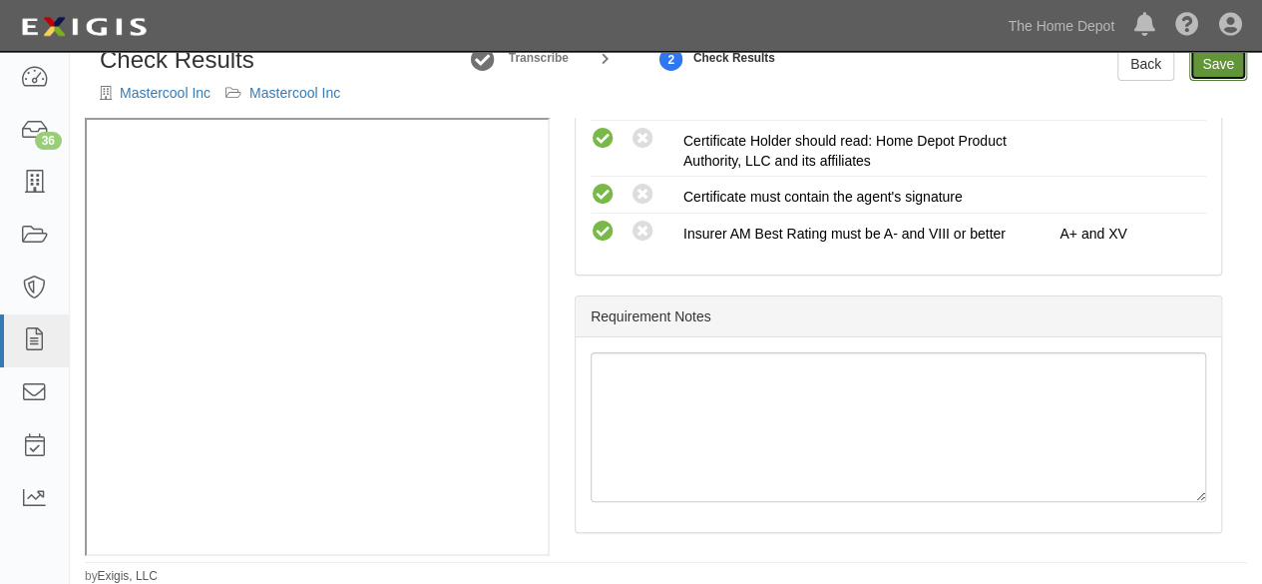
click at [1218, 67] on link "Save" at bounding box center [1218, 64] width 58 height 34
radio input "true"
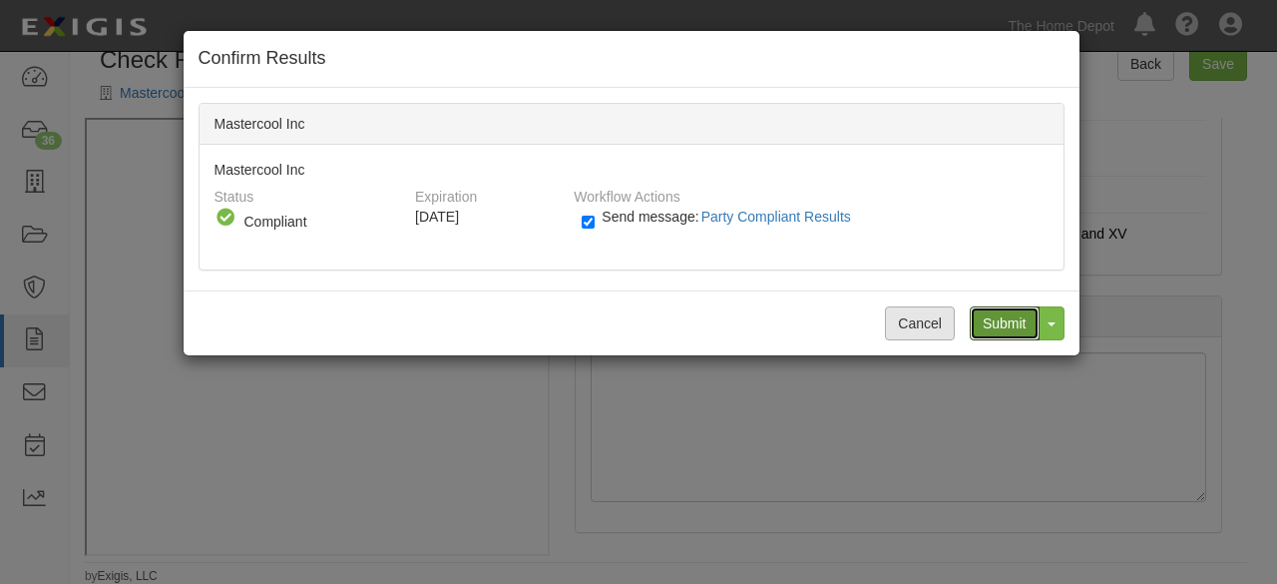
drag, startPoint x: 998, startPoint y: 318, endPoint x: 924, endPoint y: 309, distance: 74.4
click at [998, 317] on input "Submit" at bounding box center [1005, 323] width 70 height 34
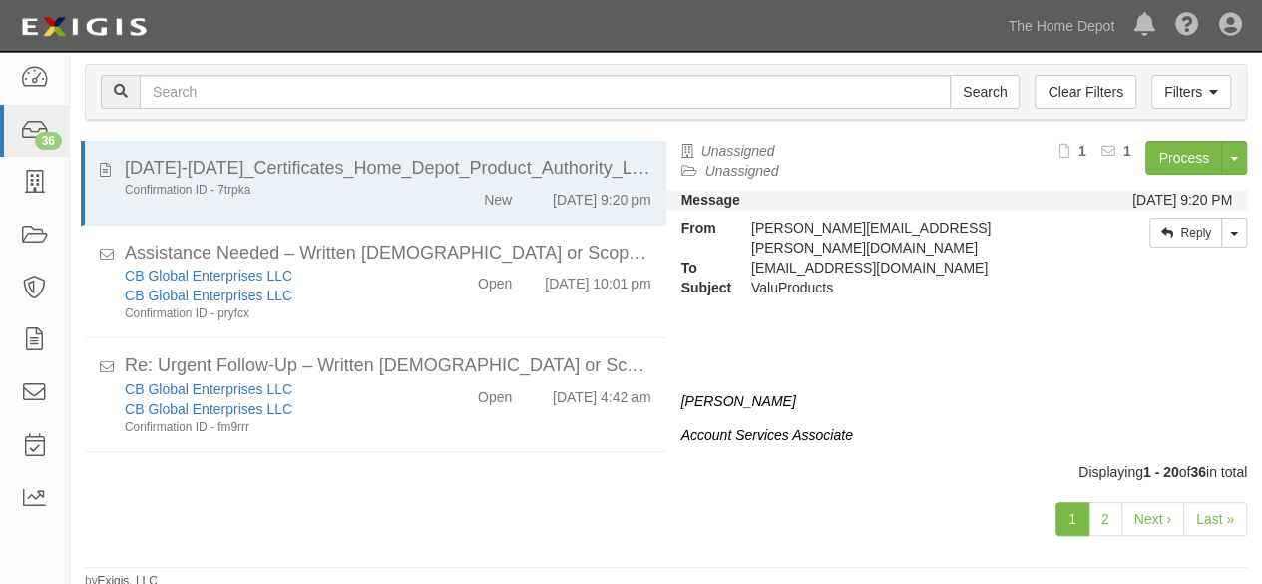
scroll to position [224, 0]
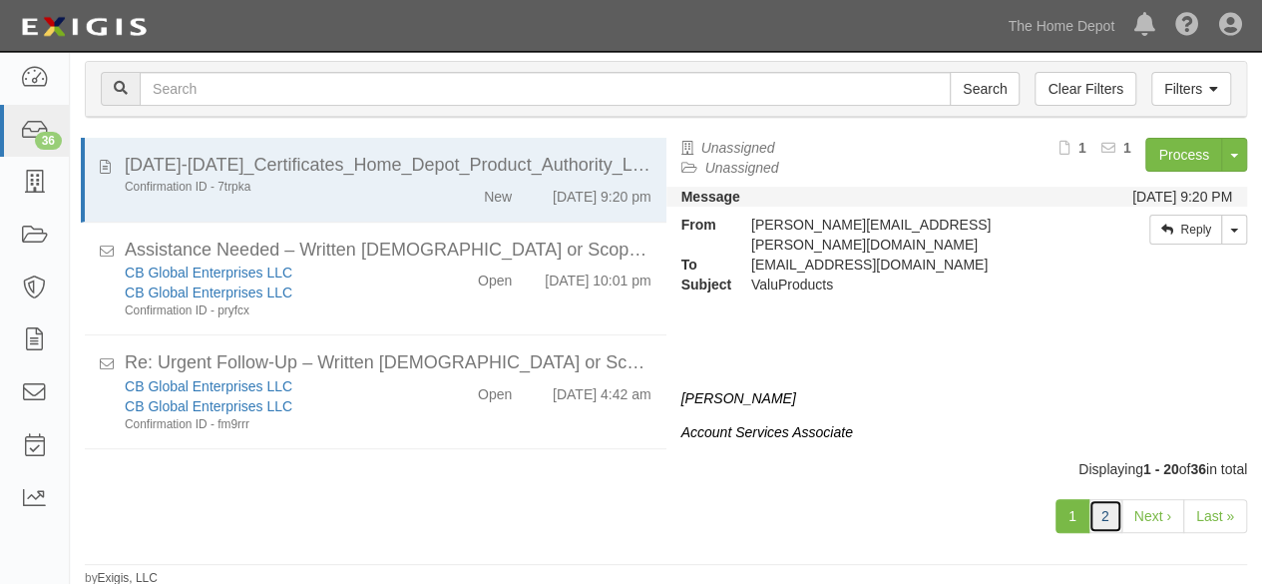
click at [1114, 519] on link "2" at bounding box center [1105, 516] width 34 height 34
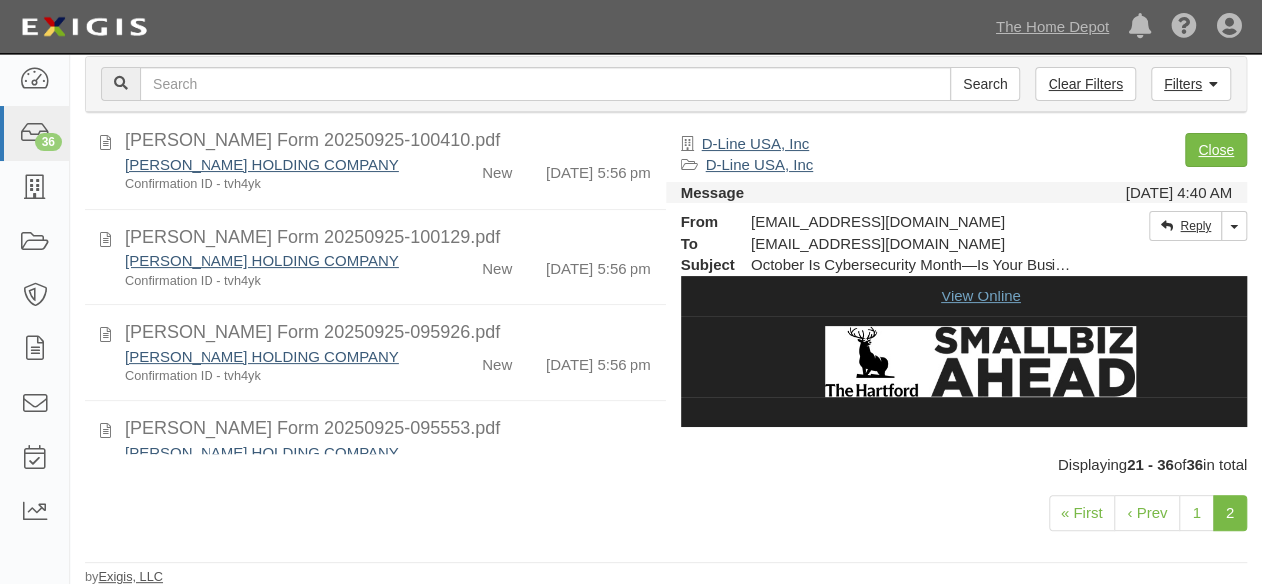
scroll to position [1120, 0]
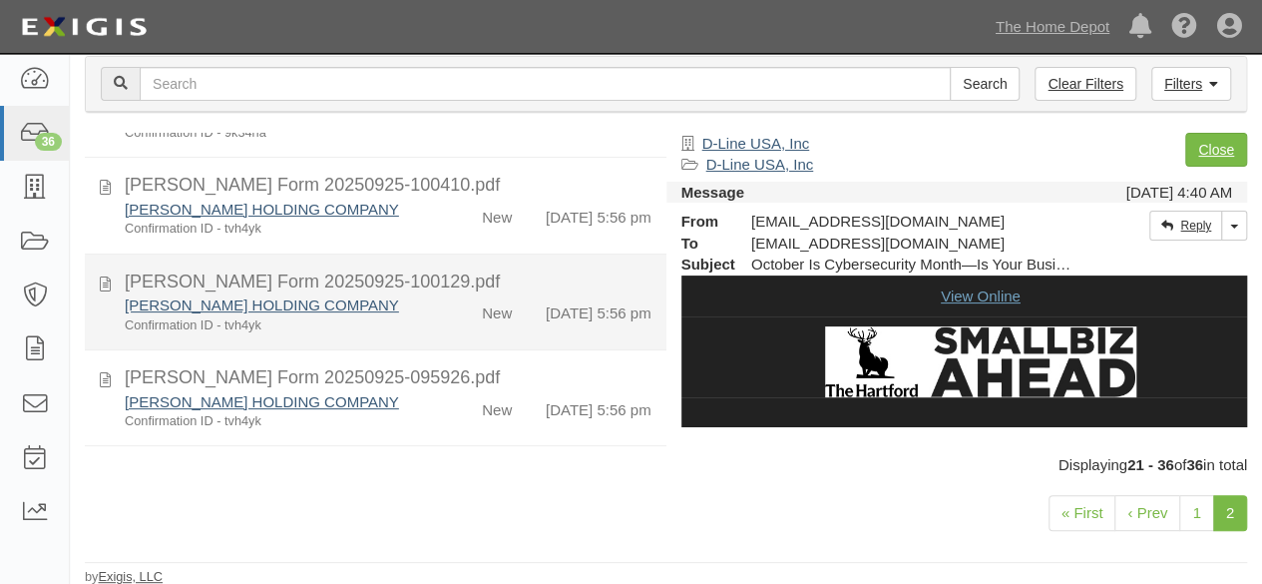
click at [442, 323] on div "New" at bounding box center [480, 308] width 93 height 29
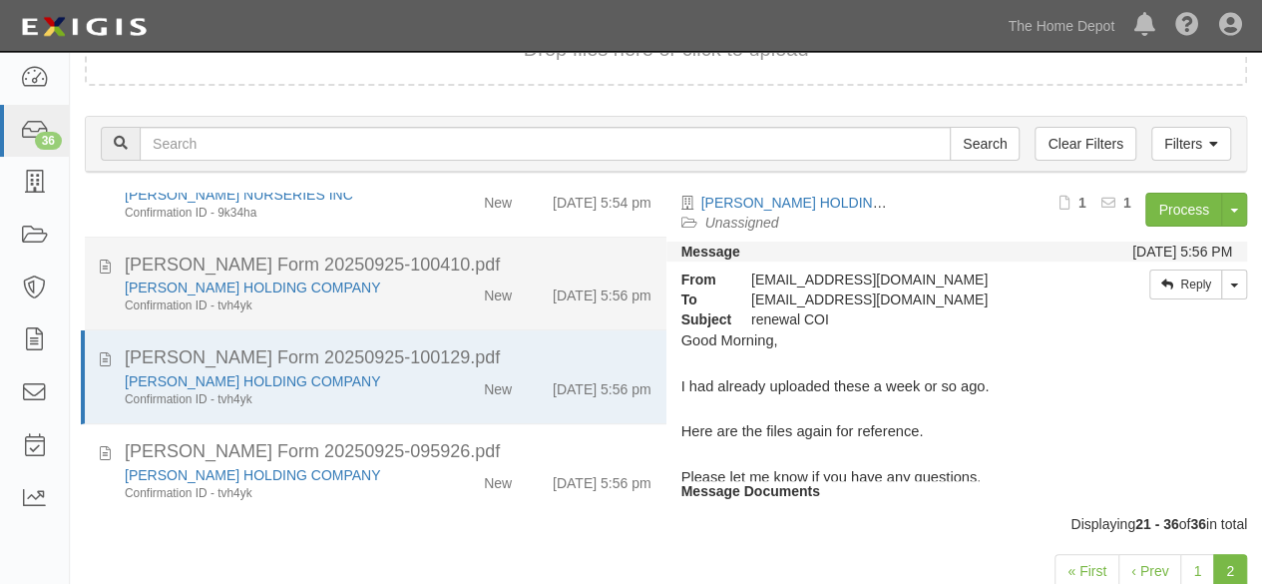
scroll to position [958, 0]
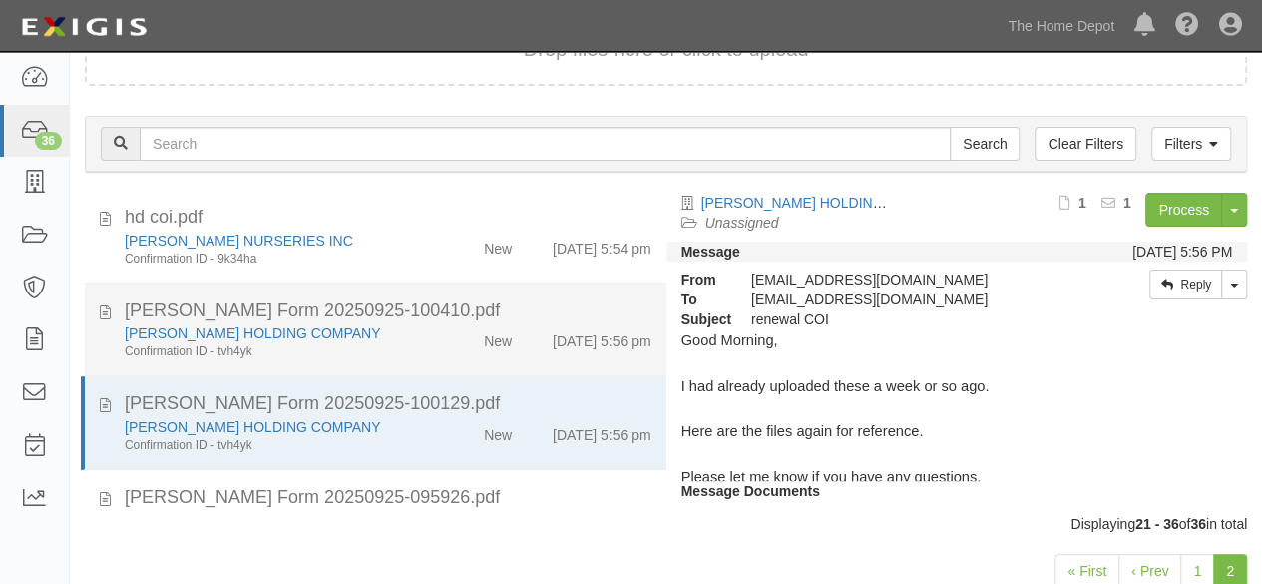
click at [422, 360] on div "ROPPE HOLDING COMPANY Confirmation ID - tvh4yk" at bounding box center [272, 341] width 324 height 37
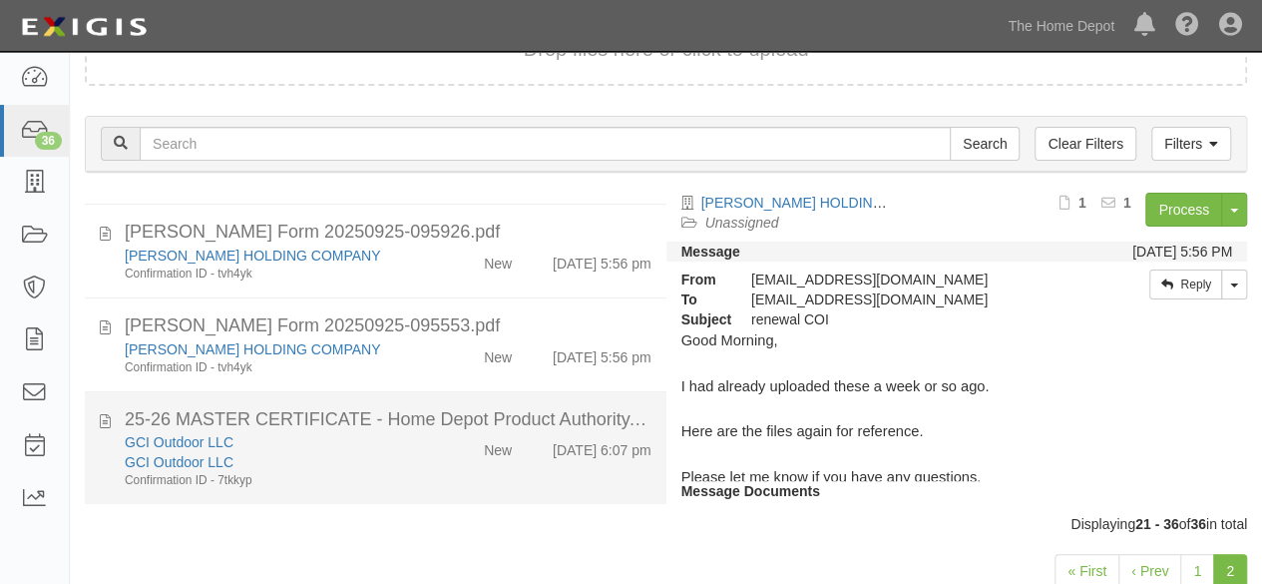
scroll to position [1284, 0]
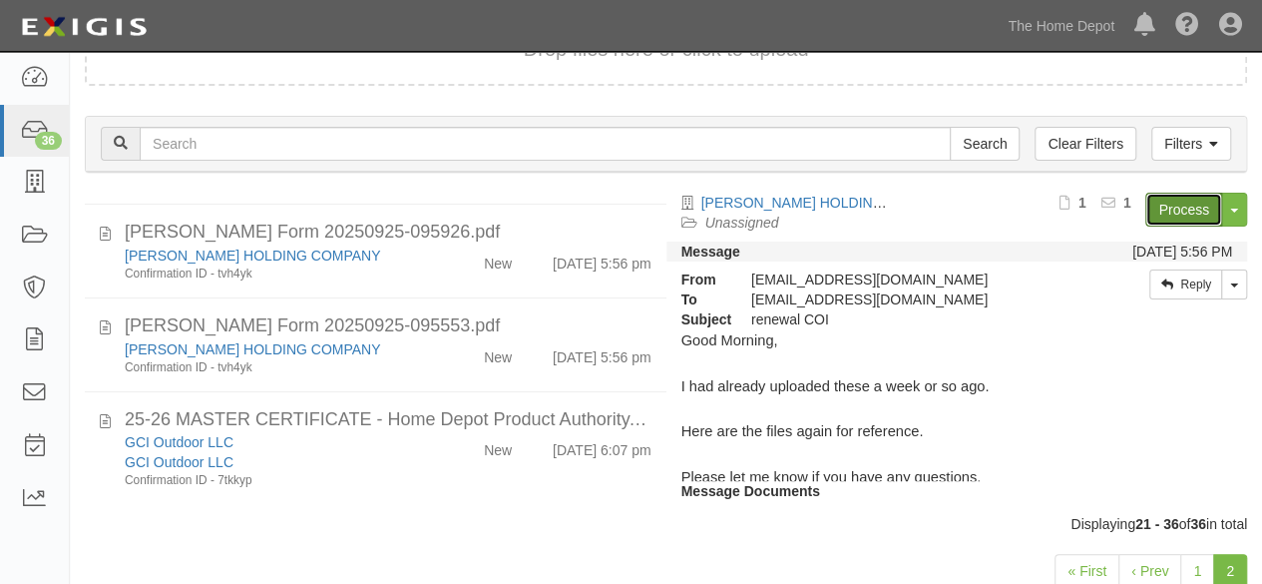
click at [1165, 209] on link "Process" at bounding box center [1183, 210] width 77 height 34
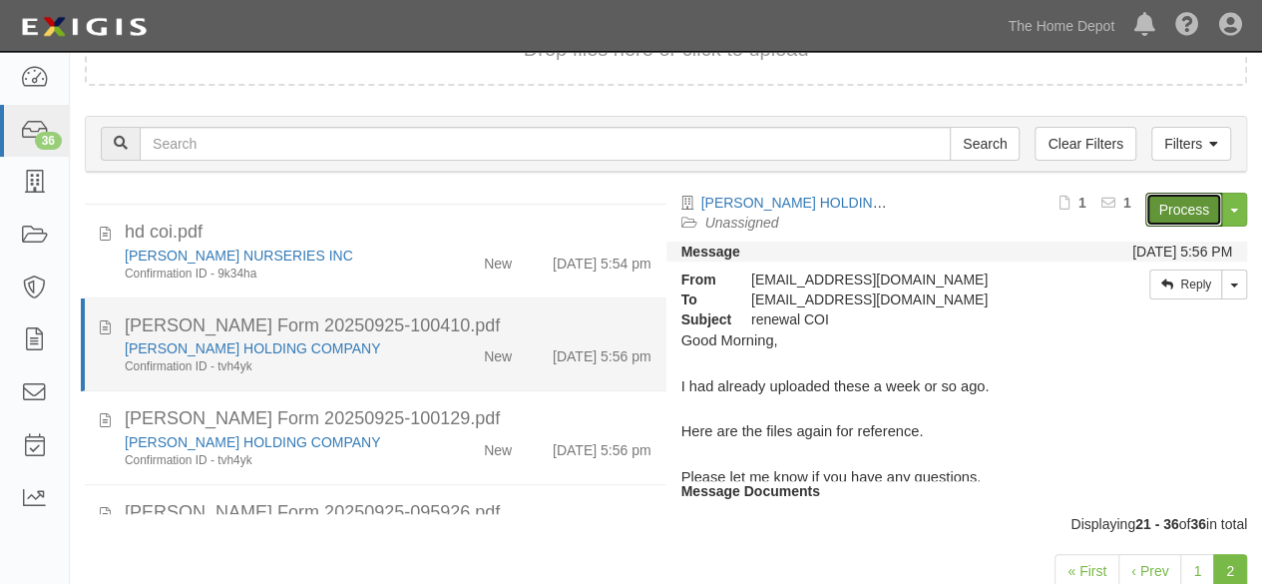
scroll to position [885, 0]
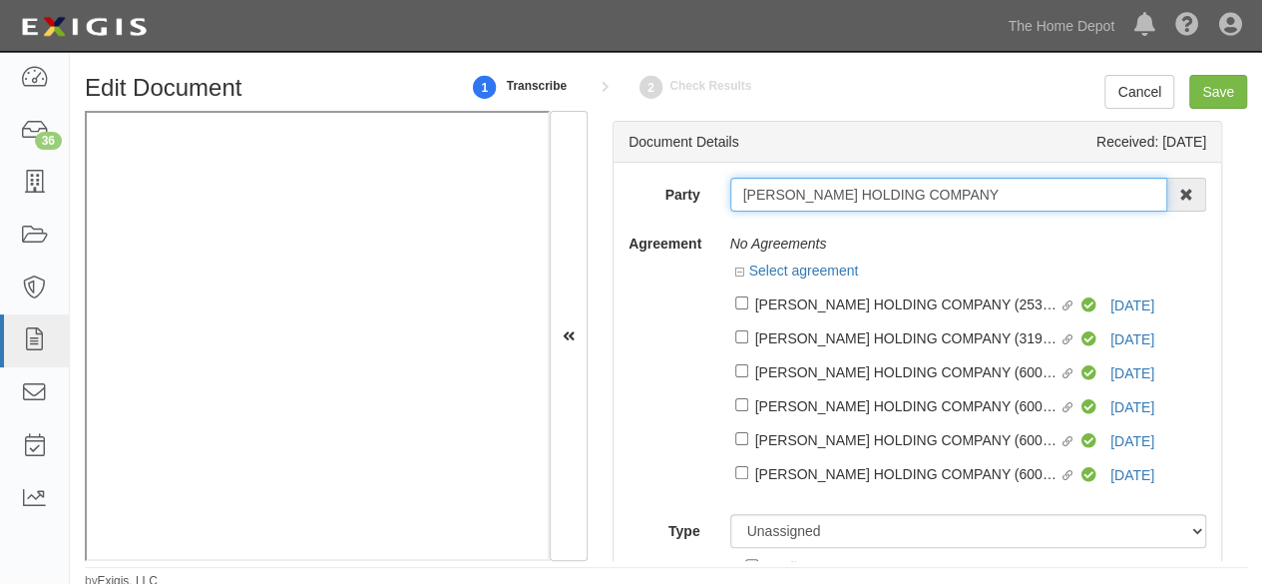
click at [944, 189] on input "[PERSON_NAME] HOLDING COMPANY" at bounding box center [949, 195] width 438 height 34
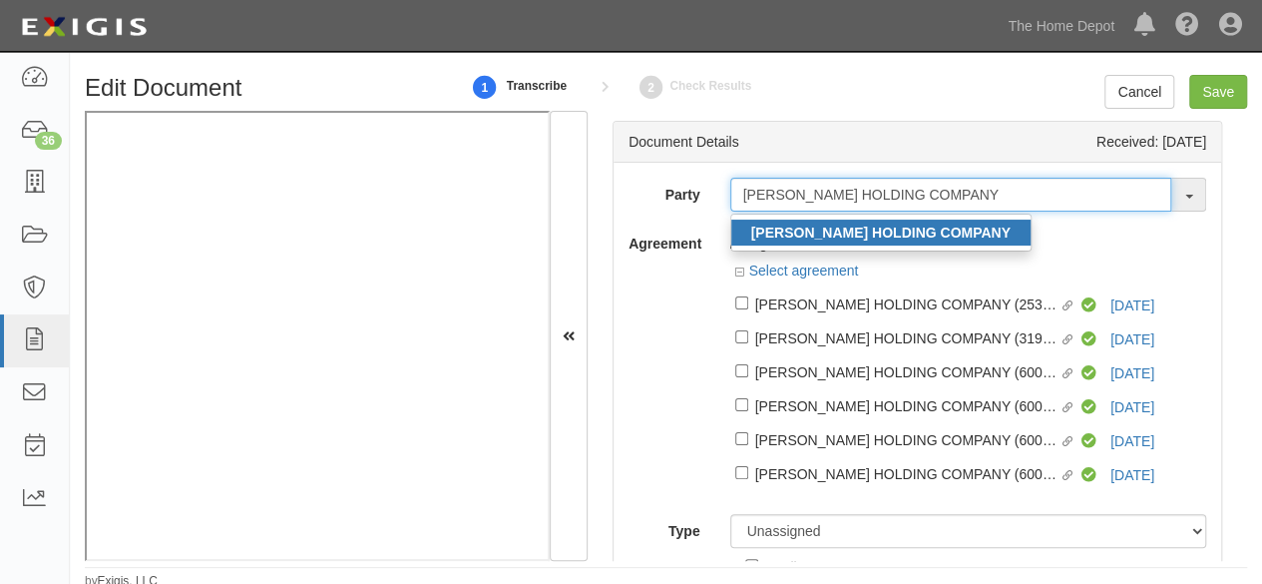
type input "[PERSON_NAME] HOLDING COMPANY"
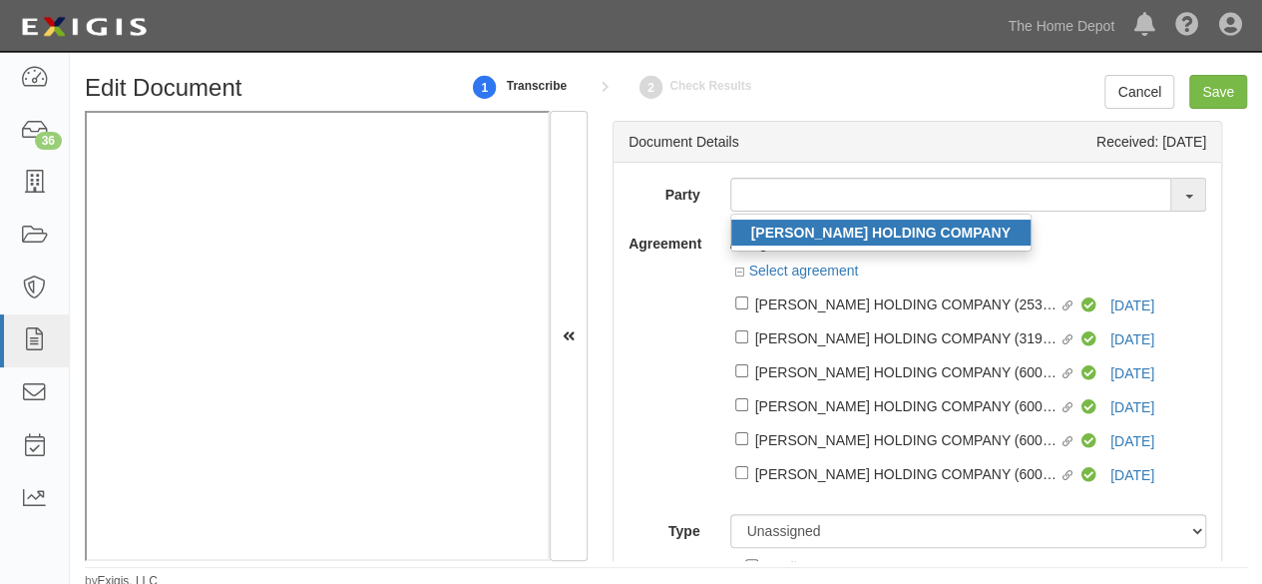
click at [885, 236] on strong "[PERSON_NAME] HOLDING COMPANY" at bounding box center [880, 232] width 259 height 16
type input "[PERSON_NAME] HOLDING COMPANY"
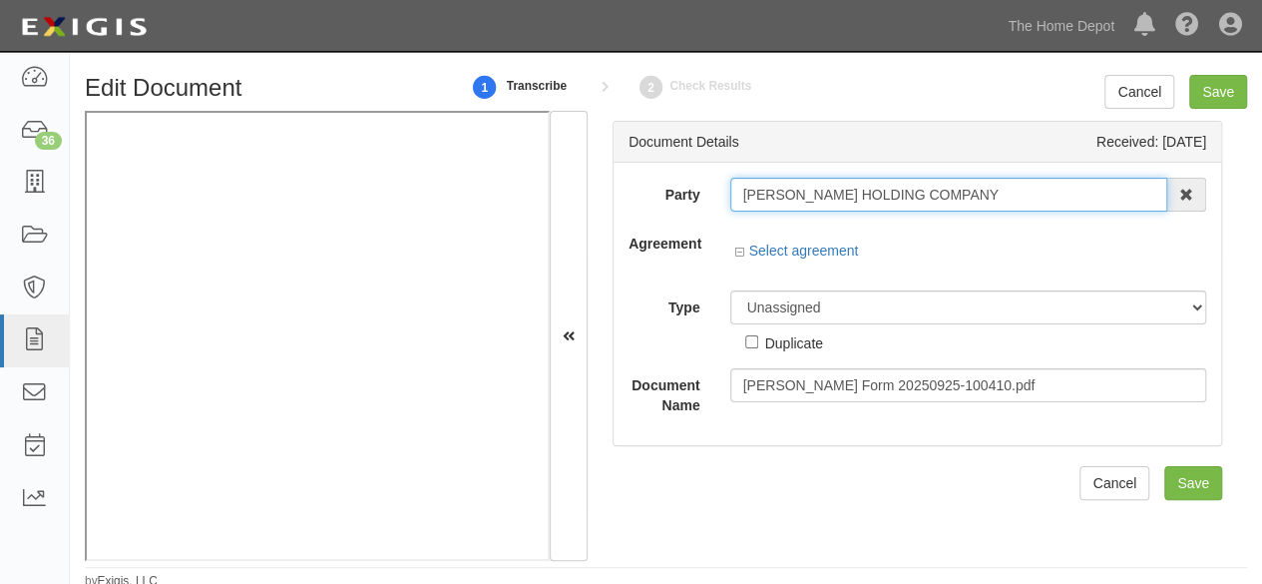
click at [839, 187] on input "[PERSON_NAME] HOLDING COMPANY" at bounding box center [949, 195] width 438 height 34
click at [839, 188] on input "[PERSON_NAME] HOLDING COMPANY" at bounding box center [949, 195] width 438 height 34
click at [839, 189] on input "[PERSON_NAME] HOLDING COMPANY" at bounding box center [949, 195] width 438 height 34
click at [838, 193] on input "[PERSON_NAME] HOLDING COMPANY" at bounding box center [949, 195] width 438 height 34
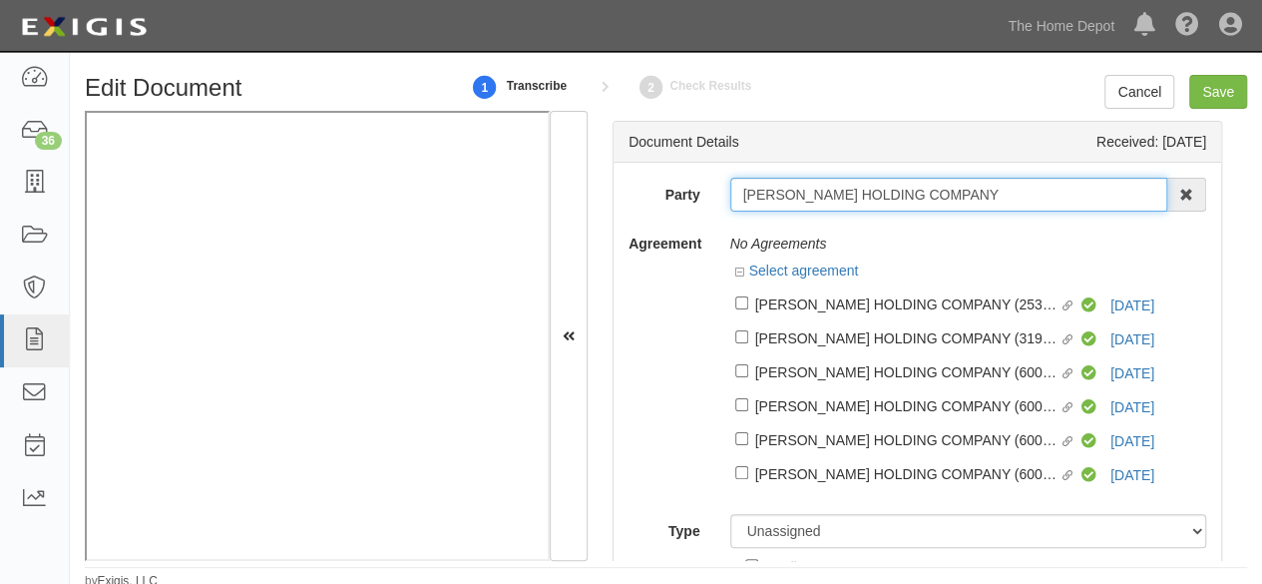
click at [838, 193] on input "ROPPE HOLDING COMPANY" at bounding box center [949, 195] width 438 height 34
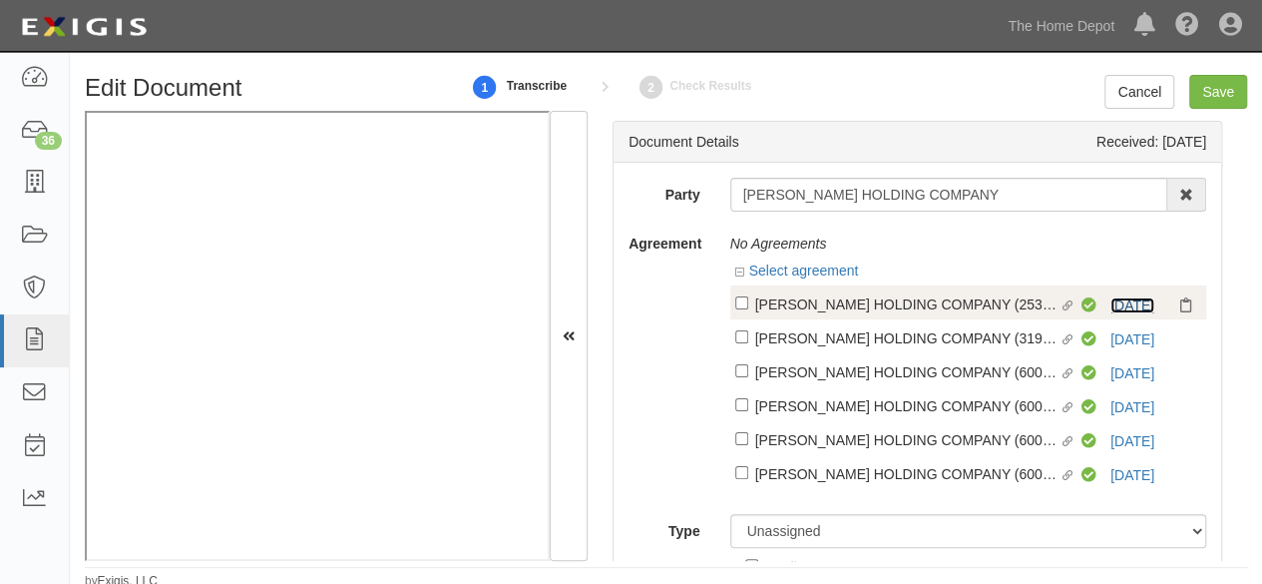
click at [1110, 302] on link "[DATE]" at bounding box center [1132, 305] width 44 height 16
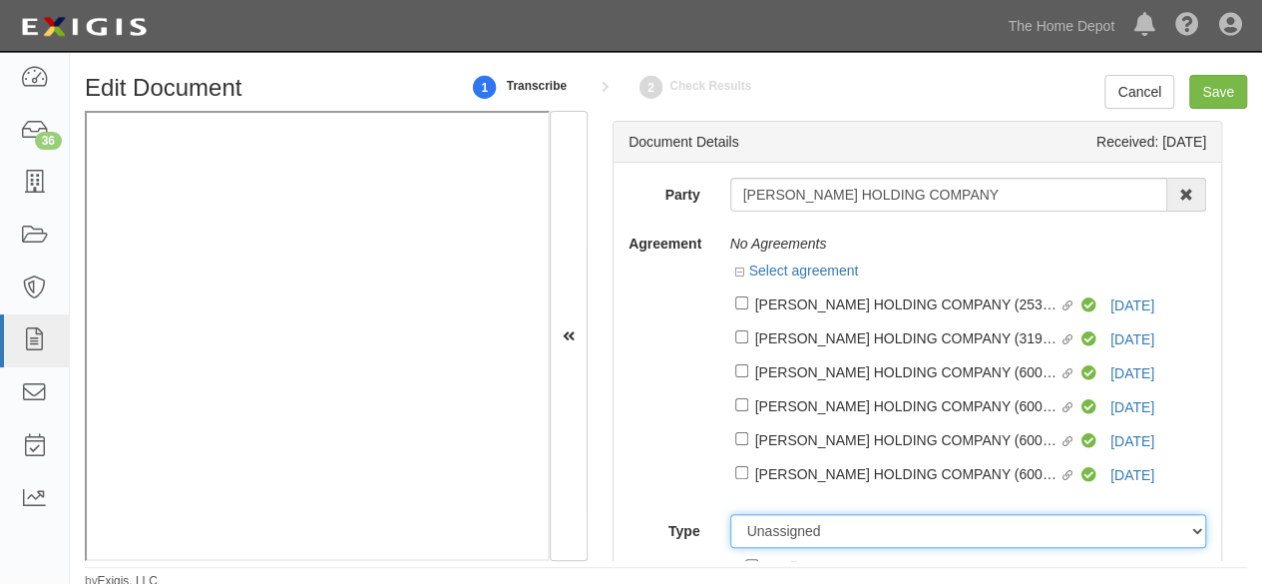
click at [773, 531] on select "Unassigned Binder Cancellation Notice Certificate Contract Endorsement Insuranc…" at bounding box center [968, 531] width 477 height 34
select select "OtherDetail"
click at [730, 515] on select "Unassigned Binder Cancellation Notice Certificate Contract Endorsement Insuranc…" at bounding box center [968, 531] width 477 height 34
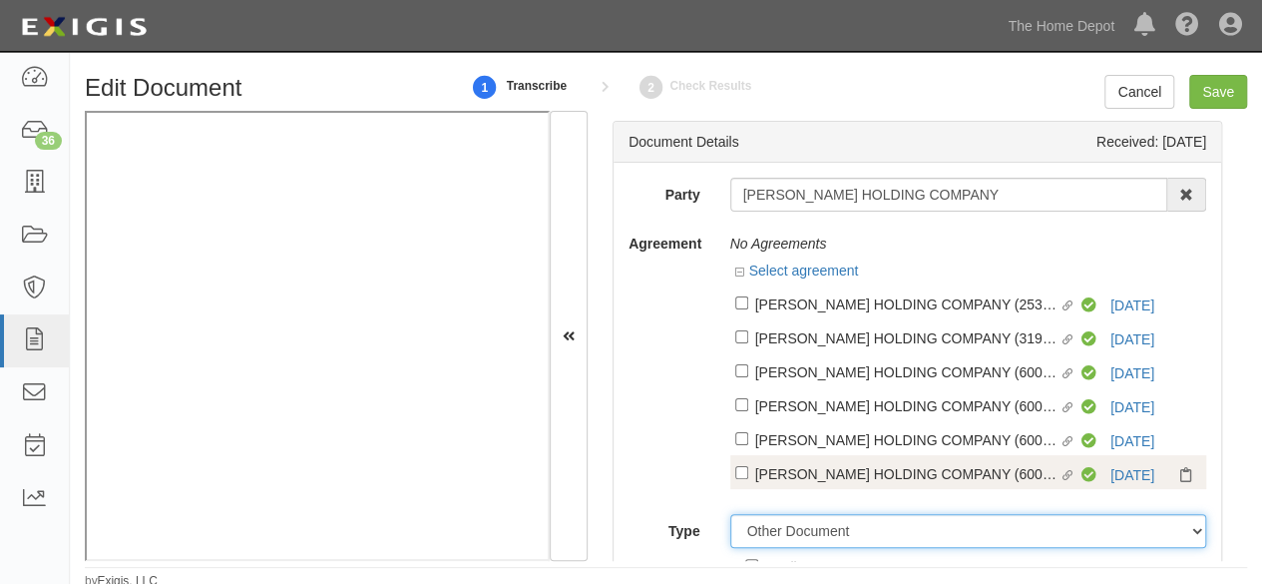
scroll to position [100, 0]
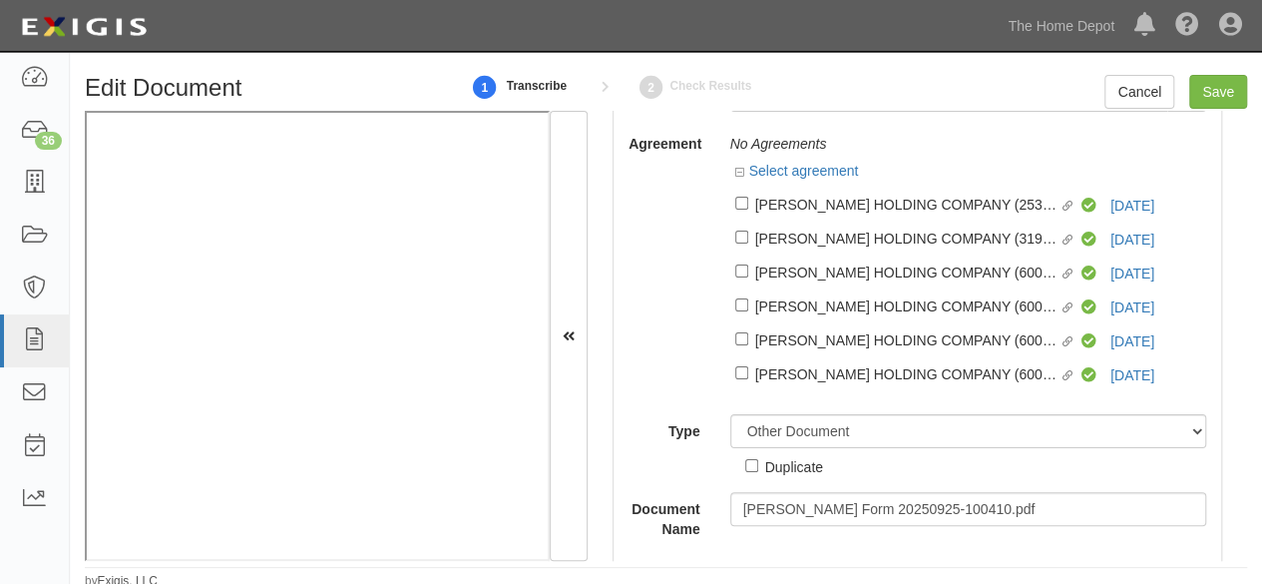
click at [790, 477] on div "Duplicate" at bounding box center [794, 466] width 58 height 22
click at [758, 472] on input "Duplicate" at bounding box center [751, 465] width 13 height 13
checkbox input "true"
click at [1217, 88] on input "Save" at bounding box center [1218, 92] width 58 height 34
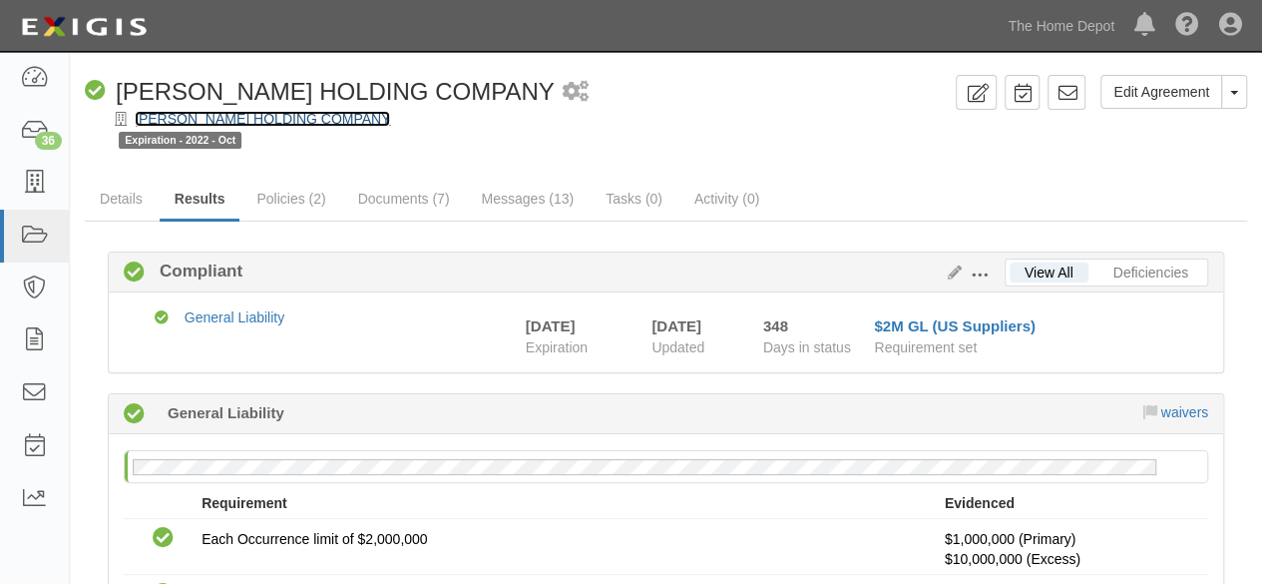
click at [194, 118] on link "[PERSON_NAME] HOLDING COMPANY" at bounding box center [262, 119] width 255 height 16
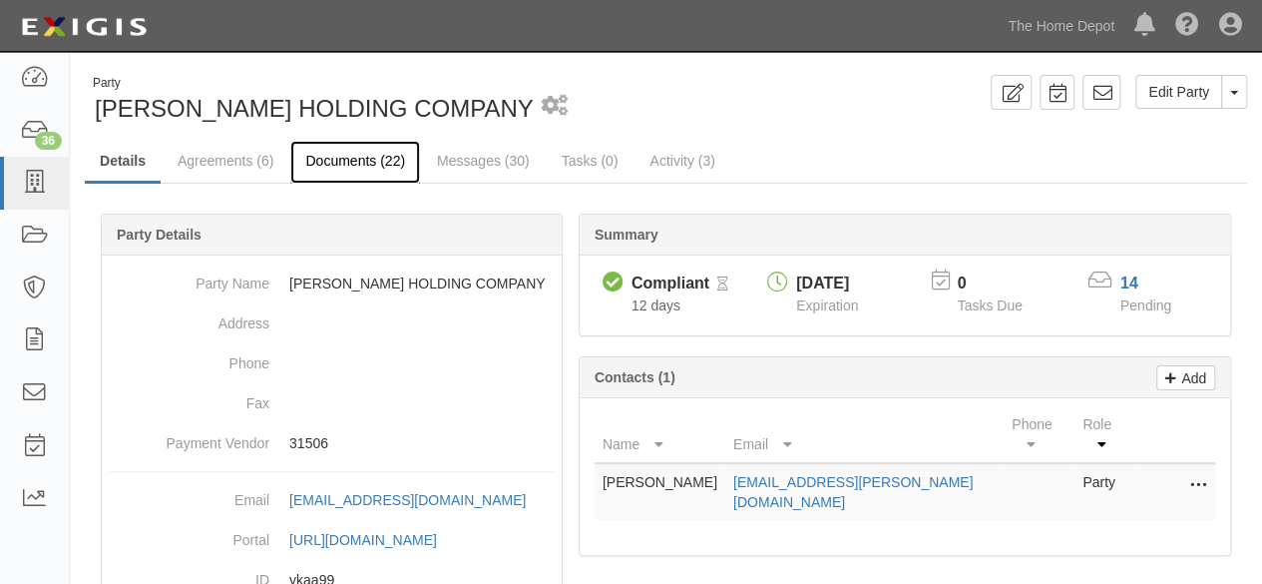
click at [371, 170] on link "Documents (22)" at bounding box center [355, 162] width 130 height 43
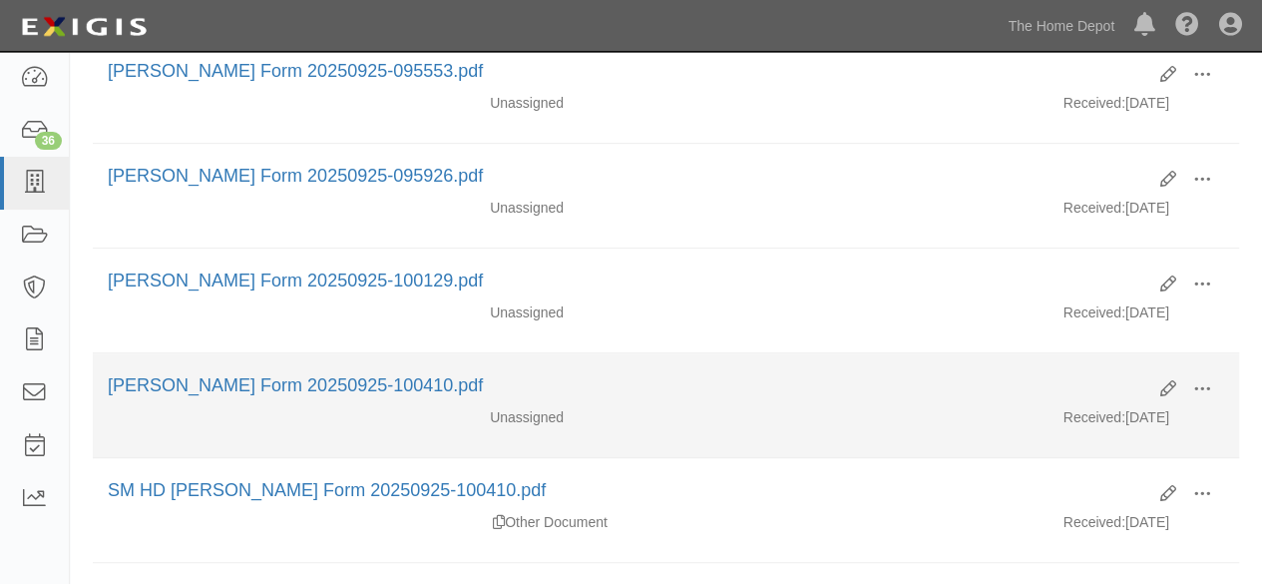
scroll to position [399, 0]
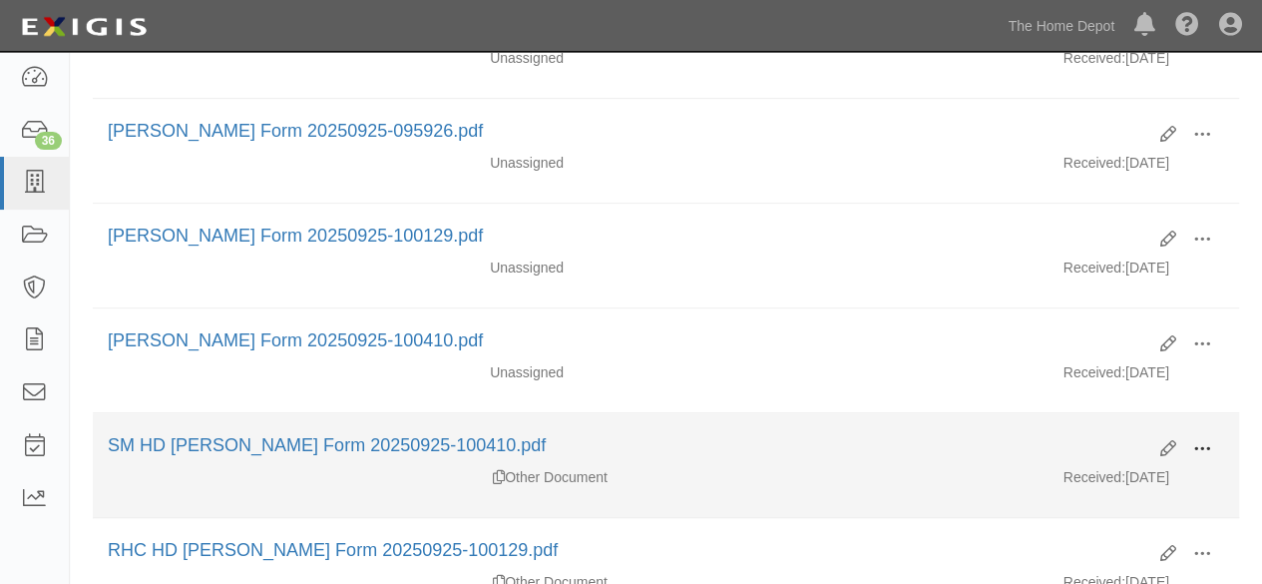
click at [1211, 445] on button at bounding box center [1202, 450] width 44 height 34
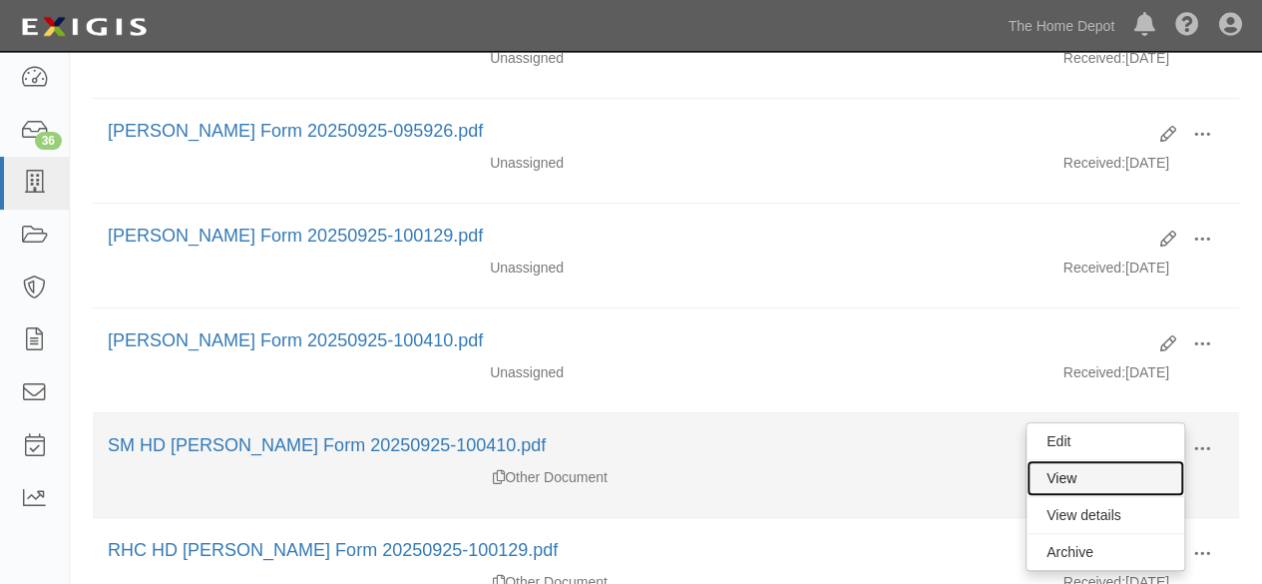
click at [1147, 478] on link "View" at bounding box center [1106, 478] width 158 height 36
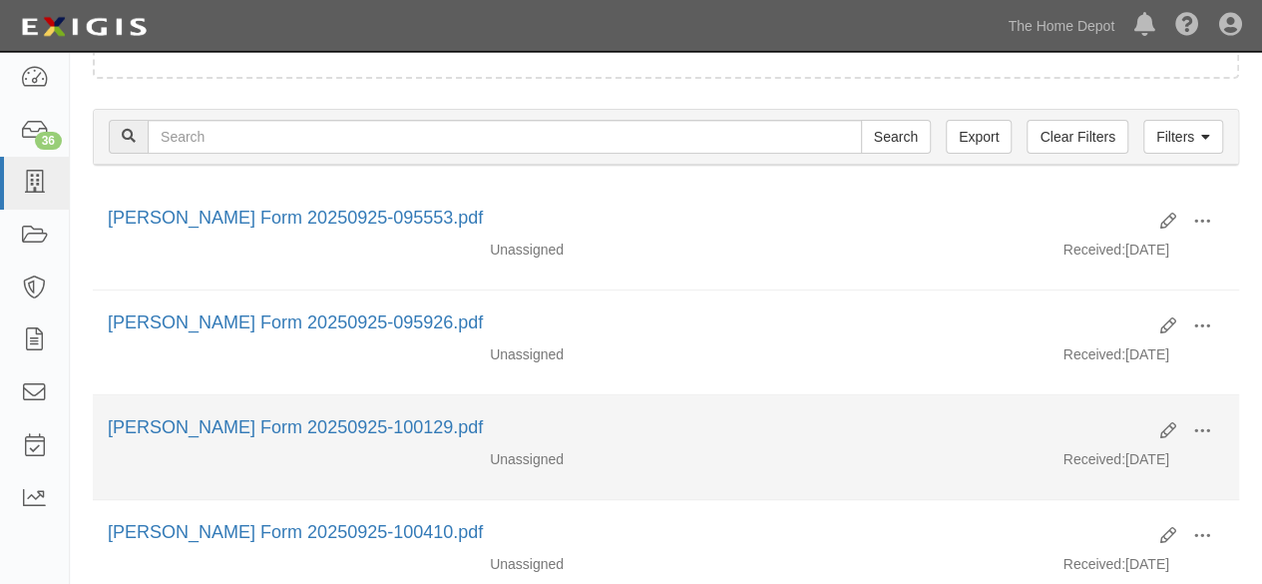
scroll to position [299, 0]
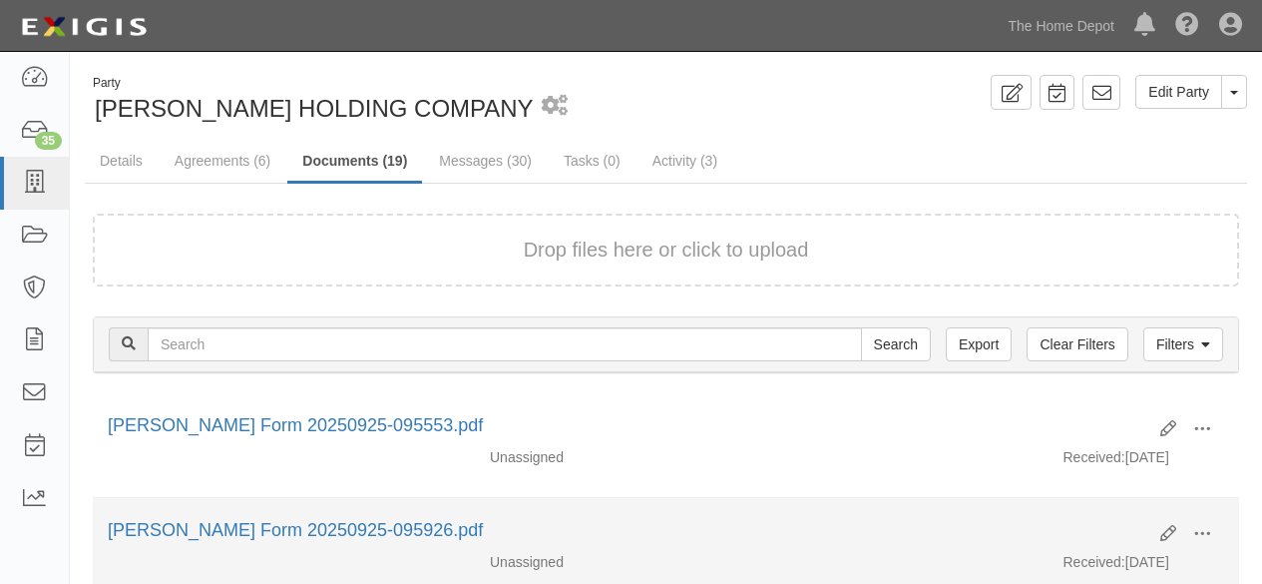
scroll to position [299, 0]
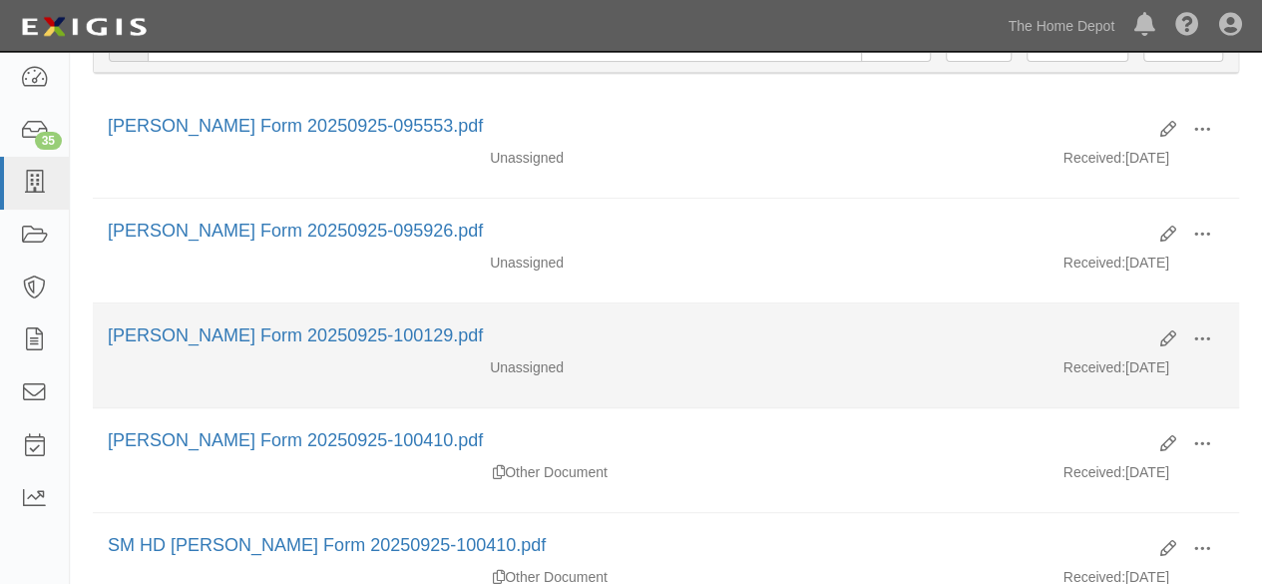
drag, startPoint x: 1159, startPoint y: 336, endPoint x: 773, endPoint y: 401, distance: 391.5
click at [773, 401] on li "Edit View View details Archive [PERSON_NAME] Form 20250925-100129.pdf Unassigne…" at bounding box center [666, 355] width 1146 height 105
click at [1161, 336] on icon at bounding box center [1168, 339] width 16 height 16
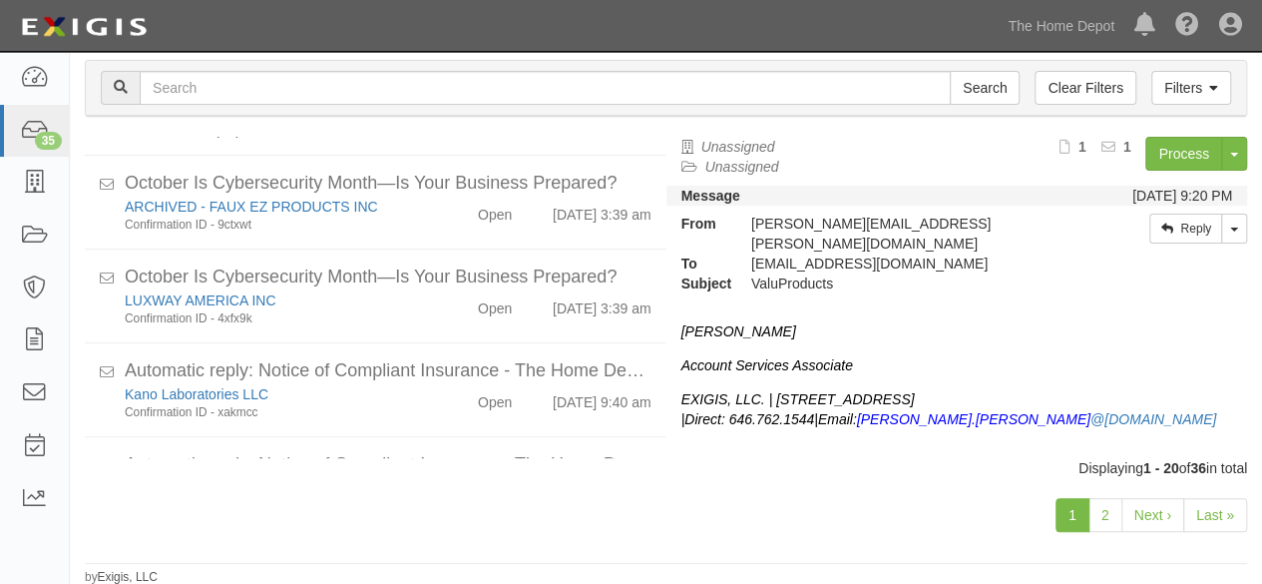
scroll to position [97, 0]
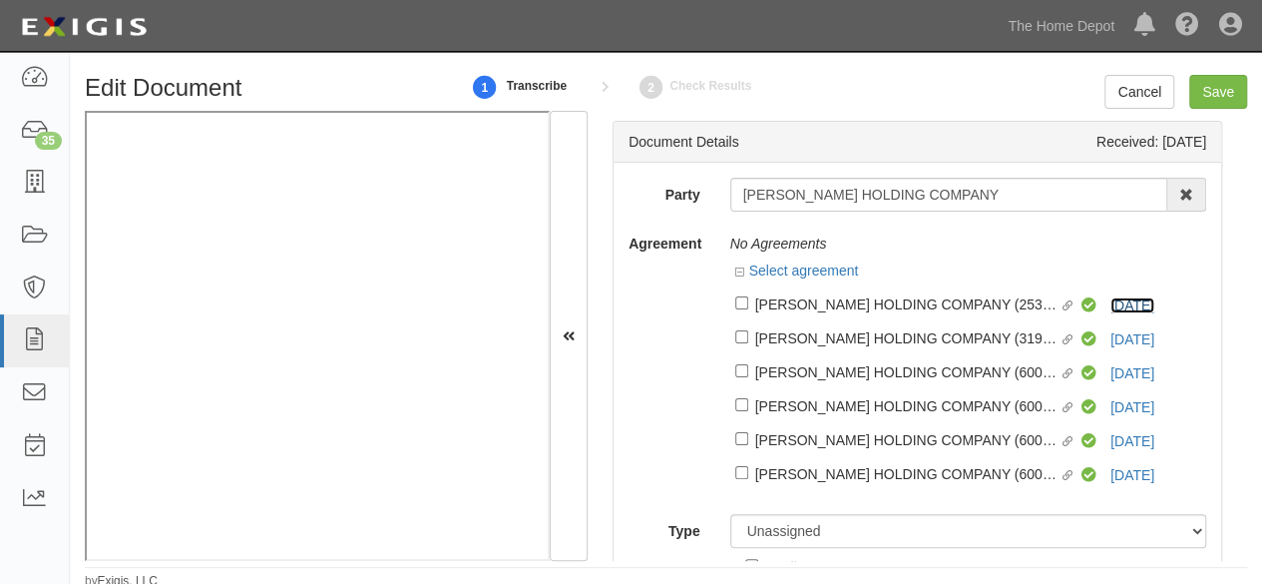
drag, startPoint x: 1114, startPoint y: 306, endPoint x: 1048, endPoint y: 270, distance: 75.9
click at [1114, 304] on link "[DATE]" at bounding box center [1132, 305] width 44 height 16
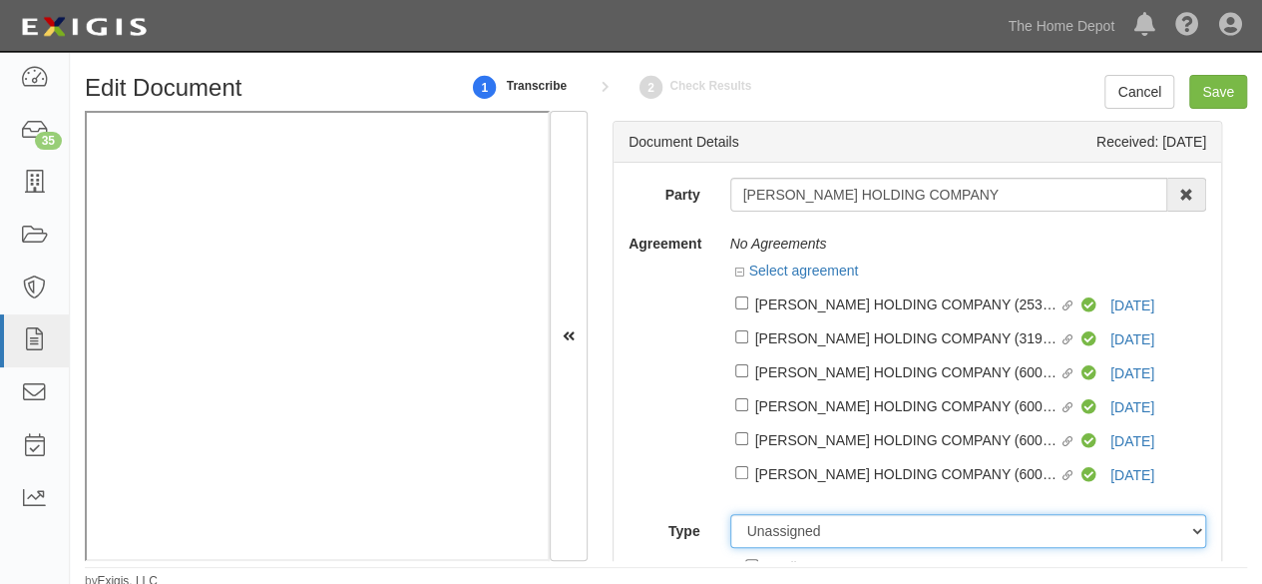
click at [810, 532] on select "Unassigned Binder Cancellation Notice Certificate Contract Endorsement Insuranc…" at bounding box center [968, 531] width 477 height 34
select select "OtherDetail"
click at [730, 515] on select "Unassigned Binder Cancellation Notice Certificate Contract Endorsement Insuranc…" at bounding box center [968, 531] width 477 height 34
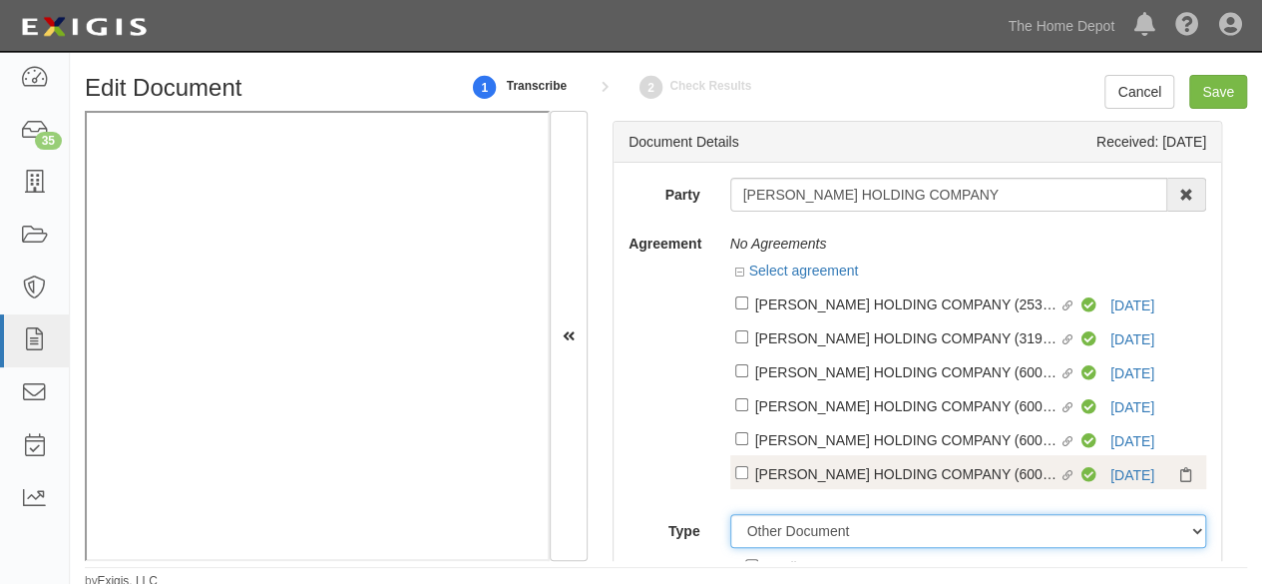
scroll to position [200, 0]
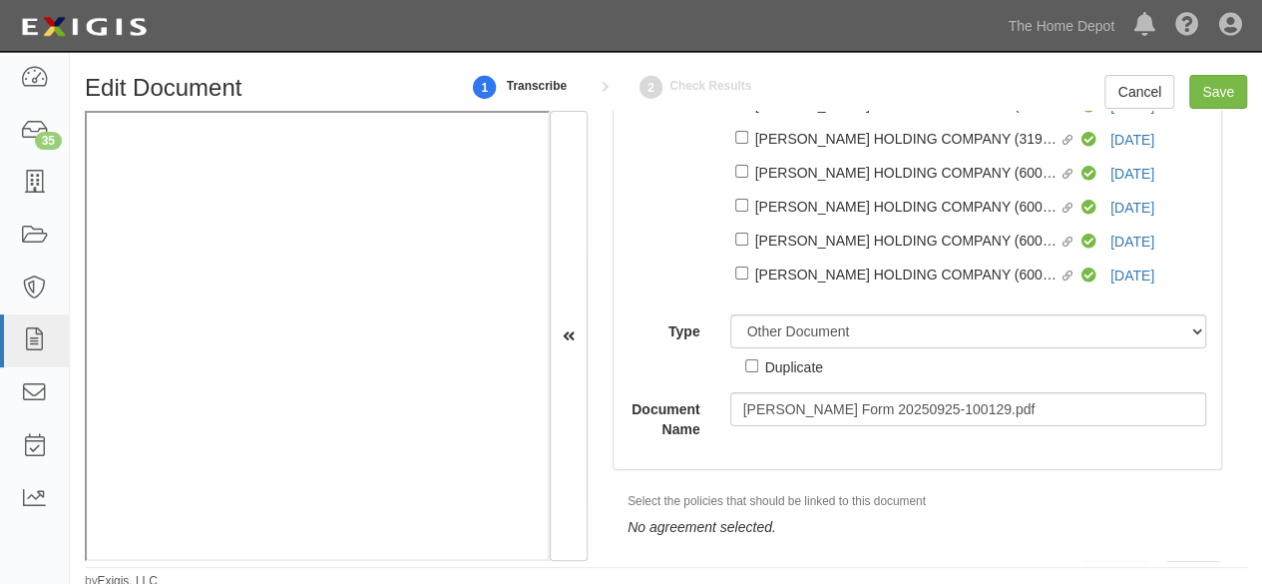
click at [804, 370] on div "Duplicate" at bounding box center [794, 366] width 58 height 22
click at [771, 370] on div "Duplicate" at bounding box center [794, 366] width 58 height 22
click at [758, 370] on input "Duplicate" at bounding box center [751, 365] width 13 height 13
checkbox input "true"
click at [1202, 95] on input "Save" at bounding box center [1218, 92] width 58 height 34
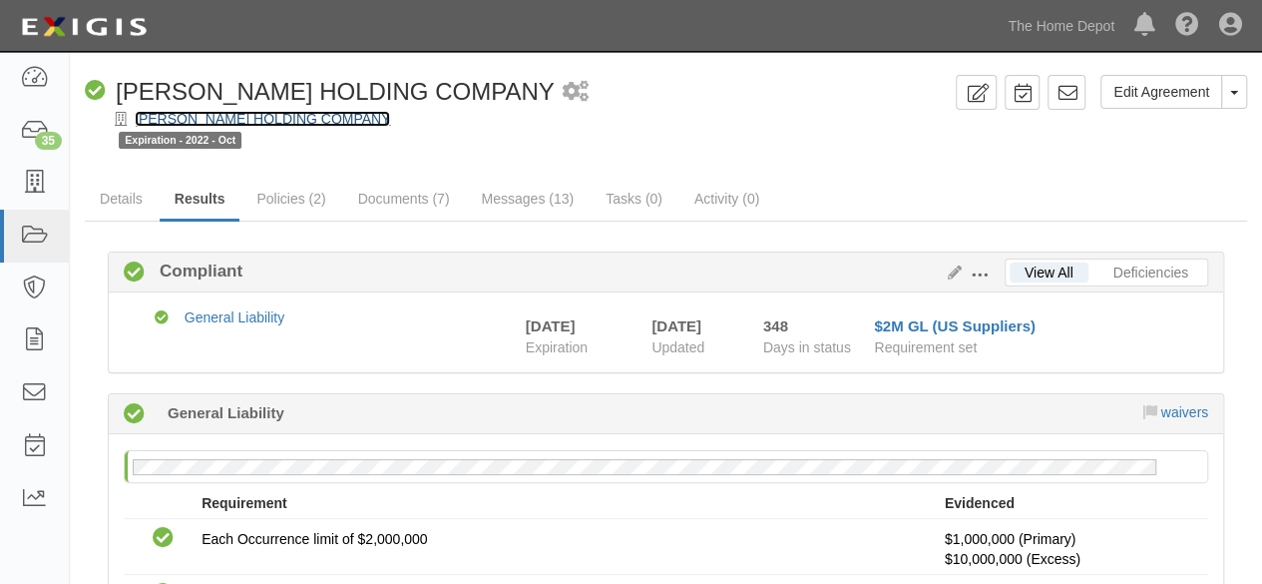
click at [273, 126] on link "[PERSON_NAME] HOLDING COMPANY" at bounding box center [262, 119] width 255 height 16
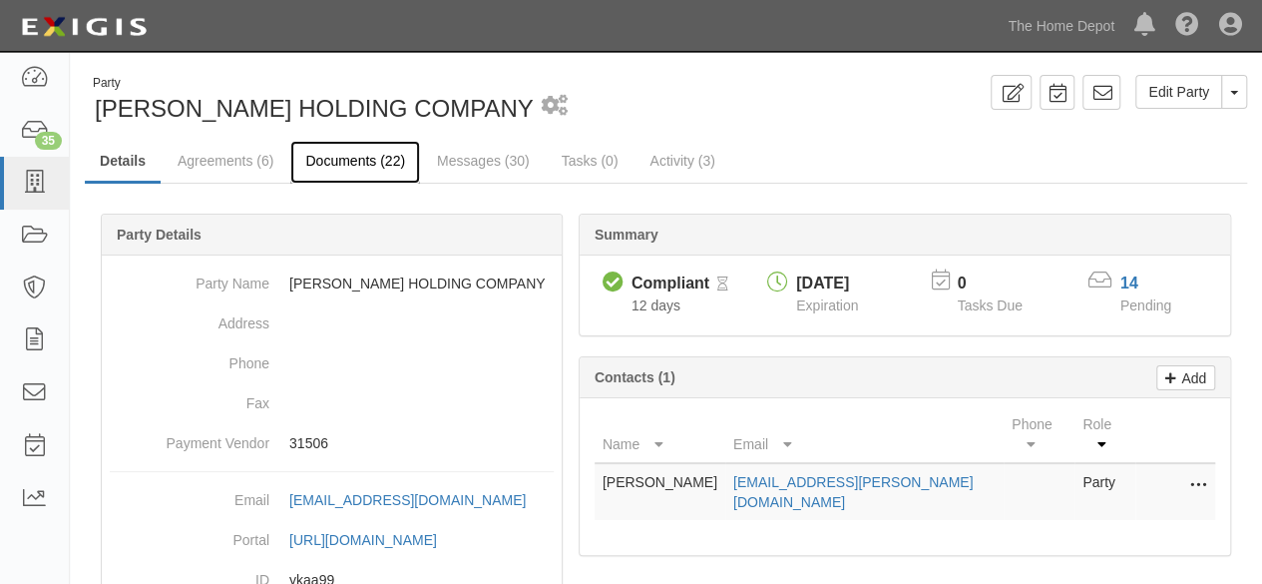
click at [335, 158] on link "Documents (22)" at bounding box center [355, 162] width 130 height 43
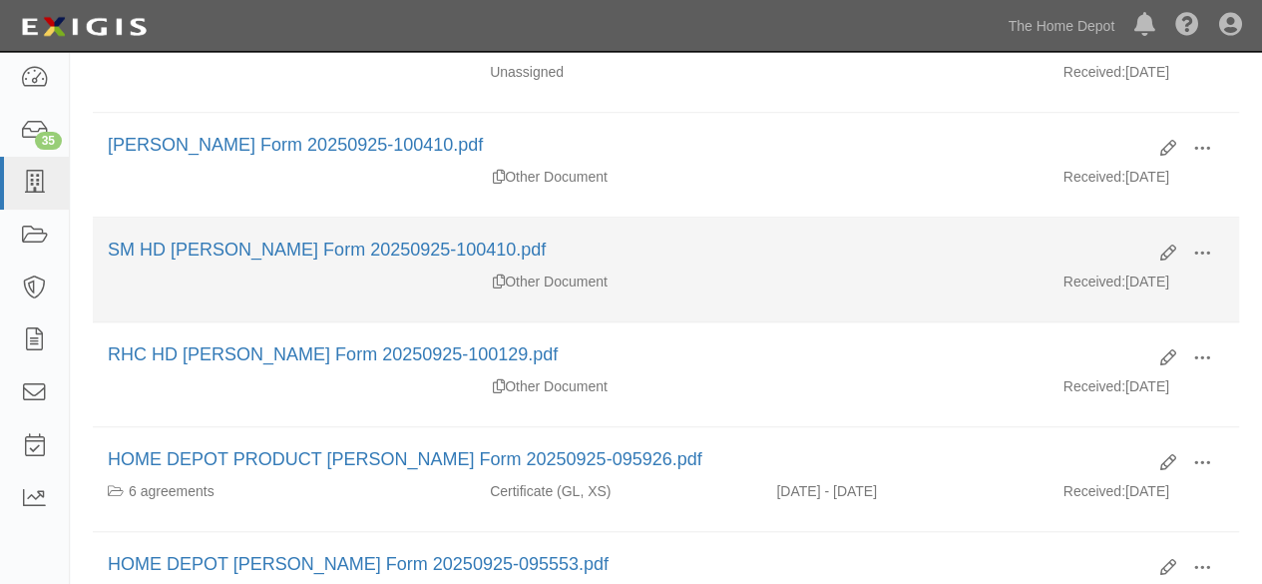
scroll to position [698, 0]
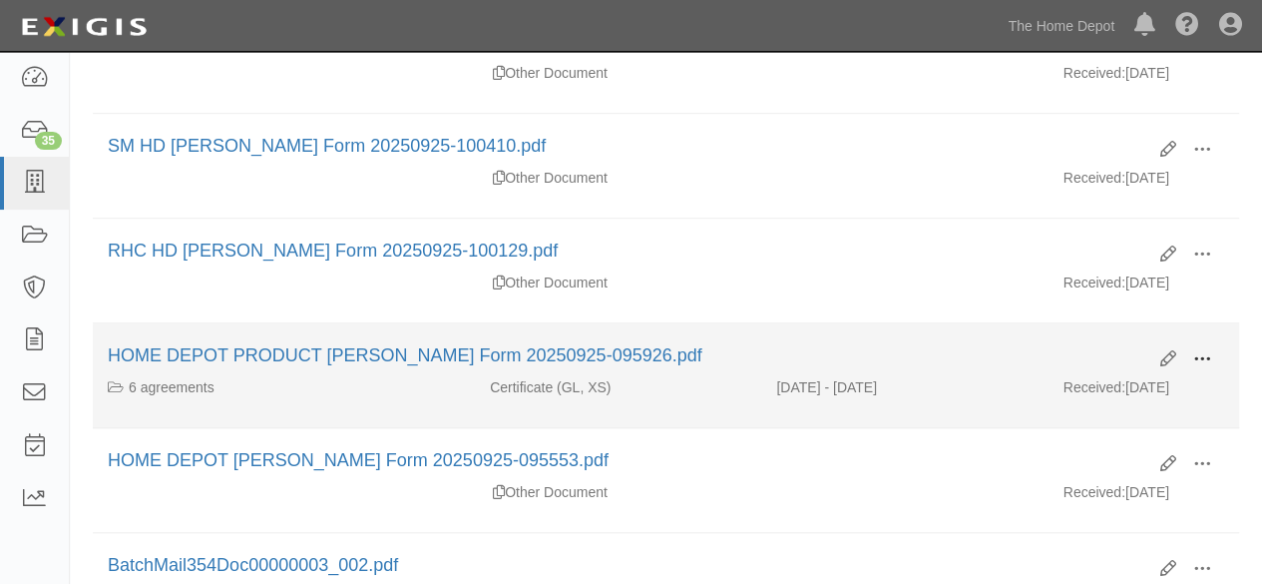
click at [1194, 350] on span at bounding box center [1202, 359] width 18 height 18
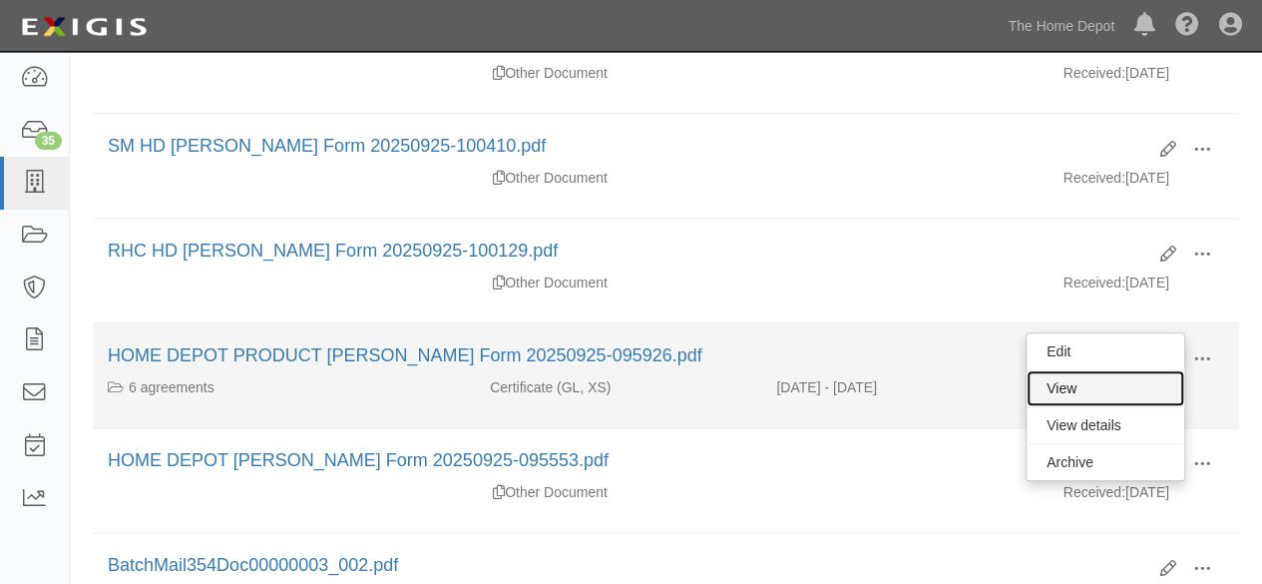
click at [1124, 379] on link "View" at bounding box center [1106, 388] width 158 height 36
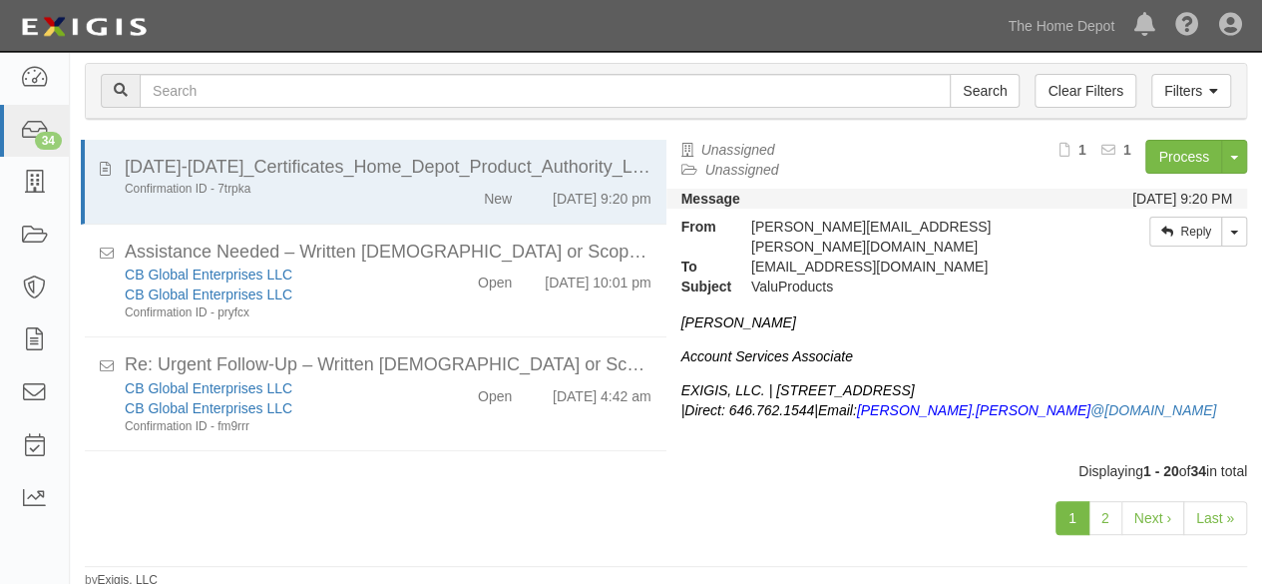
scroll to position [97, 0]
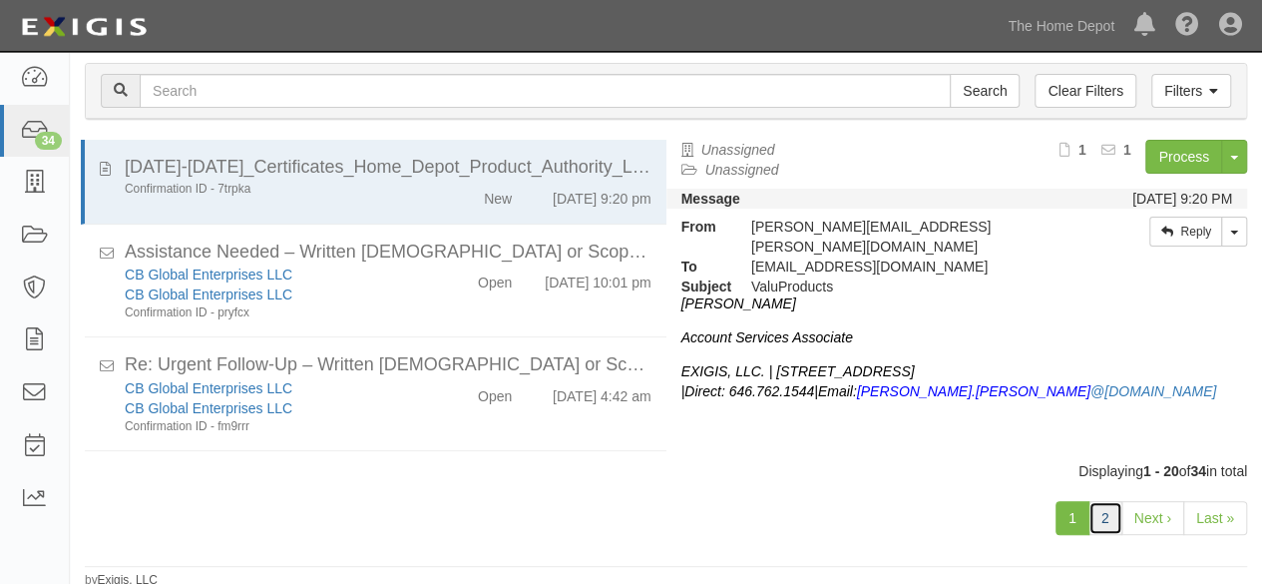
click at [1107, 518] on link "2" at bounding box center [1105, 518] width 34 height 34
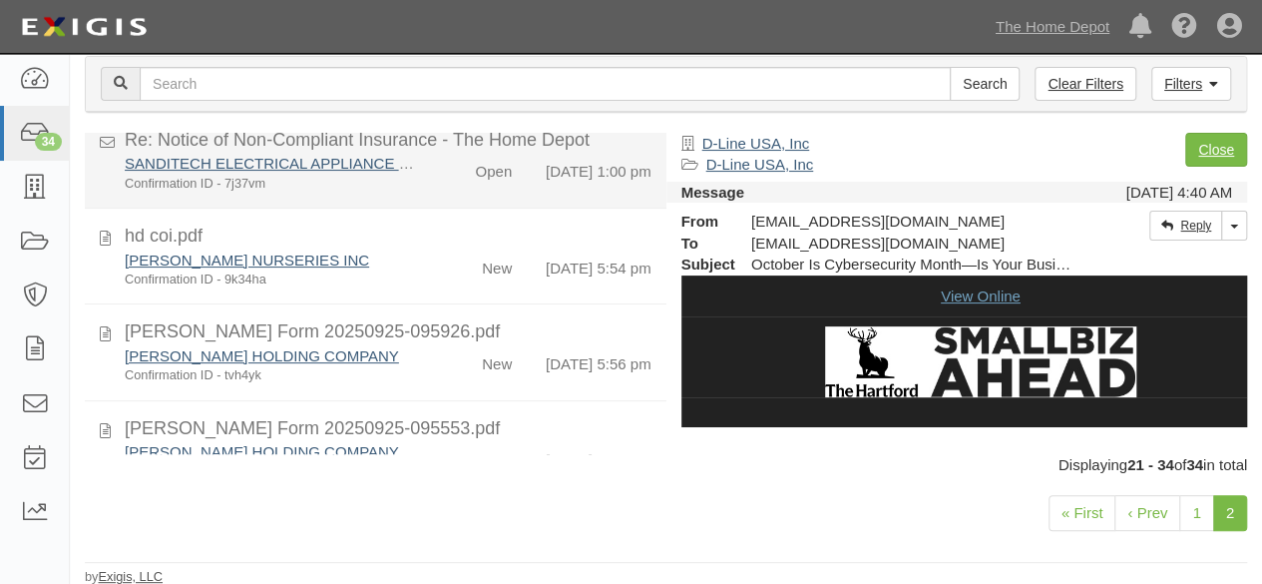
scroll to position [998, 0]
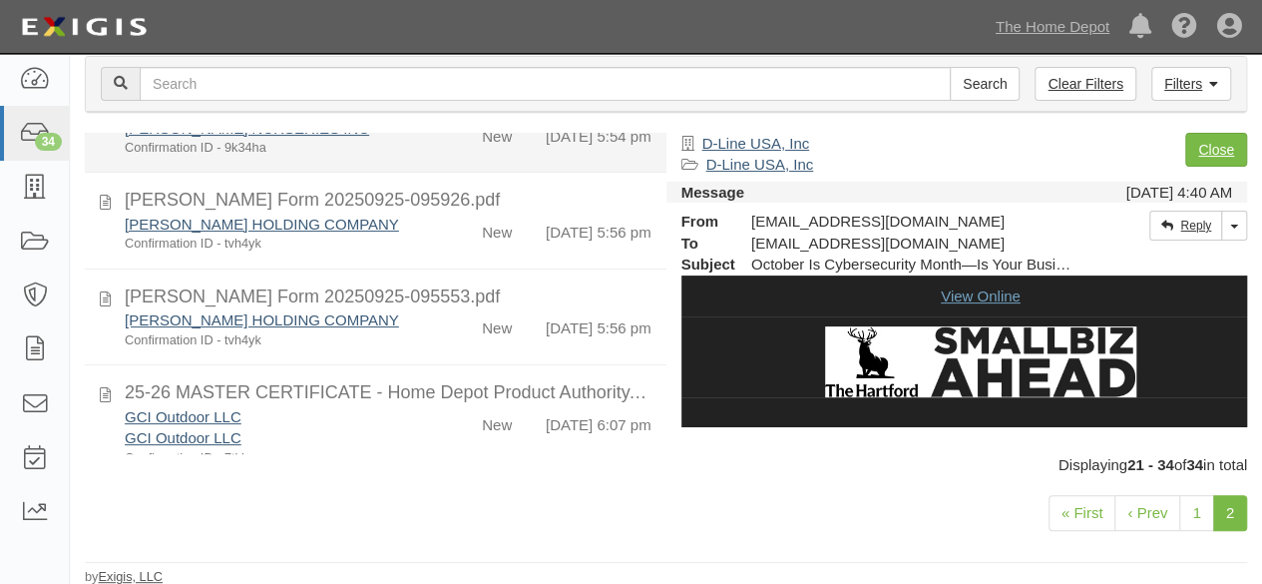
drag, startPoint x: 421, startPoint y: 278, endPoint x: 507, endPoint y: 246, distance: 91.5
click at [422, 253] on div "ROPPE HOLDING COMPANY Confirmation ID - tvh4yk" at bounding box center [272, 233] width 324 height 40
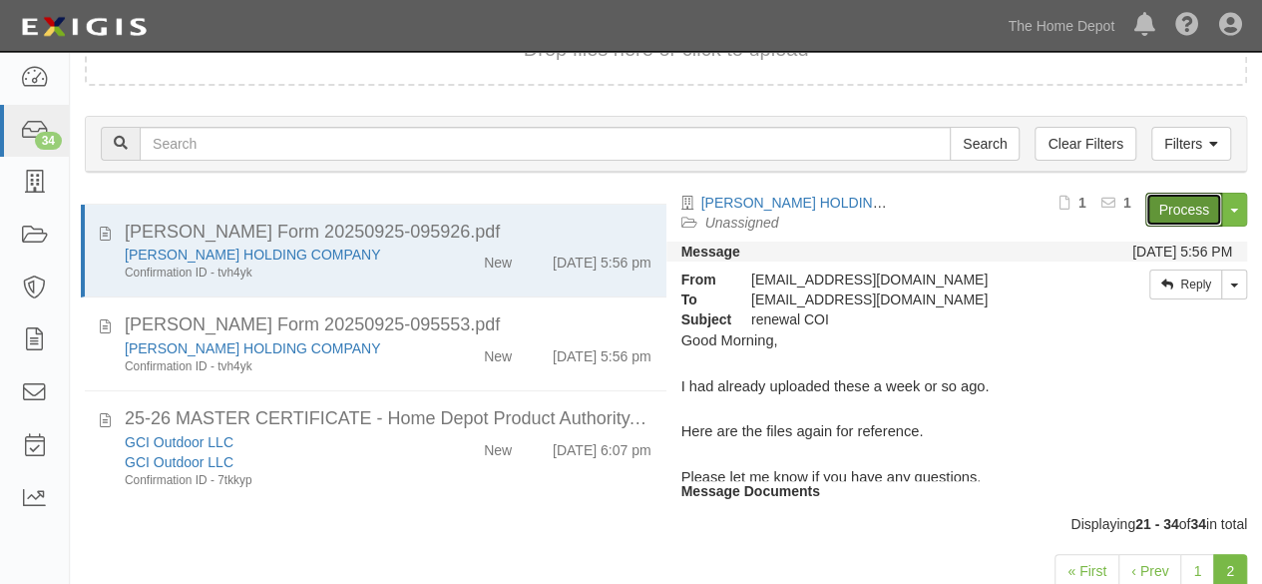
drag, startPoint x: 1162, startPoint y: 205, endPoint x: 740, endPoint y: 135, distance: 427.7
click at [1161, 205] on link "Process" at bounding box center [1183, 210] width 77 height 34
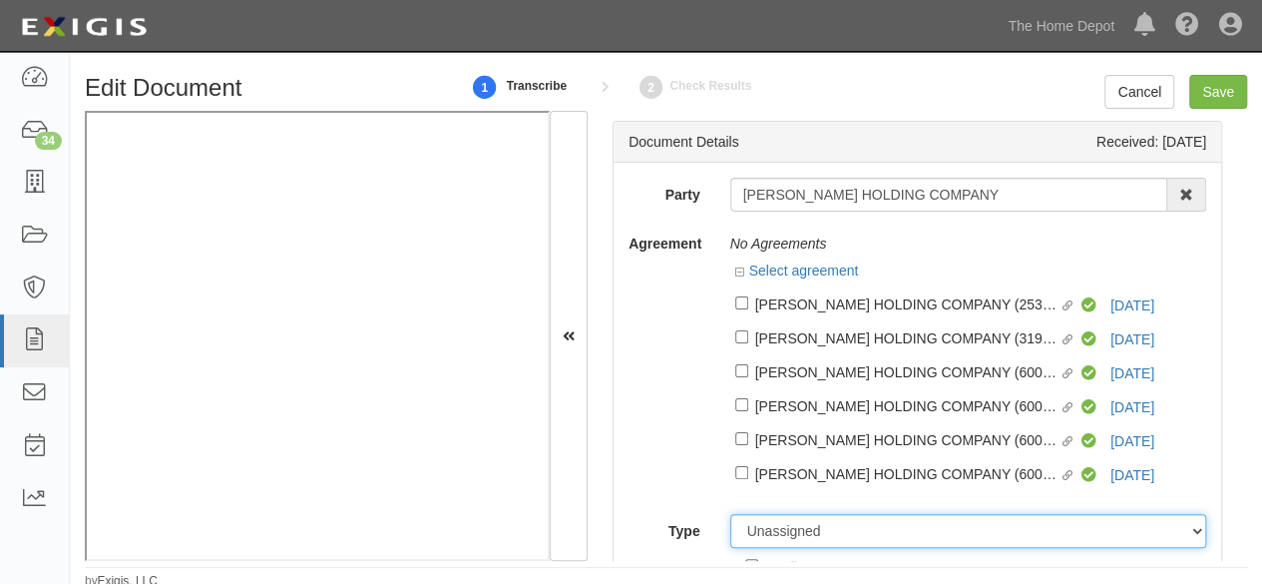
click at [793, 526] on select "Unassigned Binder Cancellation Notice Certificate Contract Endorsement Insuranc…" at bounding box center [968, 531] width 477 height 34
select select "OtherDetail"
click at [730, 515] on select "Unassigned Binder Cancellation Notice Certificate Contract Endorsement Insuranc…" at bounding box center [968, 531] width 477 height 34
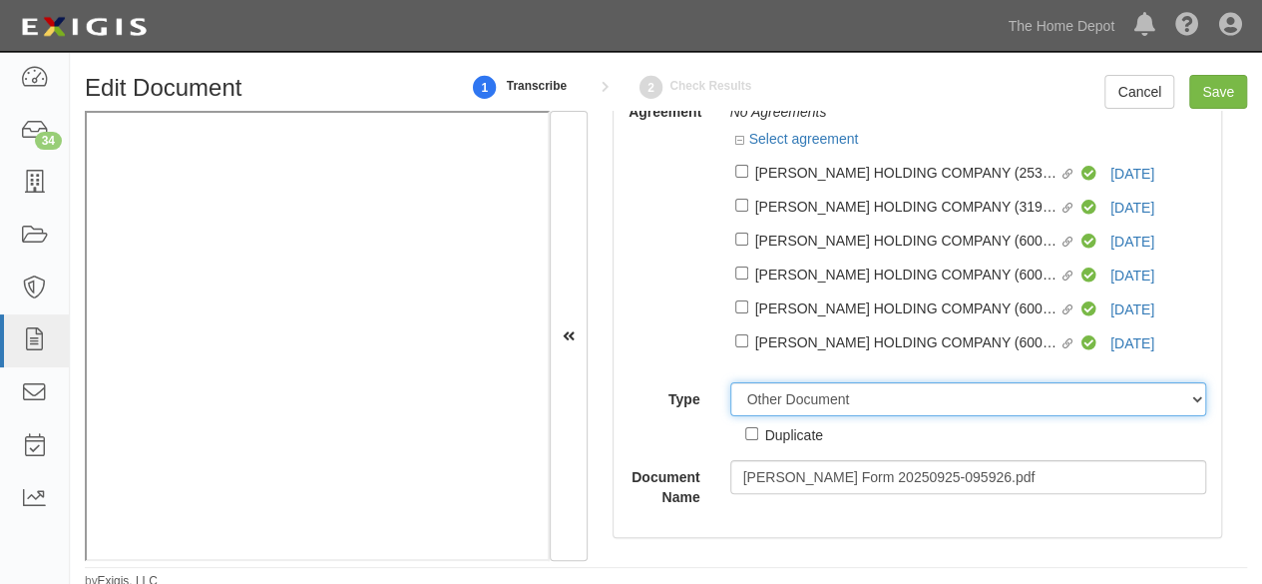
scroll to position [200, 0]
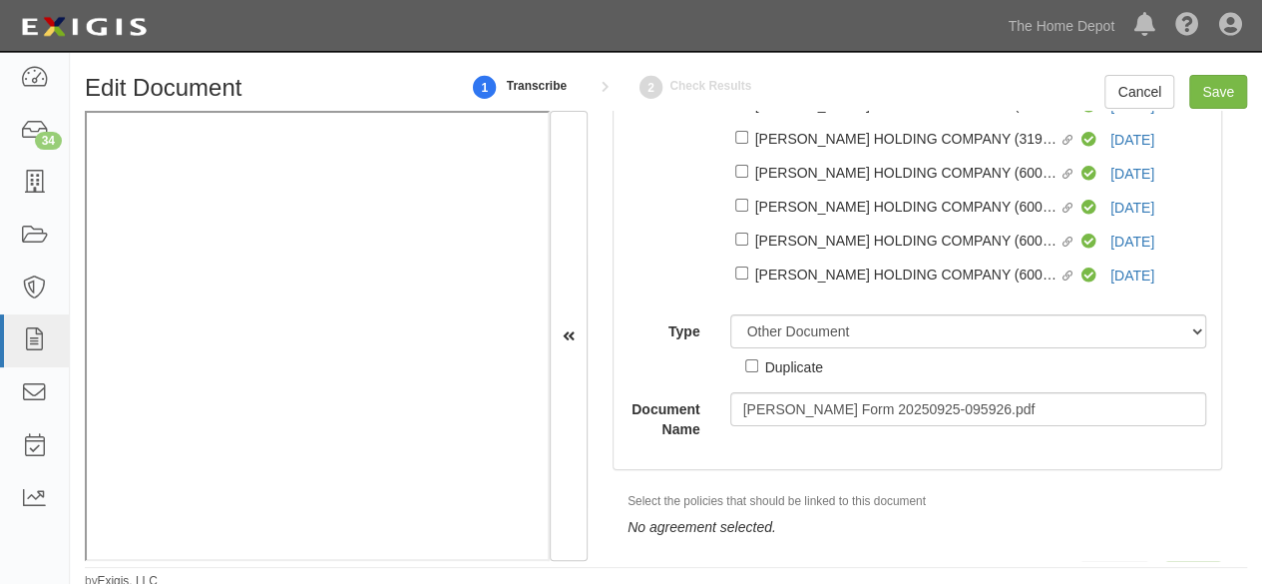
drag, startPoint x: 812, startPoint y: 365, endPoint x: 844, endPoint y: 326, distance: 50.3
click at [812, 365] on div "Duplicate" at bounding box center [794, 366] width 58 height 22
click at [758, 365] on input "Duplicate" at bounding box center [751, 365] width 13 height 13
checkbox input "true"
click at [1221, 84] on input "Save" at bounding box center [1218, 92] width 58 height 34
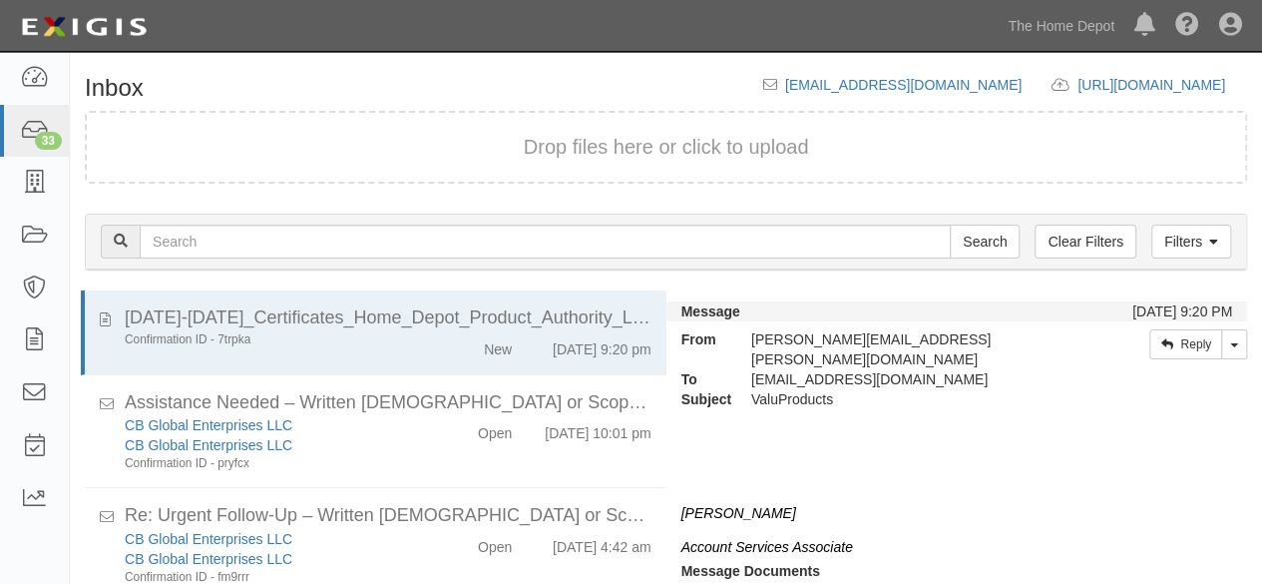
scroll to position [154, 0]
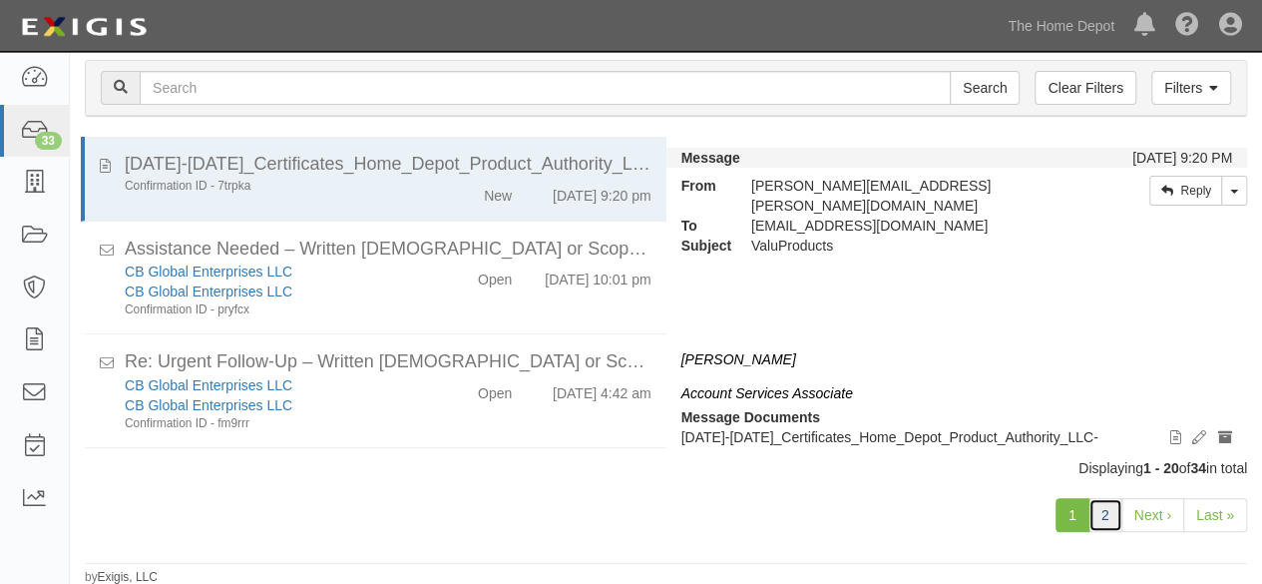
click at [1107, 522] on link "2" at bounding box center [1105, 515] width 34 height 34
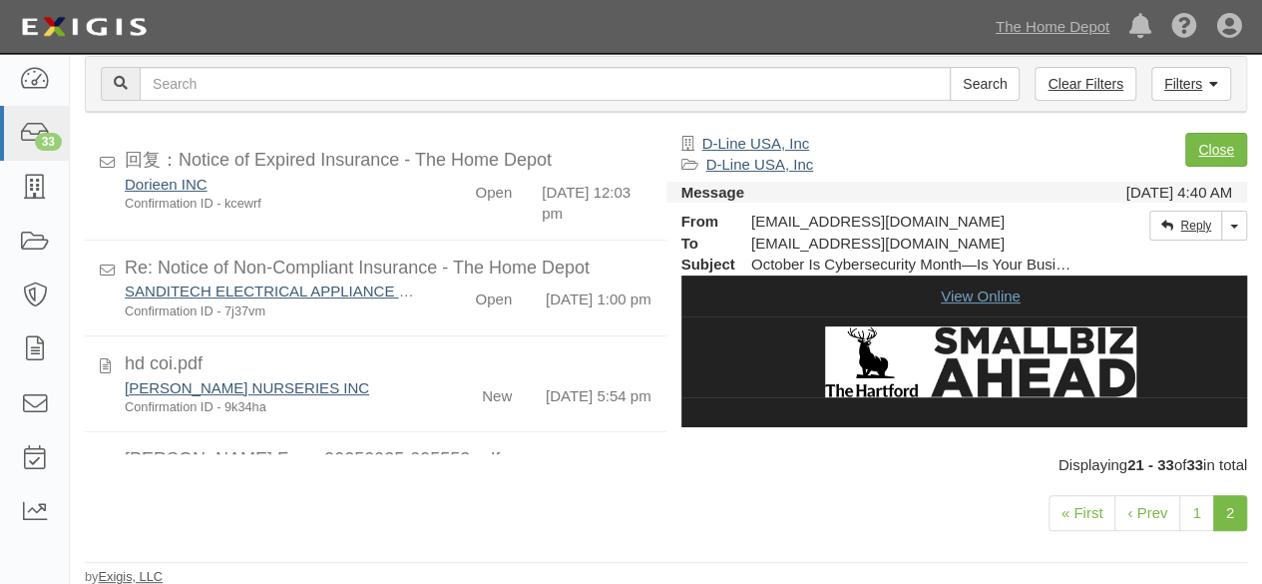
scroll to position [1099, 0]
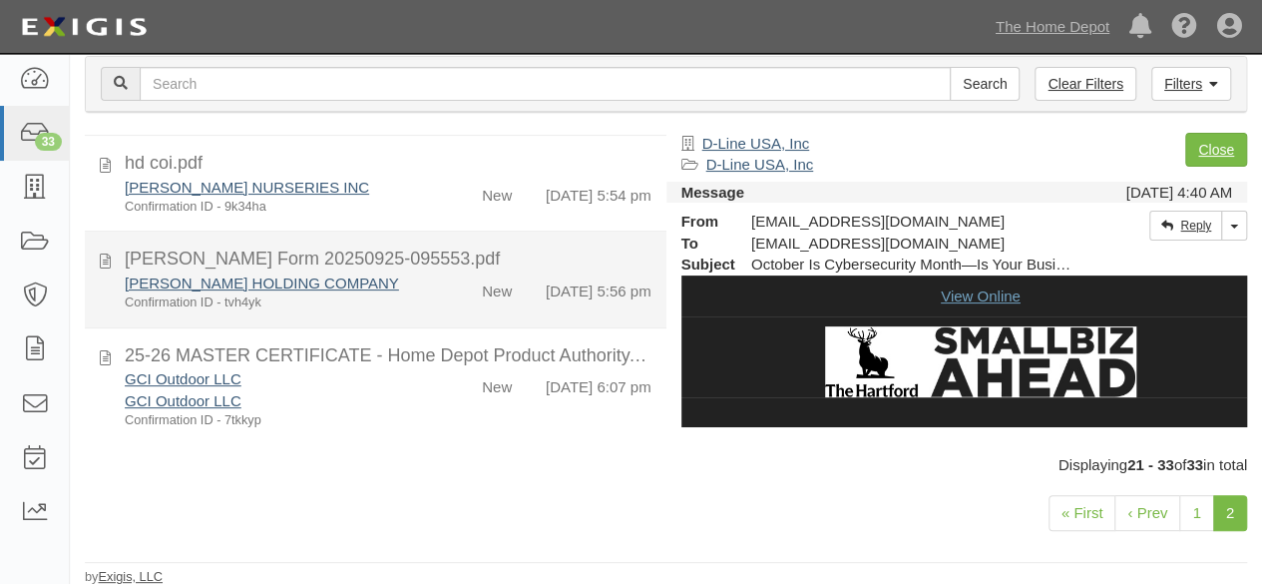
click at [435, 288] on div "[PERSON_NAME] HOLDING COMPANY Confirmation ID - tvh4yk New [DATE] 5:56 pm" at bounding box center [388, 292] width 557 height 40
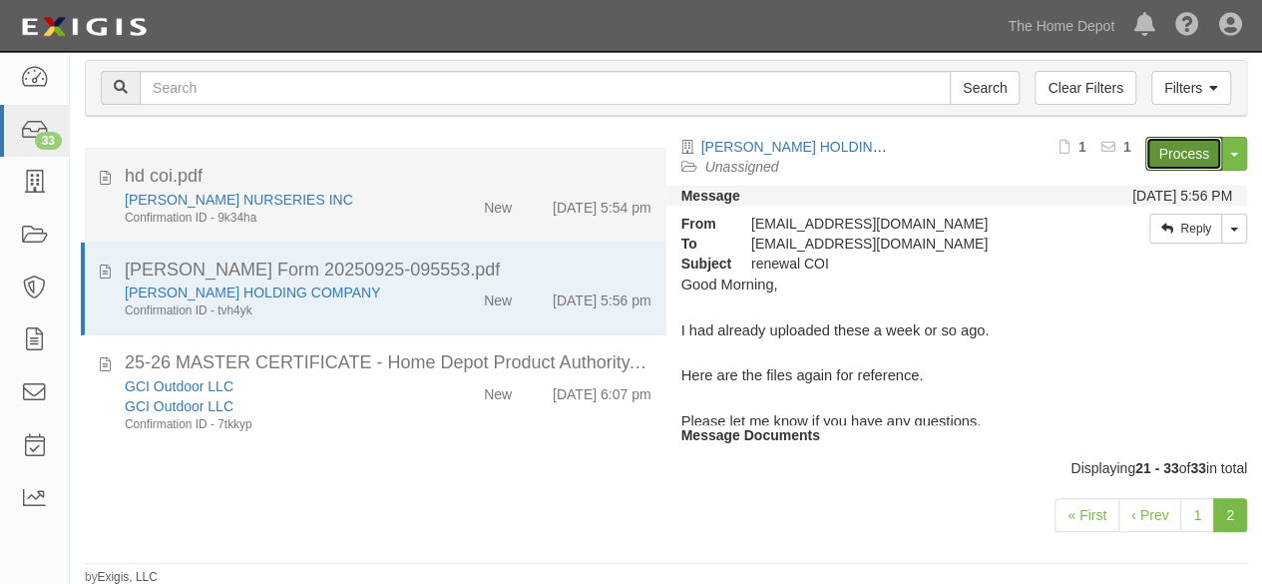
scroll to position [1005, 0]
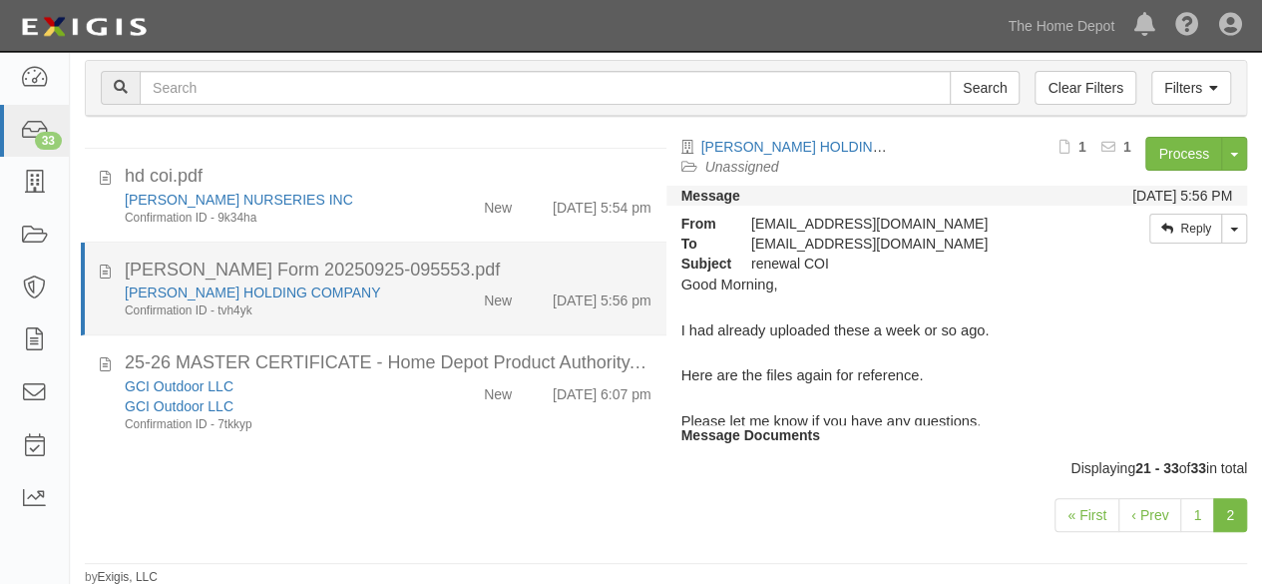
drag, startPoint x: 421, startPoint y: 310, endPoint x: 451, endPoint y: 295, distance: 33.5
click at [423, 308] on div "[PERSON_NAME] HOLDING COMPANY Confirmation ID - tvh4yk" at bounding box center [272, 300] width 324 height 37
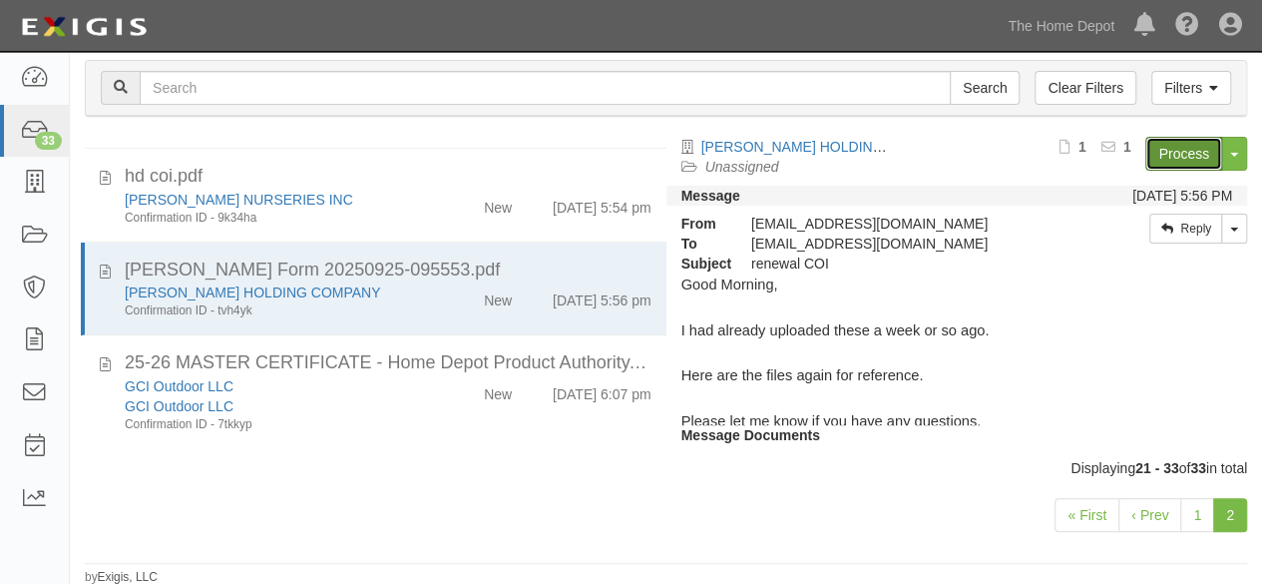
click at [1163, 154] on link "Process" at bounding box center [1183, 154] width 77 height 34
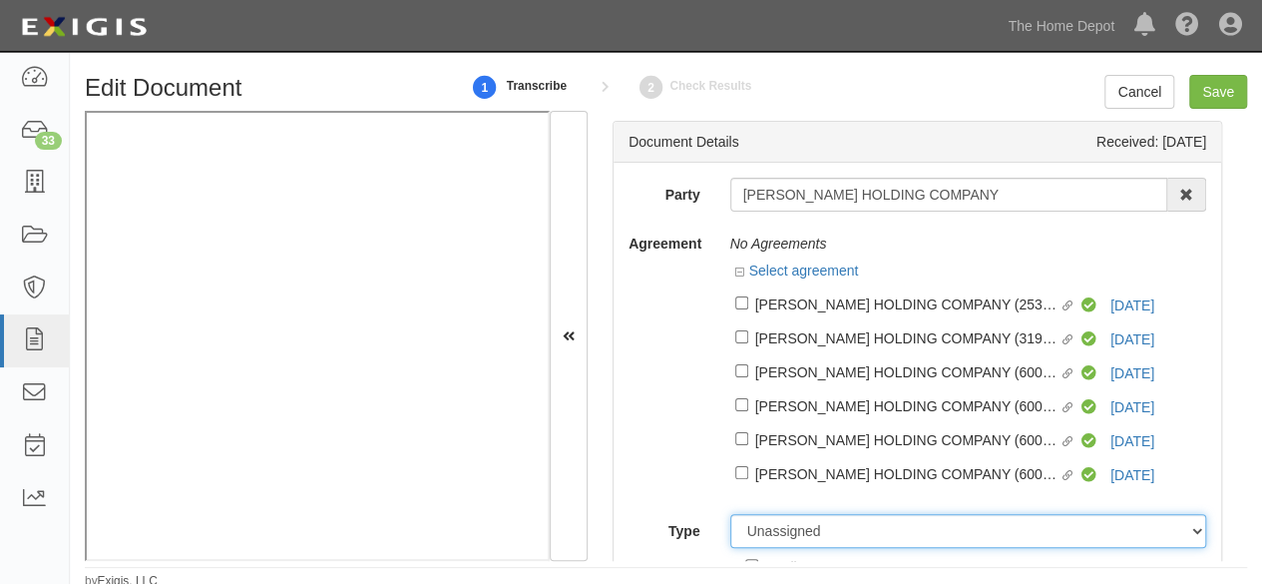
click at [771, 530] on select "Unassigned Binder Cancellation Notice Certificate Contract Endorsement Insuranc…" at bounding box center [968, 531] width 477 height 34
select select "OtherDetail"
click at [730, 515] on select "Unassigned Binder Cancellation Notice Certificate Contract Endorsement Insuranc…" at bounding box center [968, 531] width 477 height 34
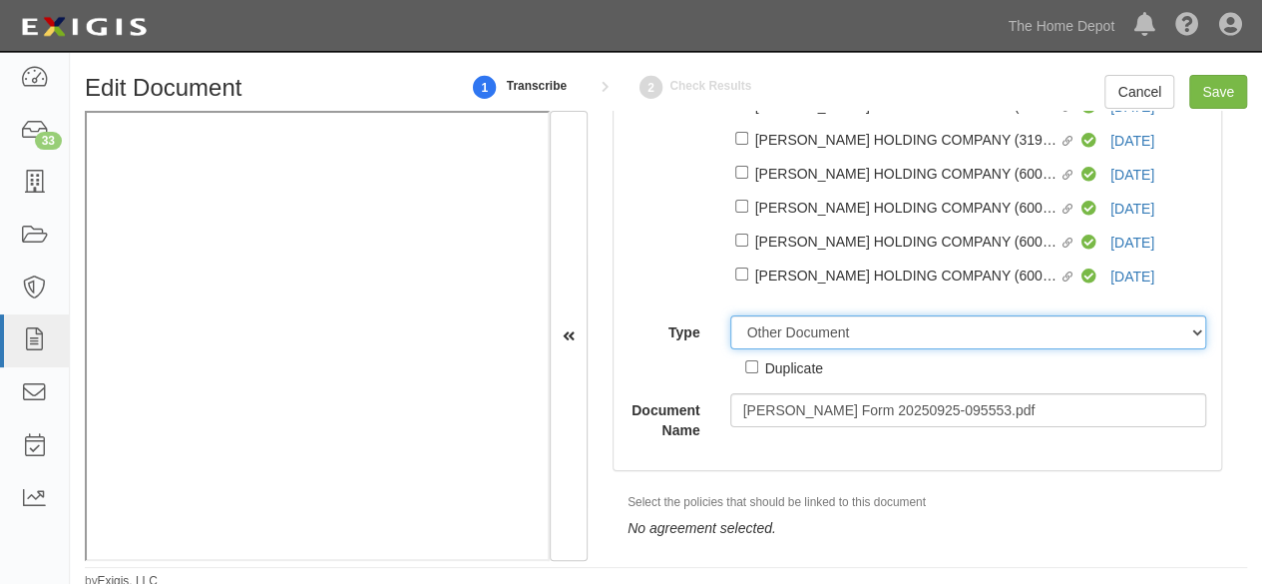
scroll to position [200, 0]
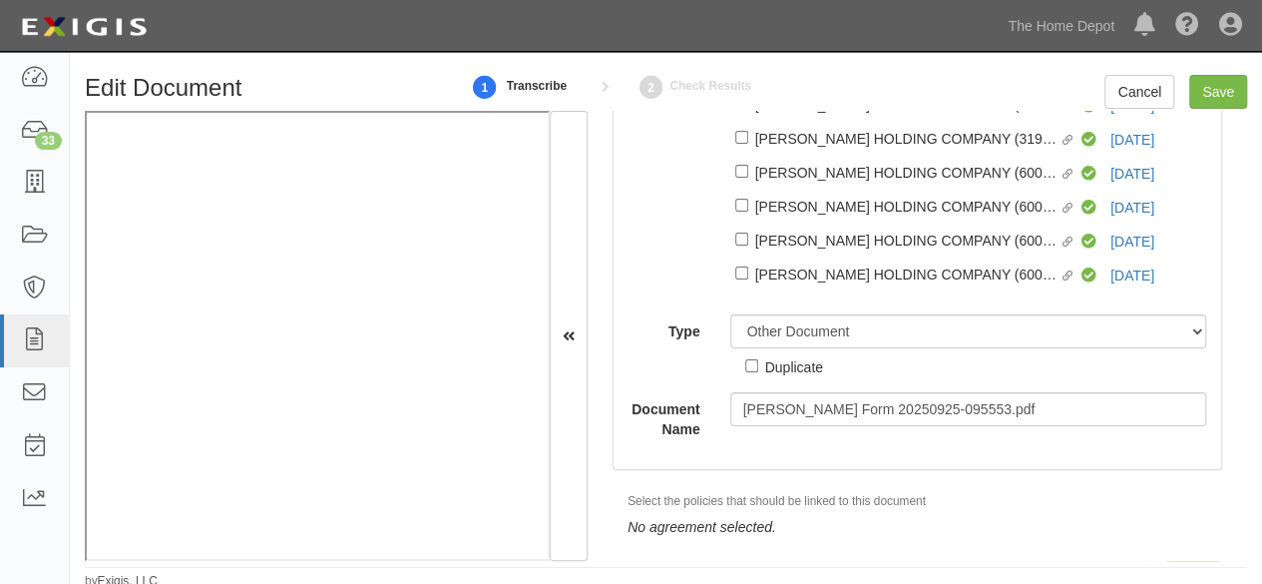
click at [806, 368] on div "Duplicate" at bounding box center [794, 366] width 58 height 22
click at [758, 368] on input "Duplicate" at bounding box center [751, 365] width 13 height 13
checkbox input "true"
click at [1217, 97] on input "Save" at bounding box center [1218, 92] width 58 height 34
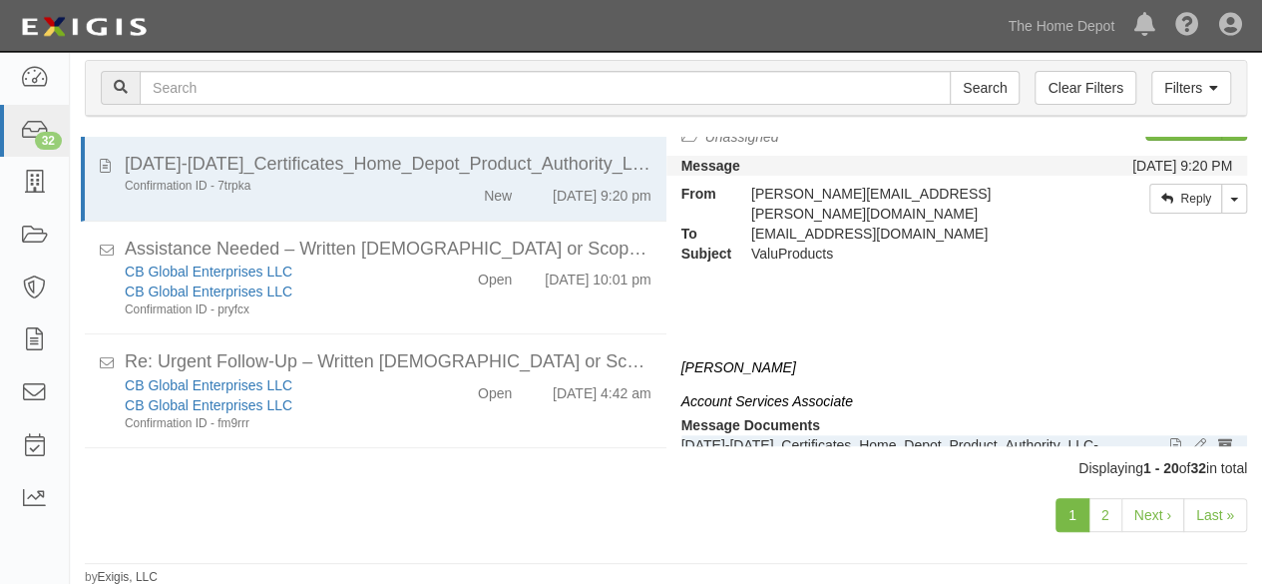
scroll to position [38, 0]
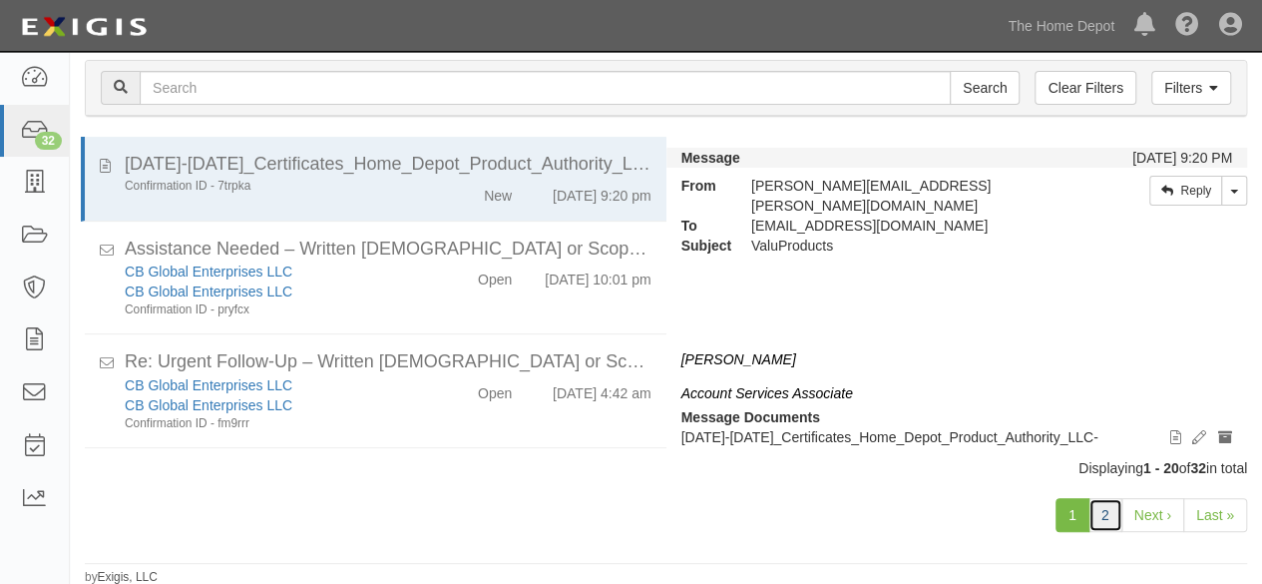
click at [1103, 512] on link "2" at bounding box center [1105, 515] width 34 height 34
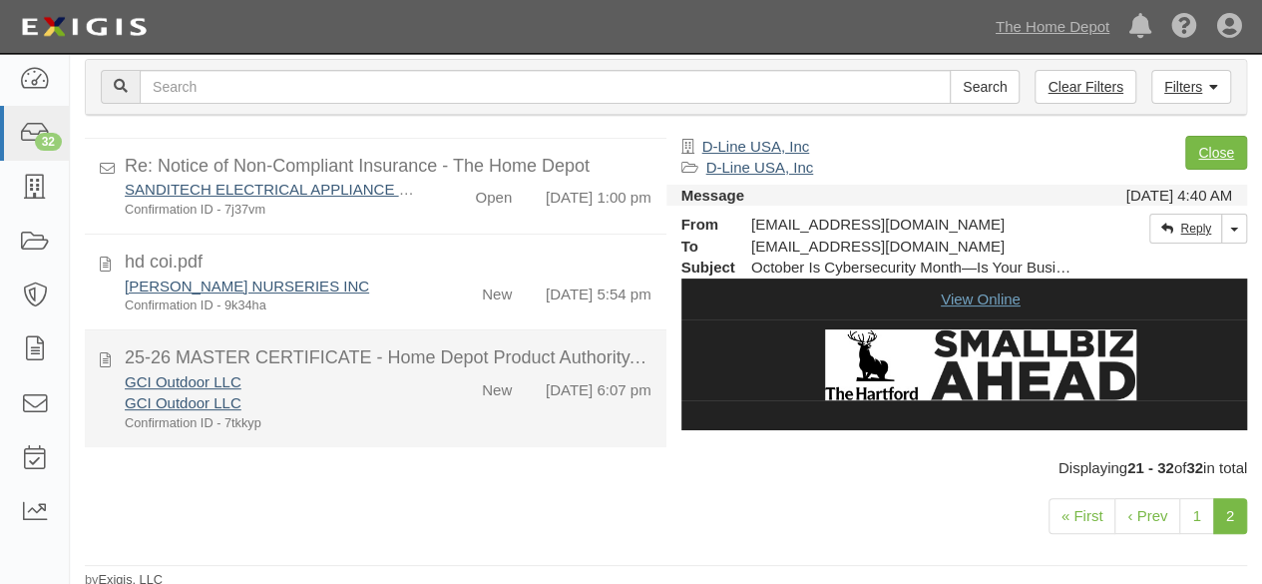
scroll to position [98, 0]
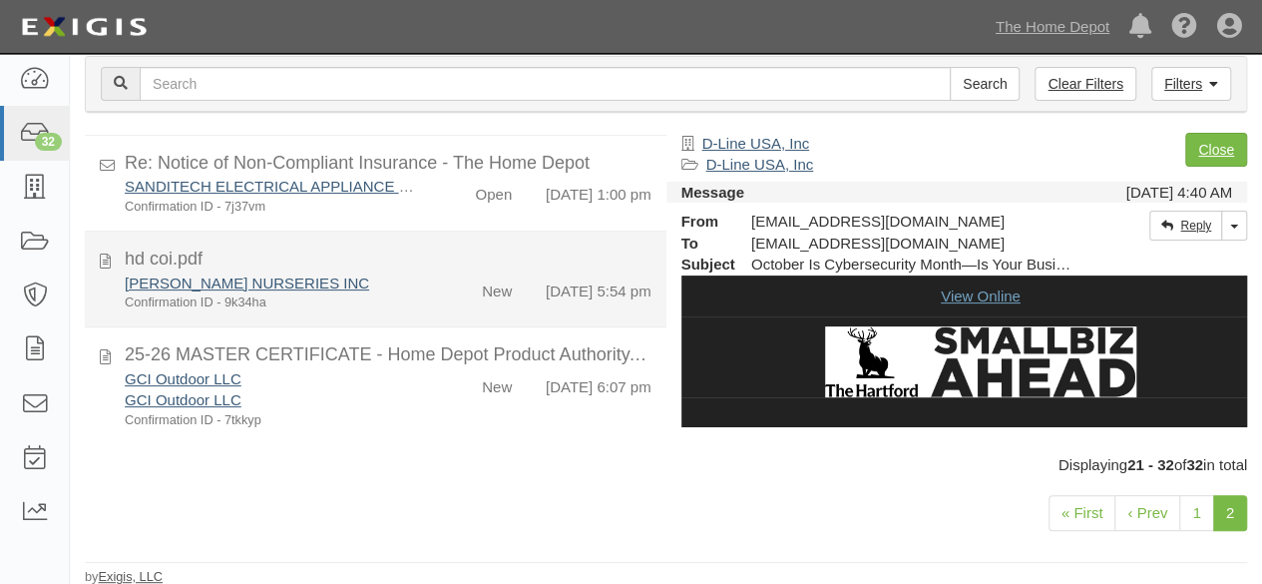
click at [434, 275] on div "New" at bounding box center [480, 286] width 93 height 29
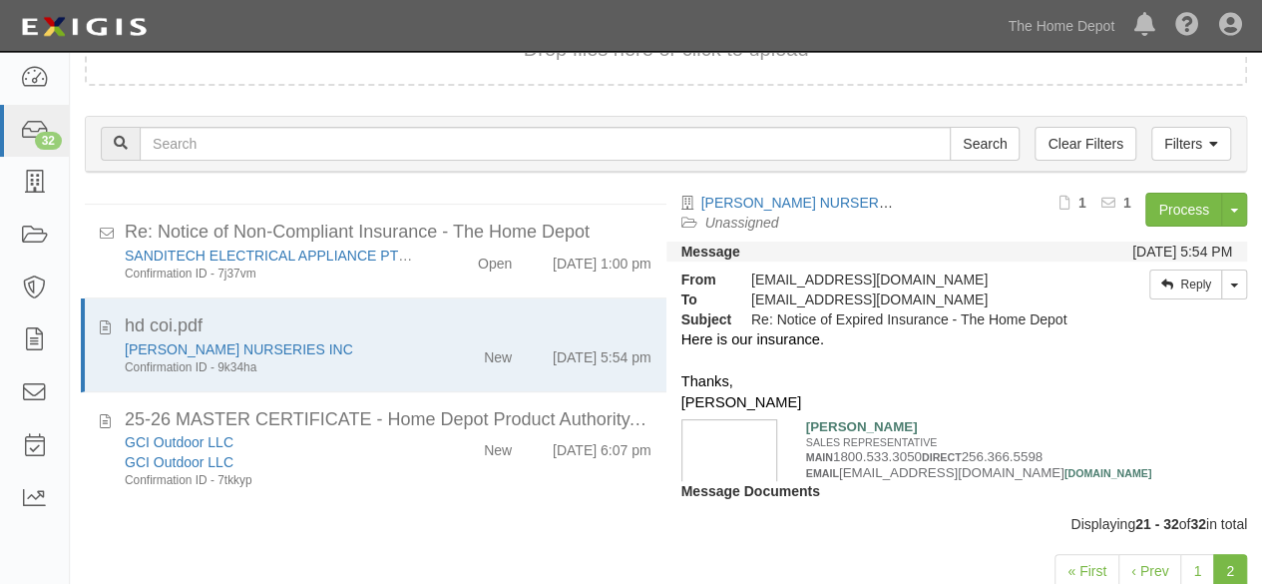
scroll to position [912, 0]
click at [1171, 203] on link "Process" at bounding box center [1183, 210] width 77 height 34
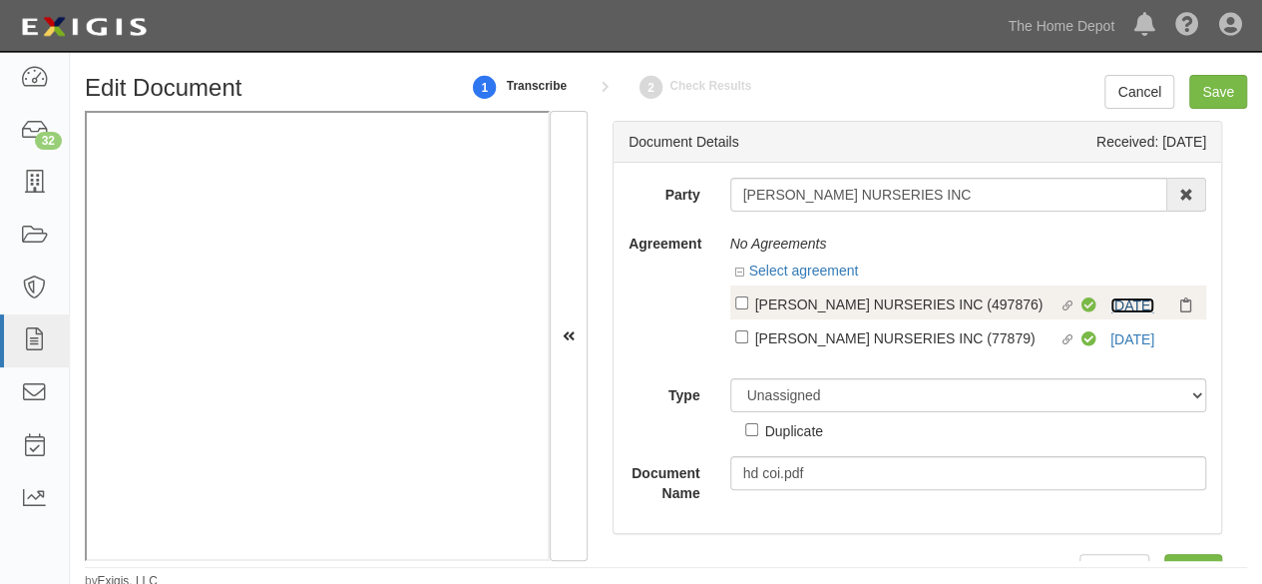
click at [1110, 303] on link "[DATE]" at bounding box center [1132, 305] width 44 height 16
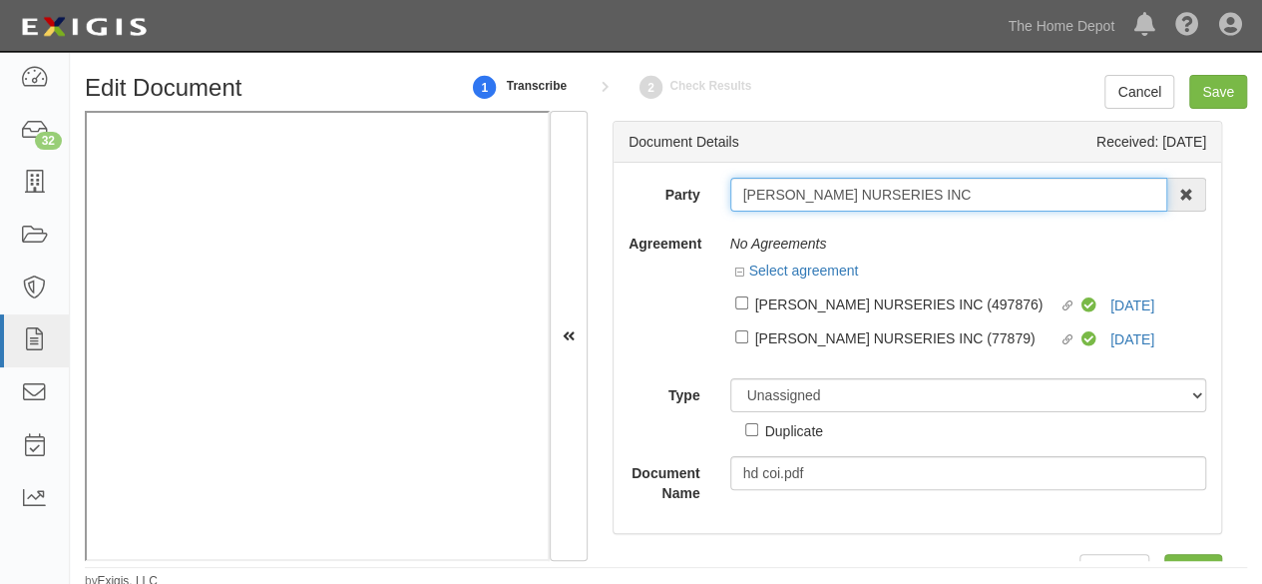
click at [944, 187] on input "[PERSON_NAME] NURSERIES INC" at bounding box center [949, 195] width 438 height 34
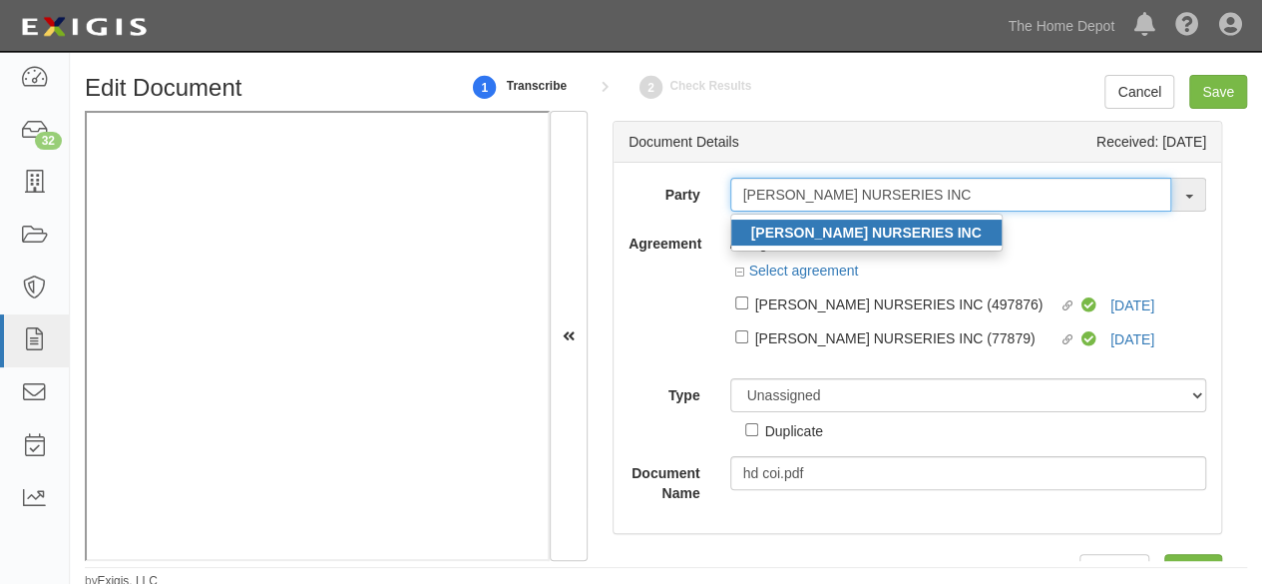
type input "[PERSON_NAME] NURSERIES INC"
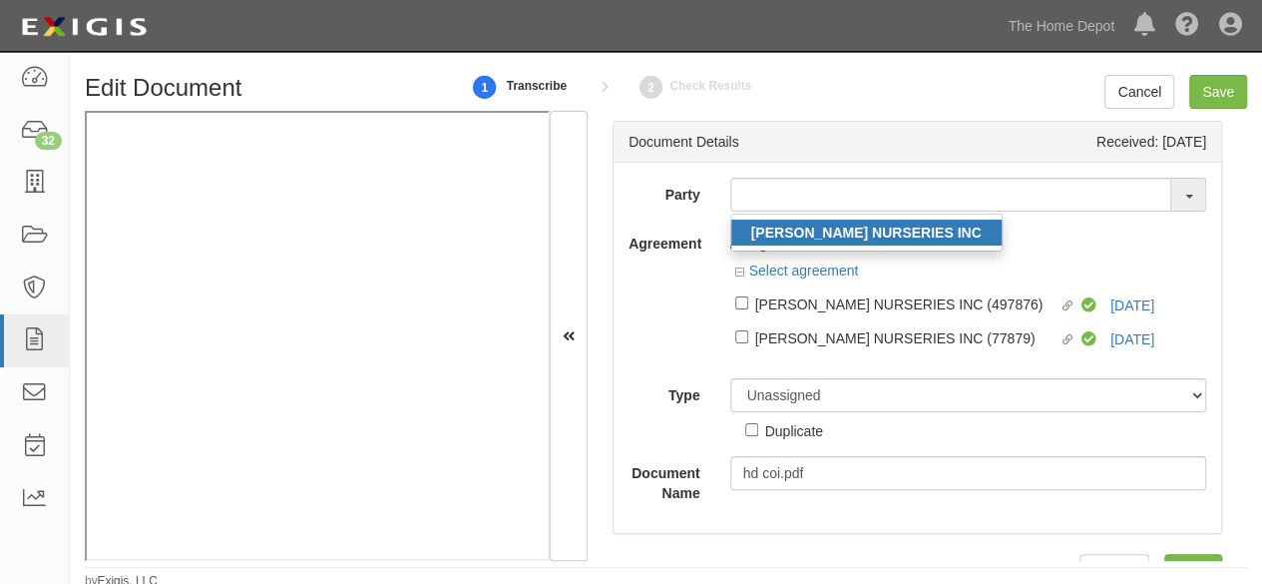
drag, startPoint x: 856, startPoint y: 232, endPoint x: 830, endPoint y: 196, distance: 45.1
click at [856, 232] on strong "[PERSON_NAME] NURSERIES INC" at bounding box center [866, 232] width 230 height 16
type input "[PERSON_NAME] NURSERIES INC"
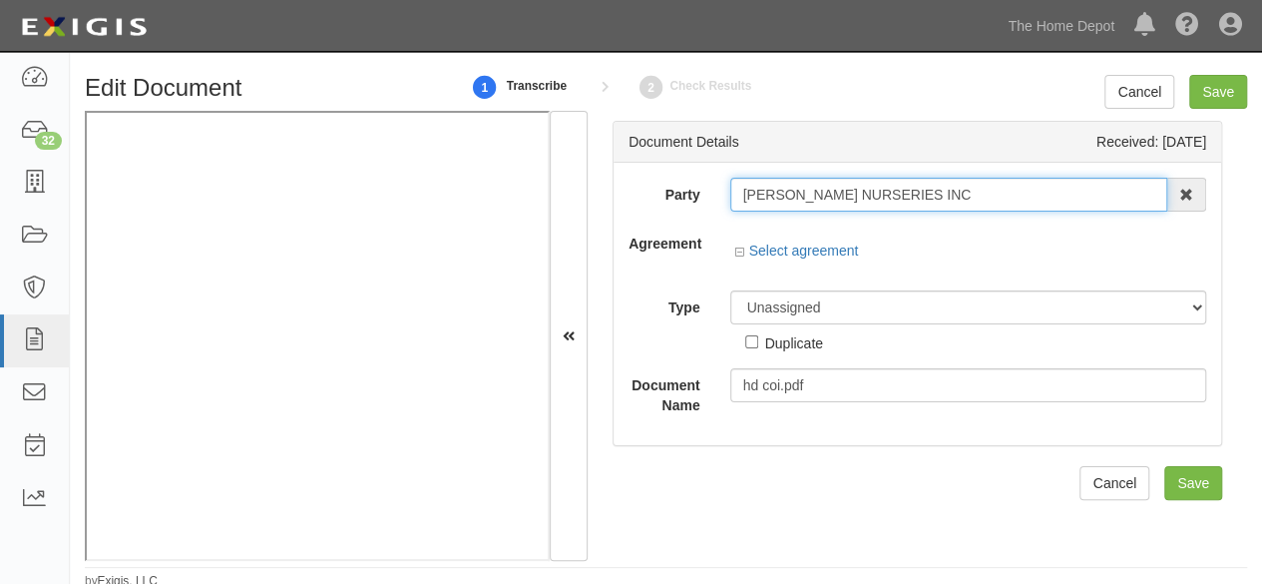
click at [830, 196] on input "[PERSON_NAME] NURSERIES INC" at bounding box center [949, 195] width 438 height 34
click at [830, 196] on input "MCCORKLE NURSERIES INC" at bounding box center [949, 195] width 438 height 34
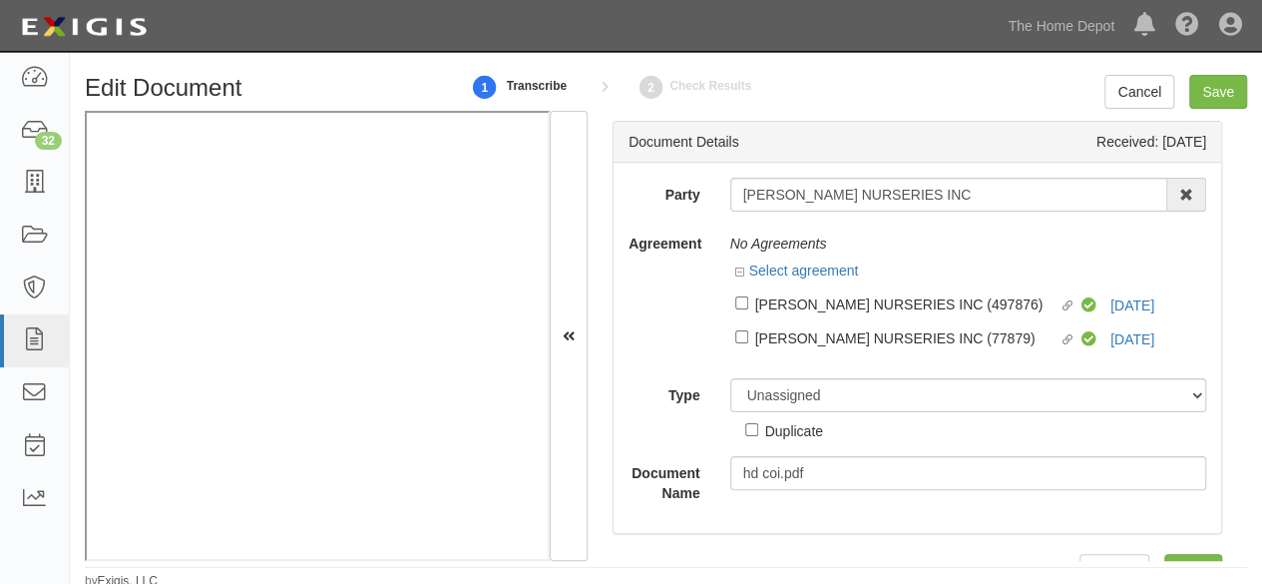
scroll to position [5, 0]
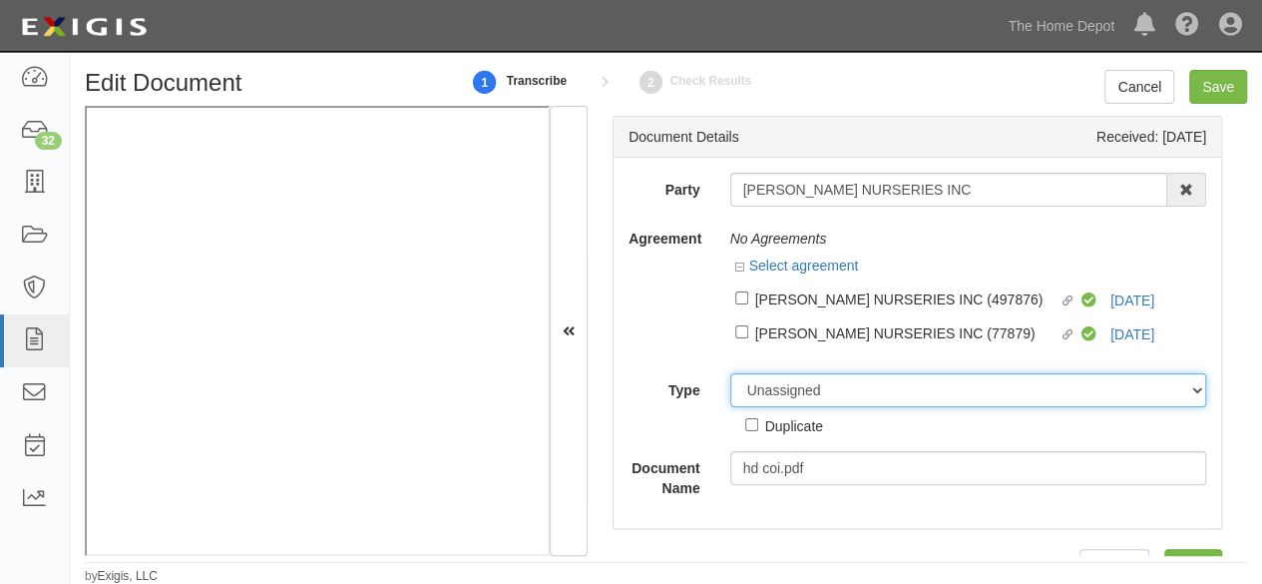
drag, startPoint x: 760, startPoint y: 389, endPoint x: 762, endPoint y: 375, distance: 14.1
click at [760, 387] on select "Unassigned Binder Cancellation Notice Certificate Contract Endorsement Insuranc…" at bounding box center [968, 390] width 477 height 34
select select "OtherDetail"
click at [730, 373] on select "Unassigned Binder Cancellation Notice Certificate Contract Endorsement Insuranc…" at bounding box center [968, 390] width 477 height 34
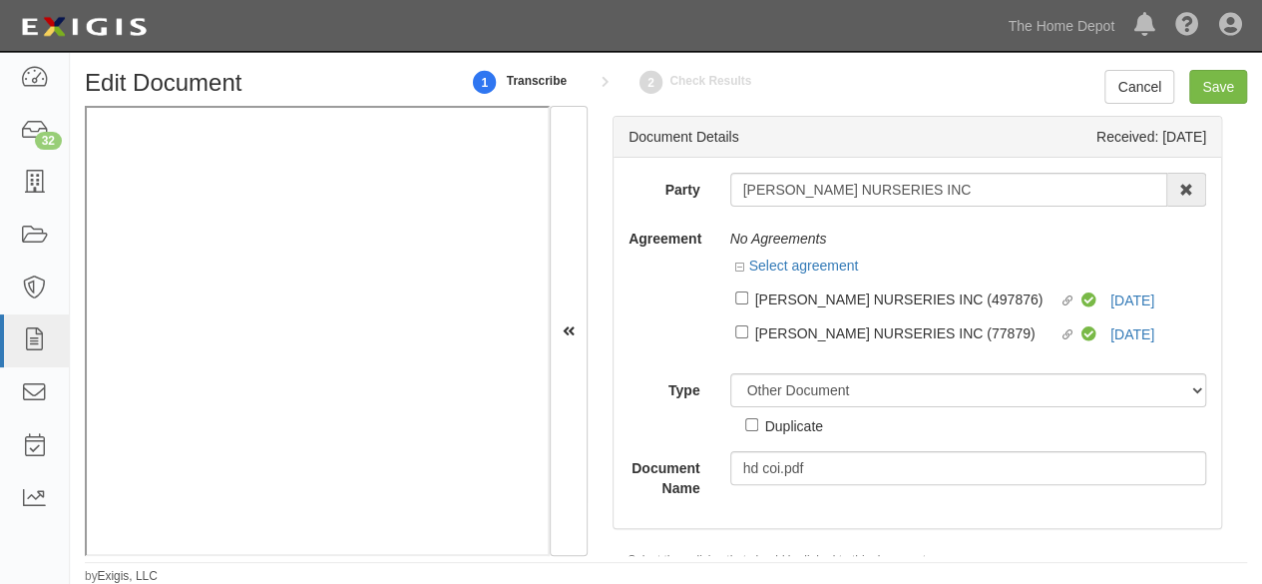
click at [758, 428] on label "Duplicate" at bounding box center [784, 425] width 78 height 22
click at [758, 428] on input "Duplicate" at bounding box center [751, 424] width 13 height 13
checkbox input "true"
click at [1211, 75] on input "Save" at bounding box center [1218, 87] width 58 height 34
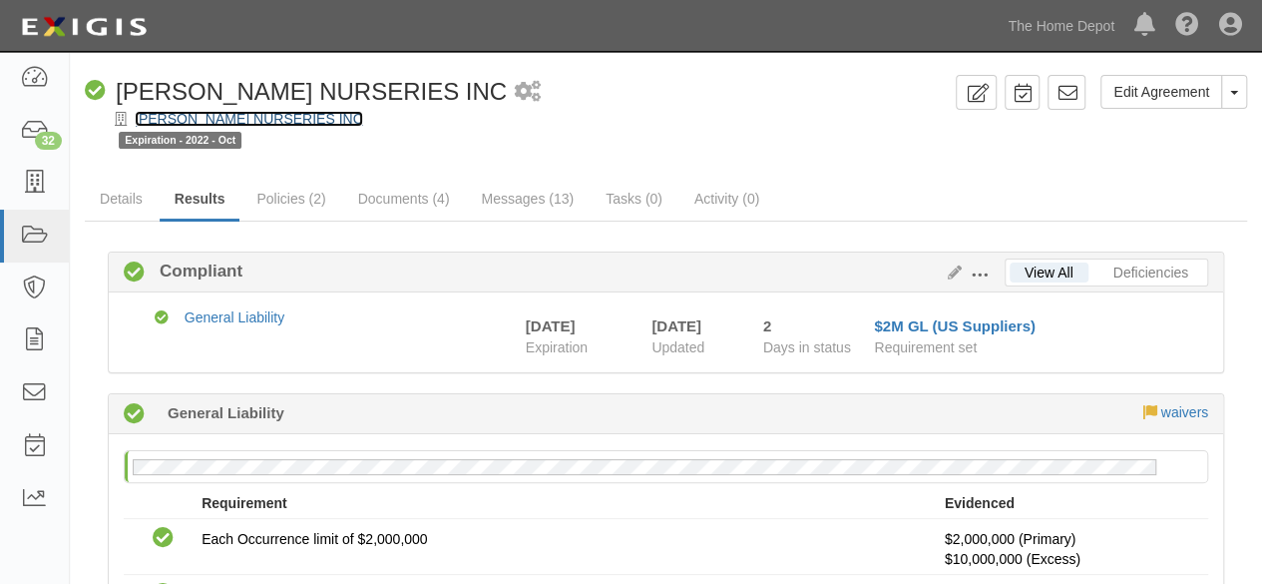
click at [262, 113] on link "[PERSON_NAME] NURSERIES INC" at bounding box center [249, 119] width 228 height 16
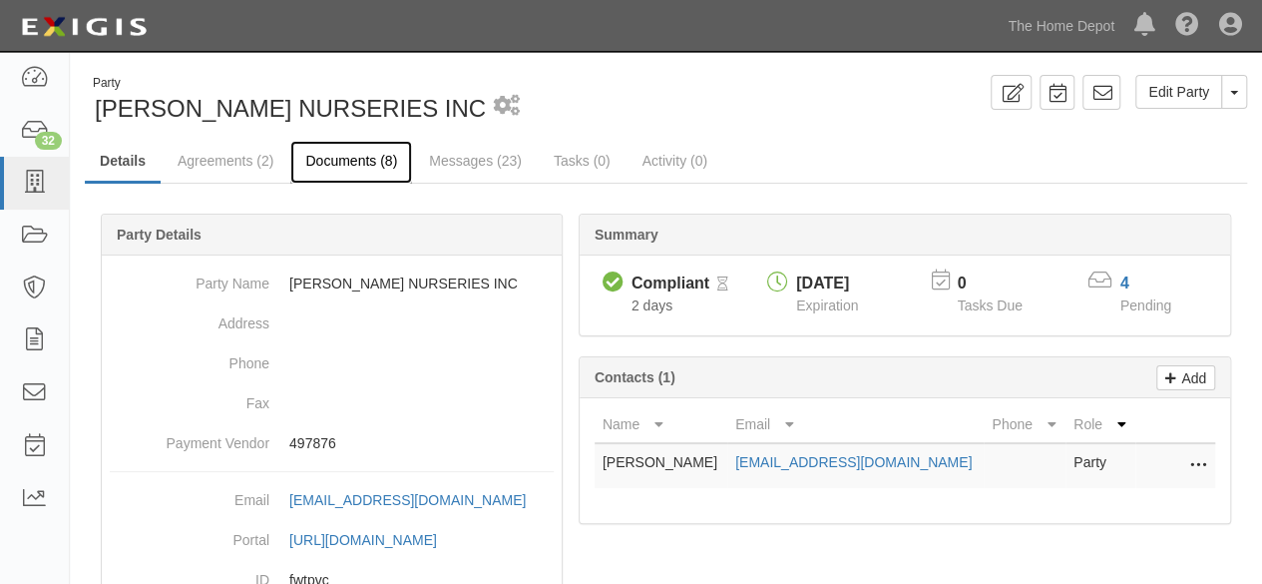
click at [342, 160] on link "Documents (8)" at bounding box center [351, 162] width 122 height 43
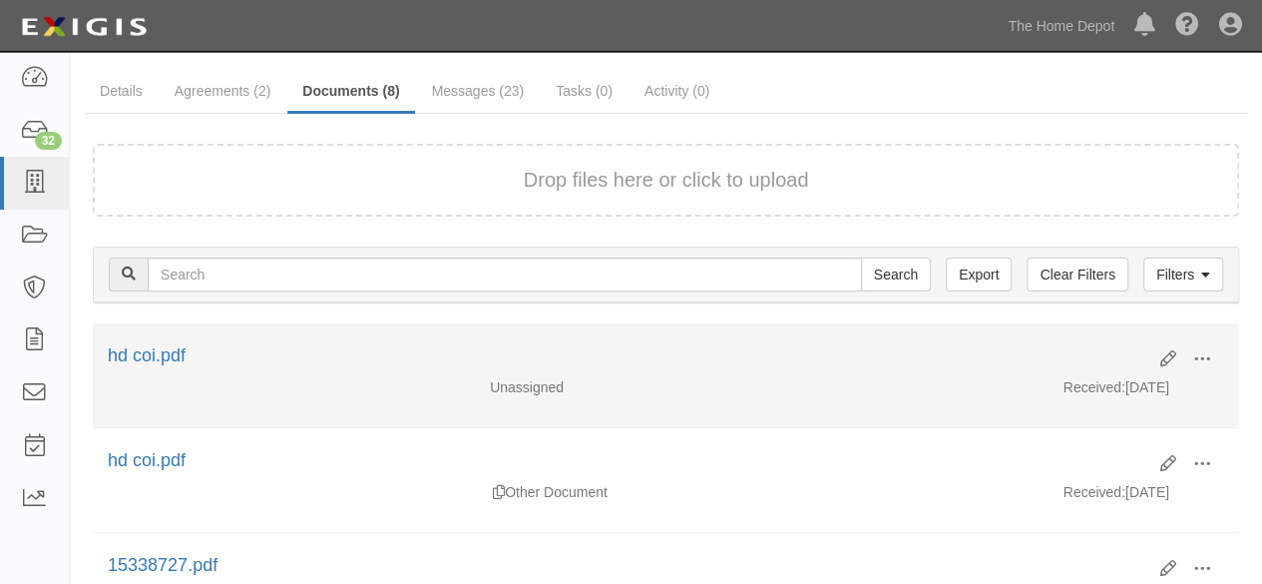
scroll to position [100, 0]
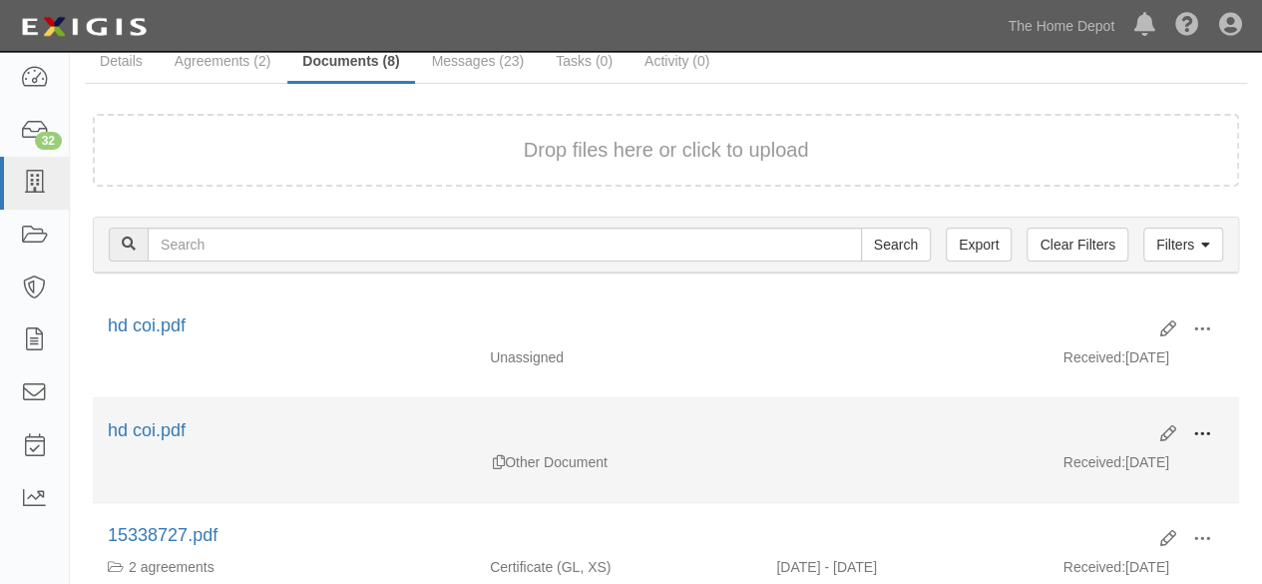
click at [1192, 430] on button at bounding box center [1202, 435] width 44 height 34
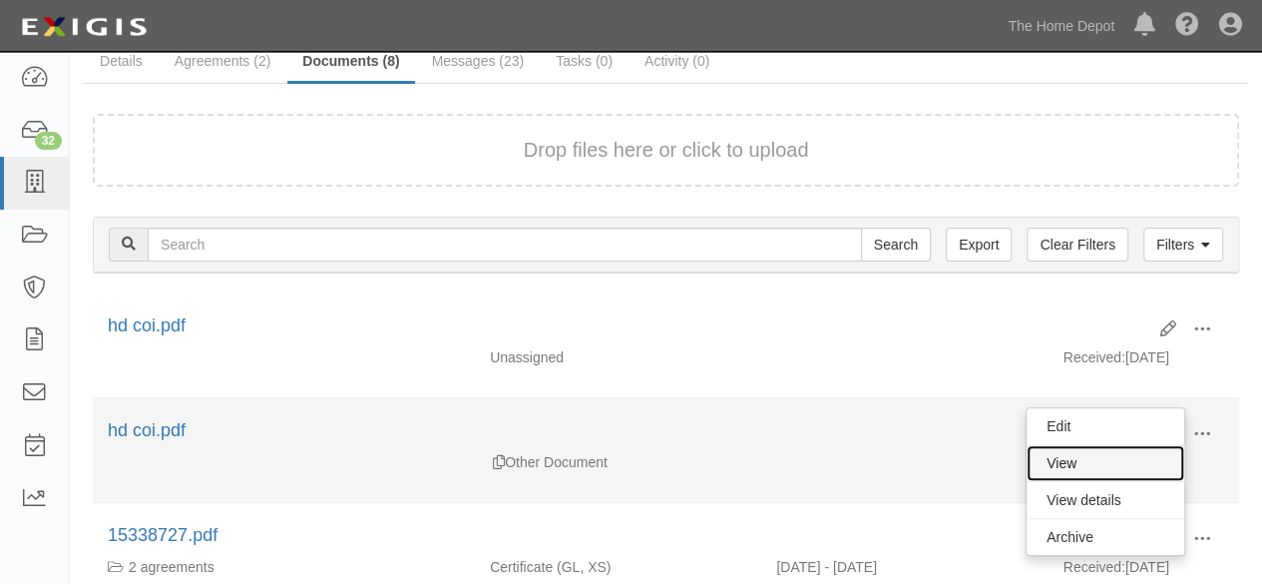
click at [1131, 458] on link "View" at bounding box center [1106, 463] width 158 height 36
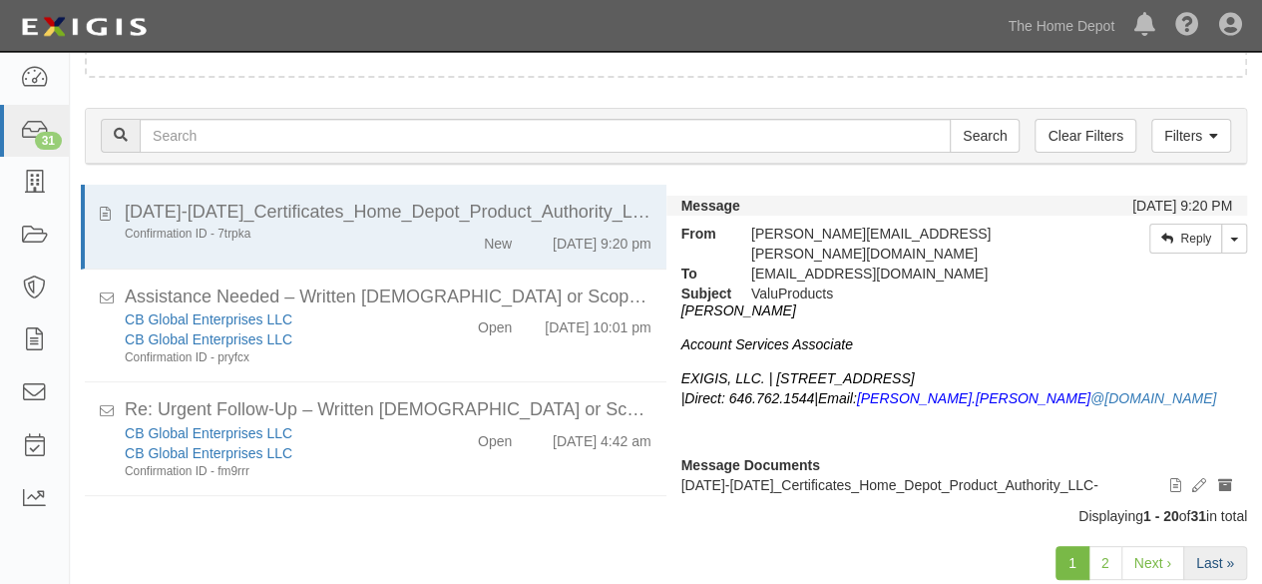
scroll to position [154, 0]
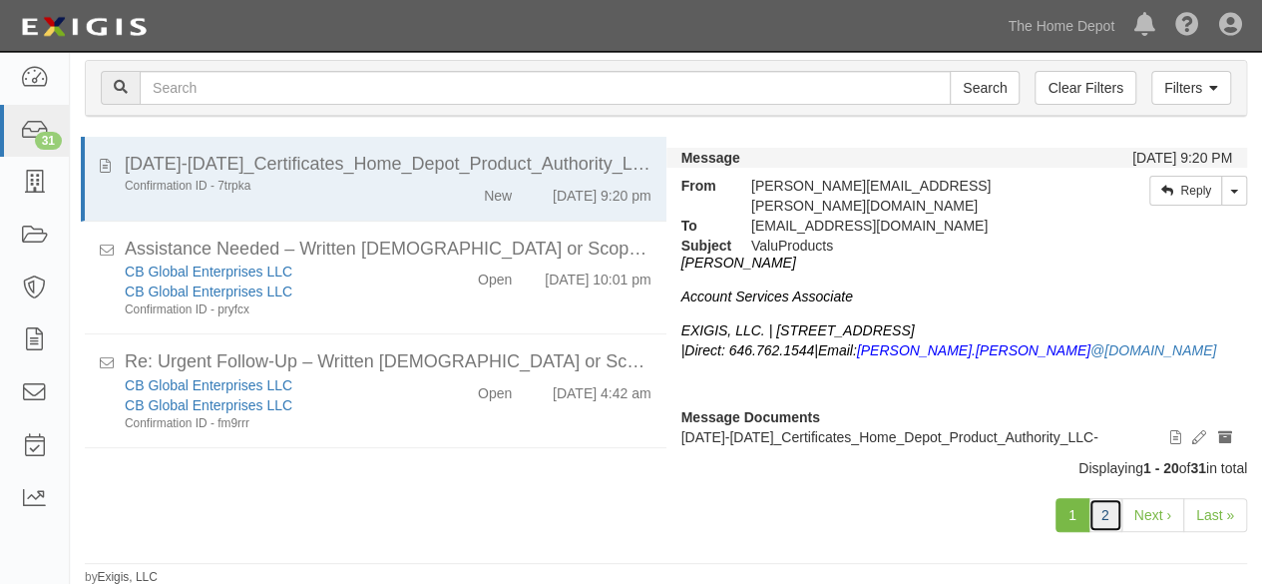
click at [1103, 512] on link "2" at bounding box center [1105, 515] width 34 height 34
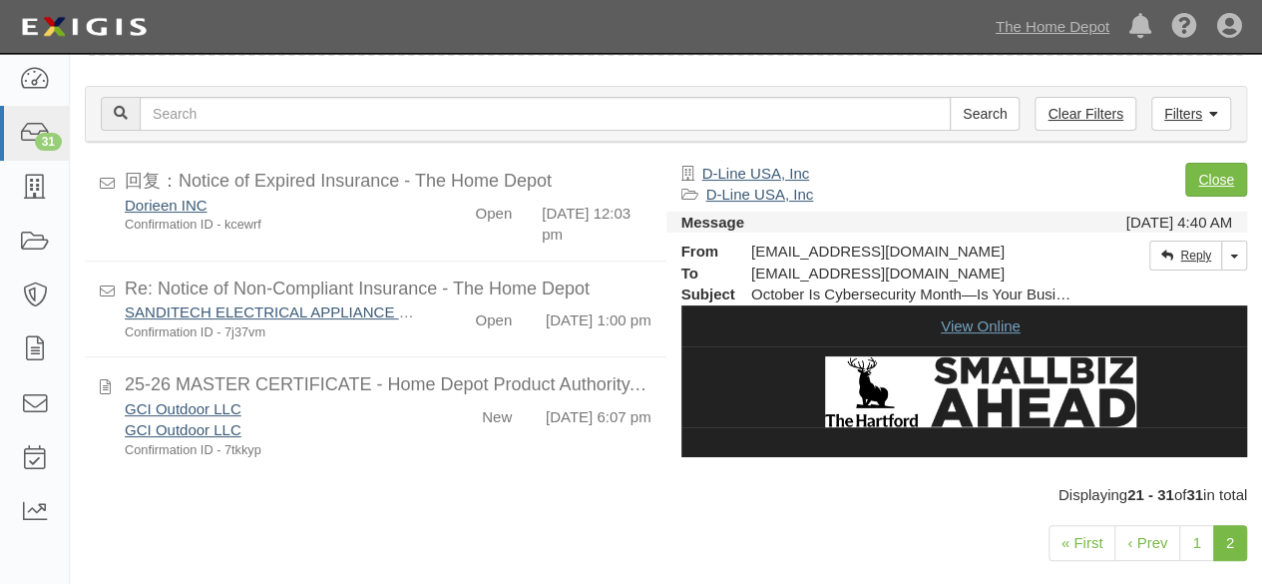
scroll to position [98, 0]
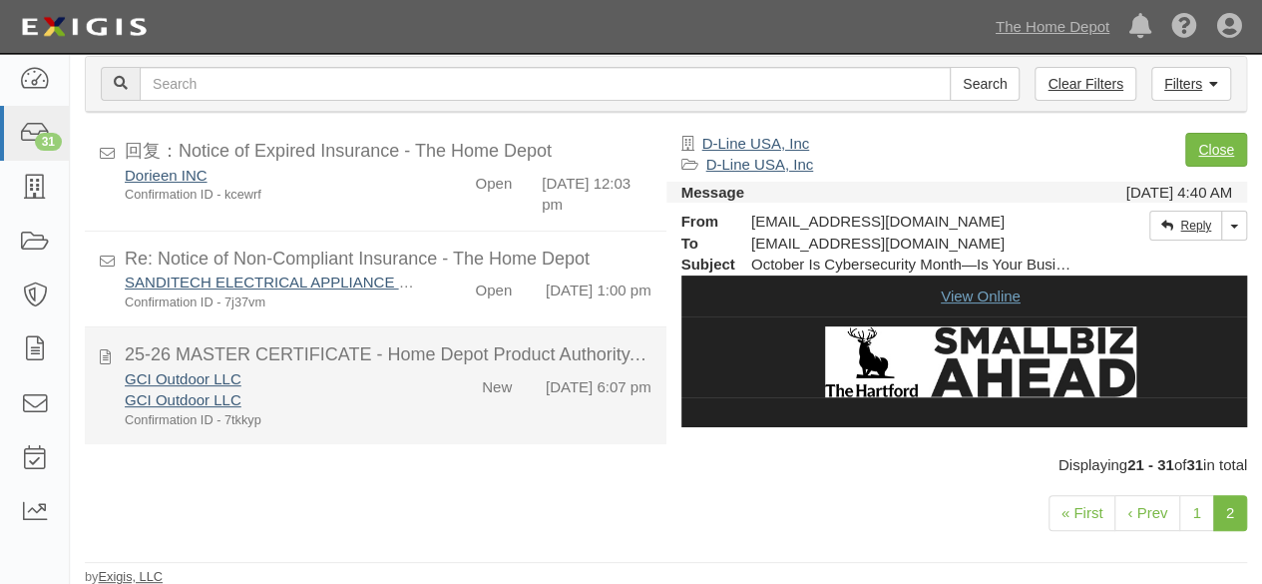
click at [366, 393] on div "GCI Outdoor LLC" at bounding box center [272, 399] width 294 height 21
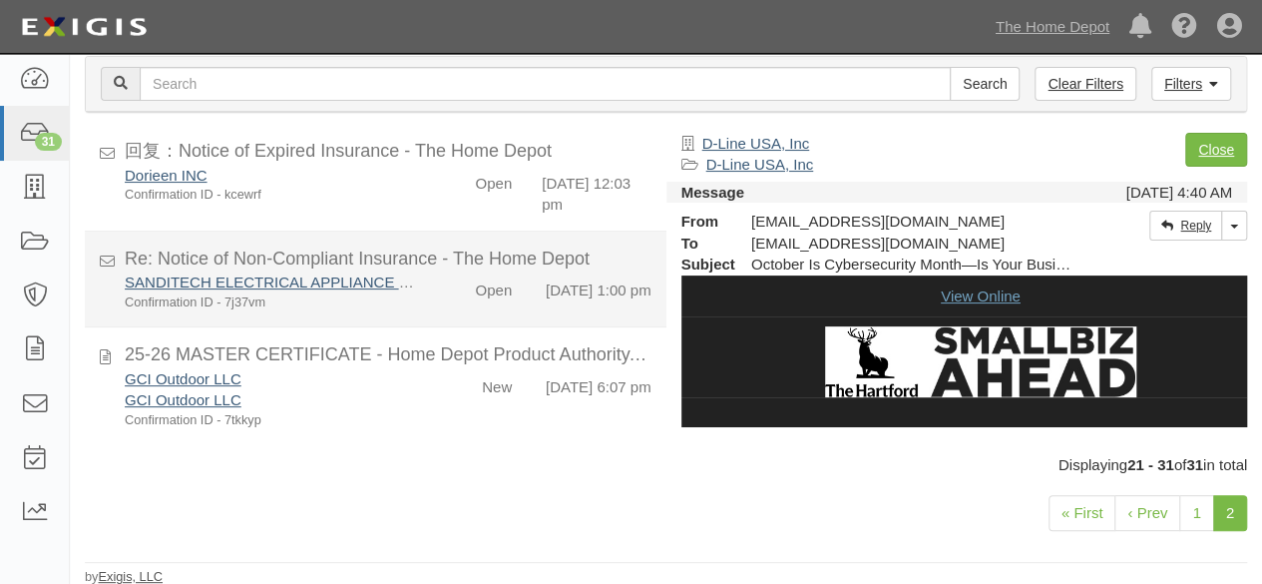
scroll to position [818, 0]
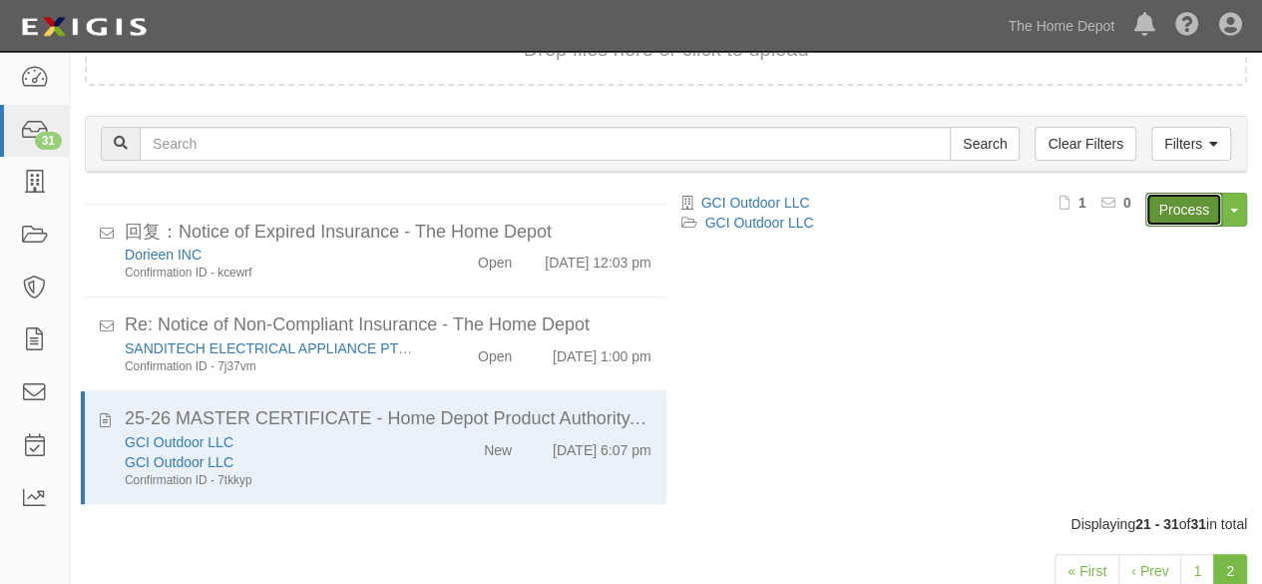
click at [1190, 201] on link "Process" at bounding box center [1183, 210] width 77 height 34
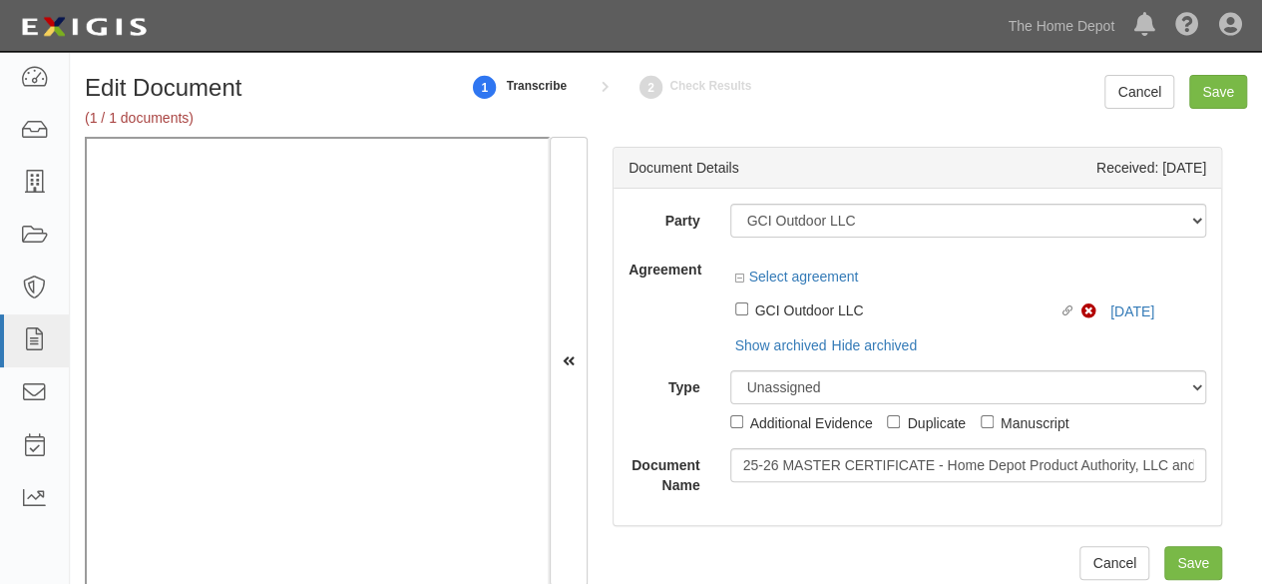
click at [505, 26] on div "Dashboard Inbox Parties Agreements Coverages Documents Messages Tasks Reports T…" at bounding box center [631, 25] width 1232 height 51
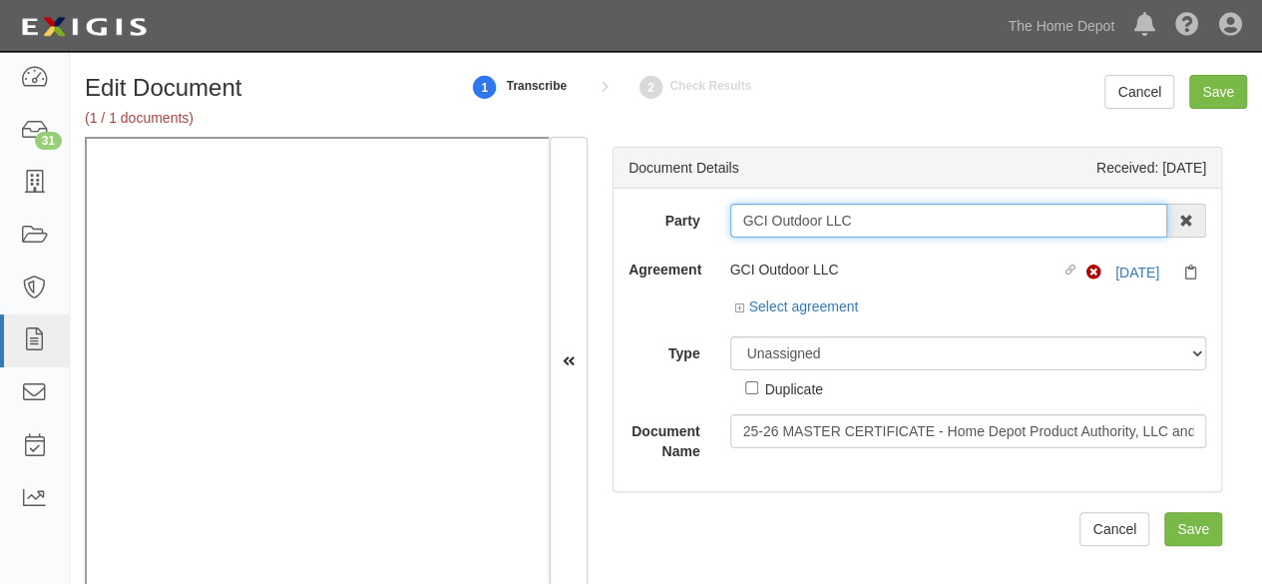
click at [868, 216] on input "GCI Outdoor LLC" at bounding box center [949, 221] width 438 height 34
type input "GCI Outdoor LL"
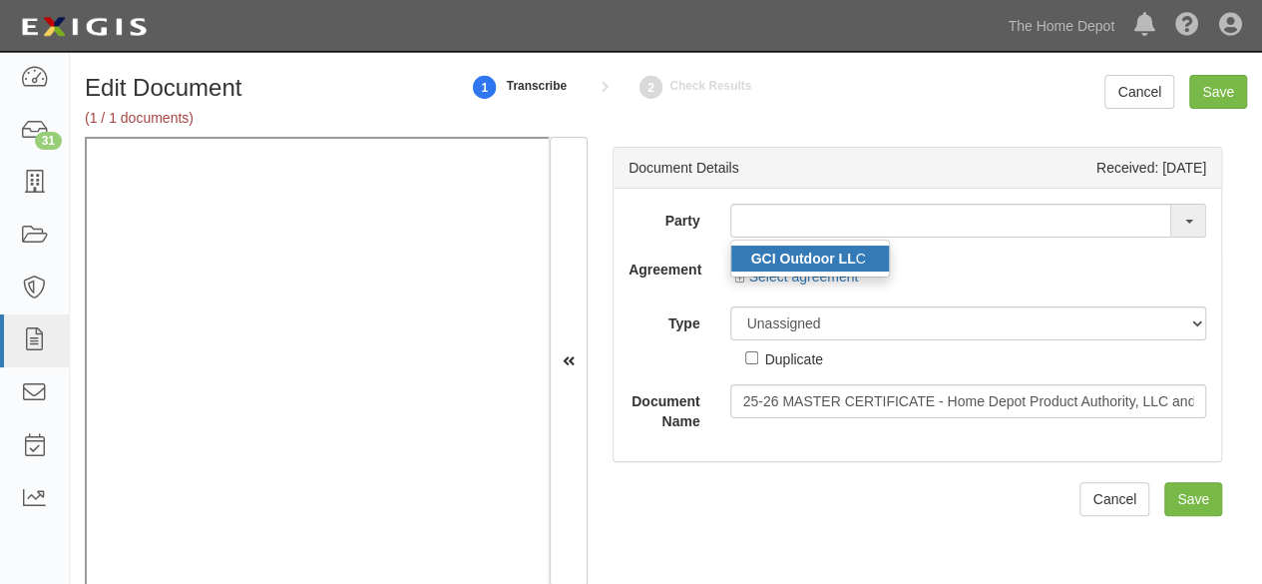
click at [822, 253] on strong "GCI Outdoor LL" at bounding box center [803, 258] width 105 height 16
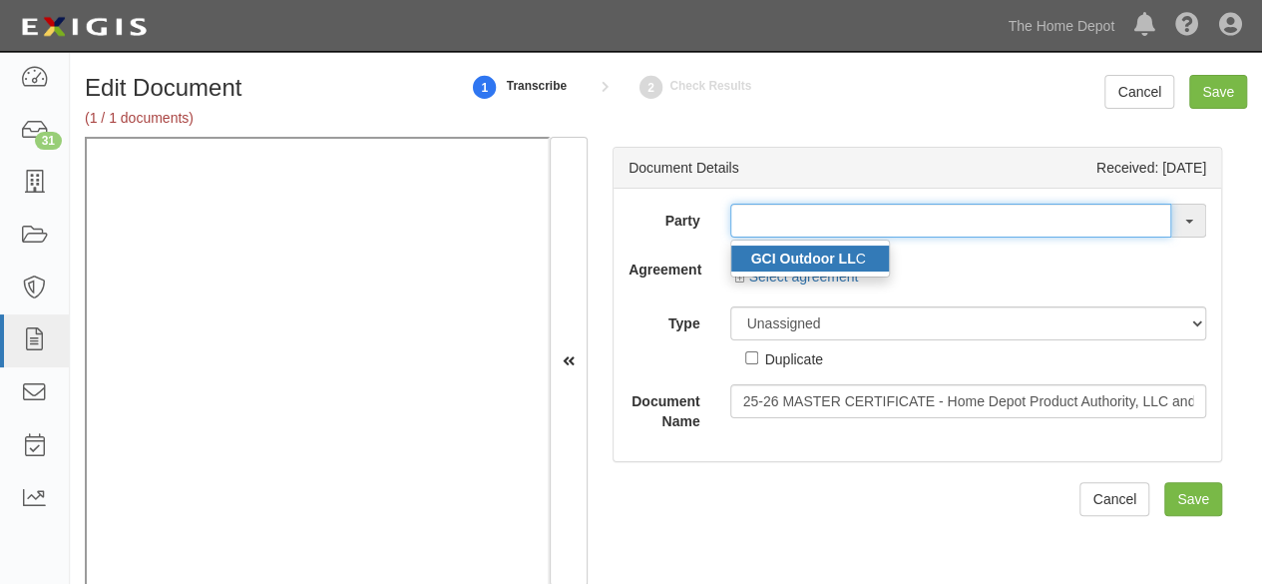
type input "GCI Outdoor LLC"
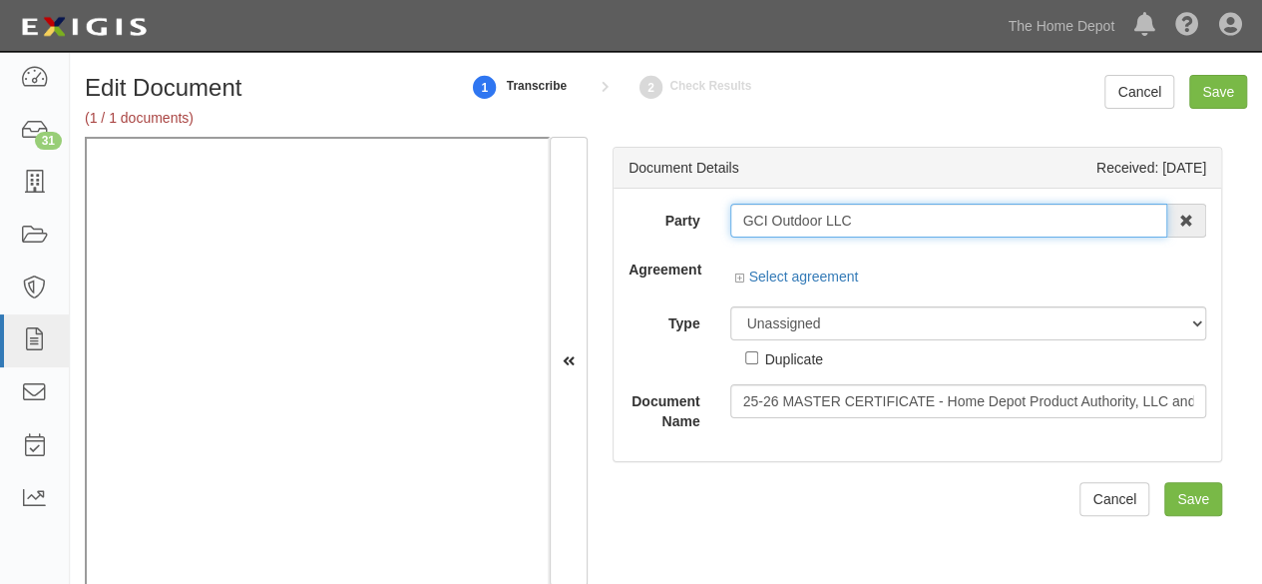
click at [817, 228] on input "GCI Outdoor LLC" at bounding box center [949, 221] width 438 height 34
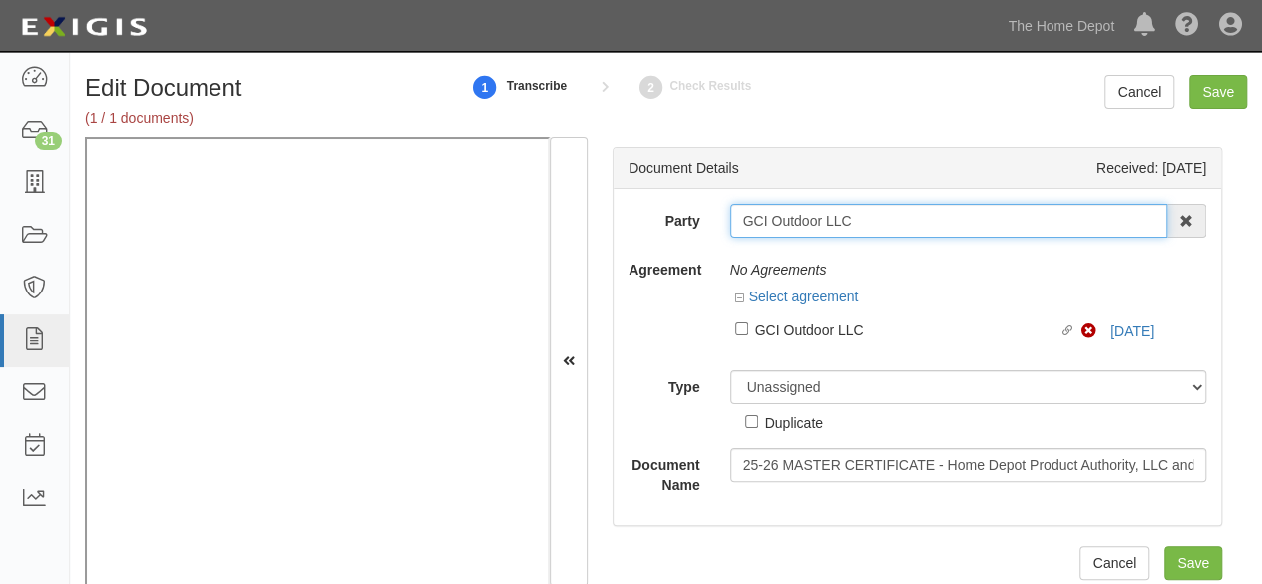
click at [817, 228] on input "GCI Outdoor LLC" at bounding box center [949, 221] width 438 height 34
click at [817, 227] on input "GCI Outdoor LLC" at bounding box center [949, 221] width 438 height 34
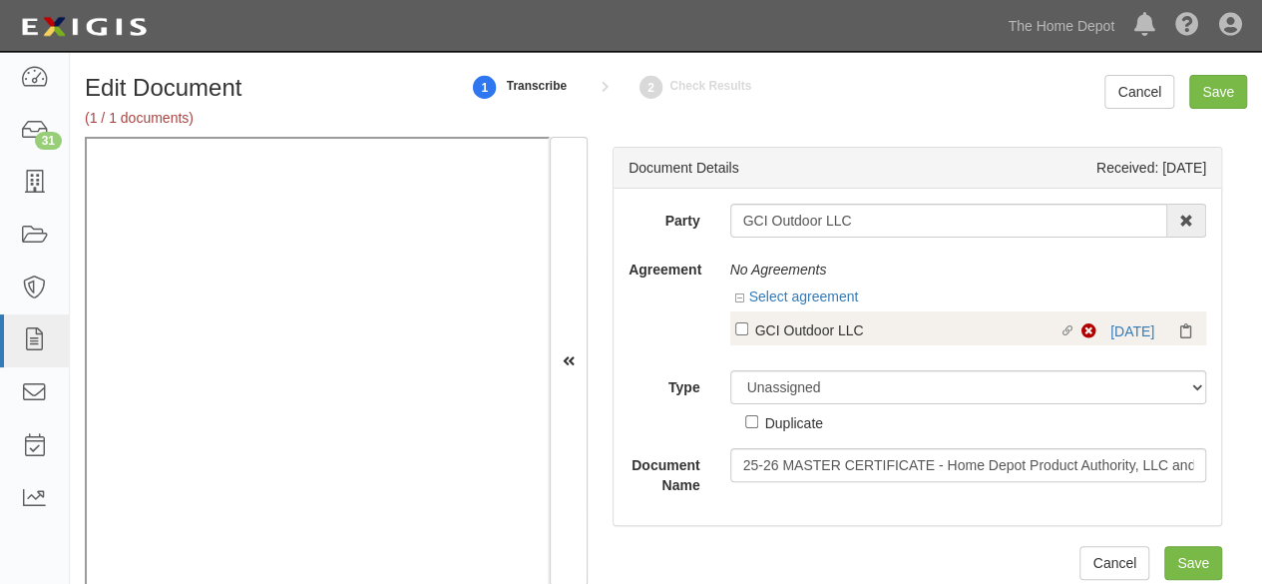
click at [1110, 321] on div "Non-Compliant 10/1/25" at bounding box center [1141, 331] width 120 height 20
click at [1110, 326] on link "10/1/25" at bounding box center [1132, 331] width 44 height 16
click at [755, 331] on div "GCI Outdoor LLC" at bounding box center [907, 329] width 304 height 22
click at [748, 331] on input "Linked agreement GCI Outdoor LLC Linked agreement" at bounding box center [741, 328] width 13 height 13
checkbox input "true"
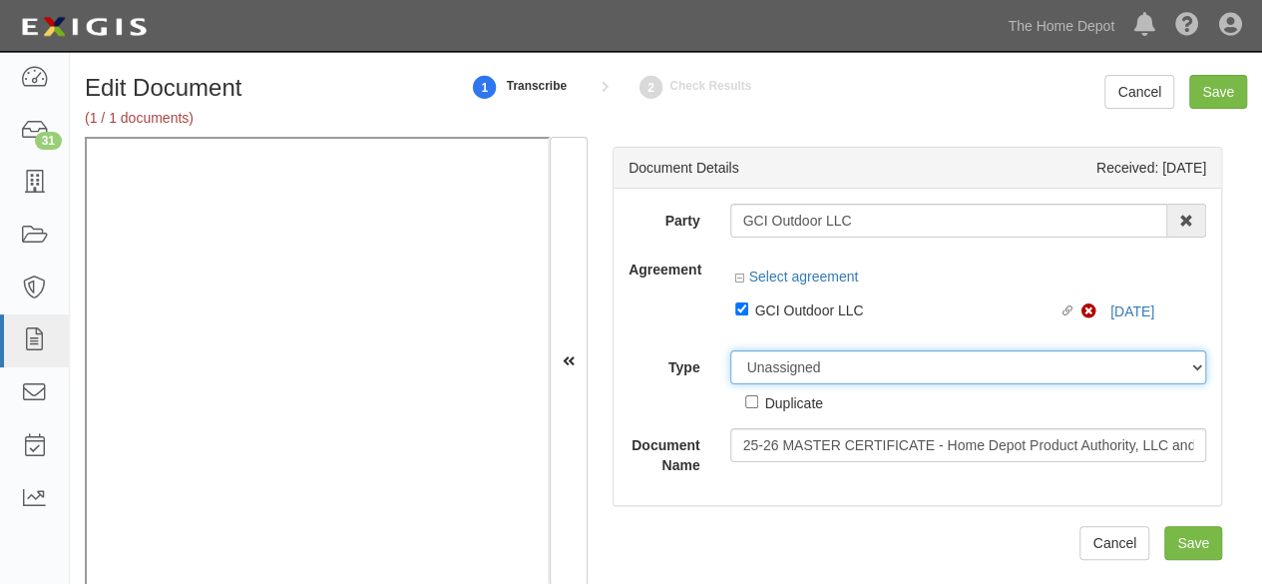
click at [782, 364] on div "Party GCI Outdoor LLC GCI Outdoor LL C 1000576868 Ontario Inc. 10 STRAWBERRY ST…" at bounding box center [918, 339] width 578 height 271
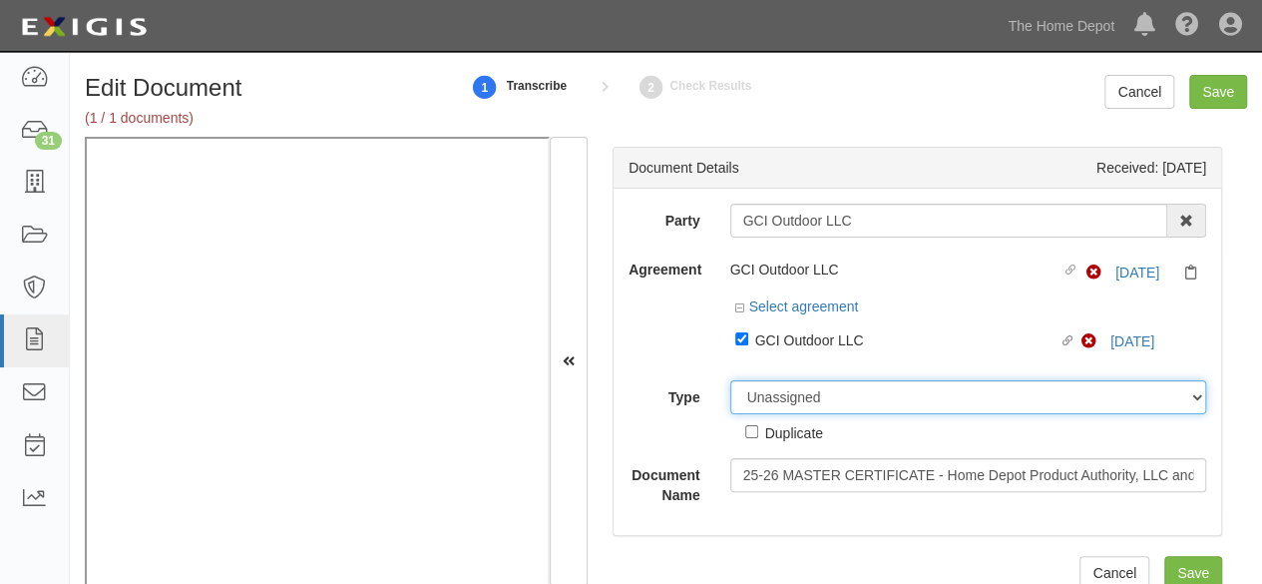
select select "CertificateDetail"
click at [730, 380] on select "Unassigned Binder Cancellation Notice Certificate Contract Endorsement Insuranc…" at bounding box center [968, 397] width 477 height 34
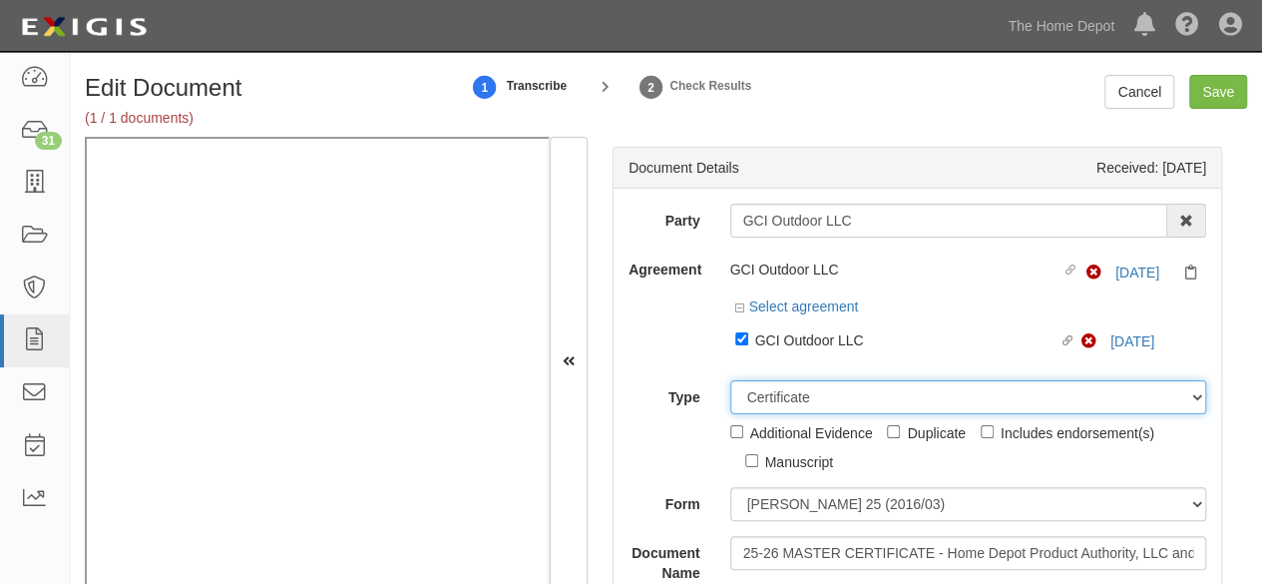
scroll to position [200, 0]
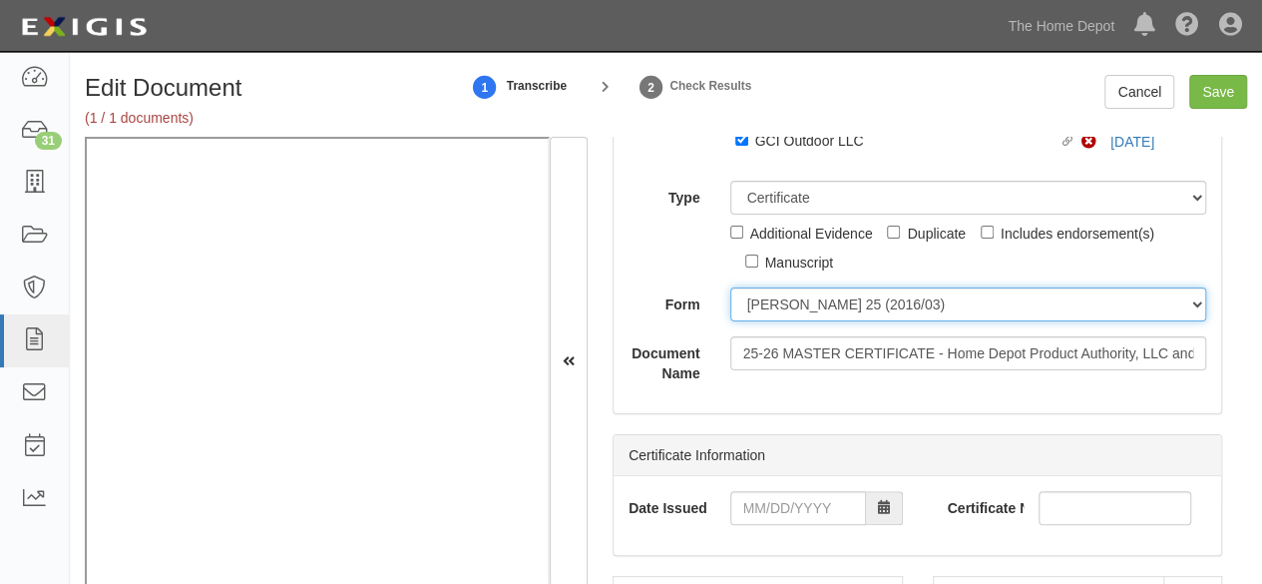
click at [766, 312] on select "ACORD 25 (2016/03) ACORD 101 ACORD 855 NY (2014/05) General" at bounding box center [968, 304] width 477 height 34
select select "GeneralFormDetail"
click at [730, 287] on select "ACORD 25 (2016/03) ACORD 101 ACORD 855 NY (2014/05) General" at bounding box center [968, 304] width 477 height 34
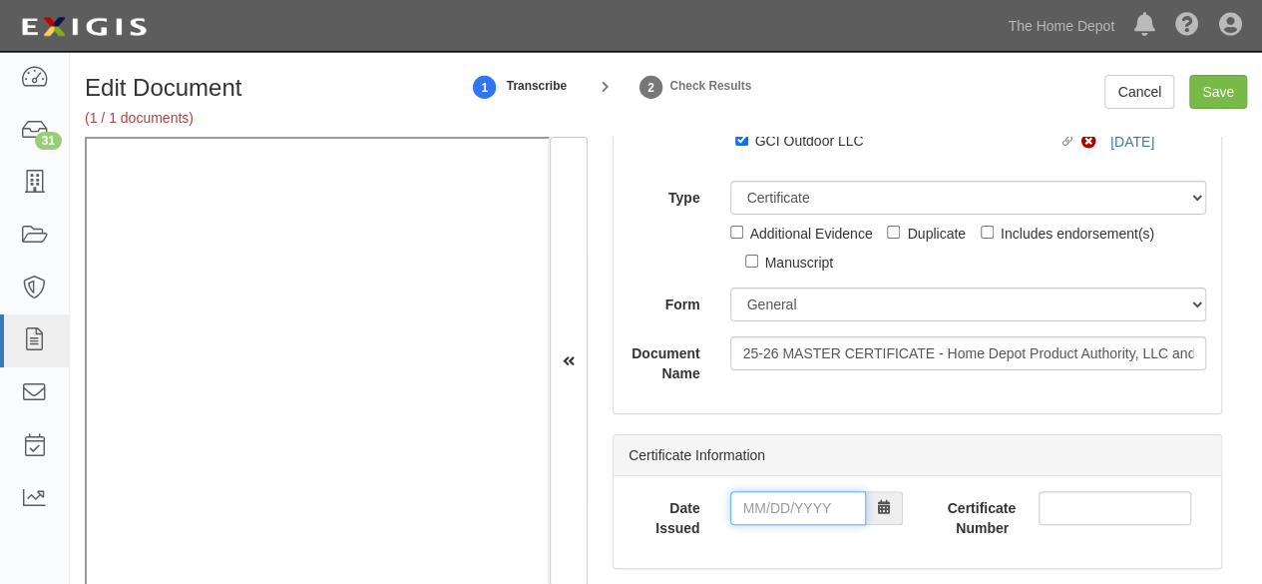
click at [791, 502] on input "Date Issued" at bounding box center [798, 508] width 136 height 34
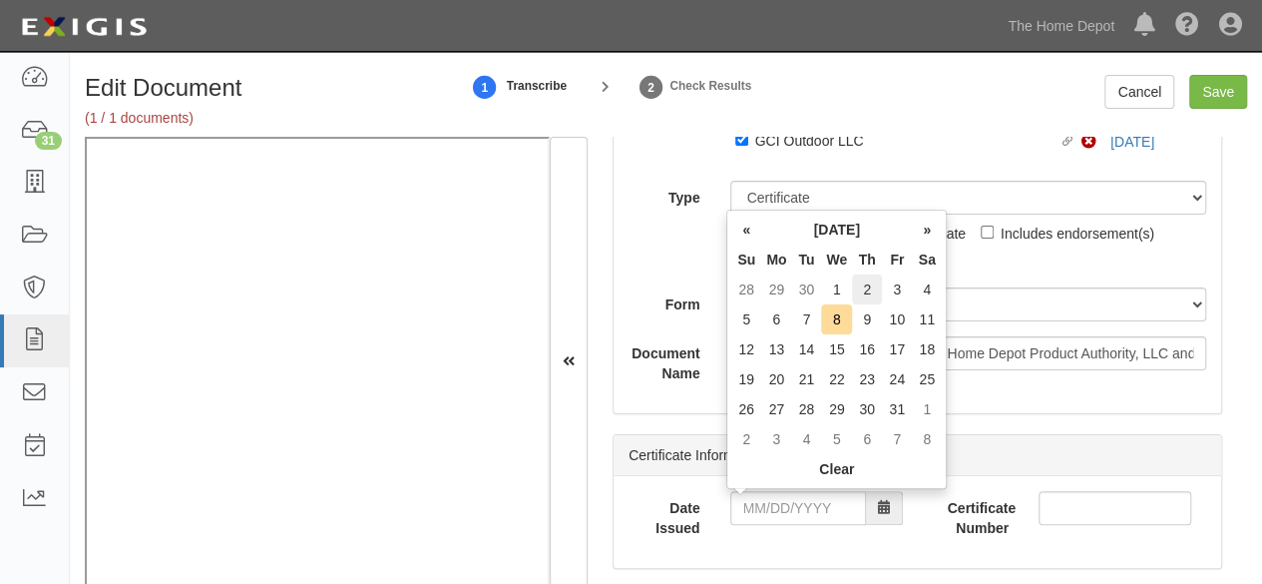
click at [866, 279] on td "2" at bounding box center [867, 289] width 30 height 30
type input "10/02/2025"
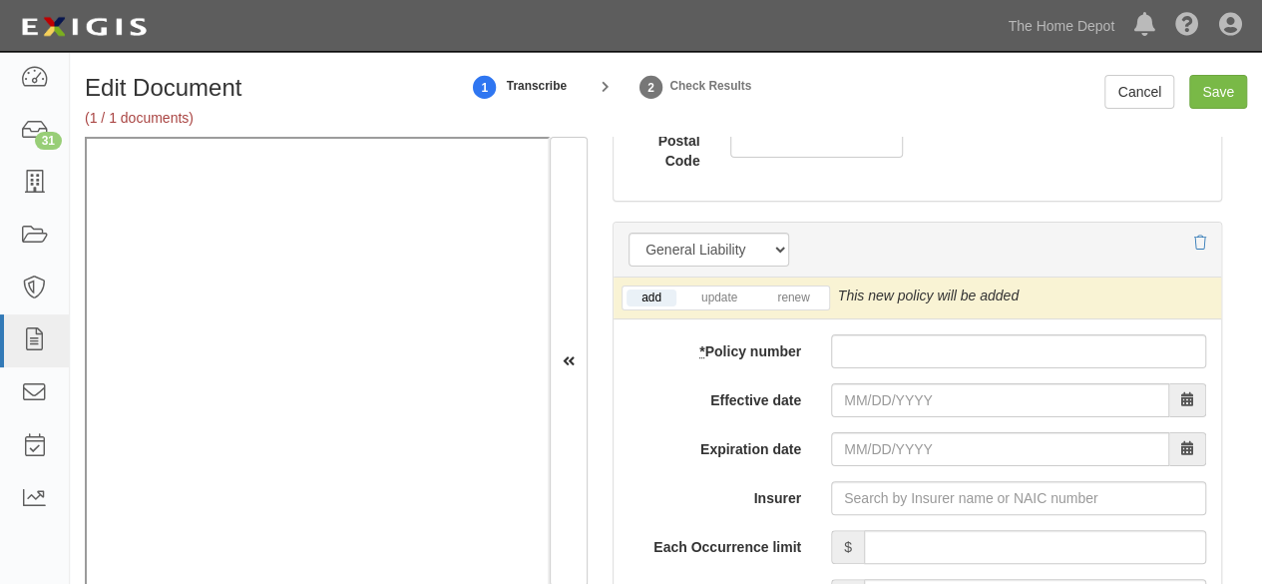
scroll to position [1596, 0]
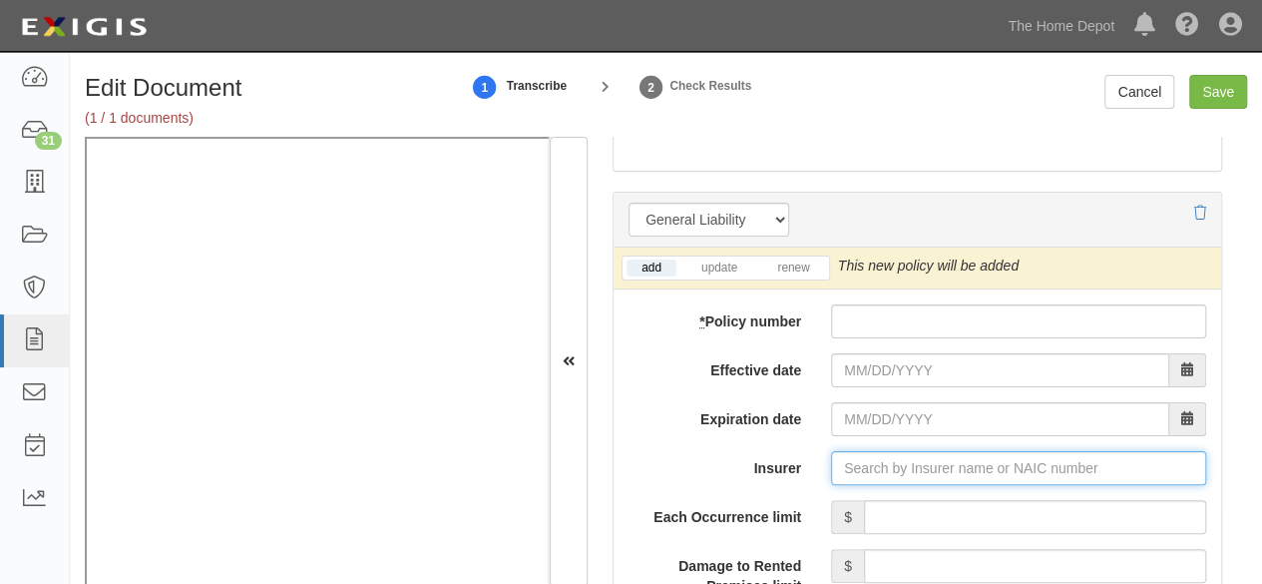
click at [852, 468] on input "Insurer" at bounding box center [1018, 468] width 375 height 34
paste input "35351"
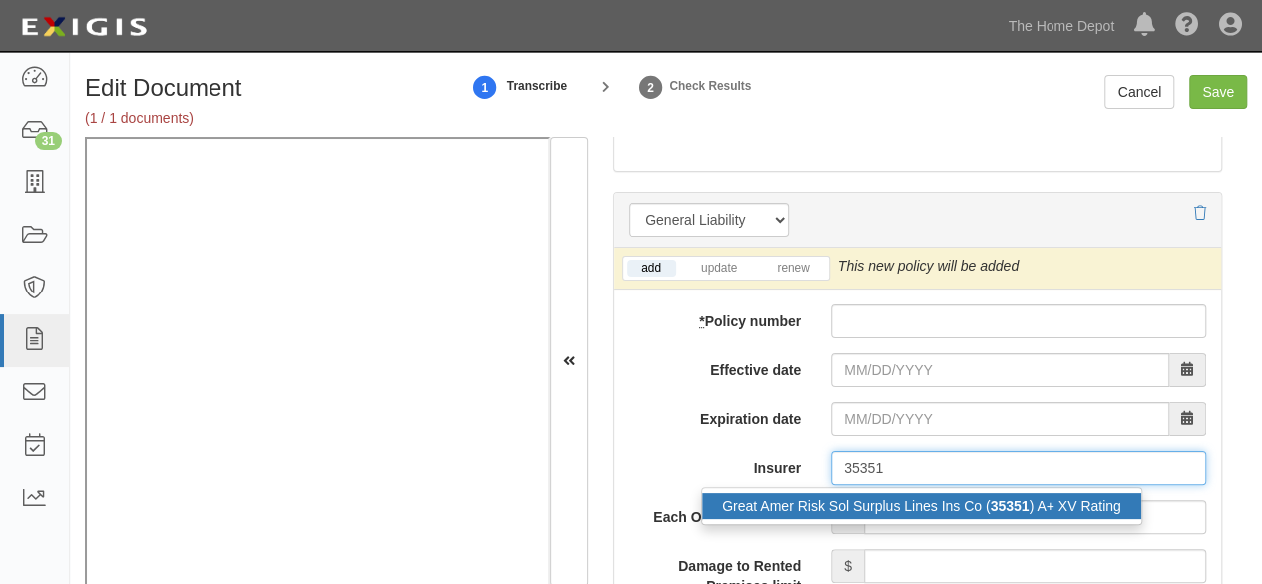
click at [850, 504] on div "Great Amer Risk Sol Surplus Lines Ins Co ( 35351 ) A+ XV Rating" at bounding box center [921, 506] width 439 height 26
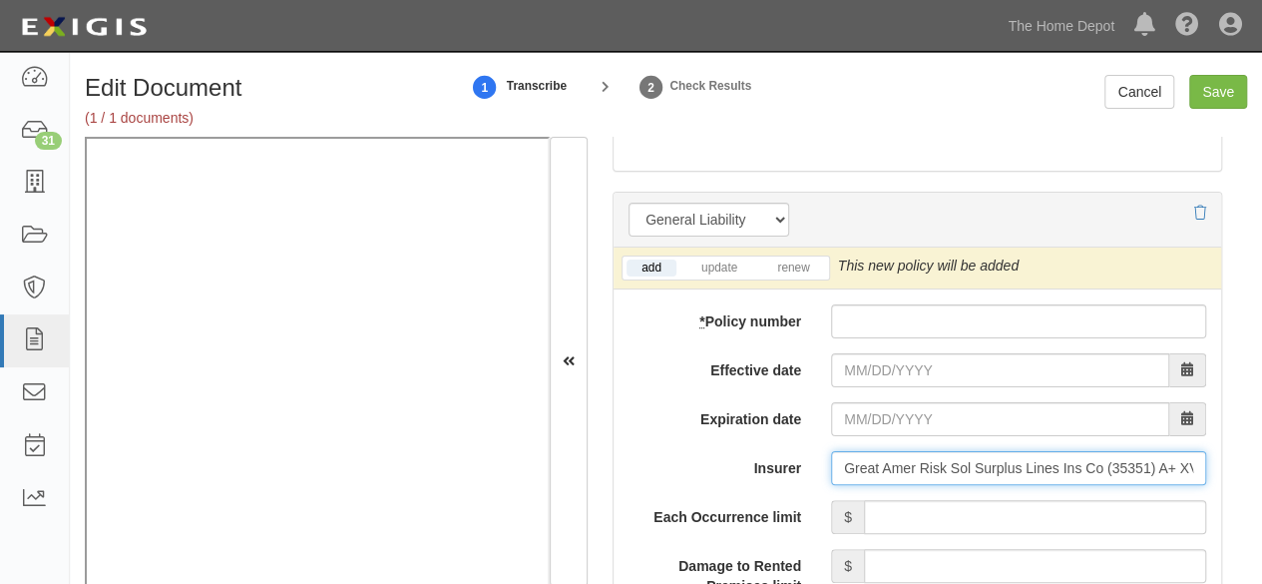
type input "Great Amer Risk Sol Surplus Lines Ins Co (35351) A+ XV Rating"
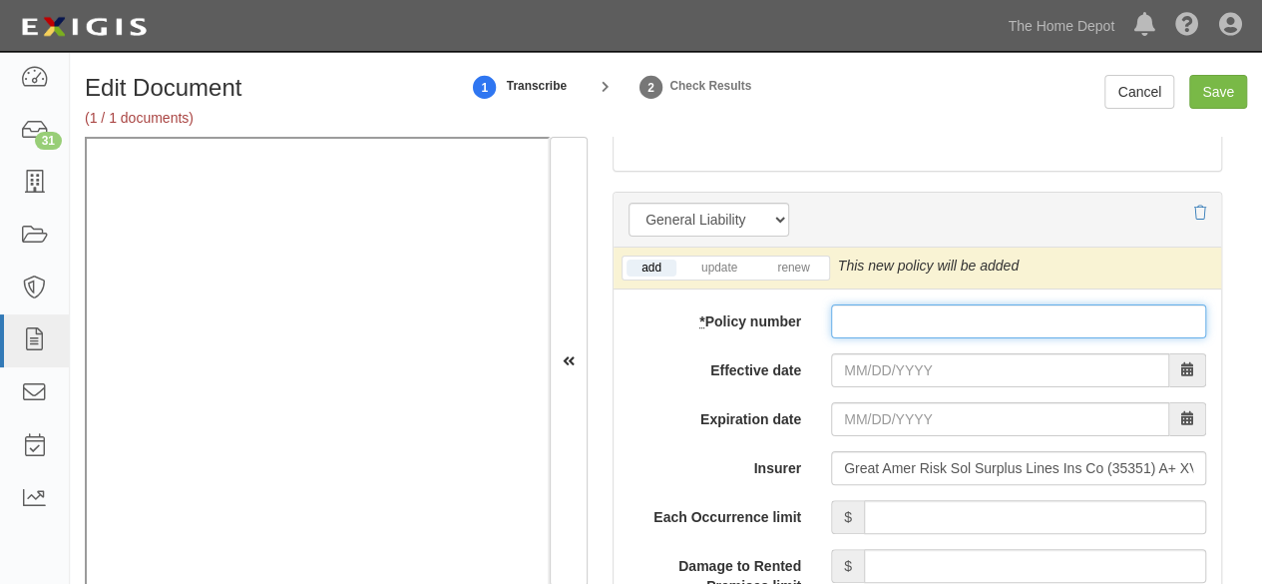
click at [884, 306] on input "* Policy number" at bounding box center [1018, 321] width 375 height 34
paste input "PL F248511-01"
type input "PL F248511-01"
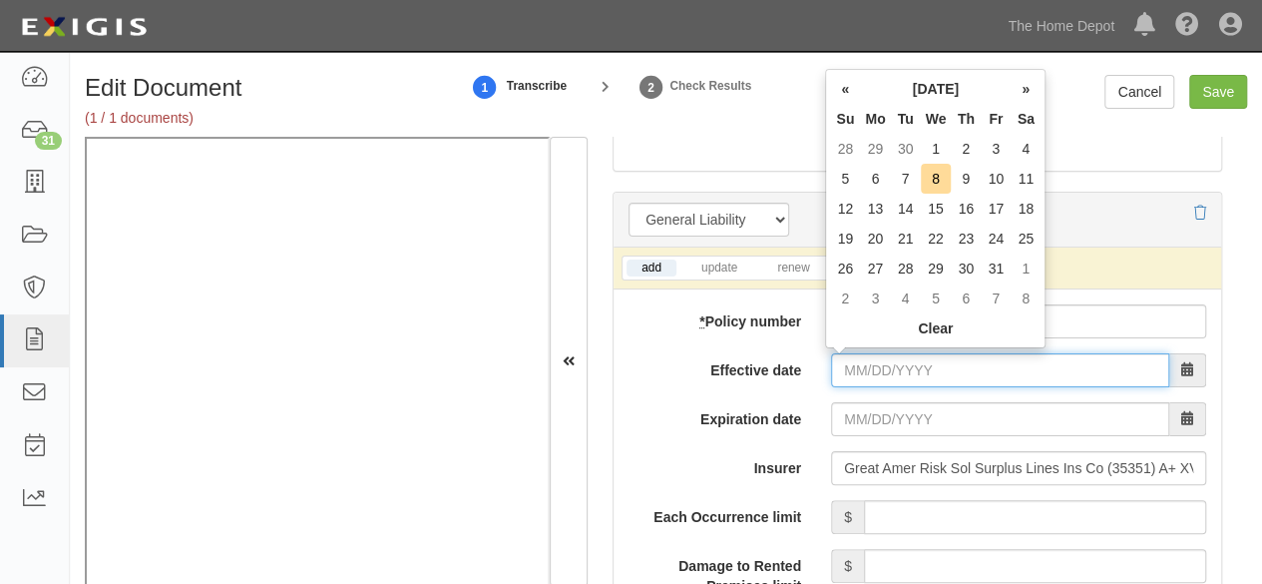
click at [868, 370] on input "Effective date" at bounding box center [1000, 370] width 338 height 34
click at [935, 154] on td "1" at bounding box center [936, 149] width 31 height 30
type input "10/01/2025"
type input "10/01/2026"
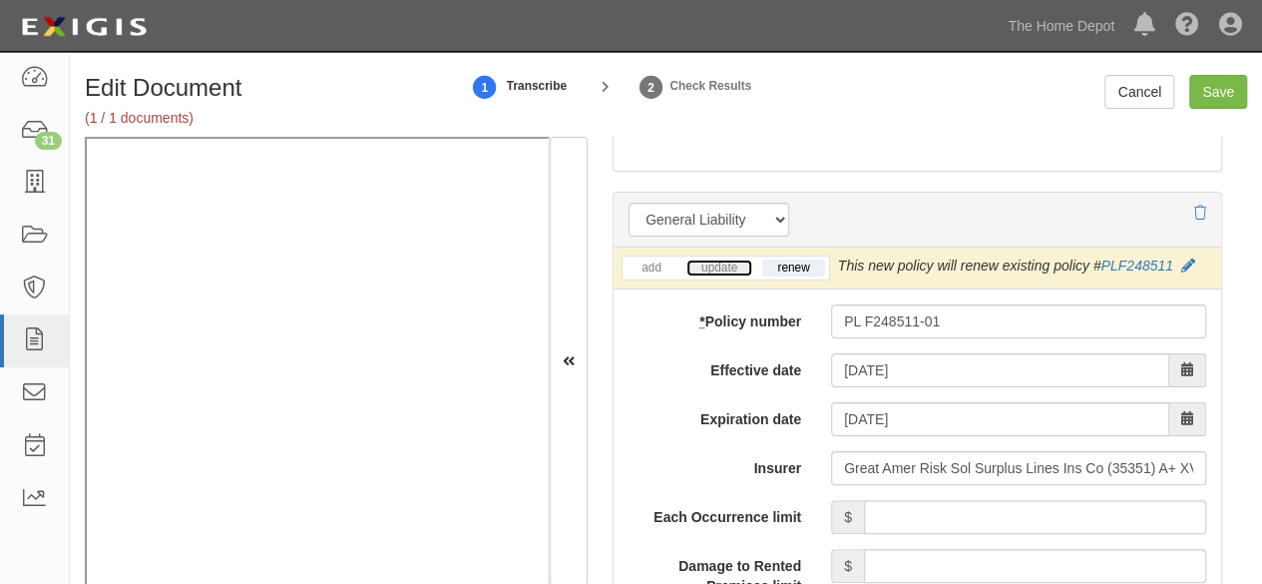
click at [716, 261] on link "update" at bounding box center [719, 267] width 66 height 17
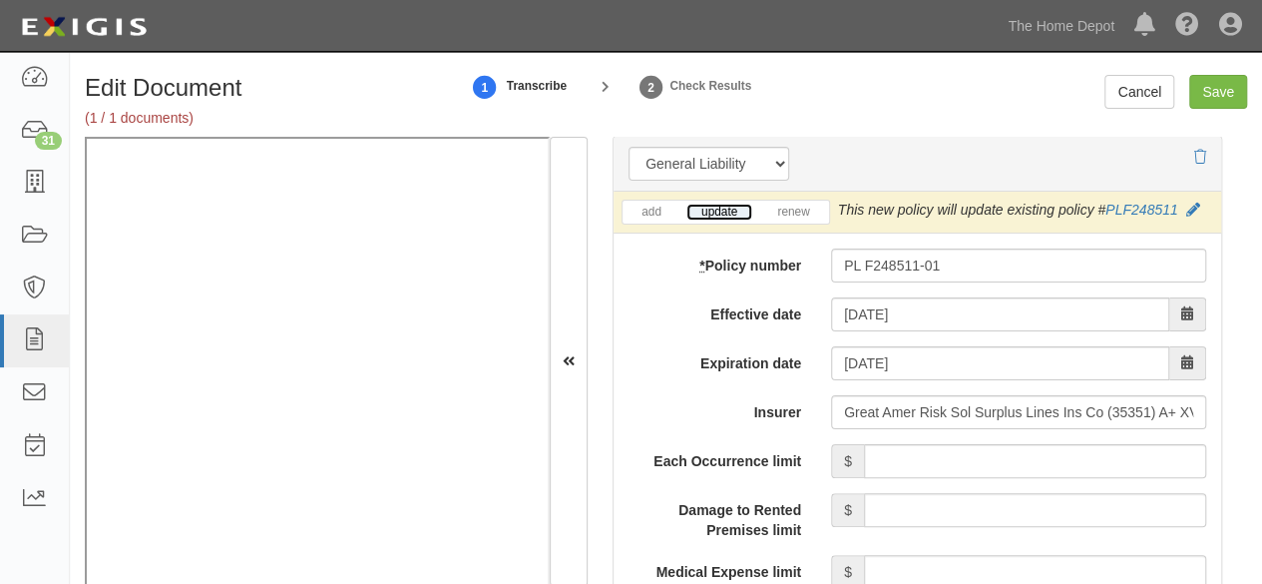
scroll to position [1696, 0]
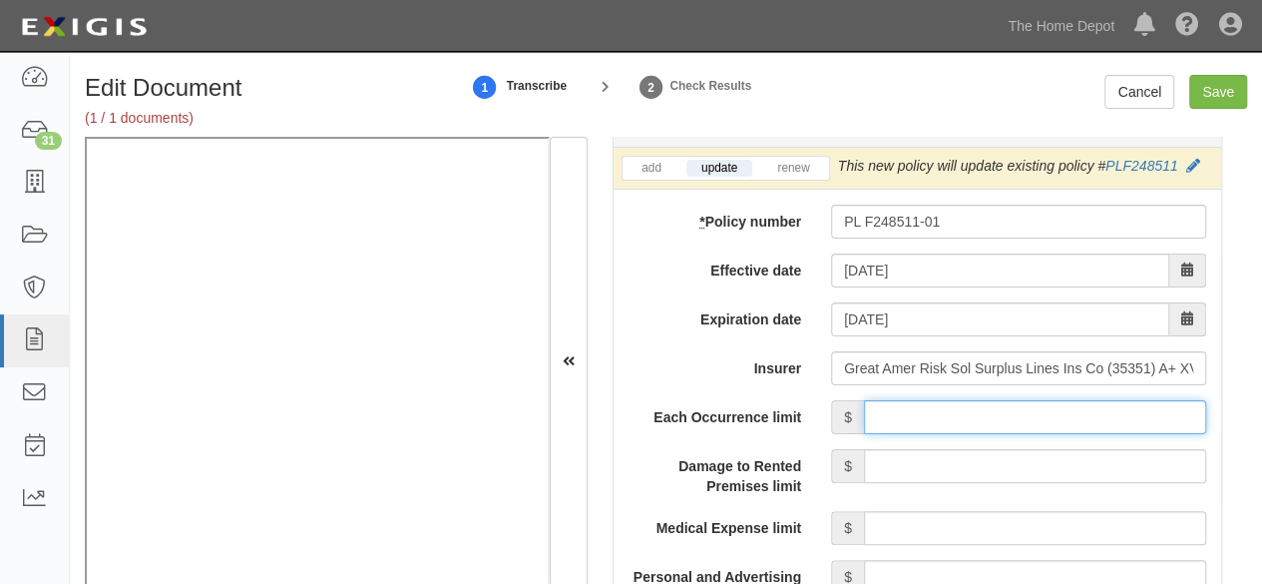
click at [926, 416] on input "Each Occurrence limit" at bounding box center [1035, 417] width 342 height 34
type input "1,000,000"
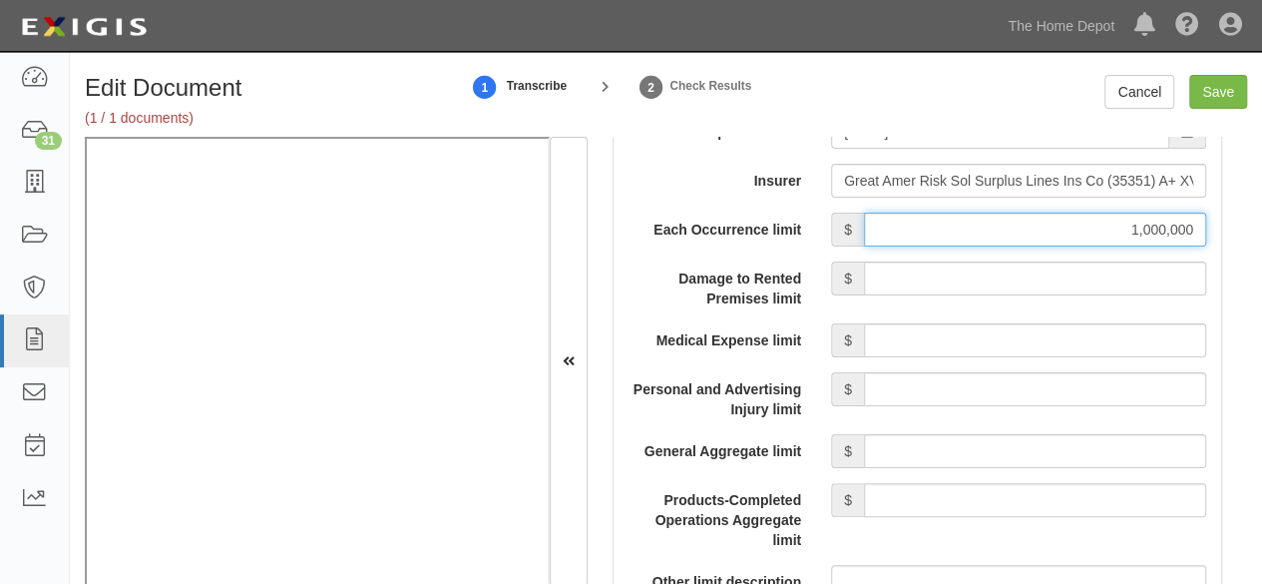
scroll to position [1896, 0]
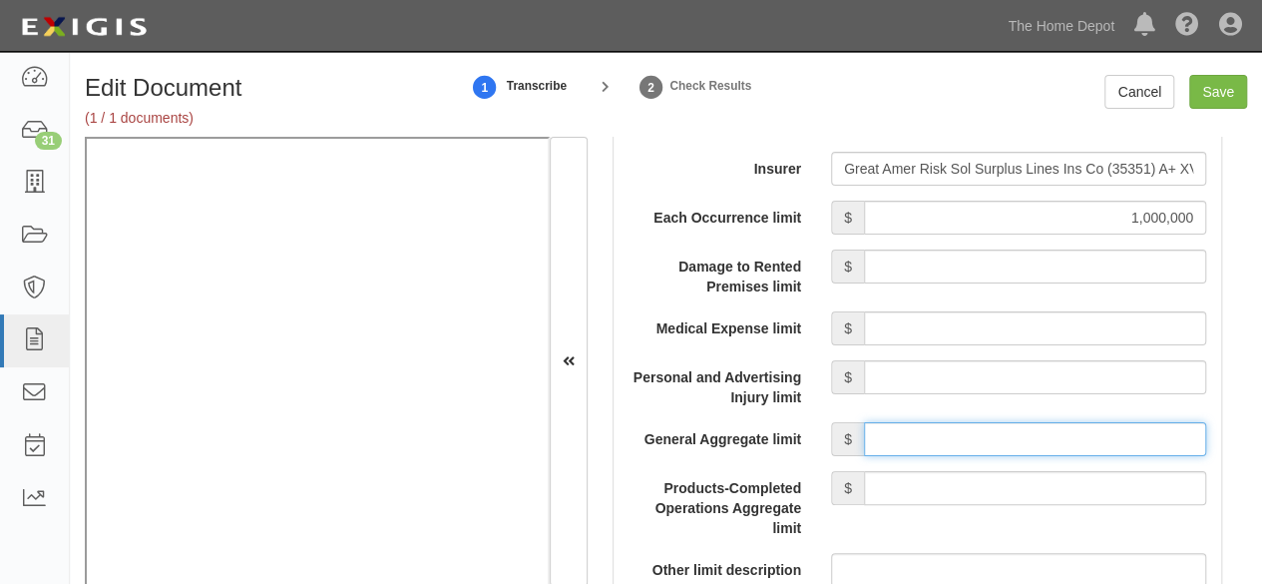
drag, startPoint x: 914, startPoint y: 443, endPoint x: 925, endPoint y: 416, distance: 29.1
click at [914, 439] on input "General Aggregate limit" at bounding box center [1035, 439] width 342 height 34
type input "2,000,000"
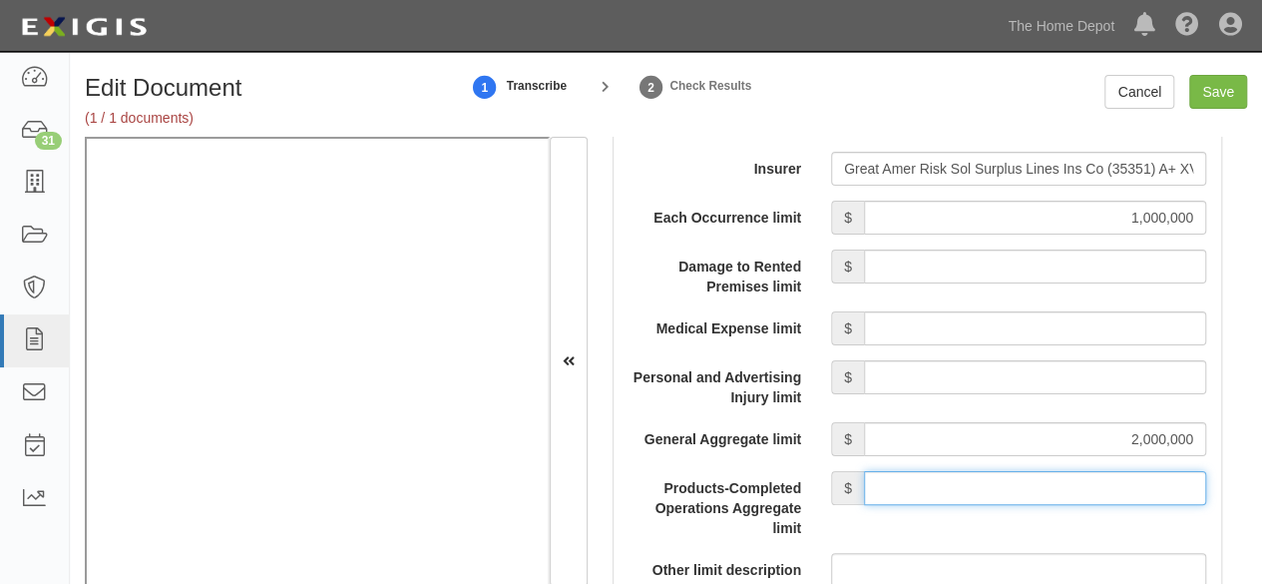
click at [953, 474] on input "Products-Completed Operations Aggregate limit" at bounding box center [1035, 488] width 342 height 34
type input "2,000,000"
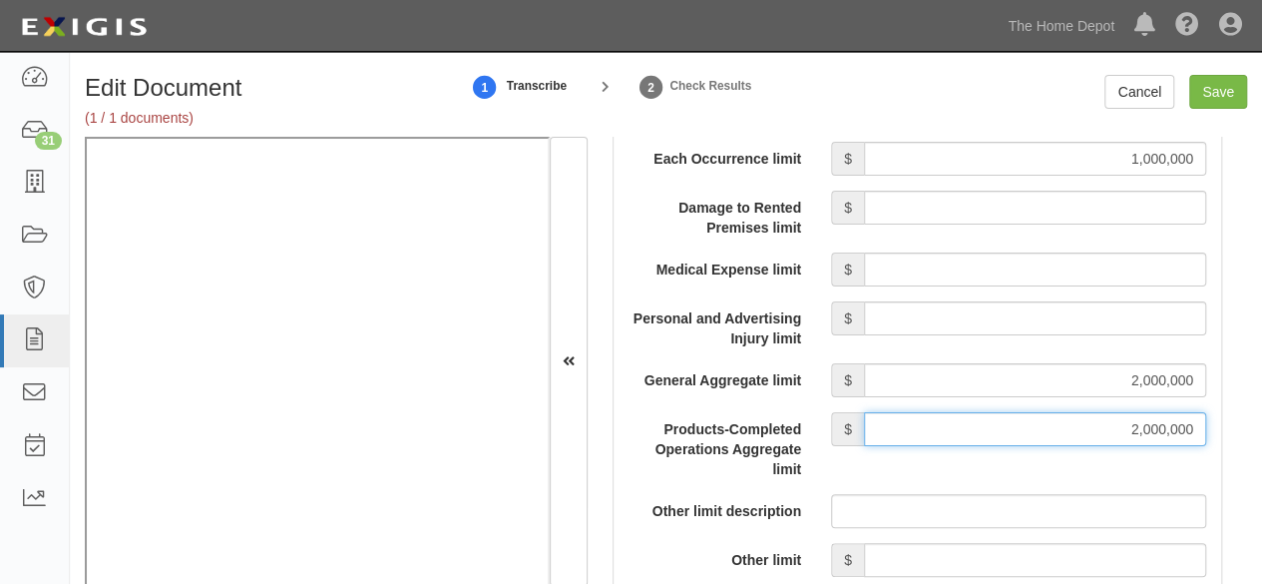
scroll to position [2195, 0]
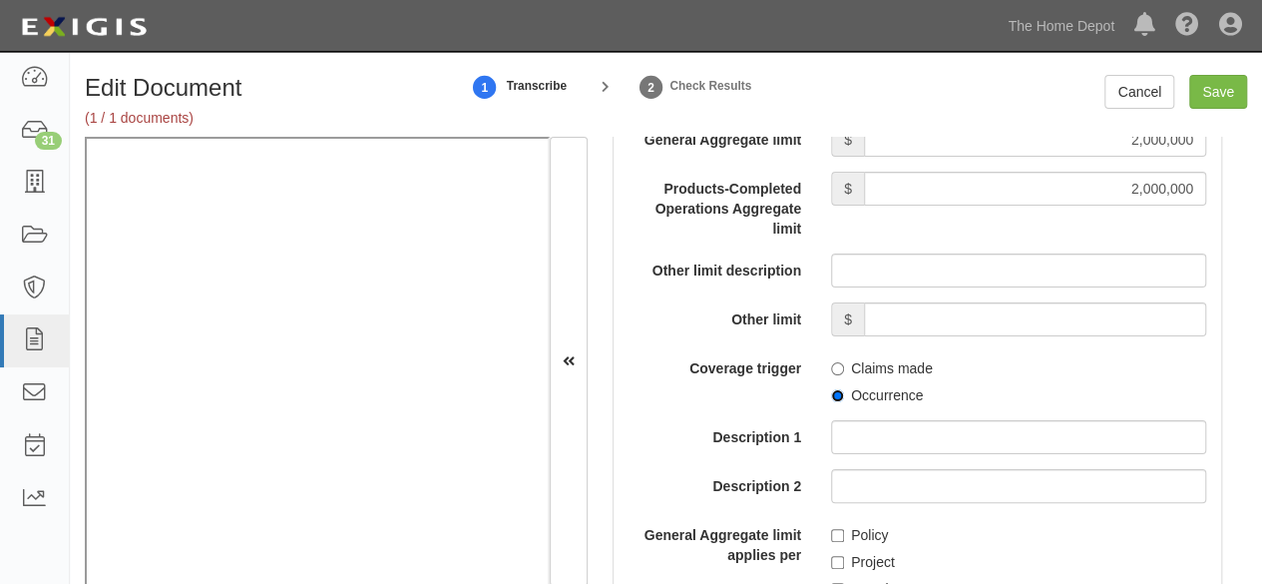
click at [831, 390] on input "Occurrence" at bounding box center [837, 395] width 13 height 13
radio input "true"
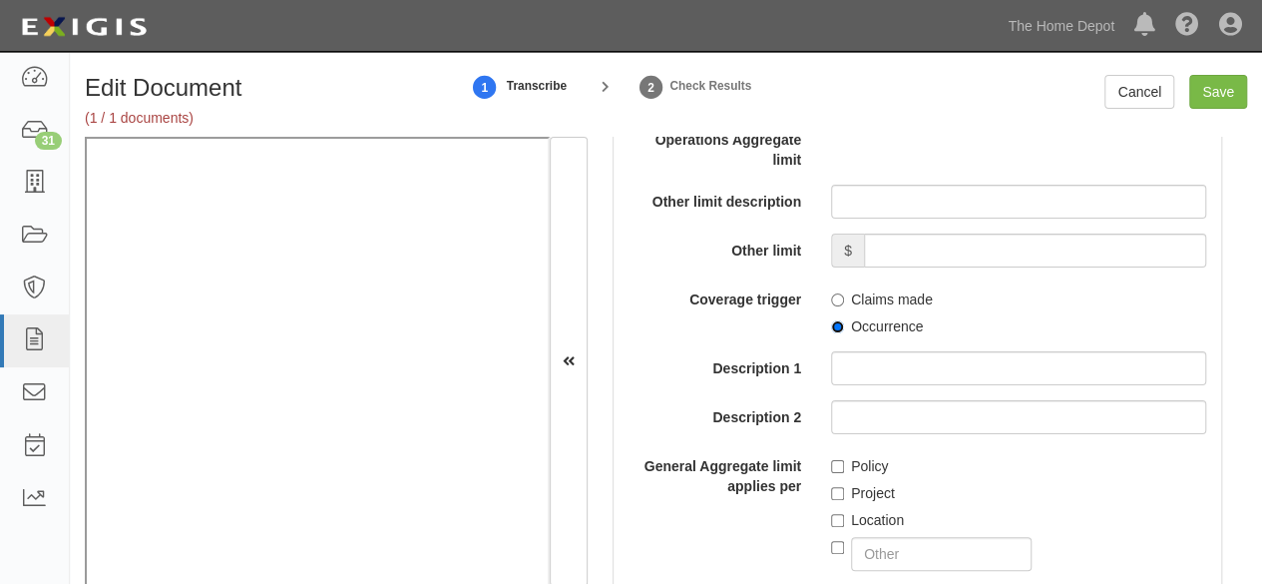
scroll to position [2295, 0]
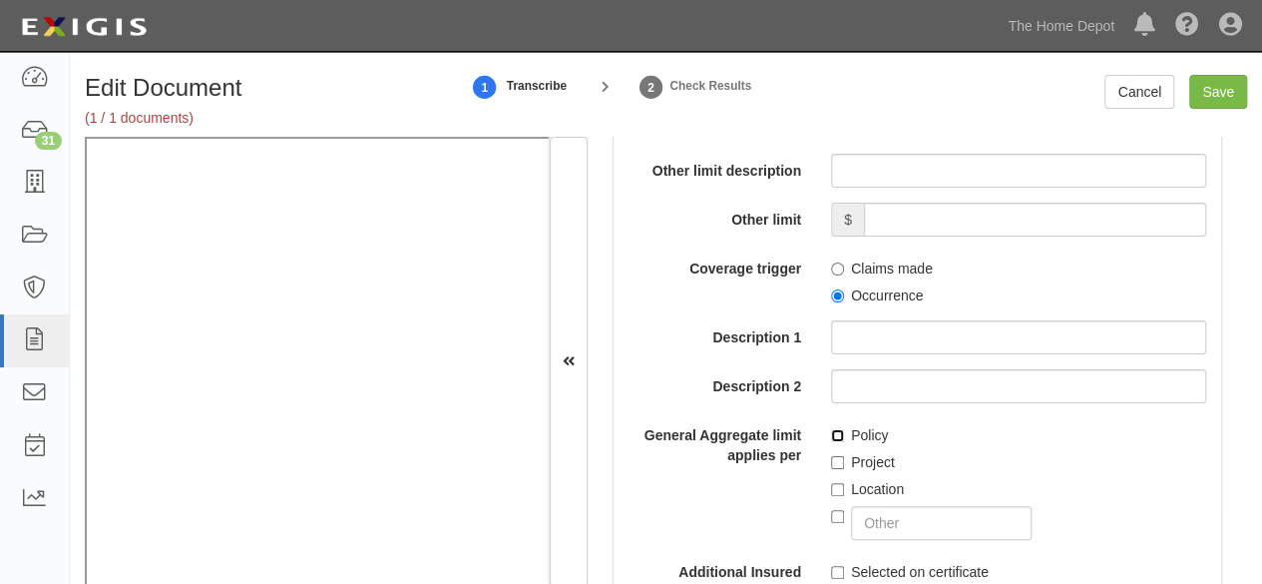
click at [831, 430] on input "Policy" at bounding box center [837, 435] width 13 height 13
checkbox input "true"
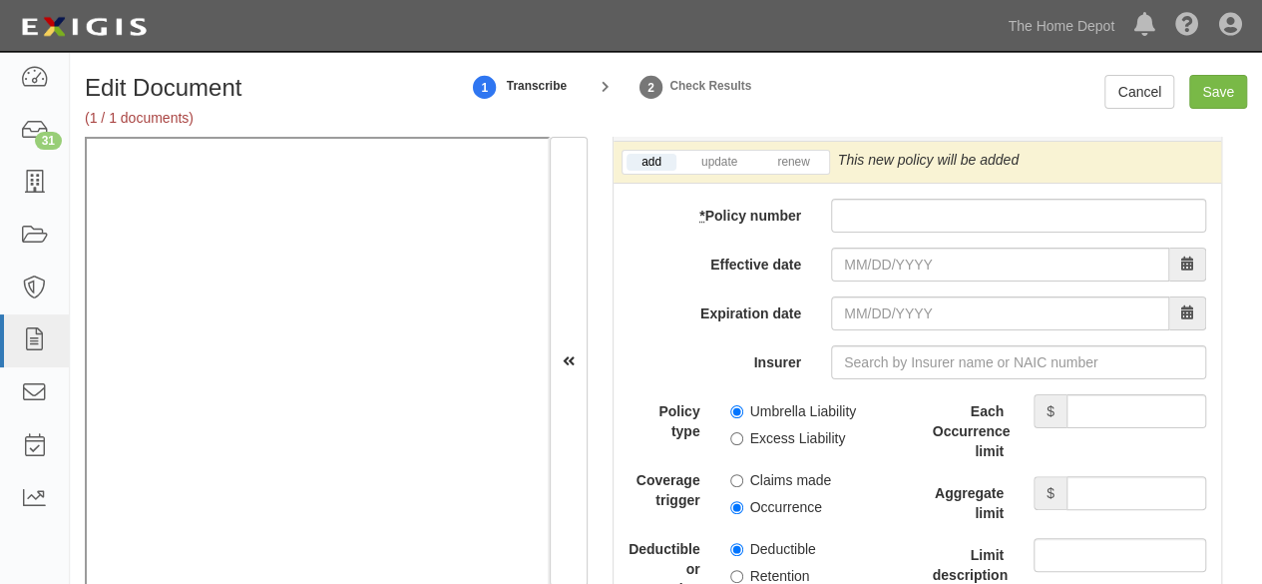
scroll to position [4290, 0]
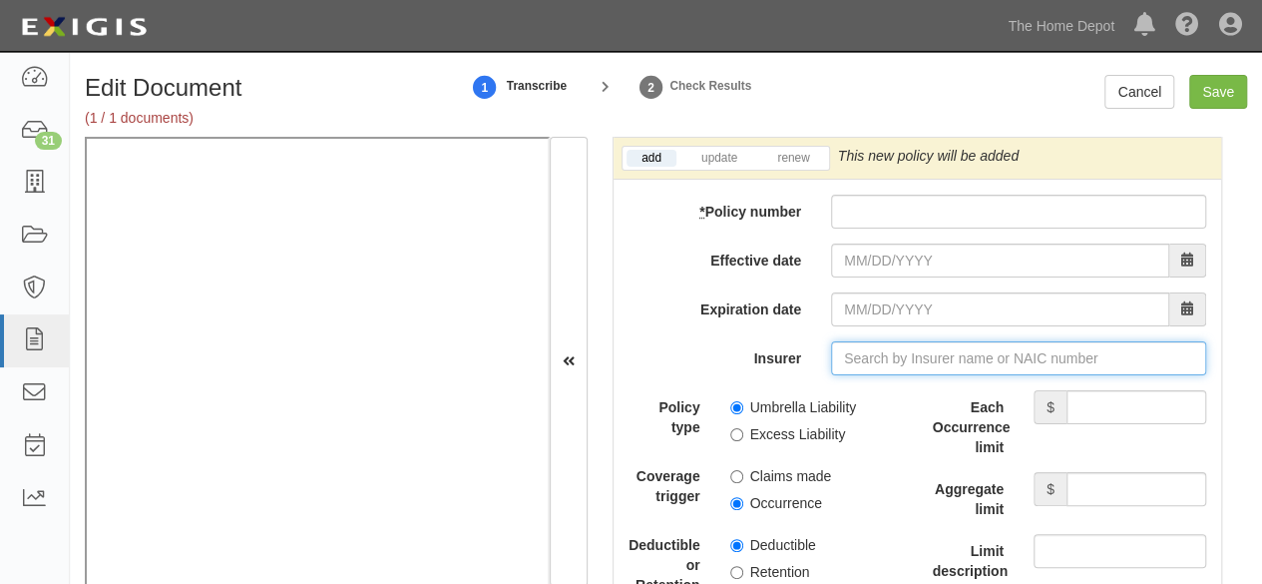
click at [860, 352] on input "Insurer" at bounding box center [1018, 358] width 375 height 34
paste input "35351"
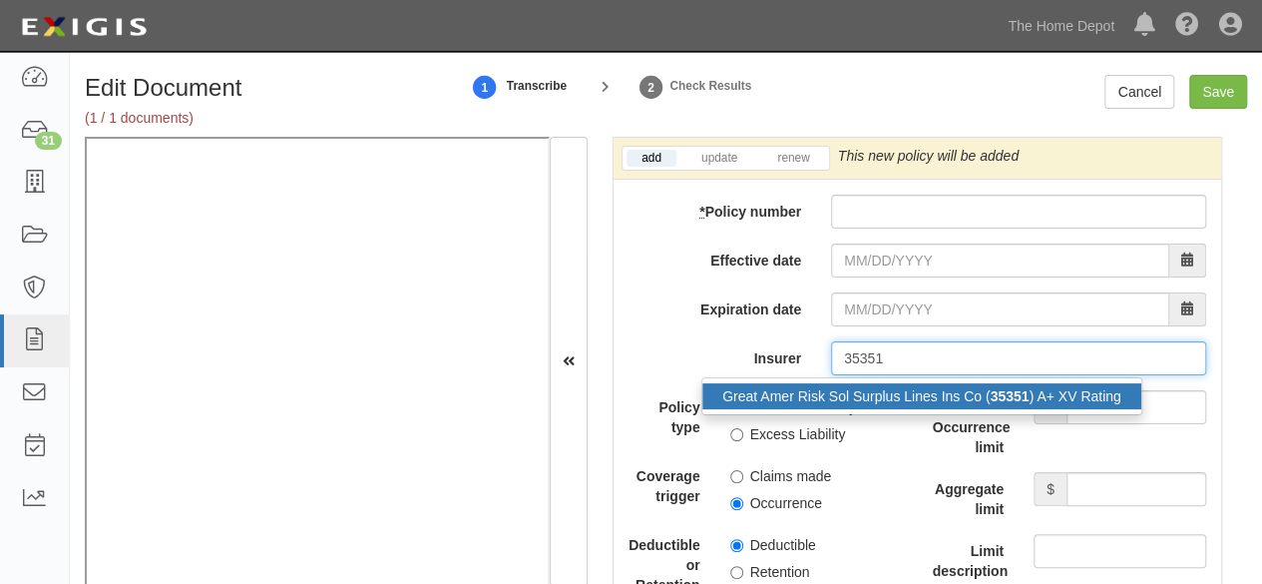
click at [844, 383] on div "Great Amer Risk Sol Surplus Lines Ins Co ( 35351 ) A+ XV Rating" at bounding box center [921, 396] width 439 height 26
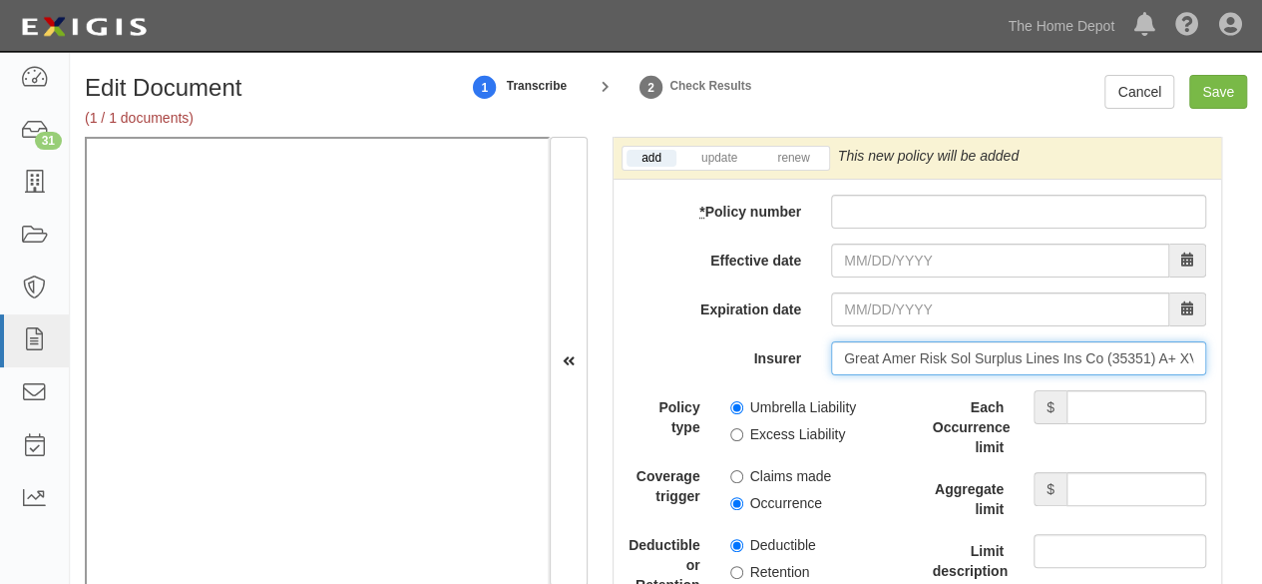
type input "Great Amer Risk Sol Surplus Lines Ins Co (35351) A+ XV Rating"
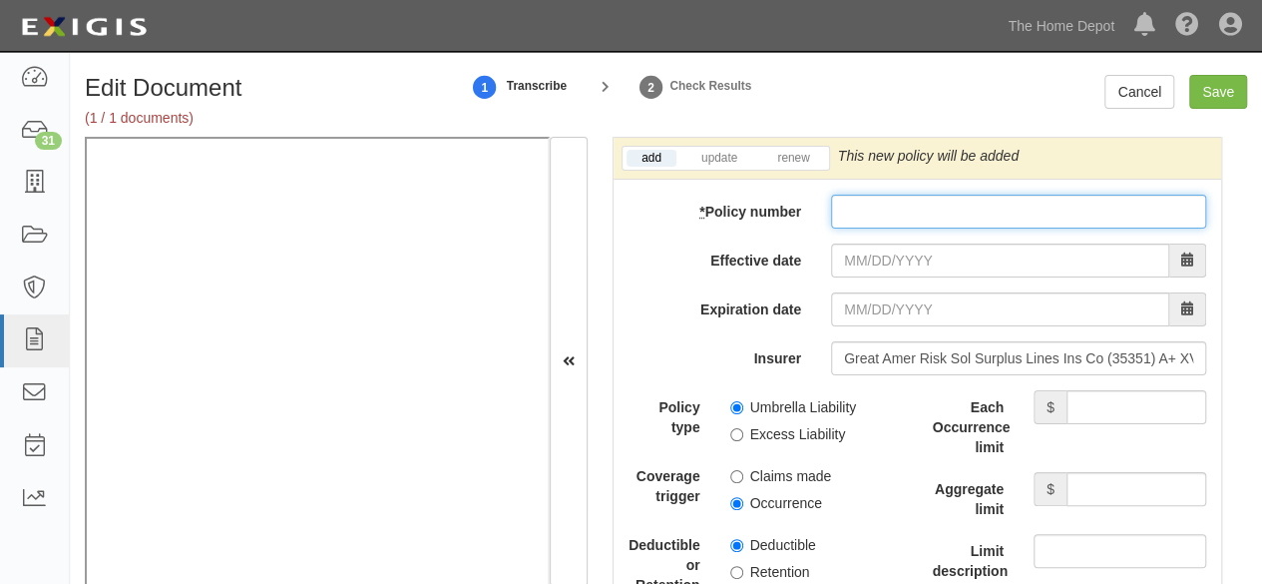
click at [868, 195] on input "* Policy number" at bounding box center [1018, 212] width 375 height 34
paste input "XS F248512-01"
type input "XS F248512-01"
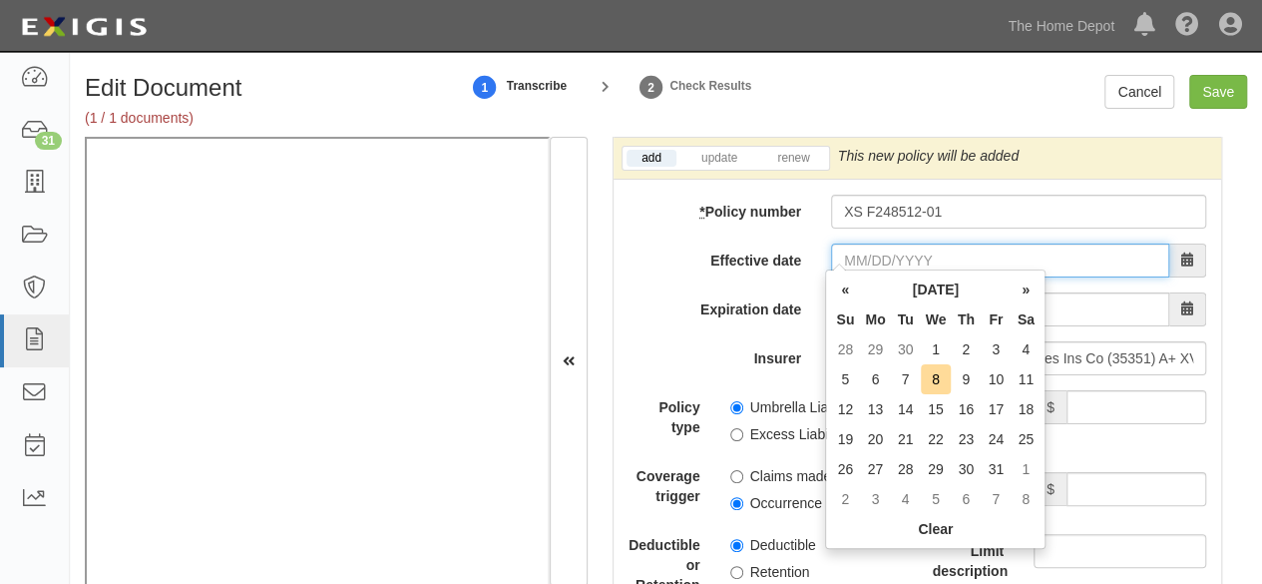
drag, startPoint x: 895, startPoint y: 244, endPoint x: 922, endPoint y: 236, distance: 28.1
click at [895, 244] on input "Effective date" at bounding box center [1000, 260] width 338 height 34
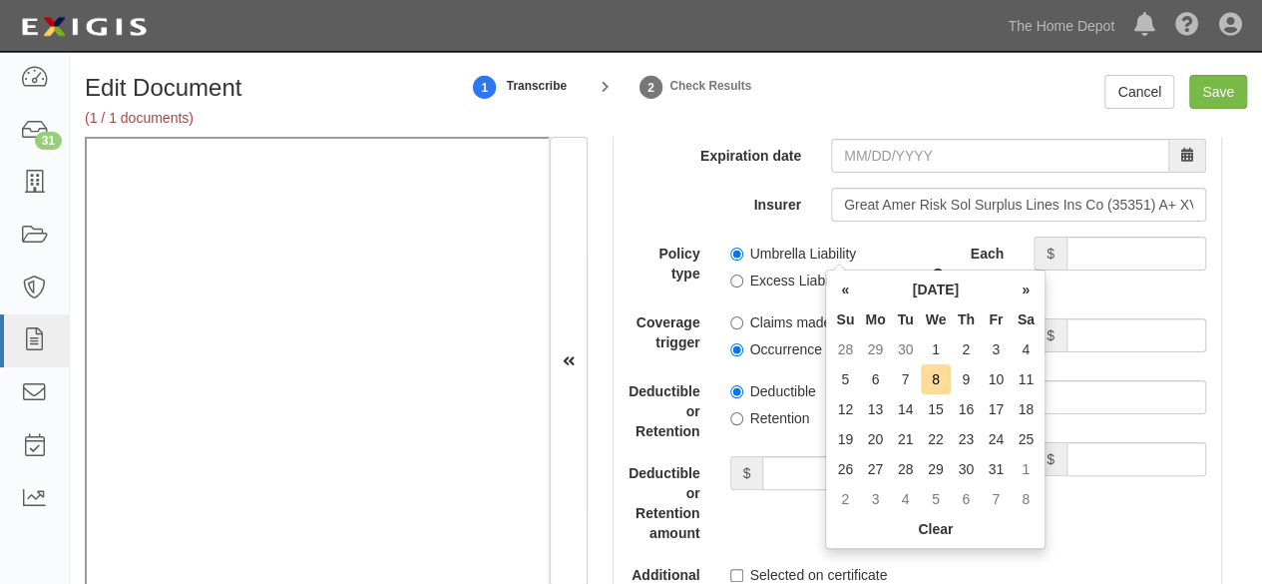
scroll to position [4489, 0]
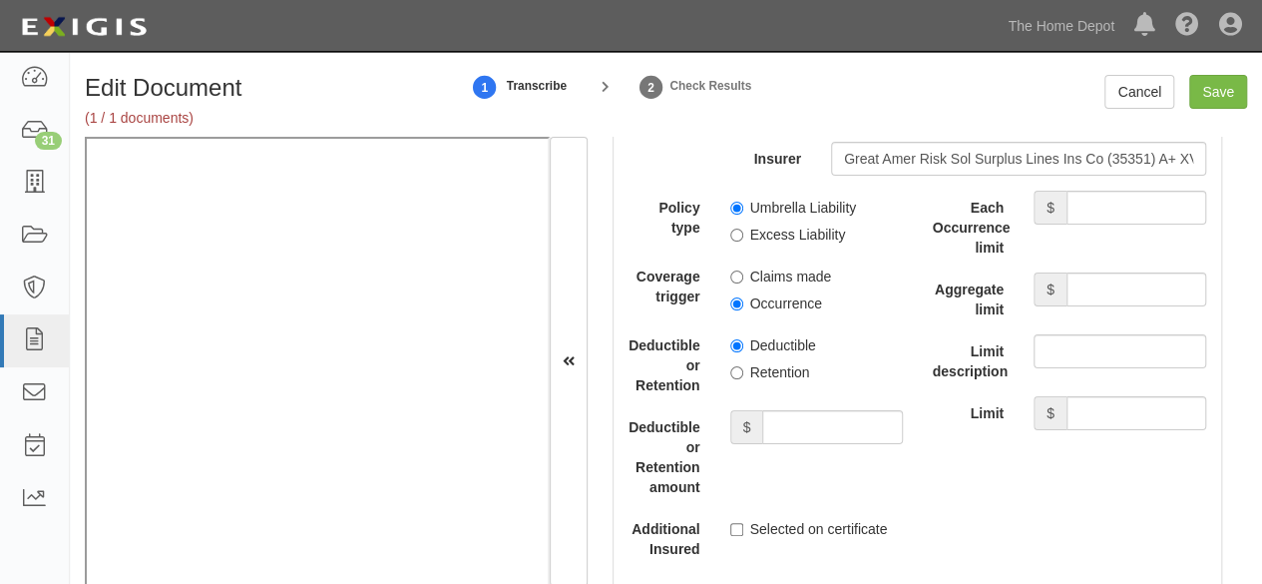
click at [692, 306] on div "Policy type Umbrella Liability Excess Liability Coverage trigger Claims made Oc…" at bounding box center [766, 406] width 274 height 430
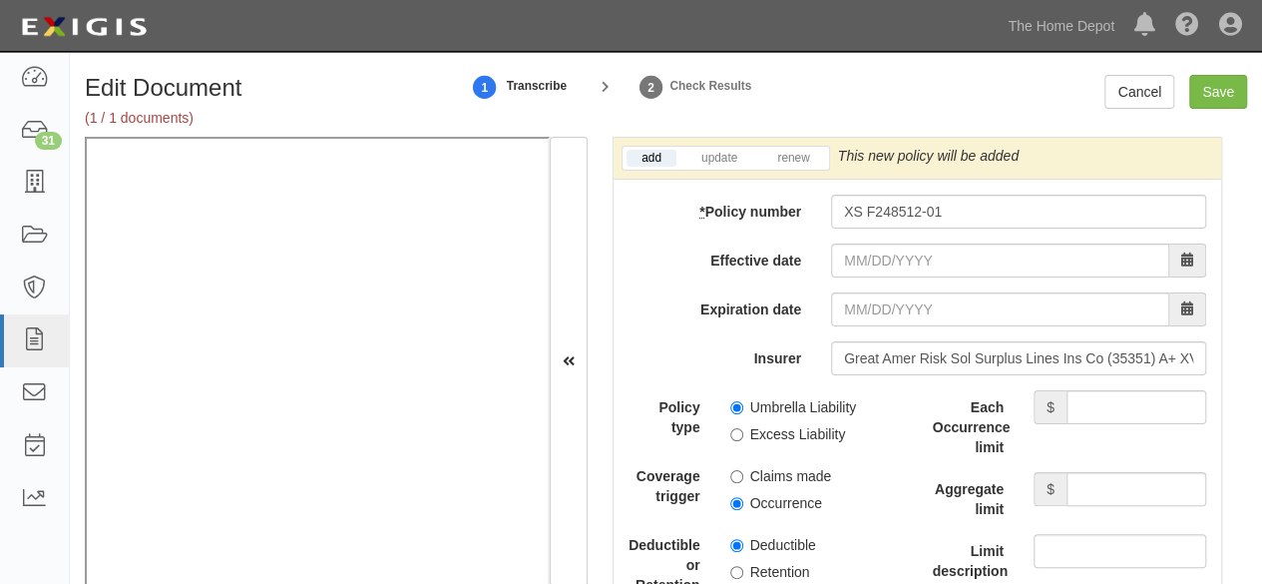
scroll to position [4390, 0]
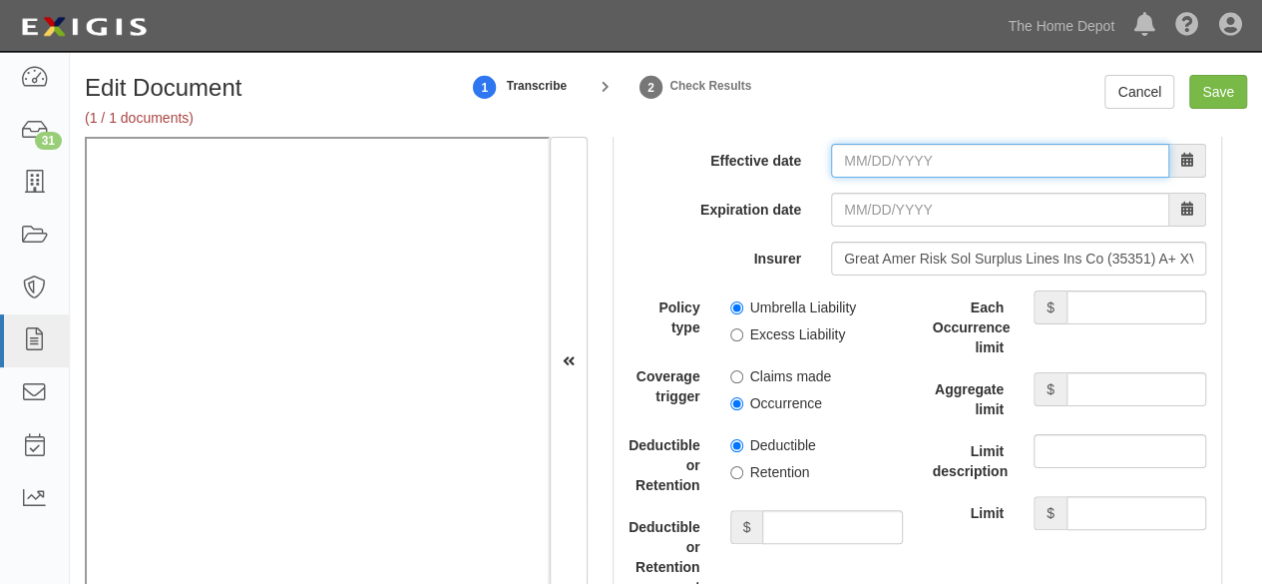
click at [844, 147] on input "Effective date" at bounding box center [1000, 161] width 338 height 34
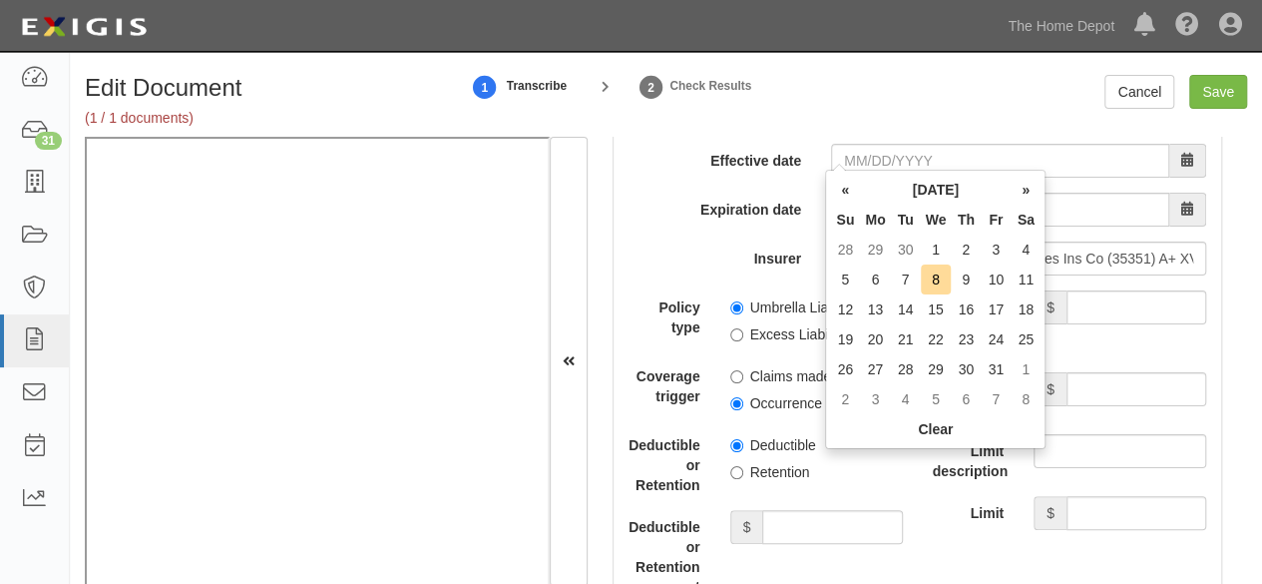
click at [942, 239] on td "1" at bounding box center [936, 249] width 31 height 30
type input "10/01/2025"
type input "10/01/2026"
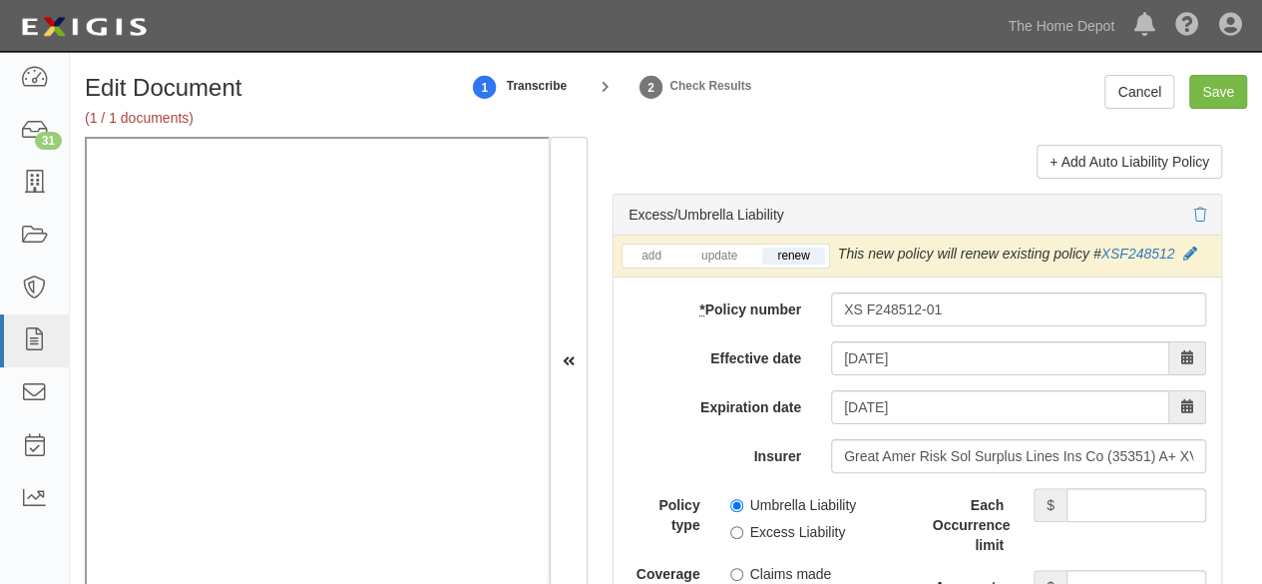
scroll to position [4190, 0]
click at [707, 249] on link "update" at bounding box center [719, 257] width 66 height 17
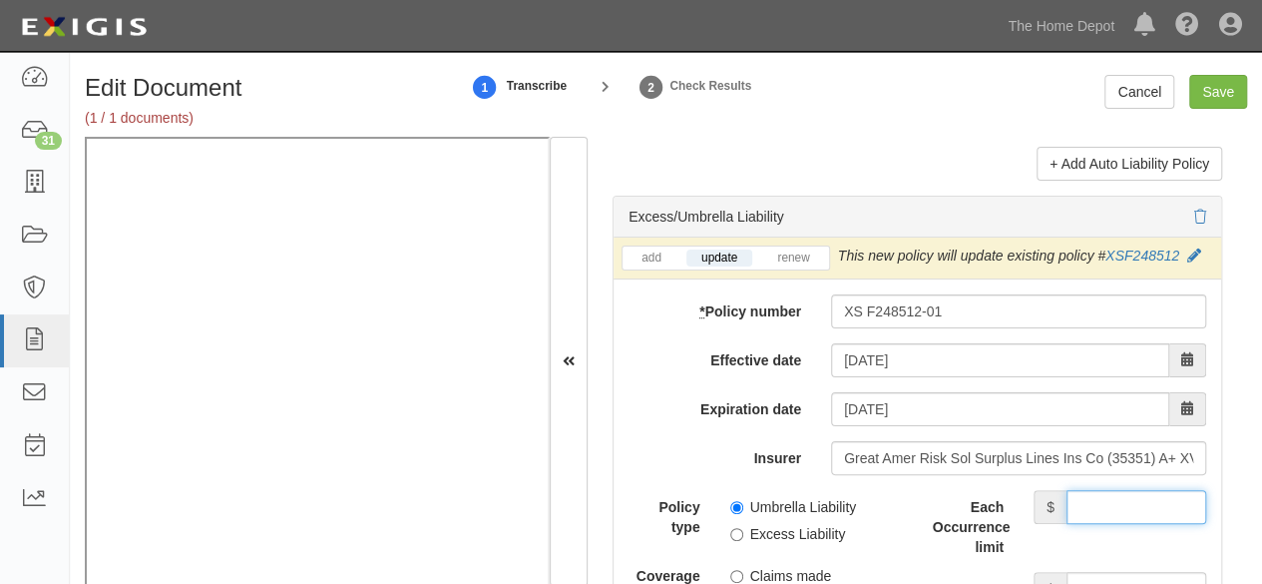
click at [1119, 490] on input "Each Occurrence limit" at bounding box center [1136, 507] width 140 height 34
type input "25,000,000"
click at [1128, 572] on input "Aggregate limit" at bounding box center [1136, 589] width 140 height 34
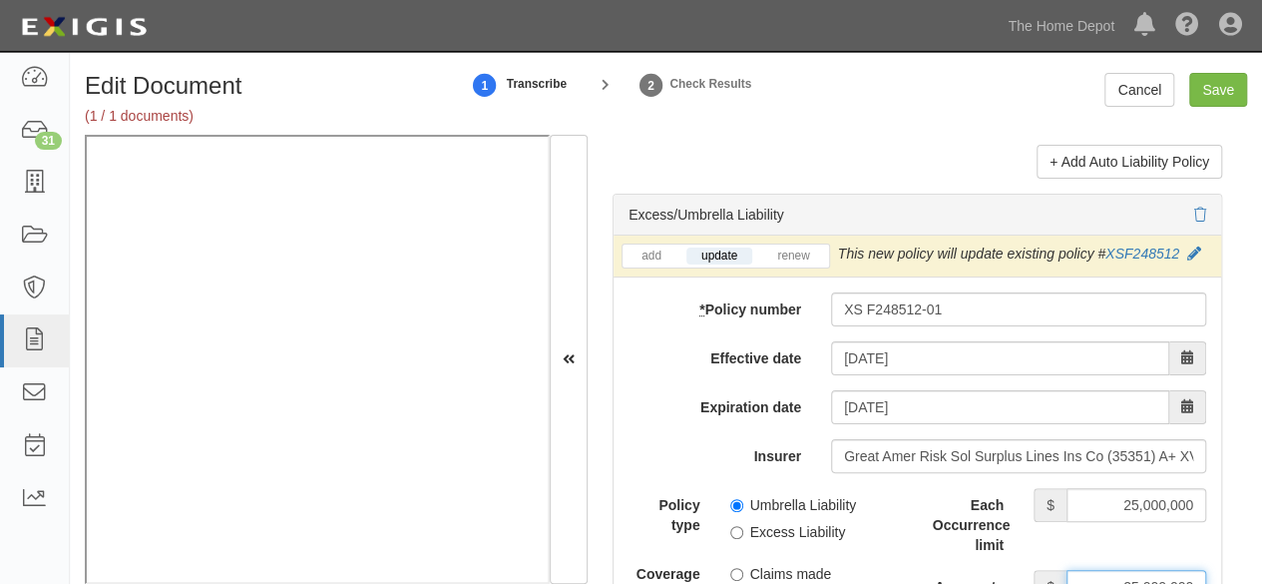
type input "25,000,000"
click at [734, 499] on input "Umbrella Liability" at bounding box center [736, 505] width 13 height 13
radio input "true"
click at [732, 568] on input "Claims made" at bounding box center [736, 574] width 13 height 13
radio input "true"
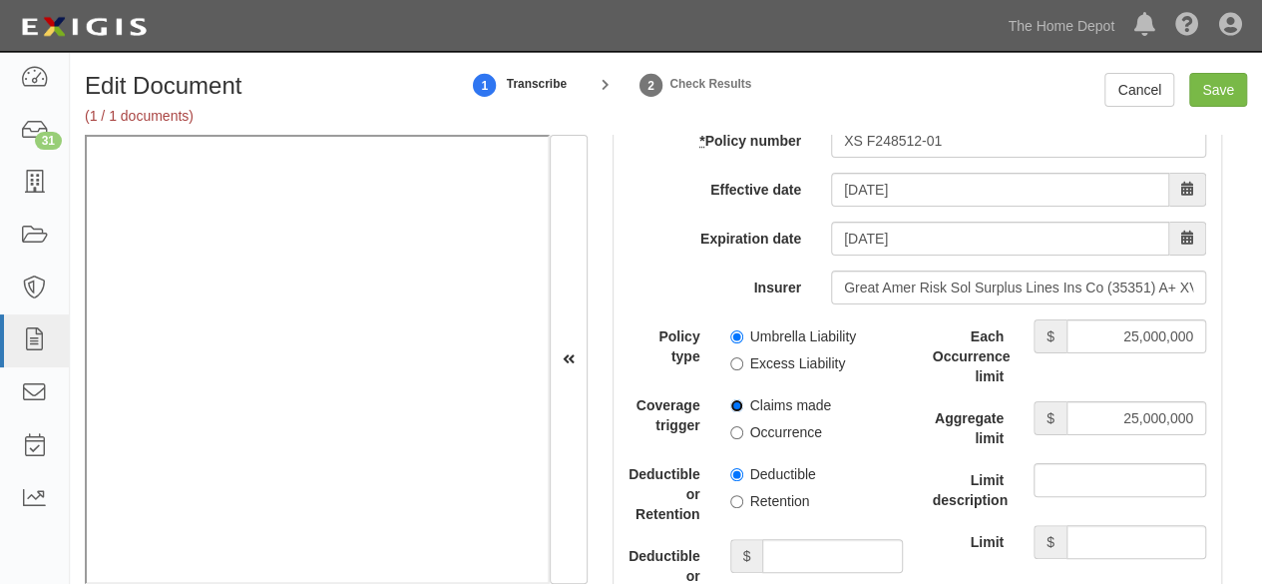
scroll to position [4390, 0]
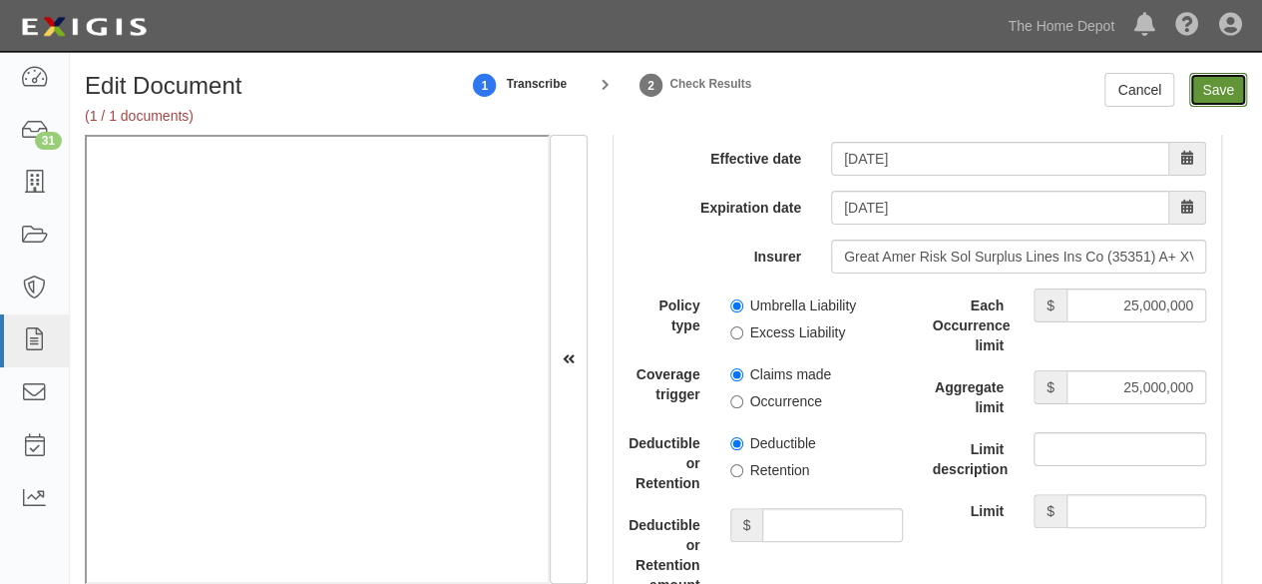
drag, startPoint x: 1221, startPoint y: 89, endPoint x: 1205, endPoint y: 100, distance: 19.4
click at [1221, 89] on input "Save" at bounding box center [1218, 90] width 58 height 34
type input "1000000"
type input "2000000"
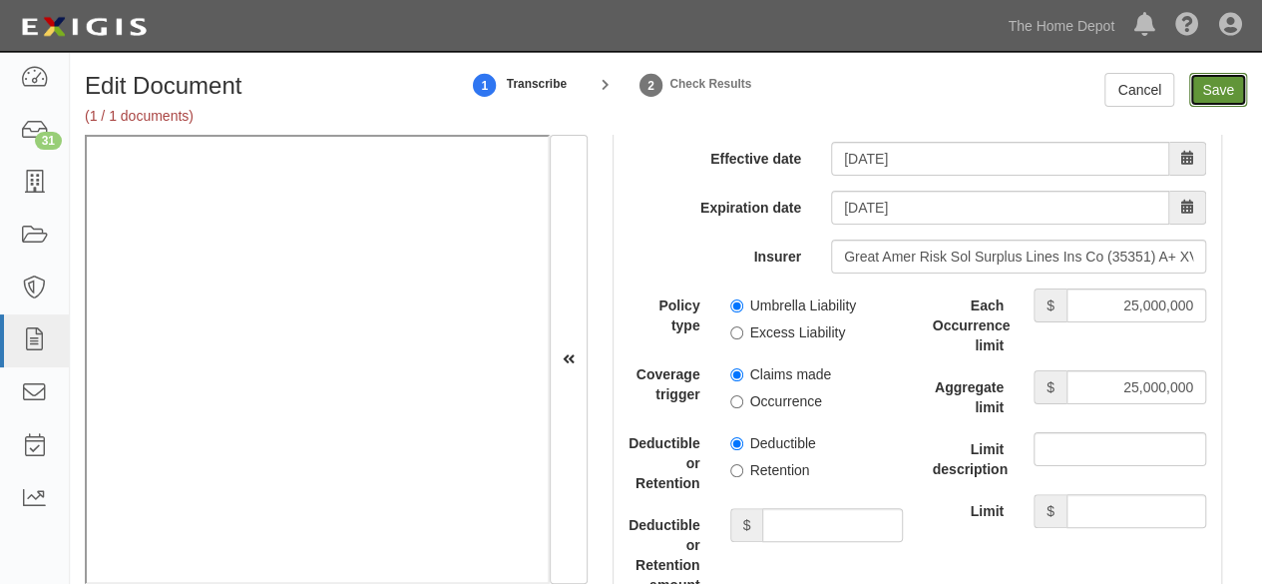
type input "25000000"
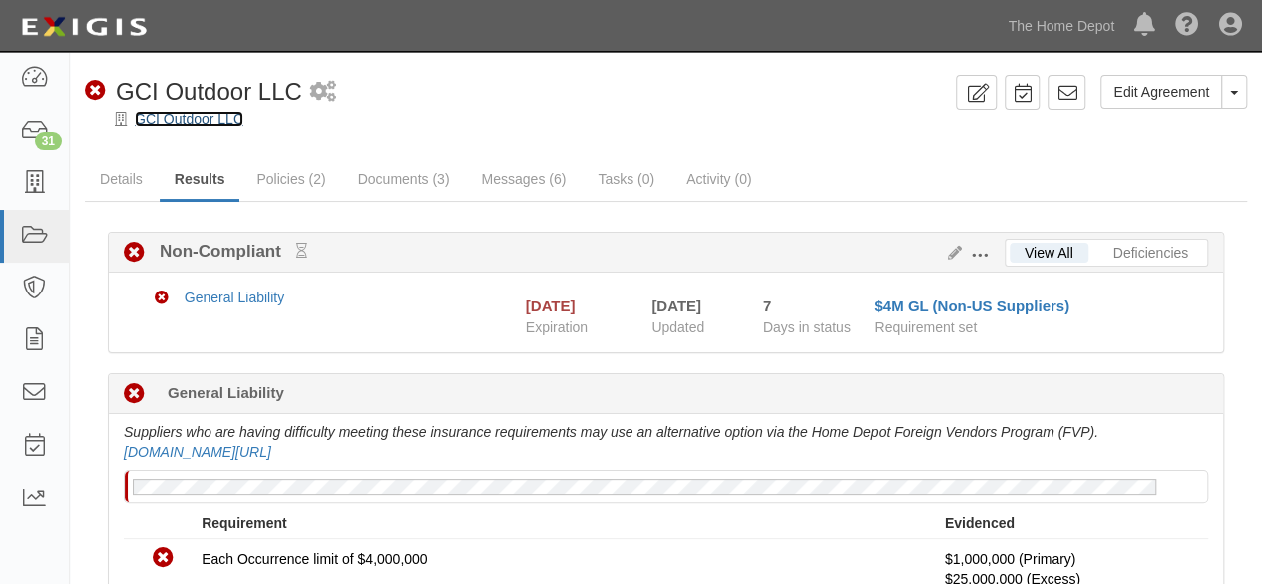
click at [211, 121] on link "GCI Outdoor LLC" at bounding box center [189, 119] width 109 height 16
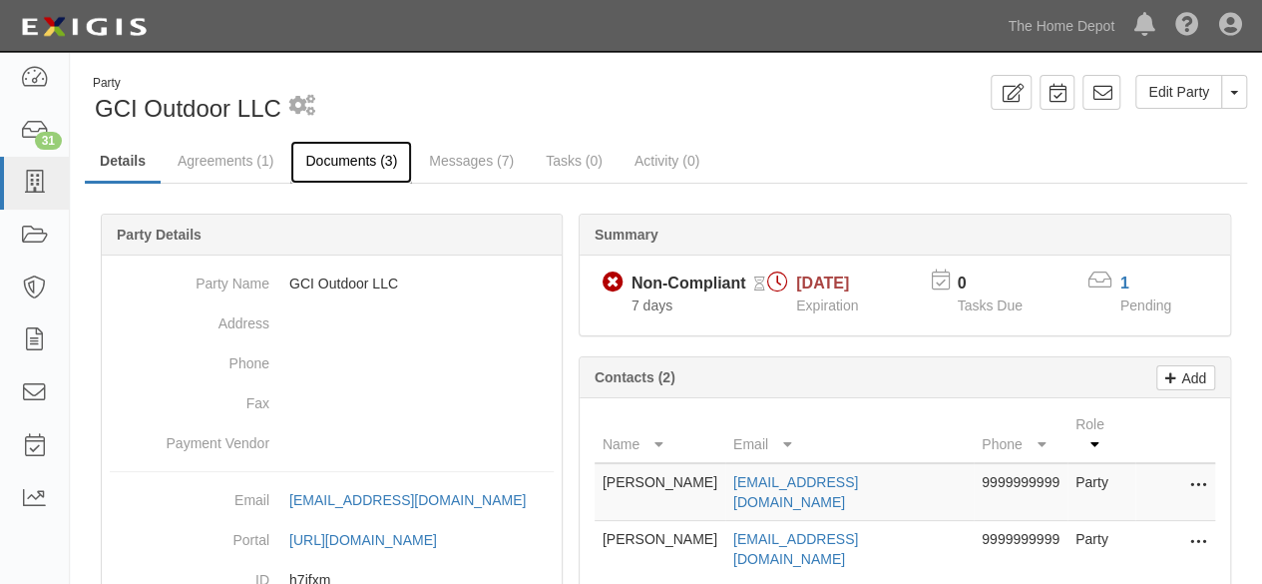
click at [342, 159] on link "Documents (3)" at bounding box center [351, 162] width 122 height 43
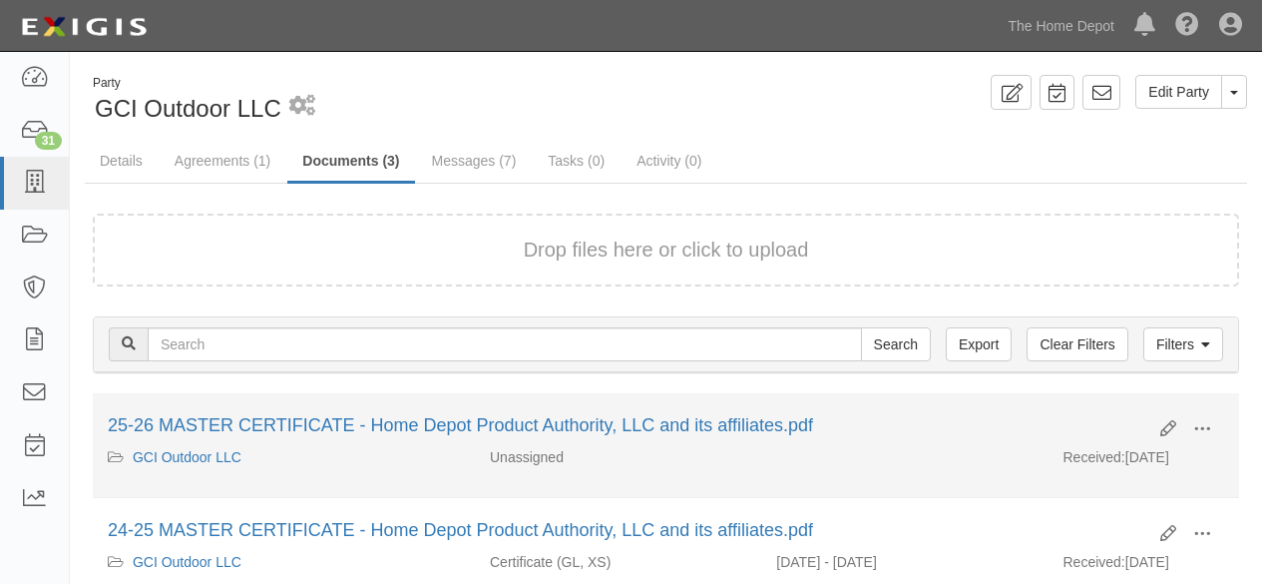
scroll to position [100, 0]
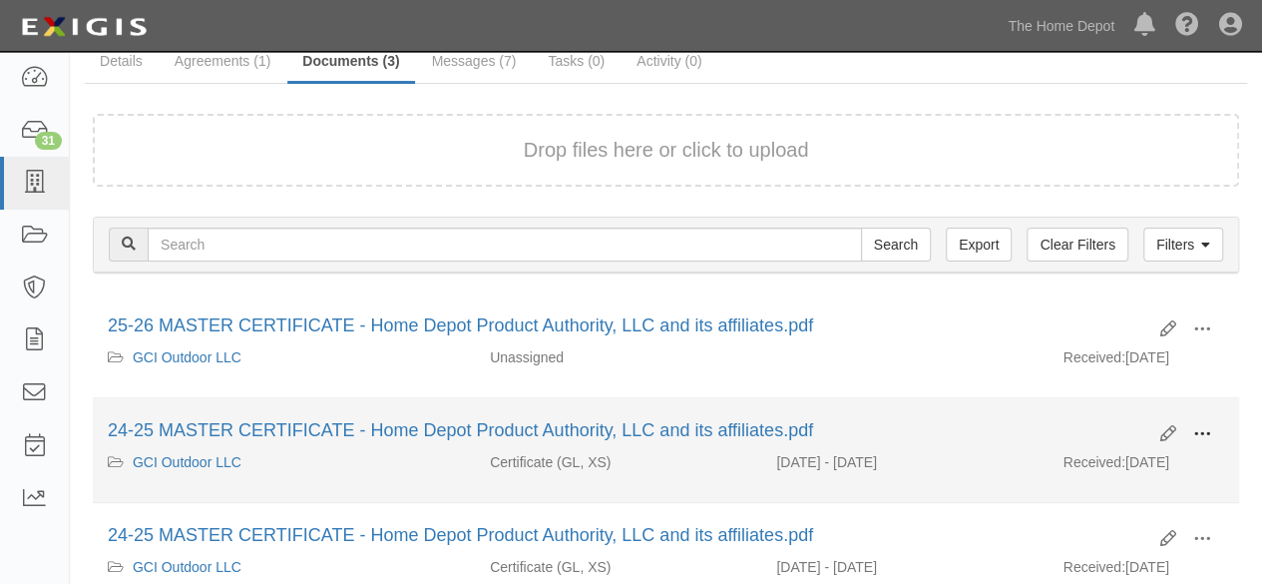
click at [1203, 427] on span at bounding box center [1202, 434] width 18 height 18
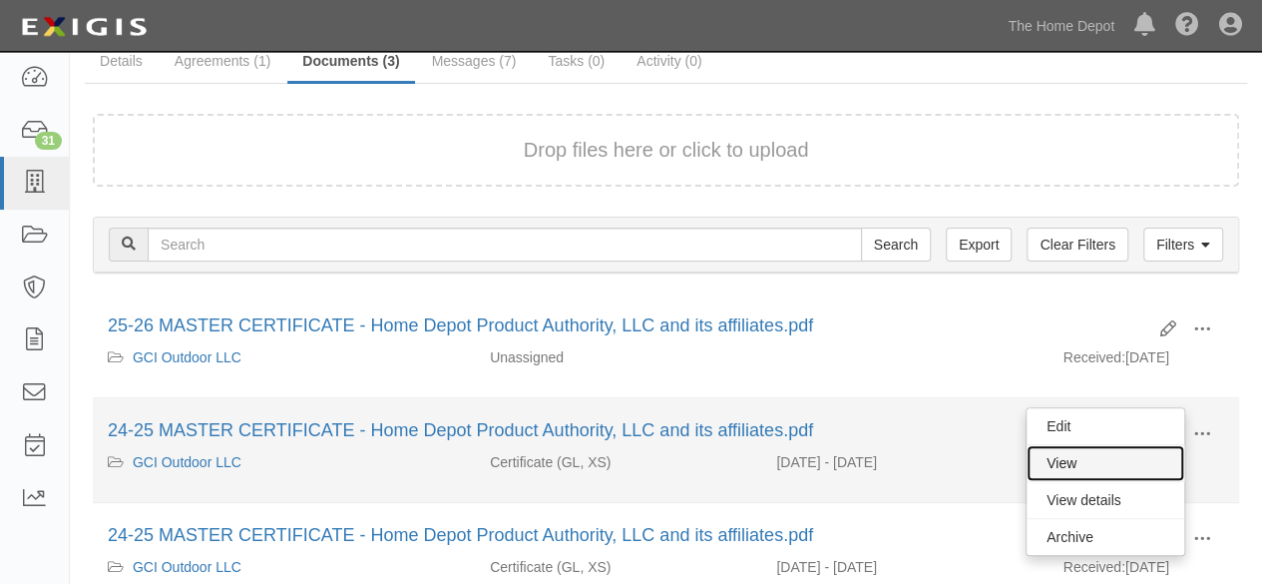
click at [1136, 460] on link "View" at bounding box center [1106, 463] width 158 height 36
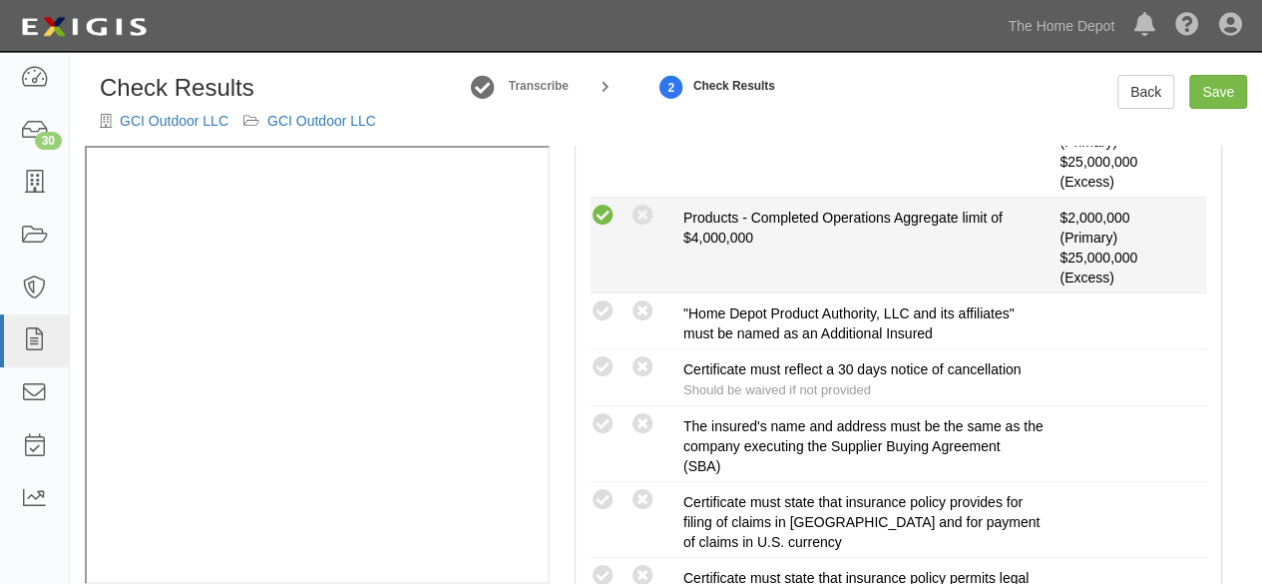
scroll to position [698, 0]
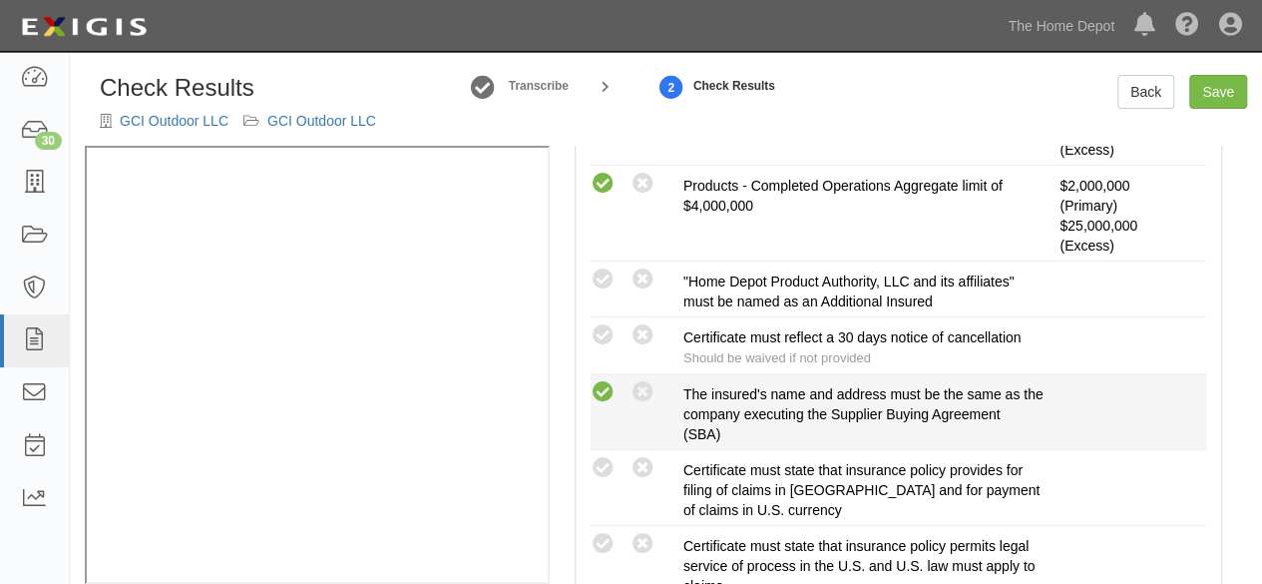
click at [596, 384] on icon at bounding box center [603, 392] width 25 height 25
radio input "true"
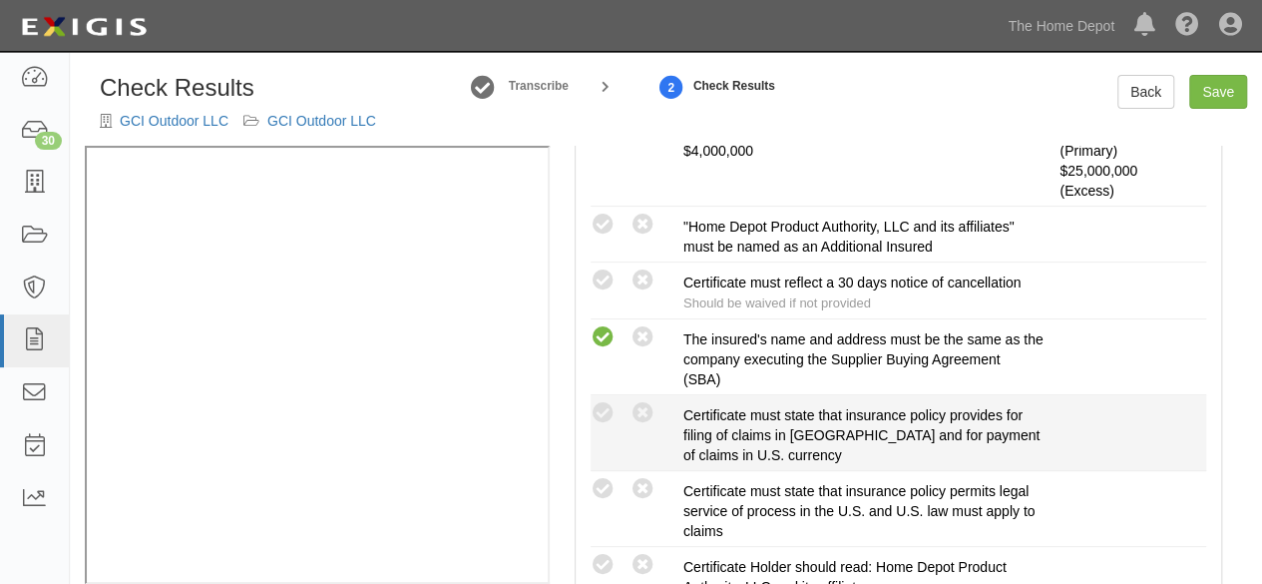
scroll to position [798, 0]
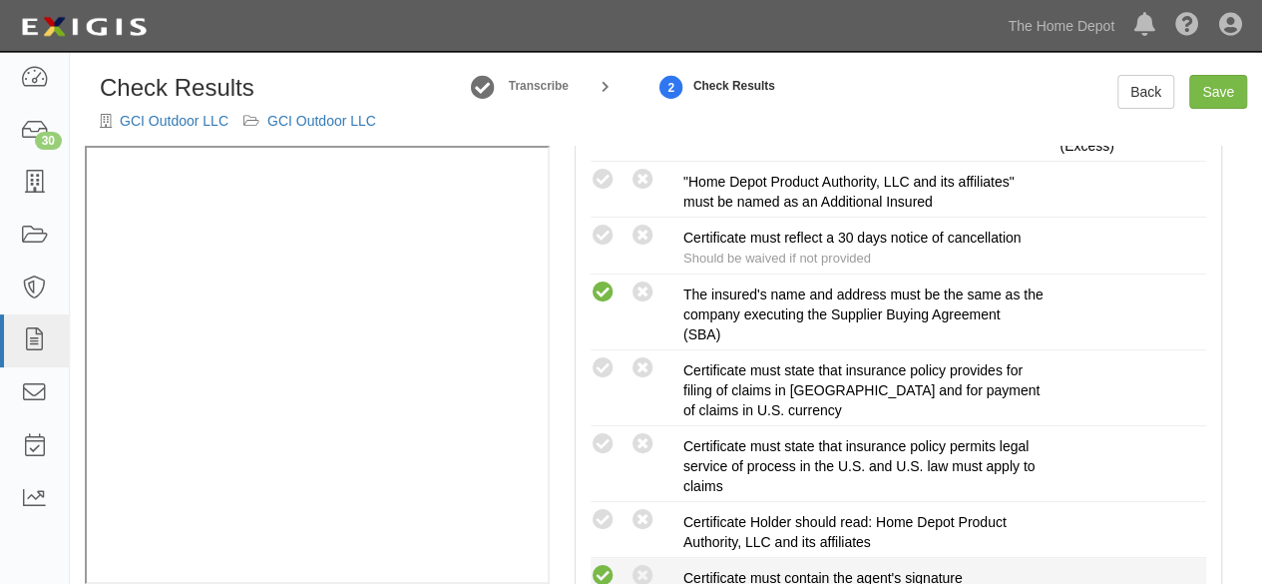
click at [599, 568] on icon at bounding box center [603, 576] width 25 height 25
radio input "true"
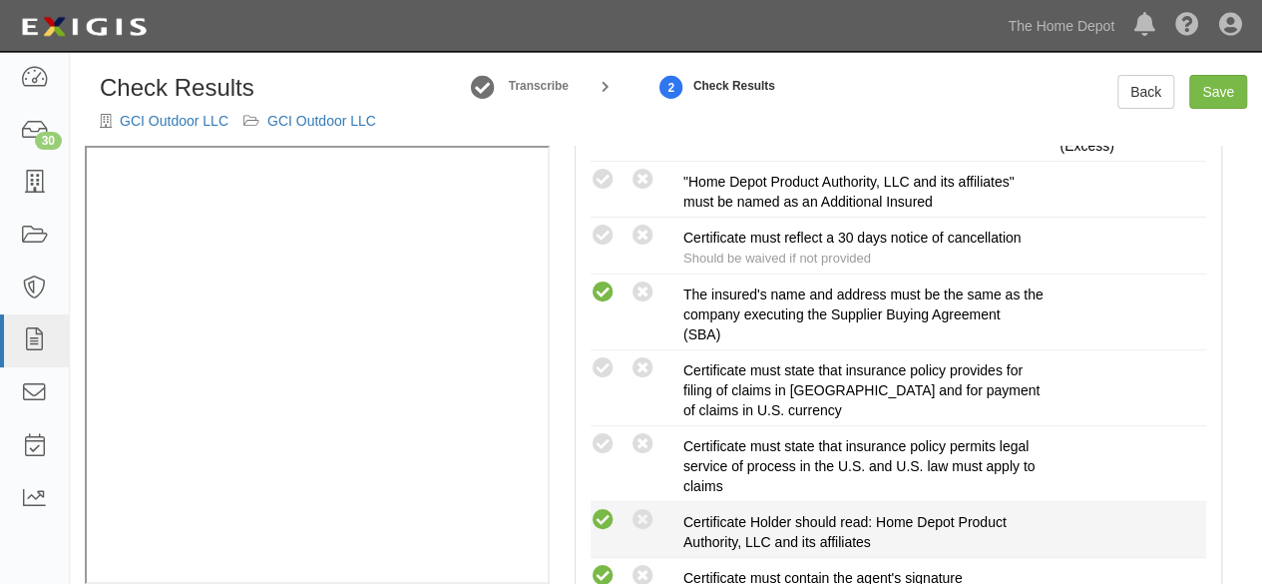
click at [606, 515] on icon at bounding box center [603, 520] width 25 height 25
radio input "true"
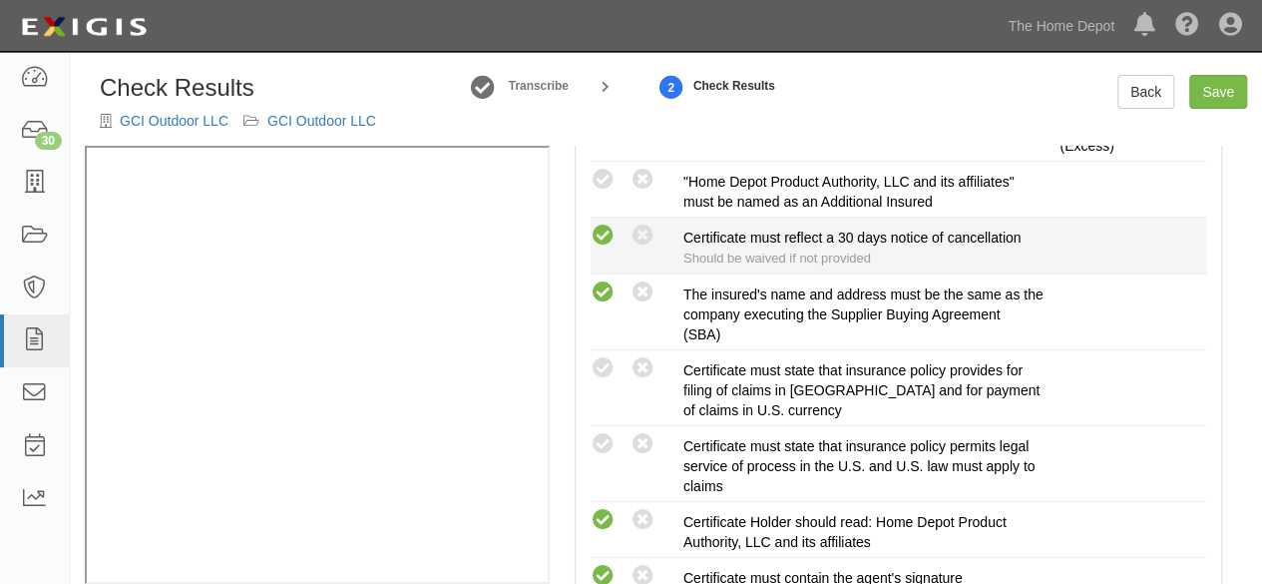
click at [605, 235] on icon at bounding box center [603, 235] width 25 height 25
radio input "true"
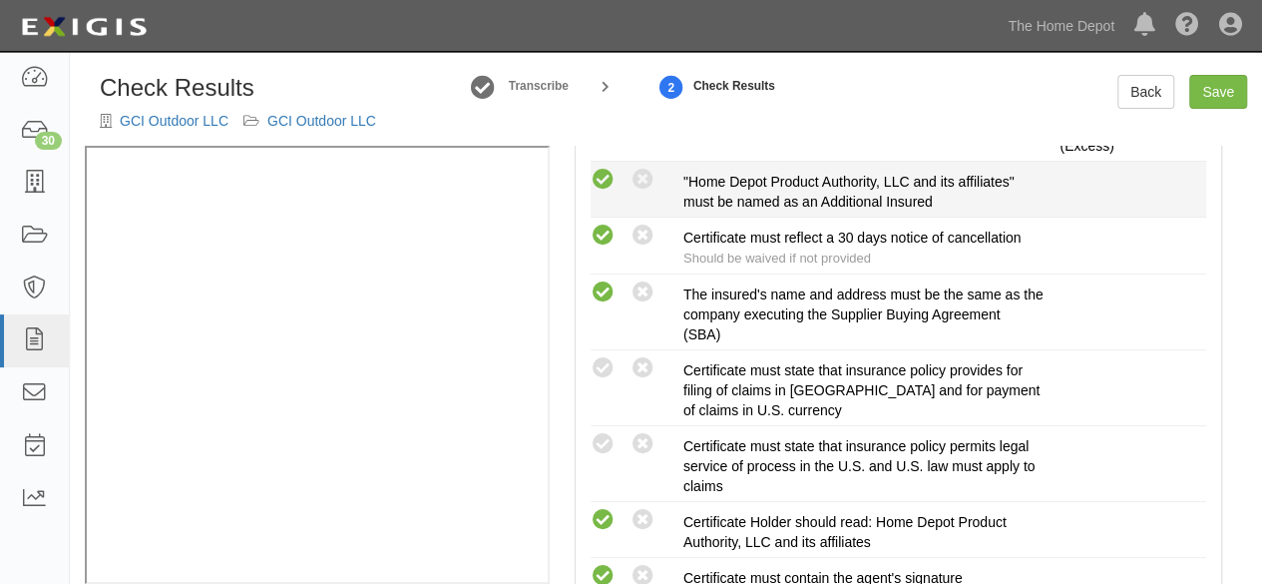
click at [607, 177] on icon at bounding box center [603, 180] width 25 height 25
radio input "true"
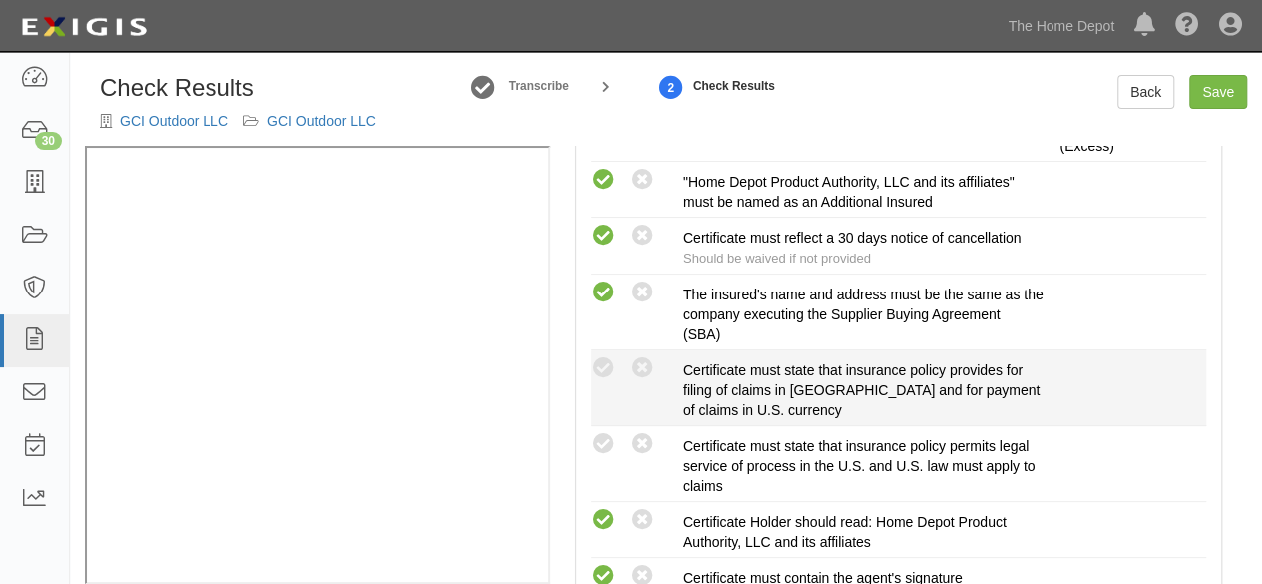
drag, startPoint x: 593, startPoint y: 364, endPoint x: 594, endPoint y: 418, distance: 53.9
click at [593, 367] on icon at bounding box center [603, 368] width 25 height 25
radio input "true"
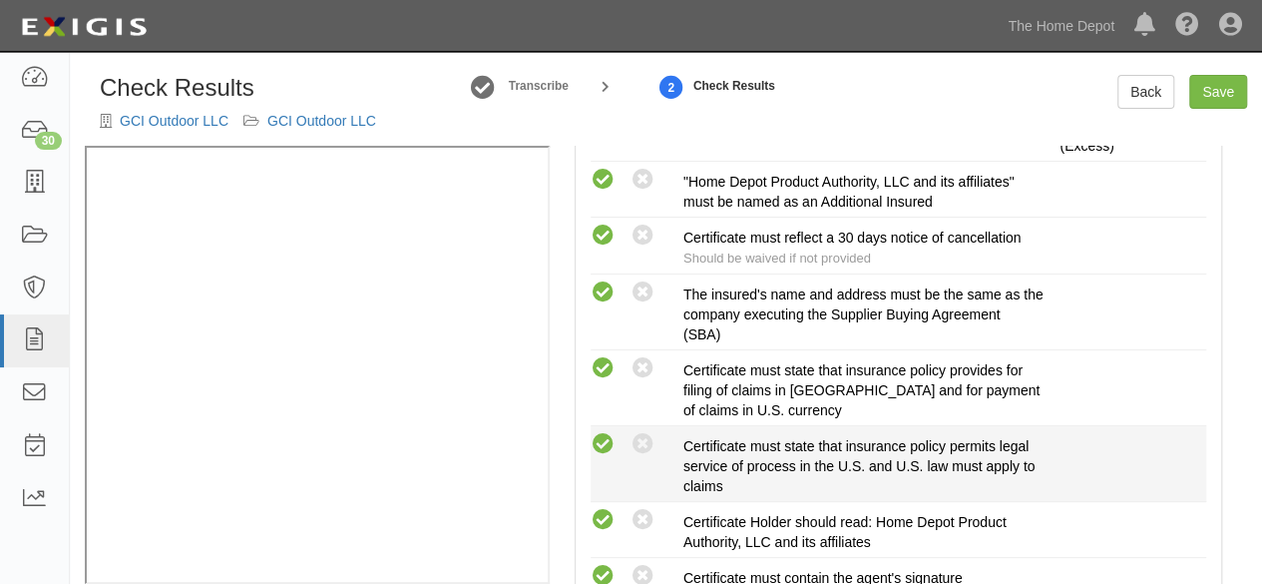
drag, startPoint x: 600, startPoint y: 436, endPoint x: 676, endPoint y: 432, distance: 76.9
click at [601, 436] on icon at bounding box center [603, 444] width 25 height 25
radio input "true"
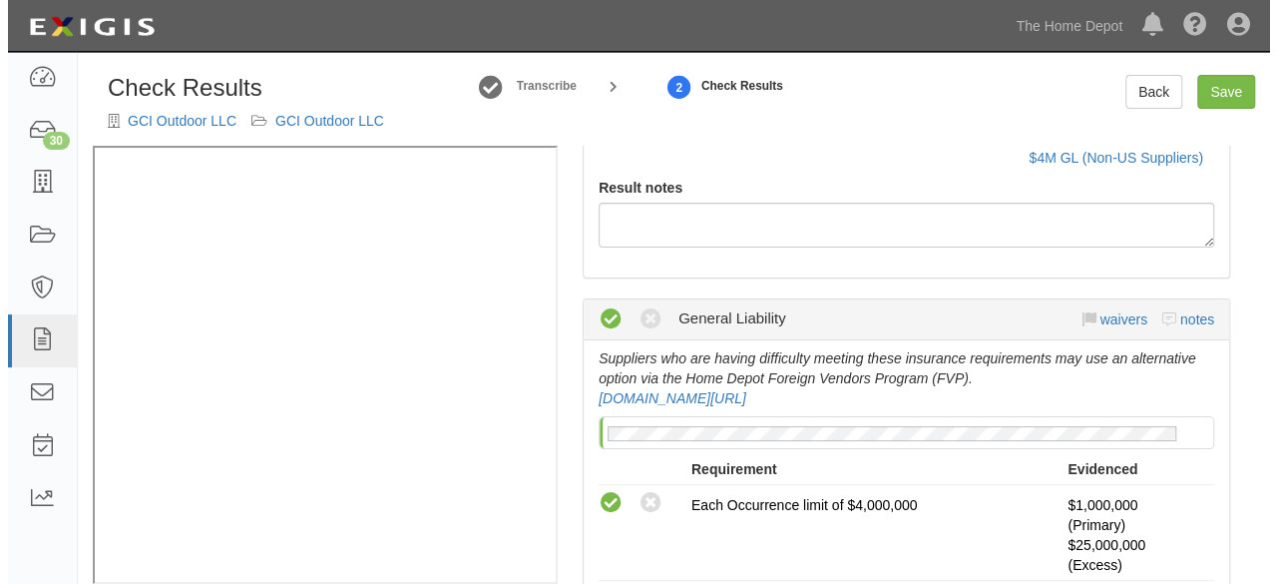
scroll to position [0, 0]
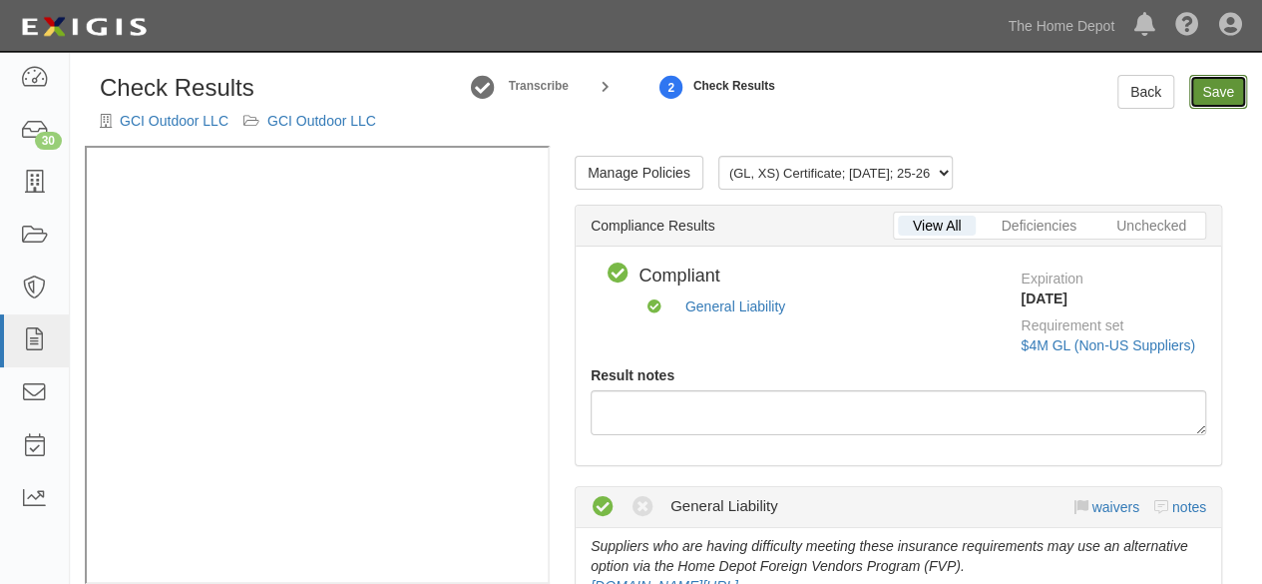
click at [1210, 101] on link "Save" at bounding box center [1218, 92] width 58 height 34
radio input "true"
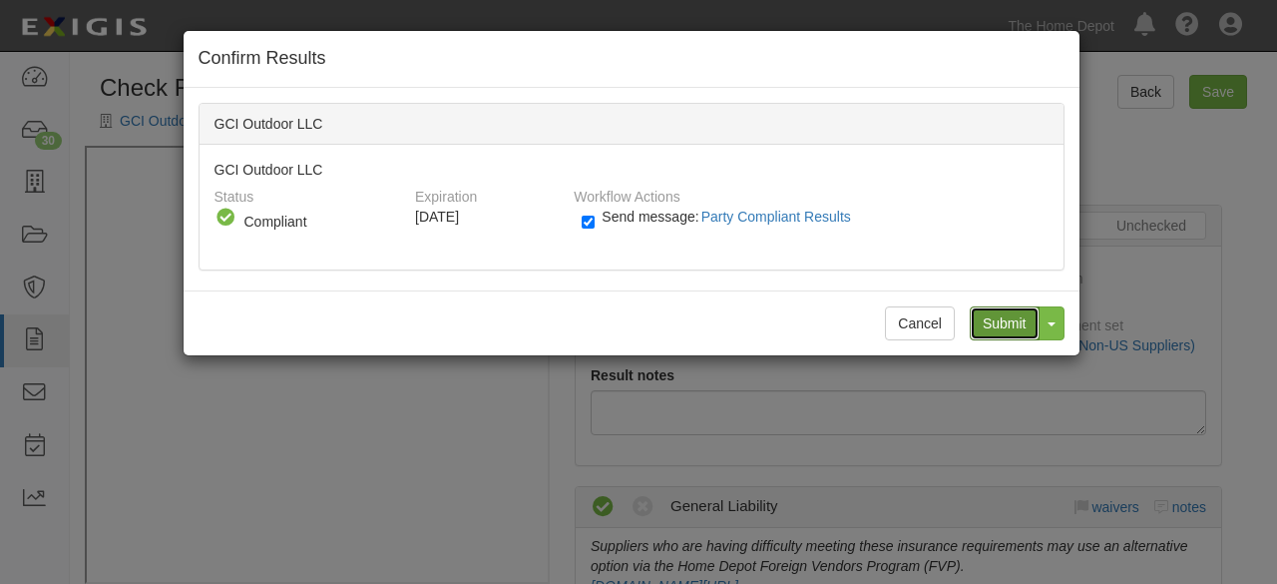
click at [990, 317] on input "Submit" at bounding box center [1005, 323] width 70 height 34
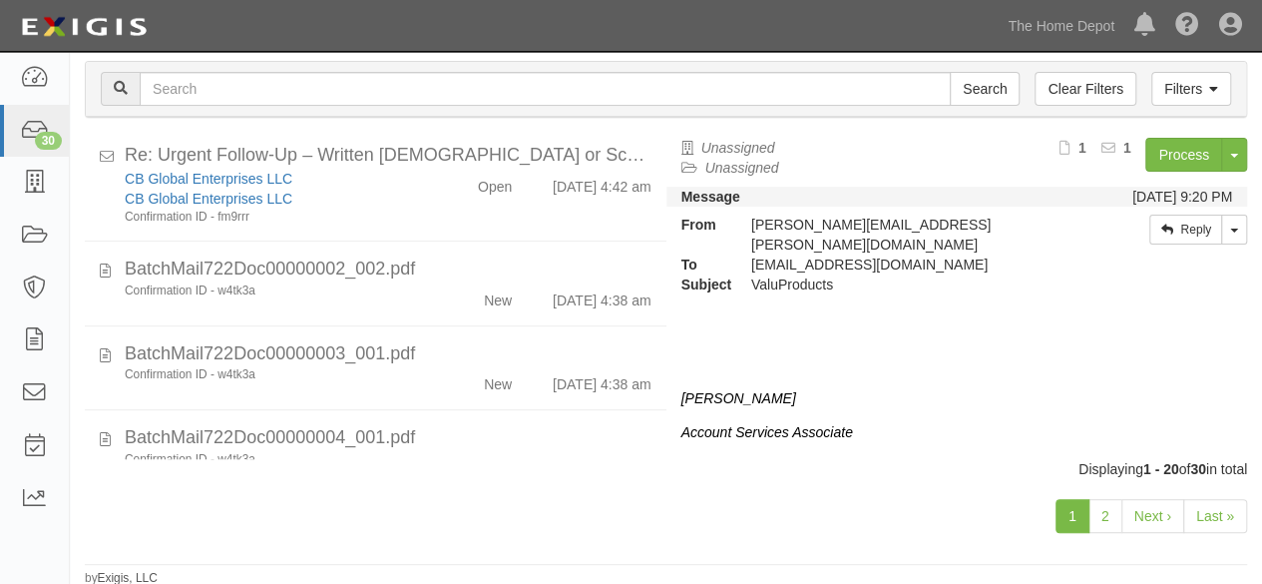
scroll to position [698, 0]
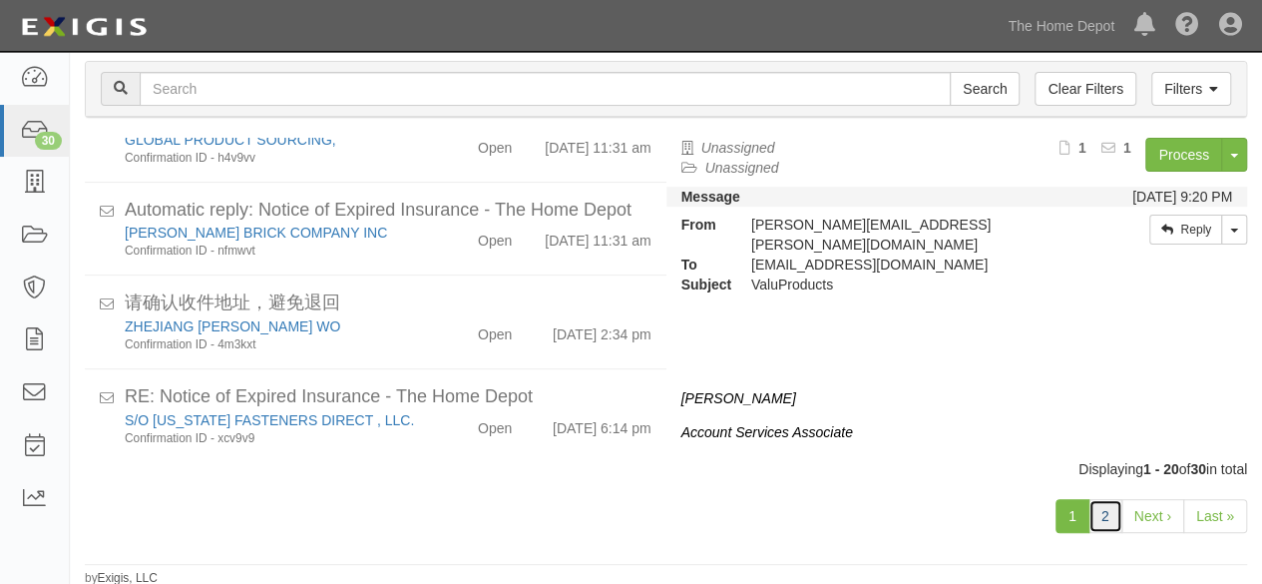
click at [1100, 508] on link "2" at bounding box center [1105, 516] width 34 height 34
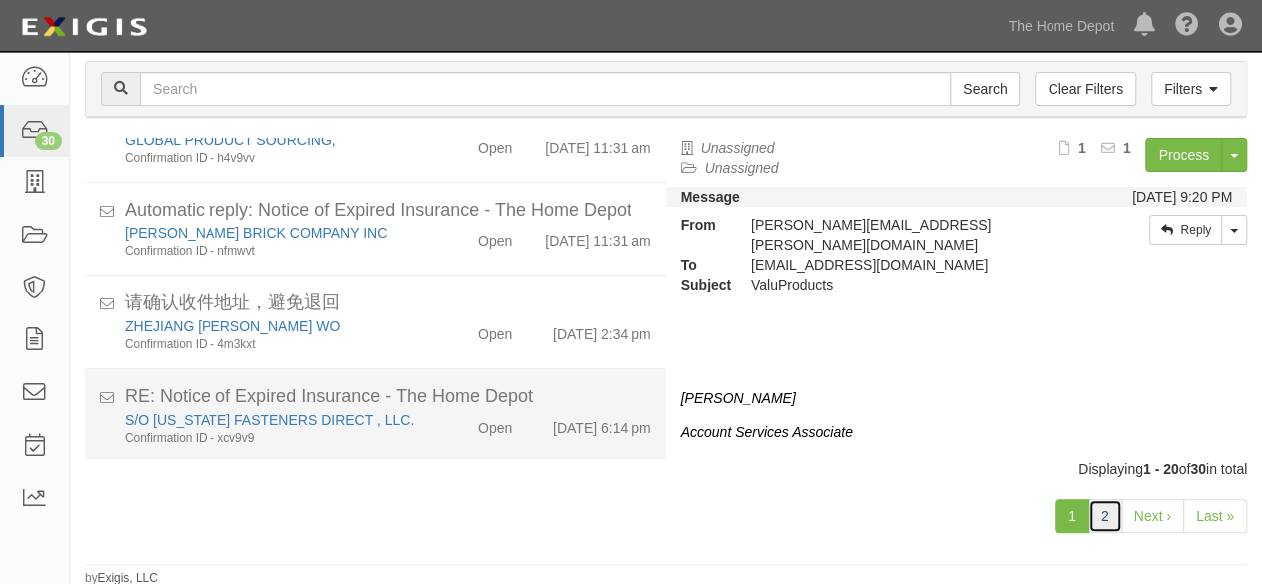
scroll to position [756, 0]
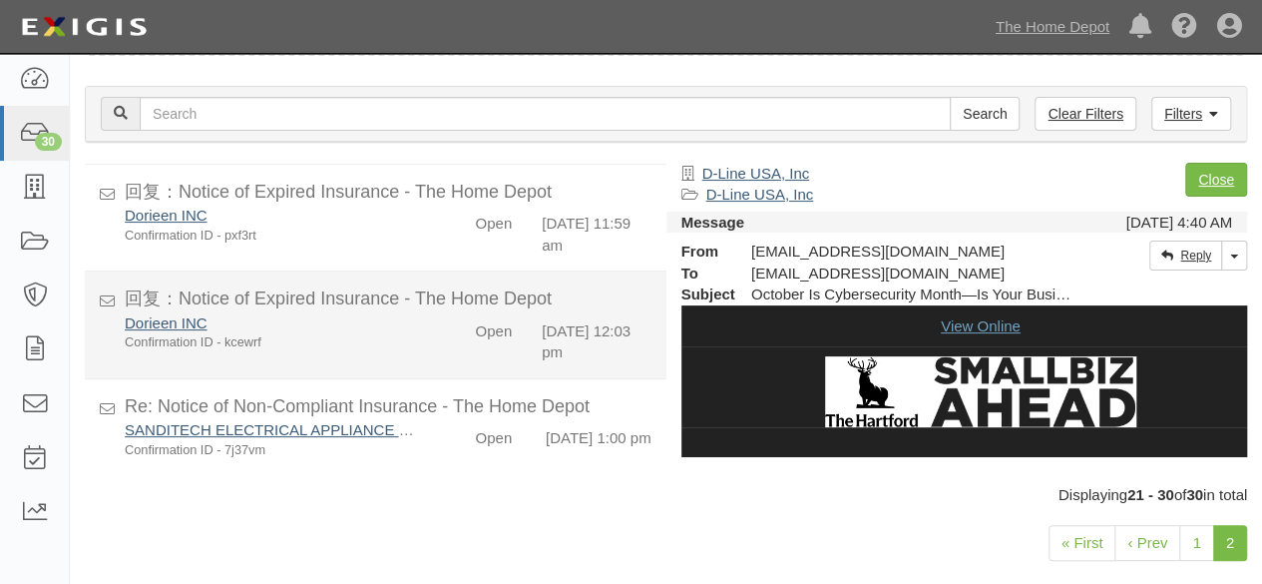
scroll to position [98, 0]
